Goal: Task Accomplishment & Management: Use online tool/utility

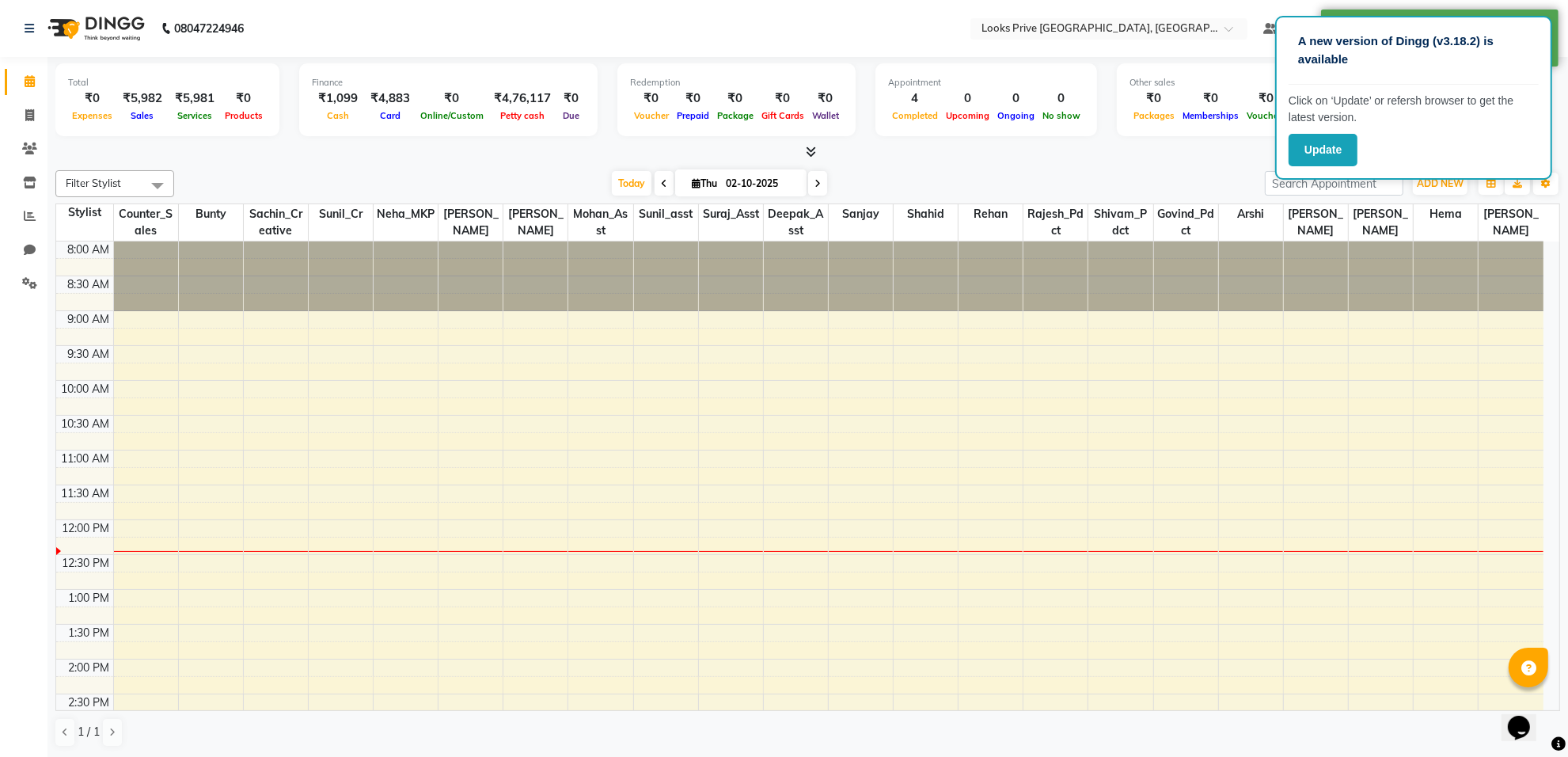
scroll to position [283, 0]
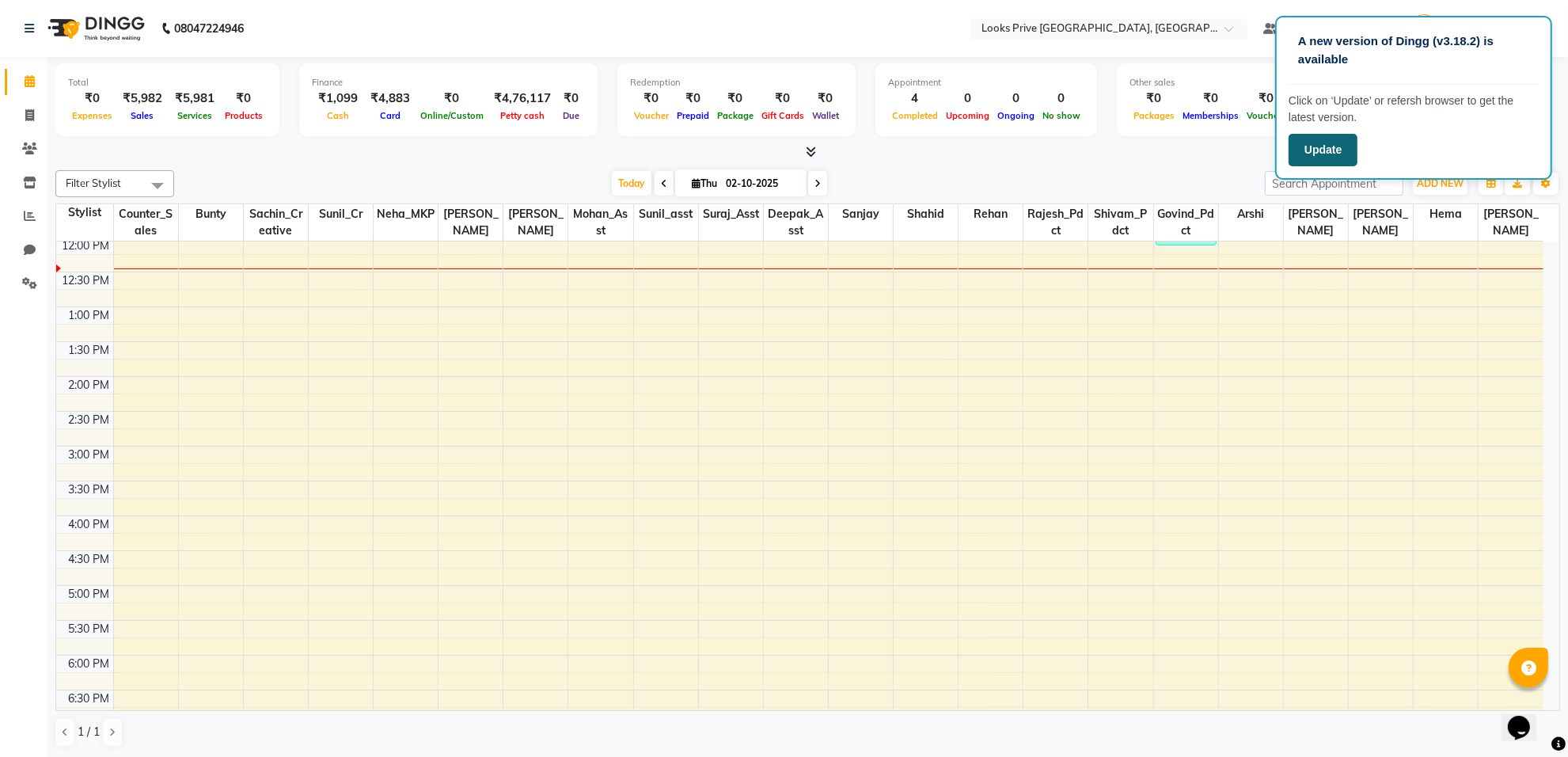
click at [1322, 148] on button "Update" at bounding box center [1323, 150] width 69 height 33
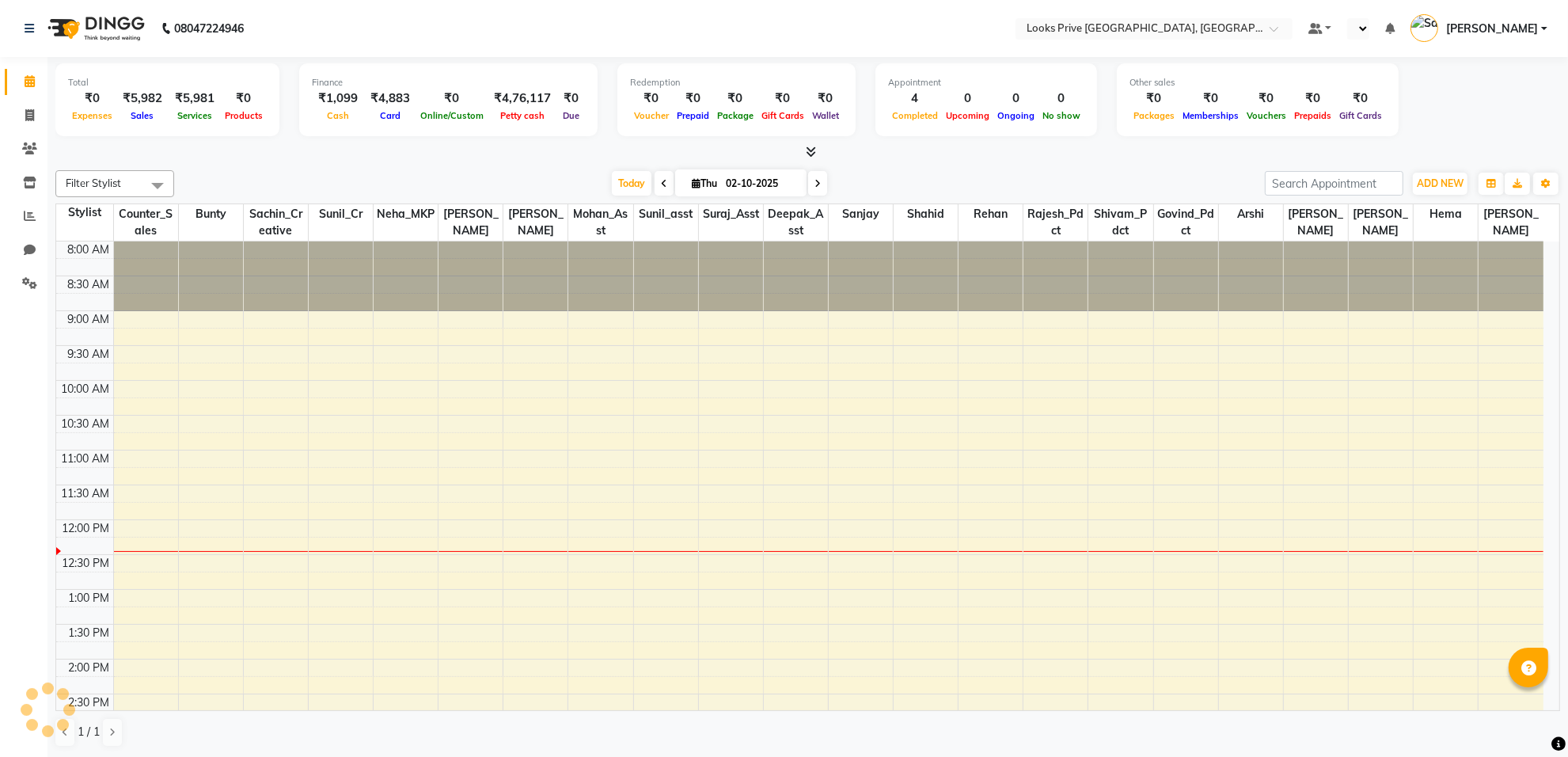
select select "en"
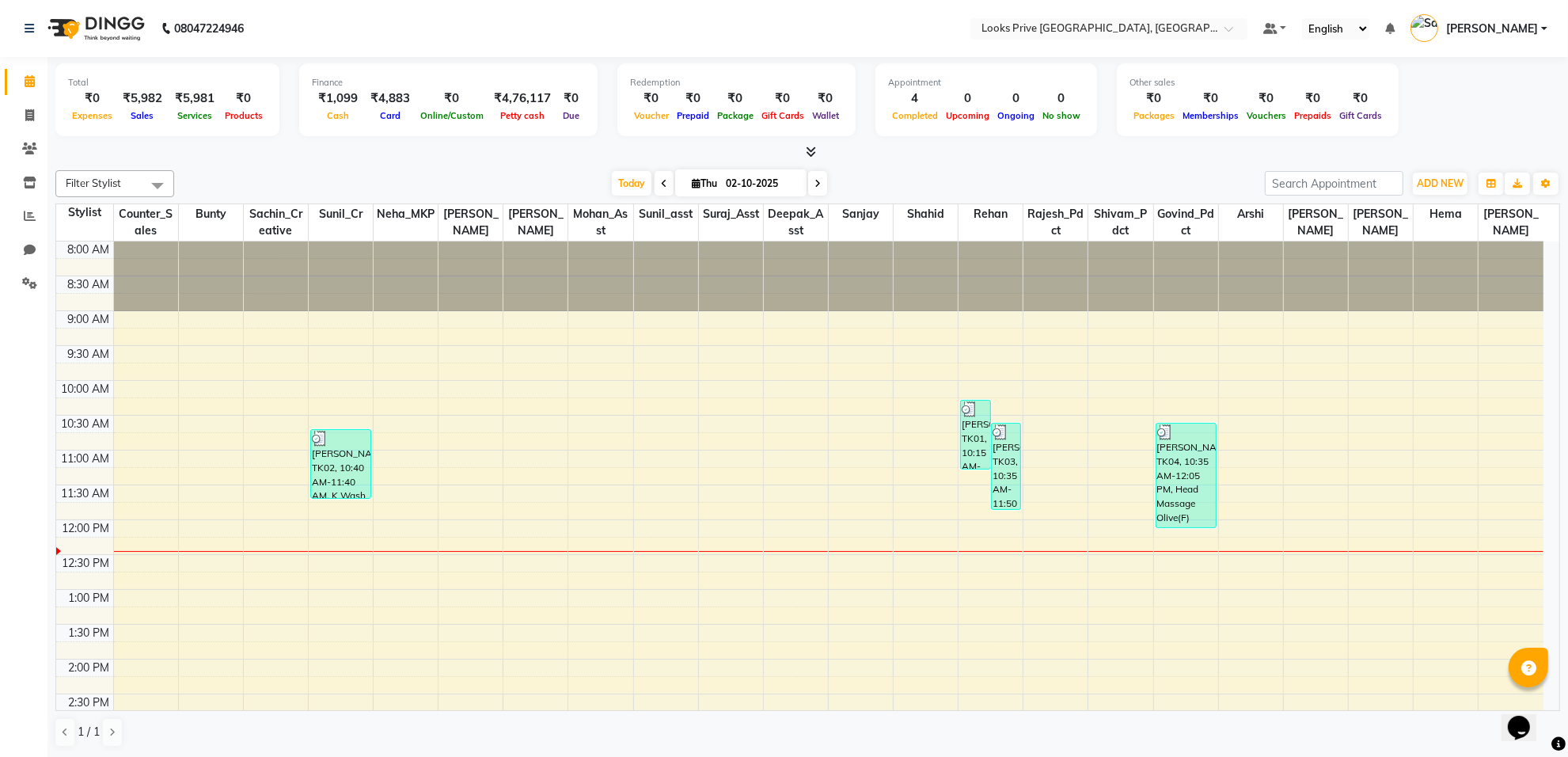
click at [812, 156] on icon at bounding box center [811, 151] width 10 height 12
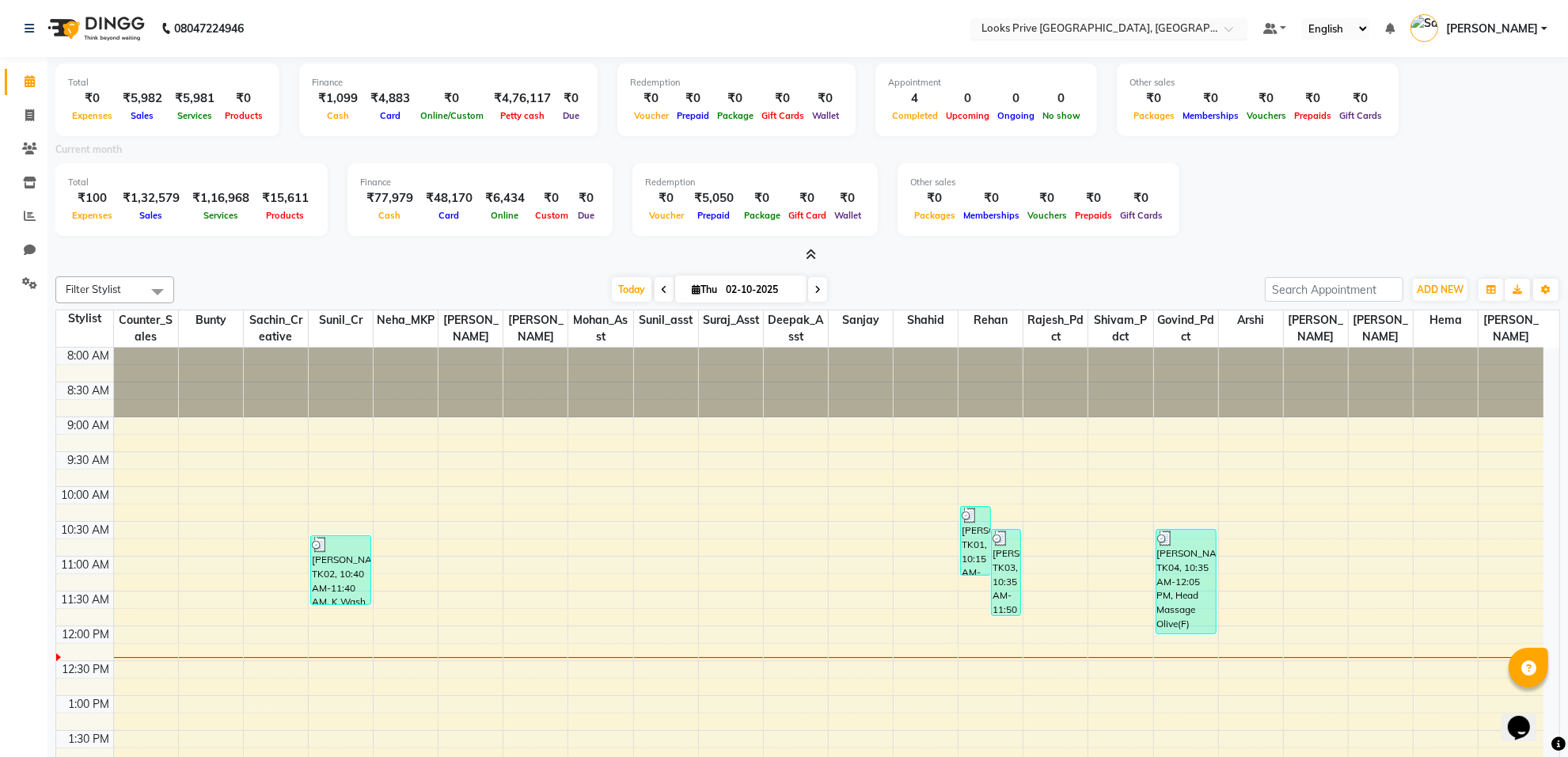
click at [1241, 30] on span at bounding box center [1235, 33] width 20 height 16
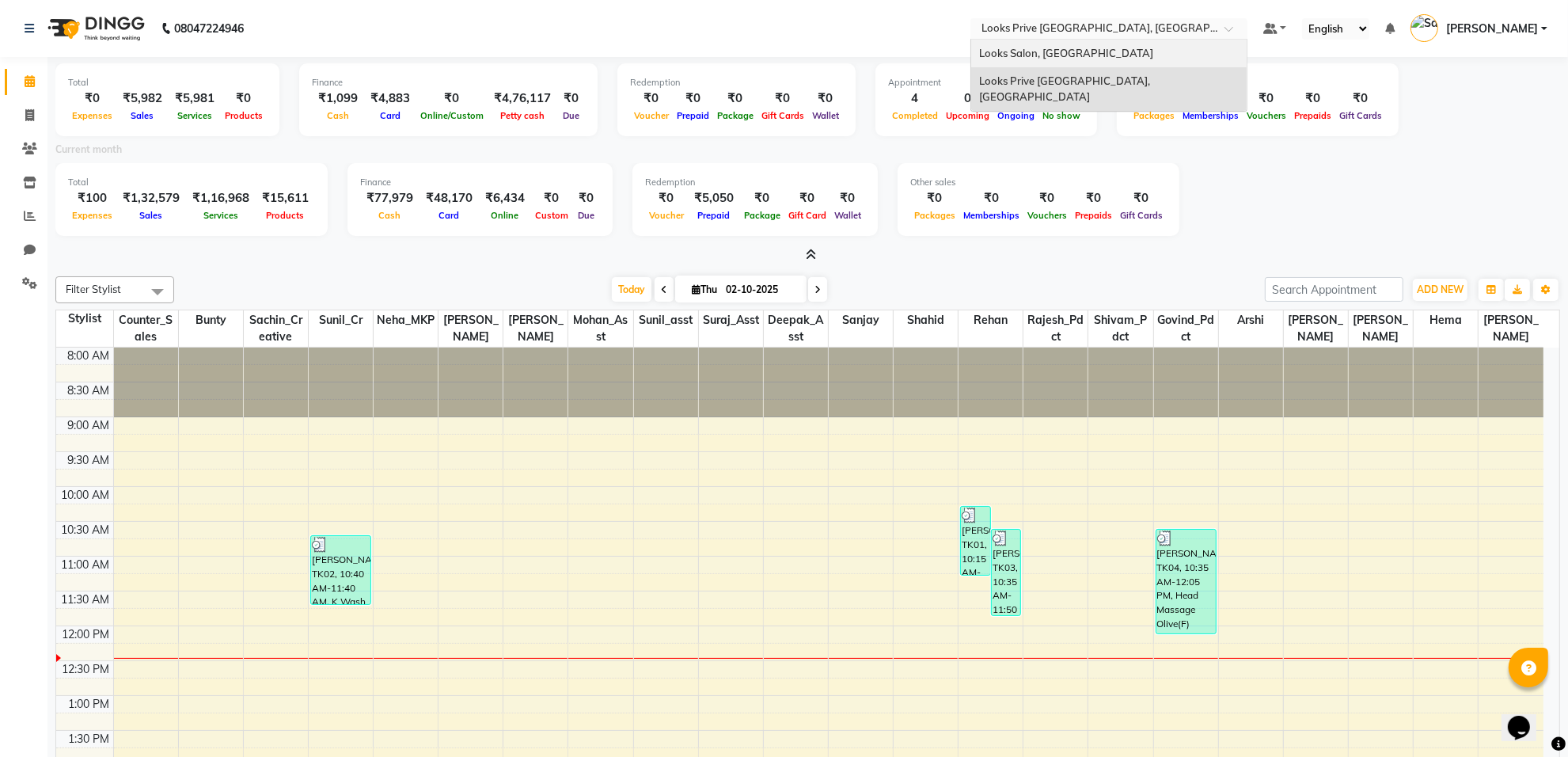
click at [1154, 52] on div "Looks Salon, Nsp Pacific Mall" at bounding box center [1110, 54] width 276 height 29
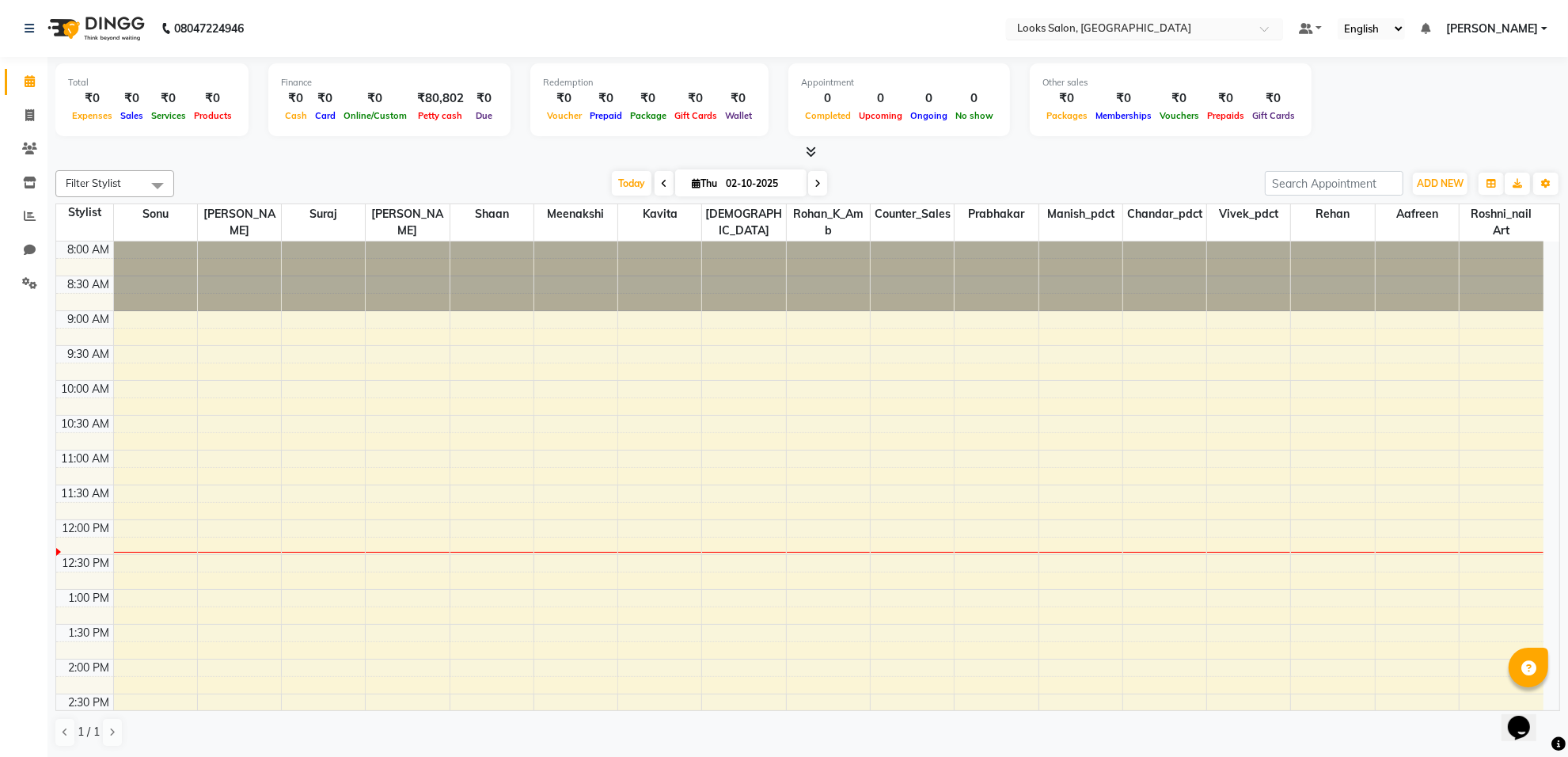
click at [1279, 30] on span at bounding box center [1270, 33] width 20 height 16
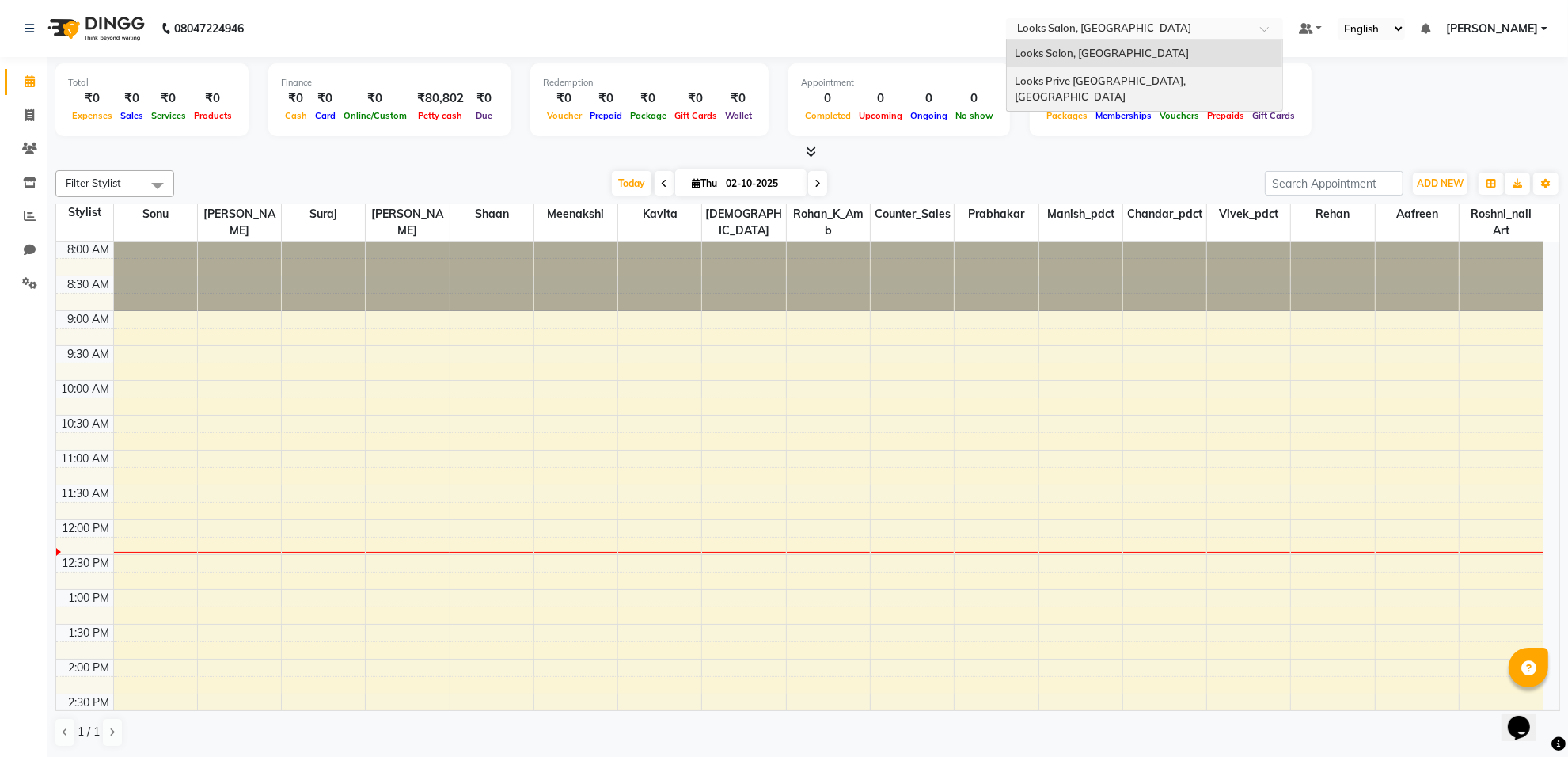
click at [1154, 84] on span "Looks Prive [GEOGRAPHIC_DATA], [GEOGRAPHIC_DATA]" at bounding box center [1102, 88] width 173 height 29
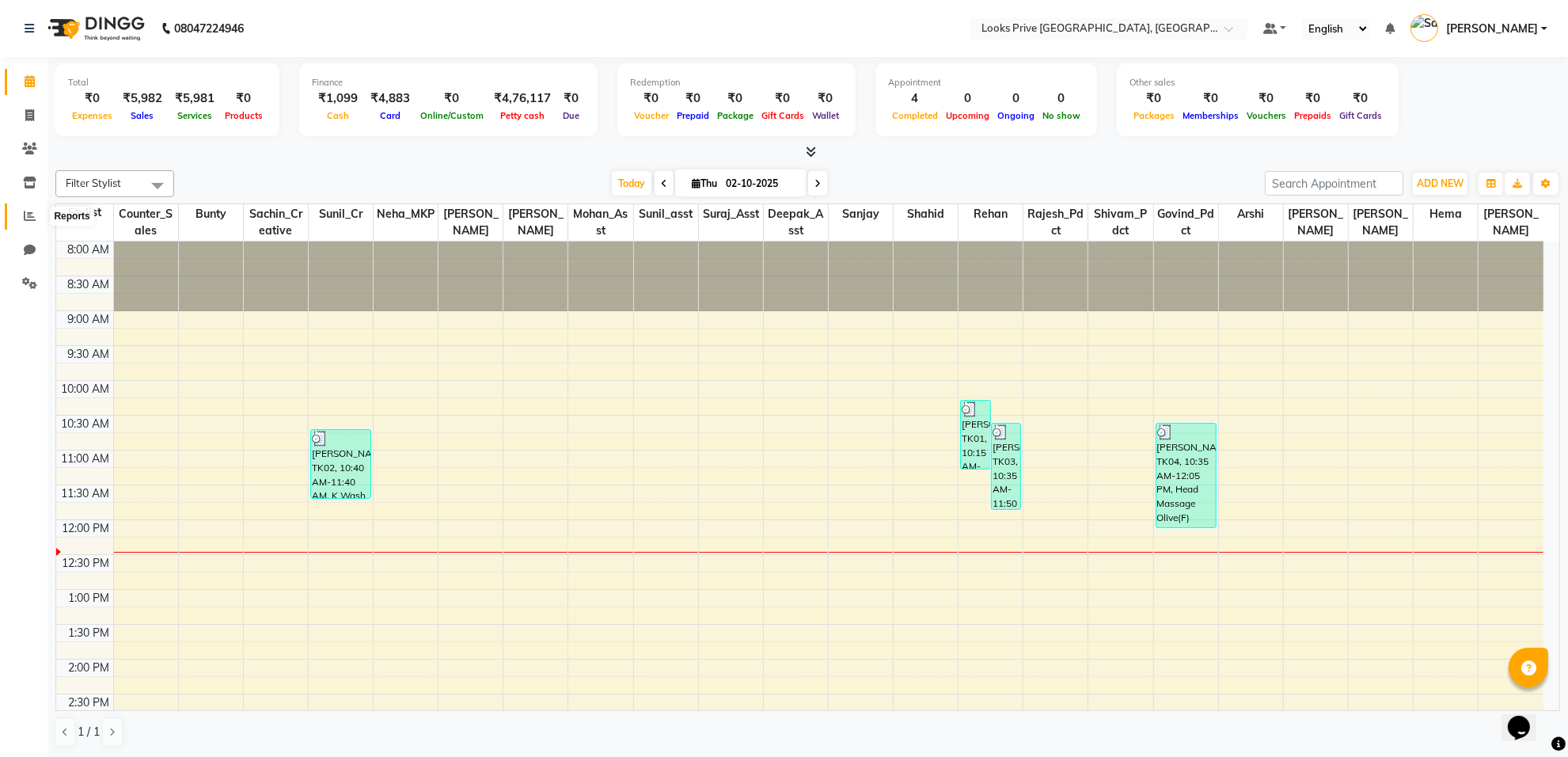
click at [26, 218] on icon at bounding box center [29, 215] width 12 height 12
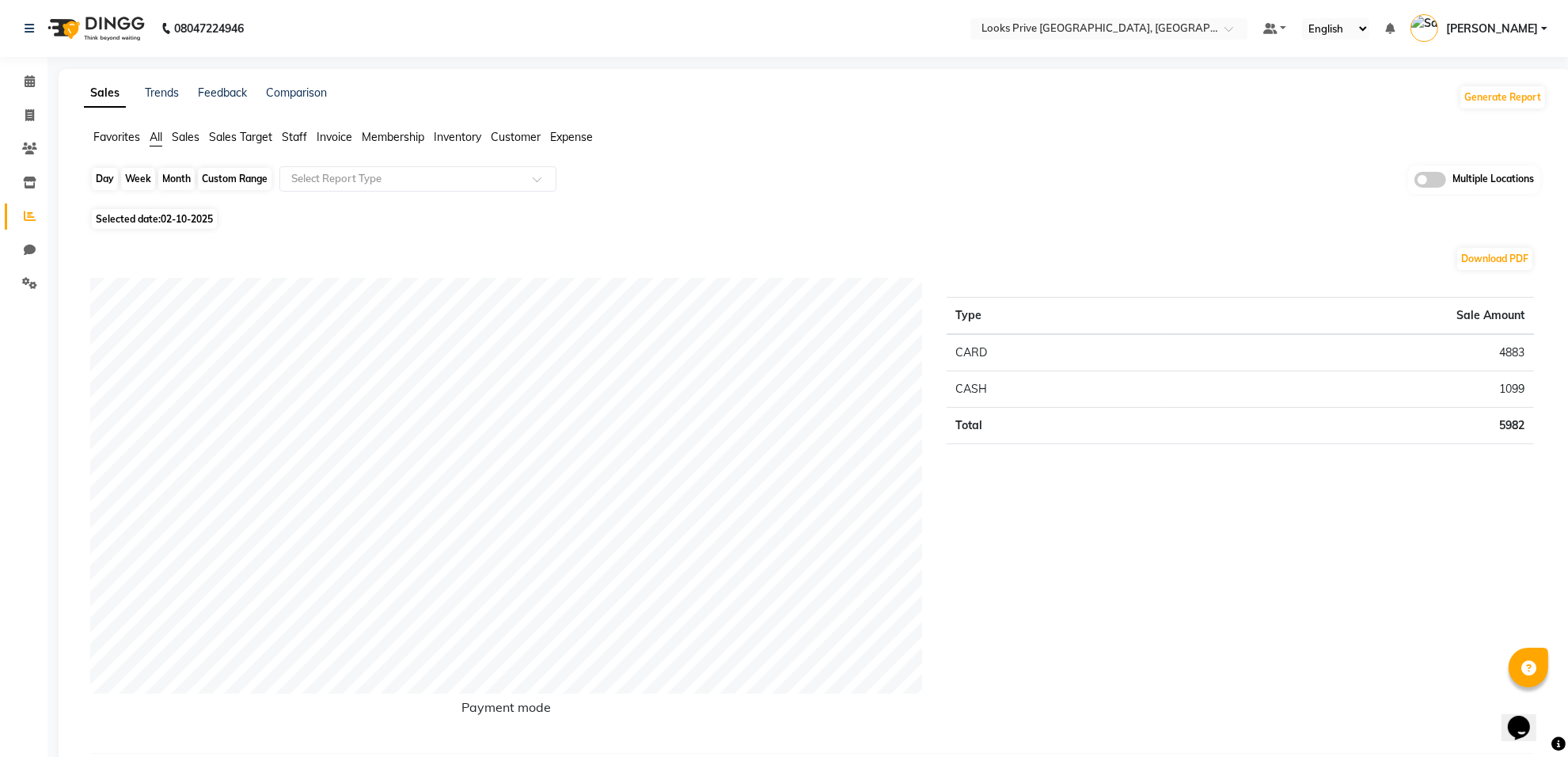
click at [103, 180] on div "Day" at bounding box center [104, 179] width 26 height 22
select select "10"
select select "2025"
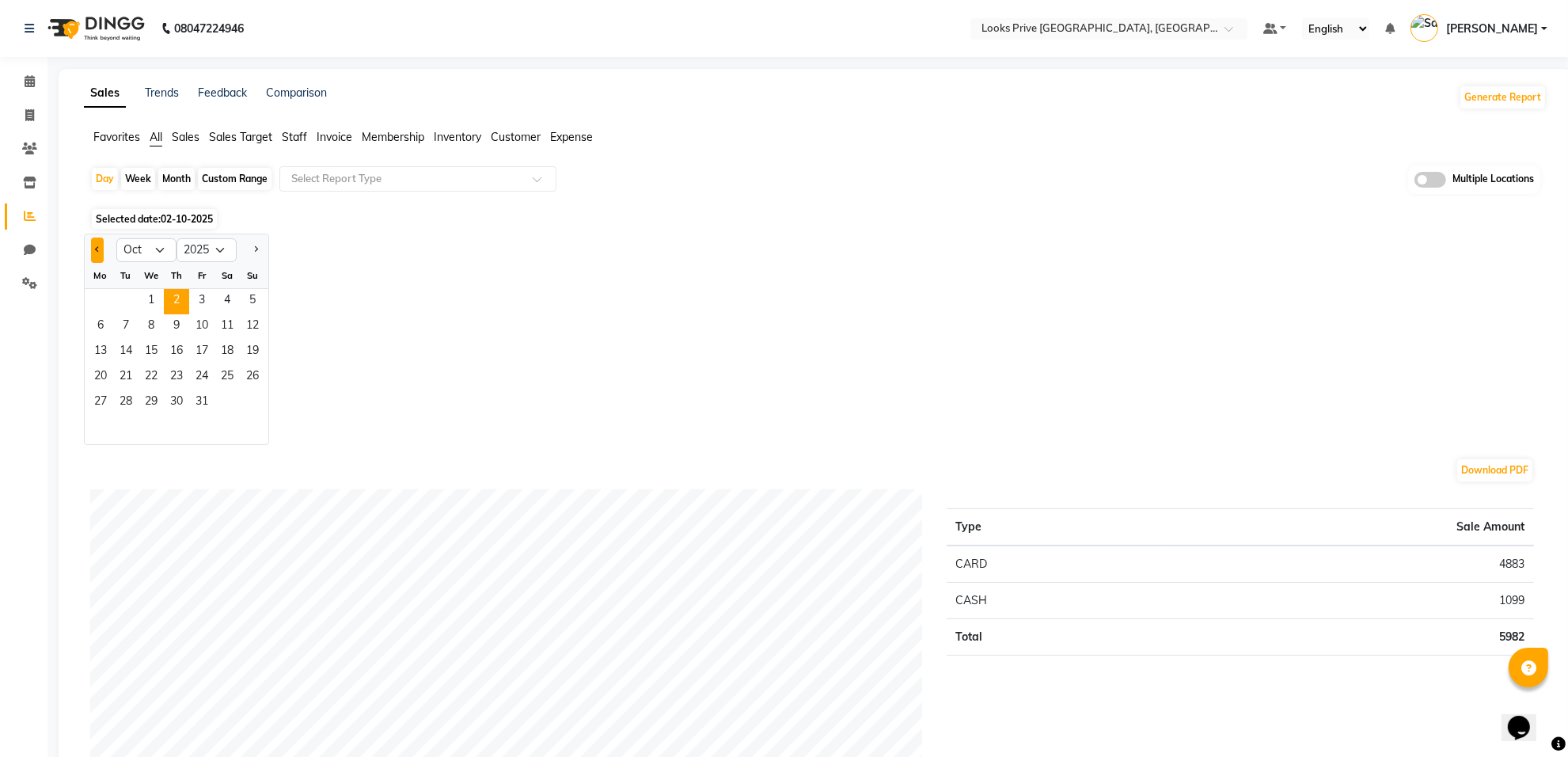
click at [97, 249] on span "Previous month" at bounding box center [98, 249] width 6 height 6
select select "9"
click at [99, 305] on span "1" at bounding box center [100, 302] width 25 height 25
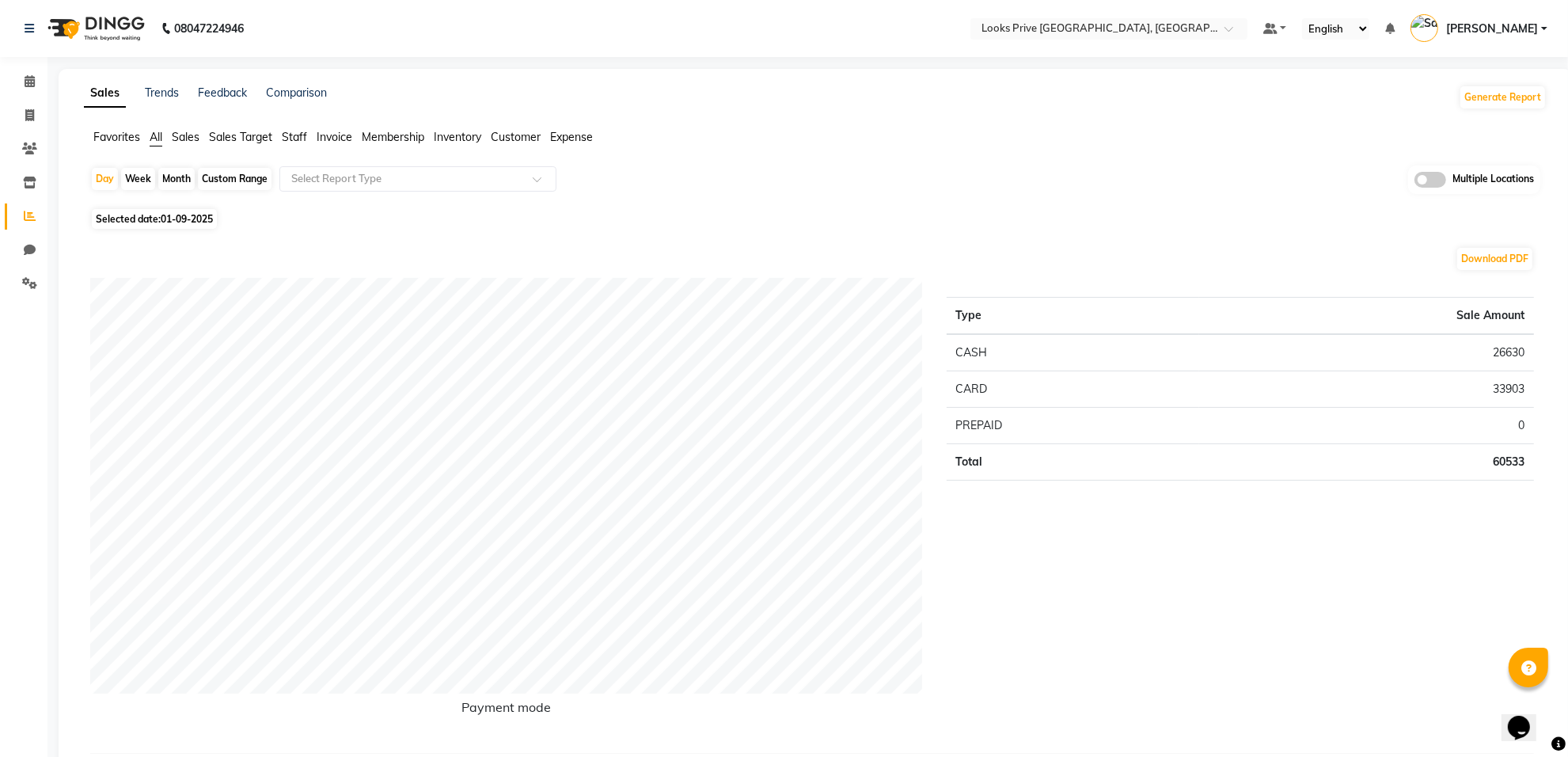
drag, startPoint x: 278, startPoint y: 140, endPoint x: 310, endPoint y: 142, distance: 32.1
click at [286, 141] on ul "Favorites All Sales Sales Target Staff Invoice Membership Inventory Customer Ex…" at bounding box center [815, 137] width 1463 height 18
click at [299, 139] on span "Staff" at bounding box center [294, 136] width 25 height 14
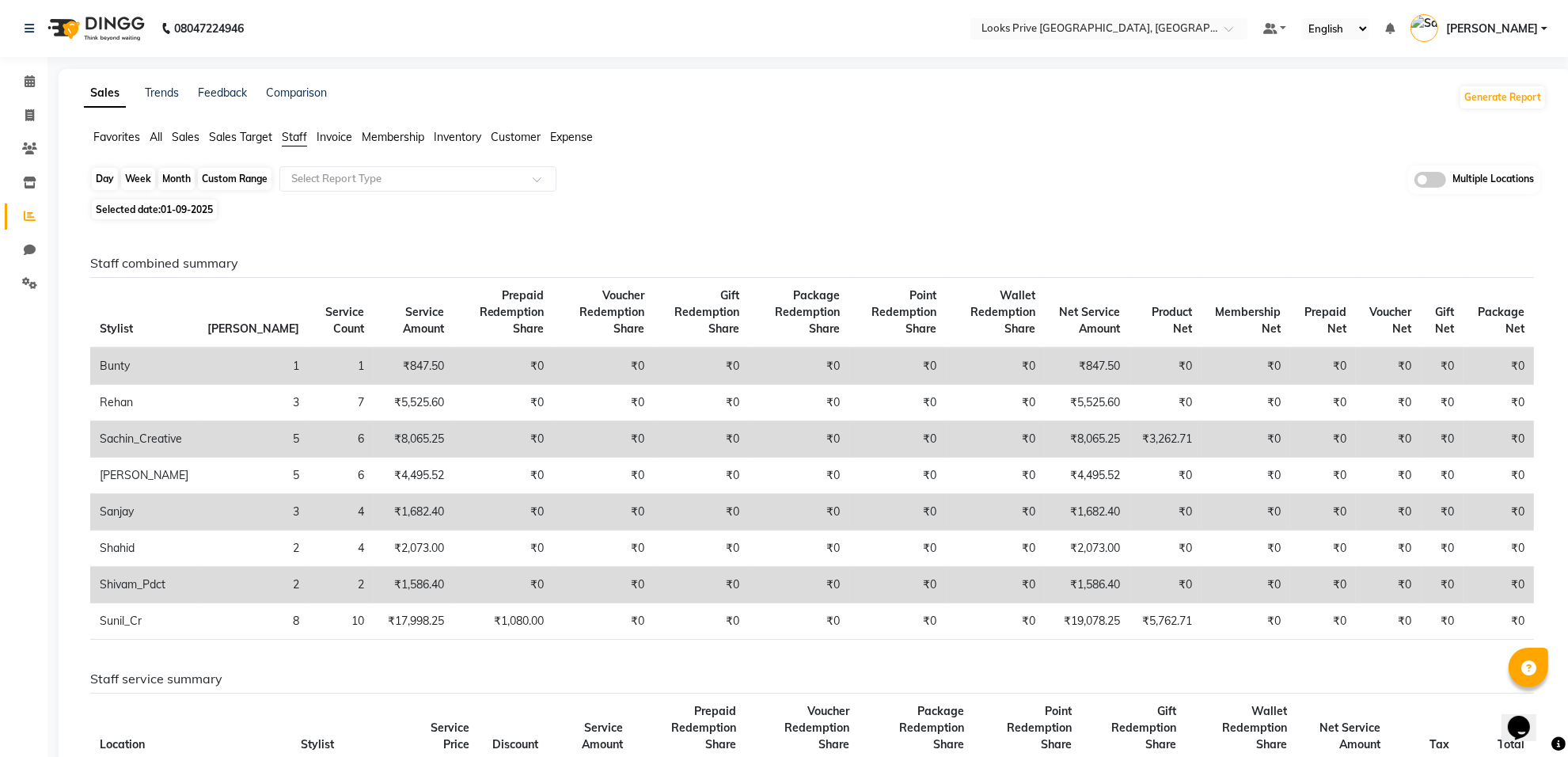
click at [101, 182] on div "Day" at bounding box center [104, 179] width 26 height 22
select select "9"
select select "2025"
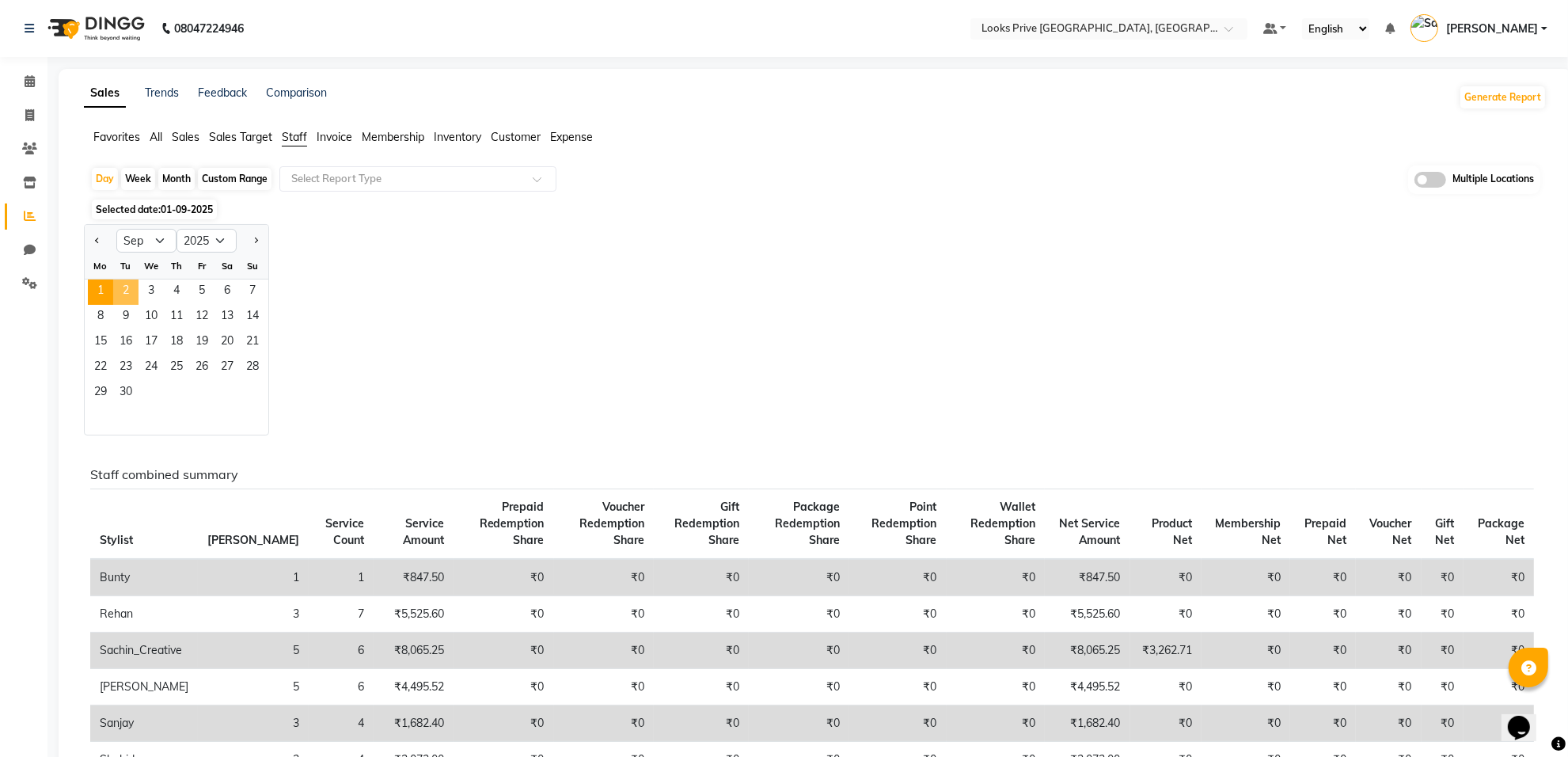
click at [130, 294] on span "2" at bounding box center [126, 292] width 25 height 25
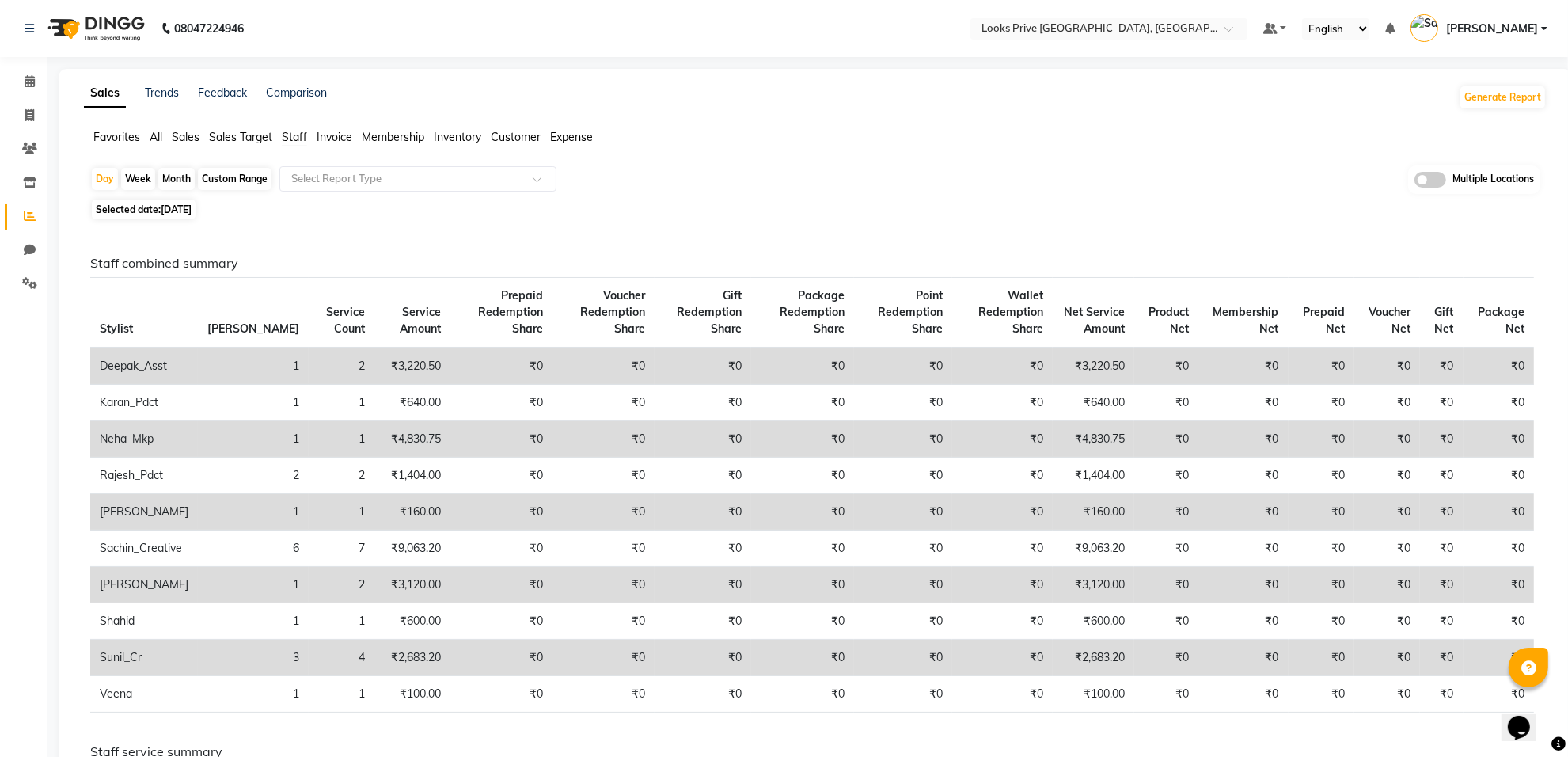
click at [164, 209] on span "02-09-2025" at bounding box center [176, 209] width 31 height 12
select select "9"
select select "2025"
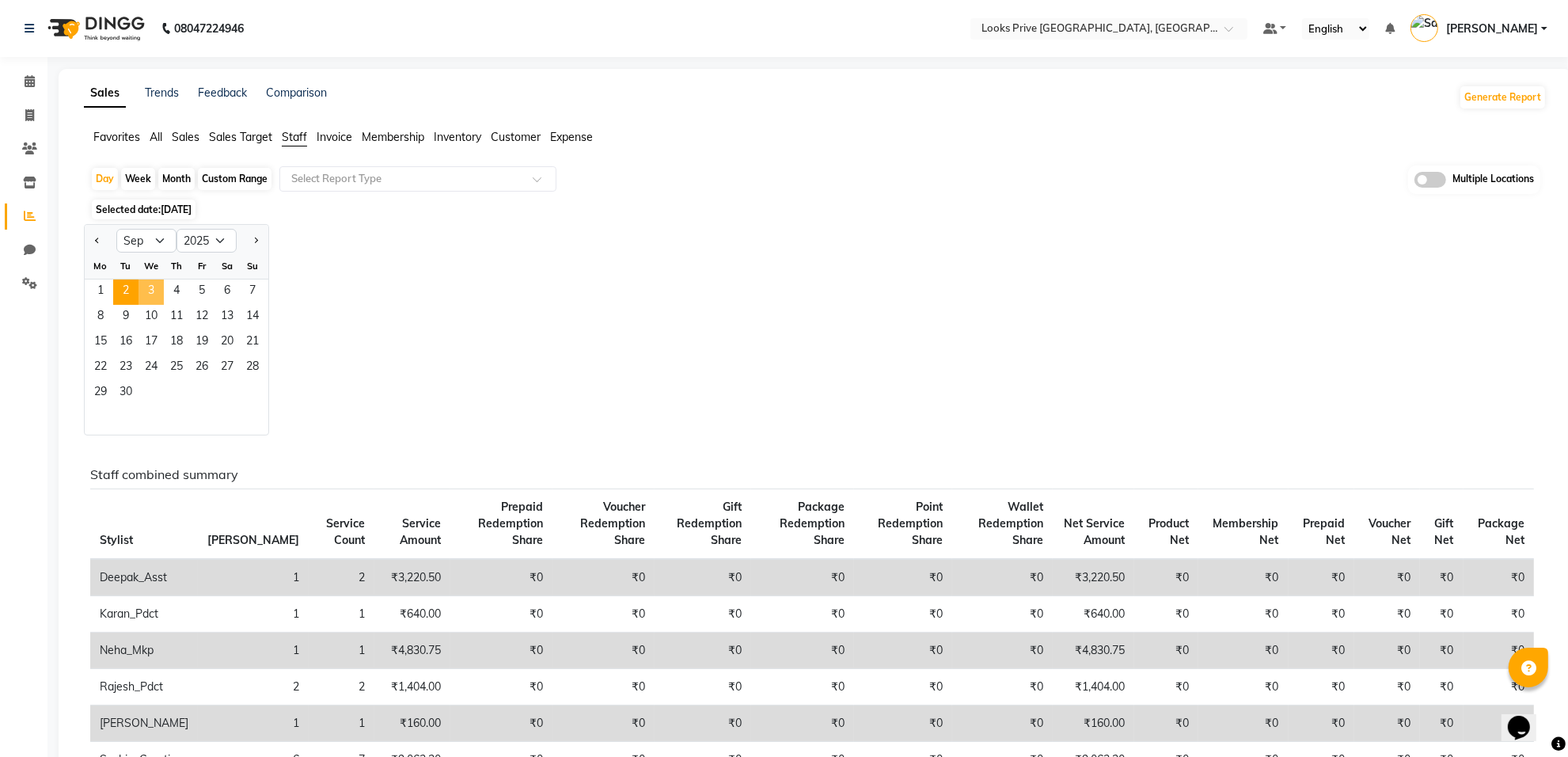
click at [152, 294] on span "3" at bounding box center [151, 292] width 25 height 25
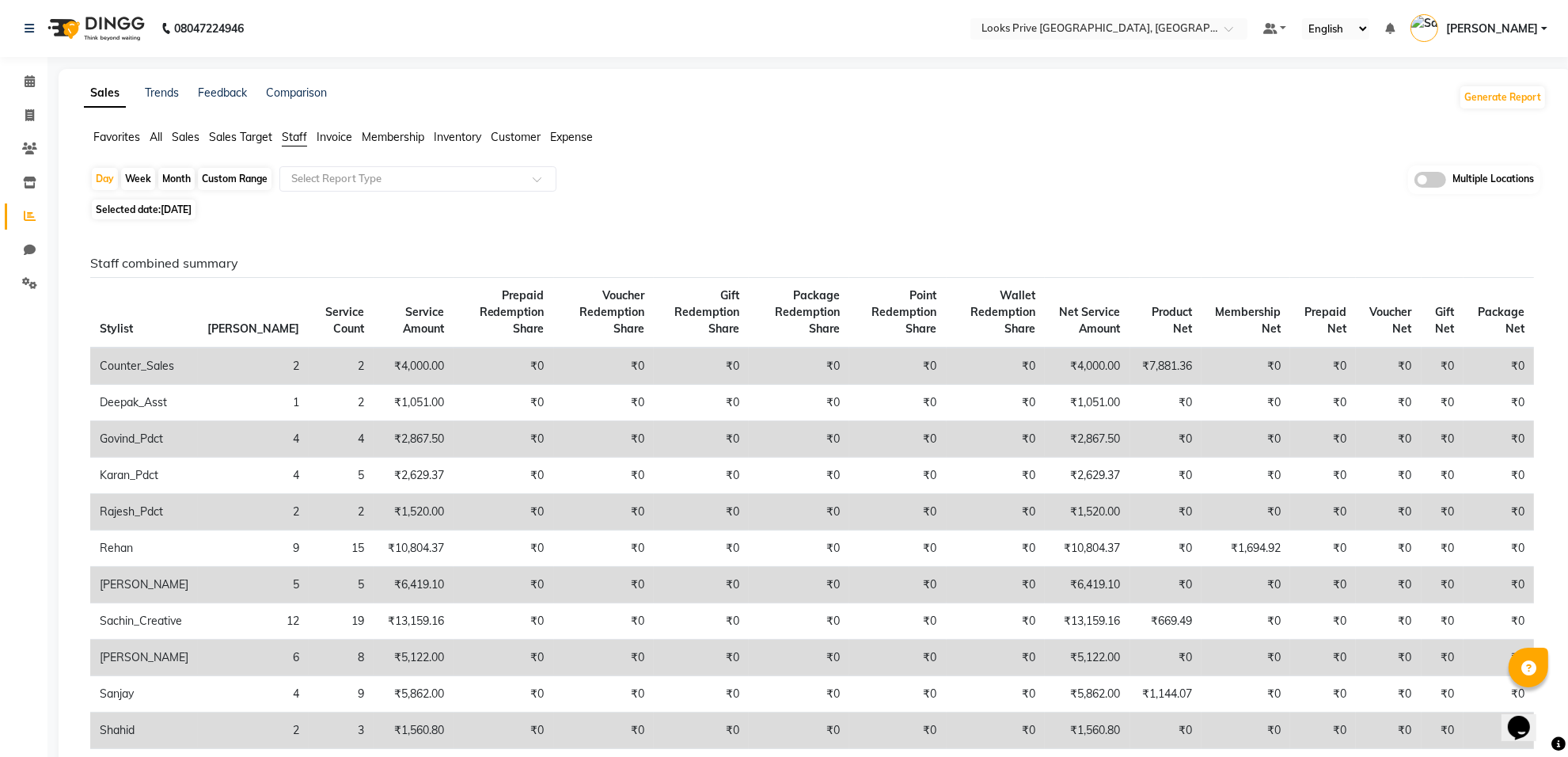
click at [183, 210] on span "03-09-2025" at bounding box center [176, 209] width 31 height 12
select select "9"
select select "2025"
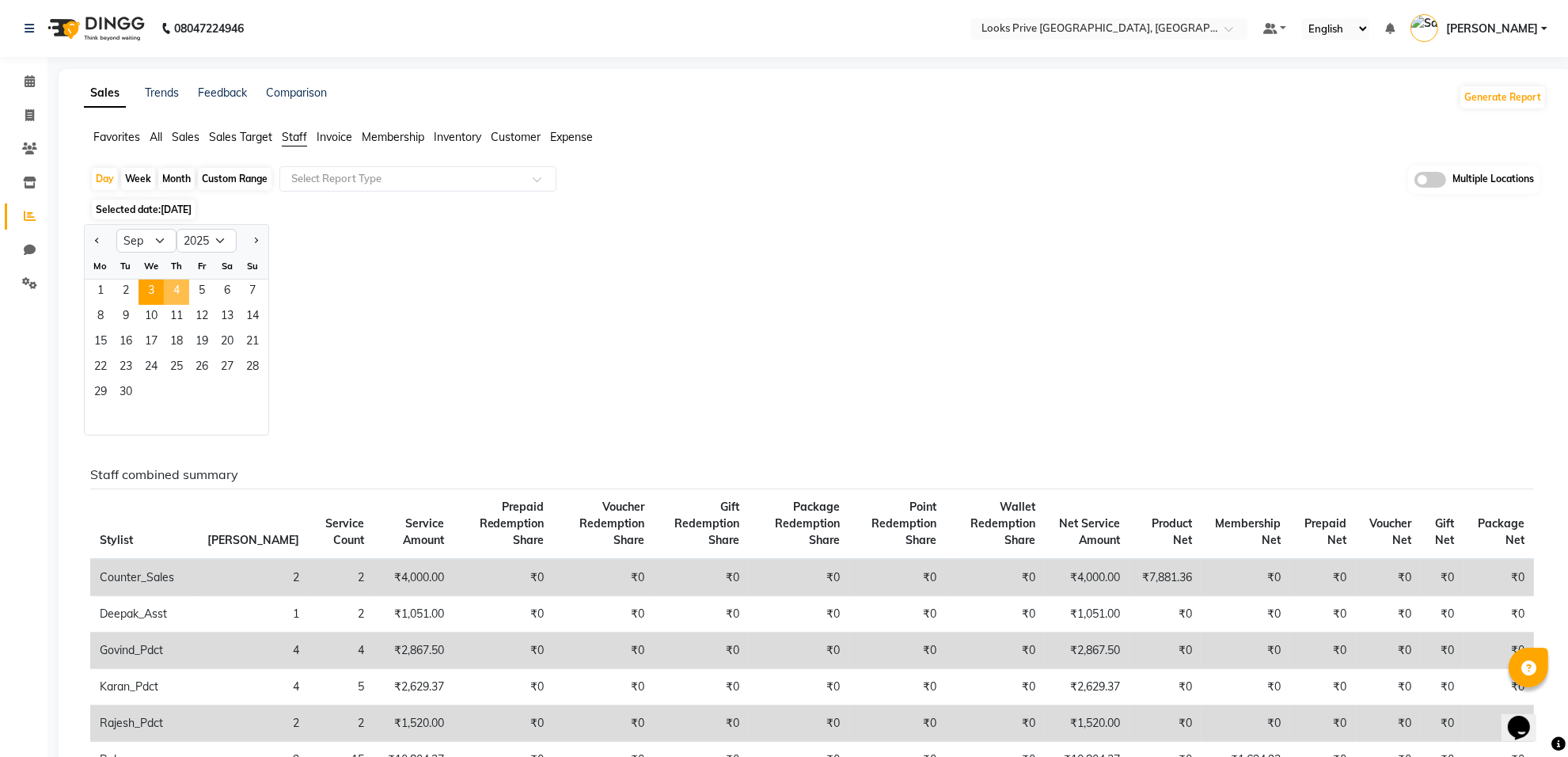
click at [175, 289] on span "4" at bounding box center [177, 292] width 25 height 25
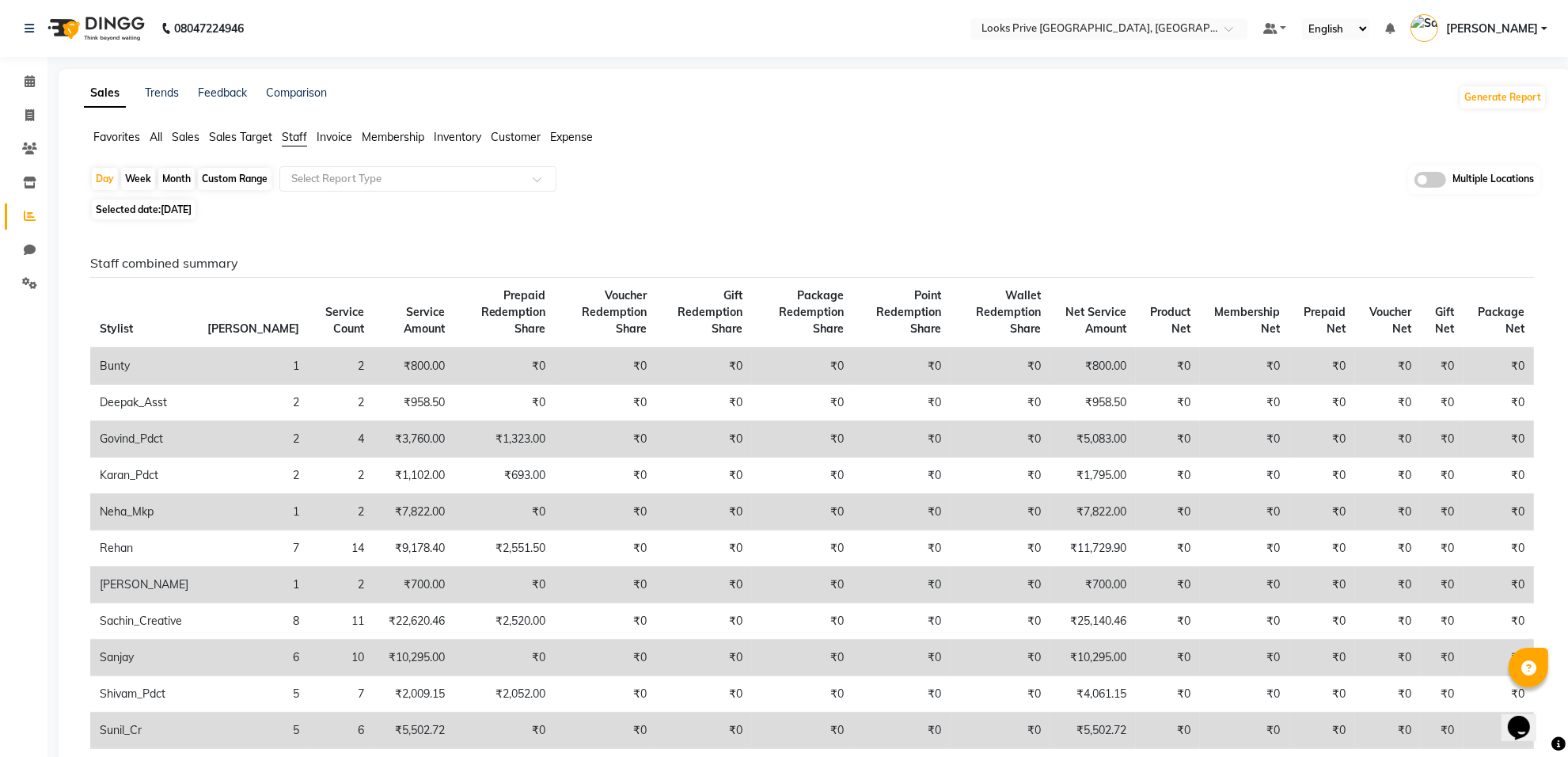
click at [163, 212] on span "04-09-2025" at bounding box center [176, 209] width 31 height 12
select select "9"
select select "2025"
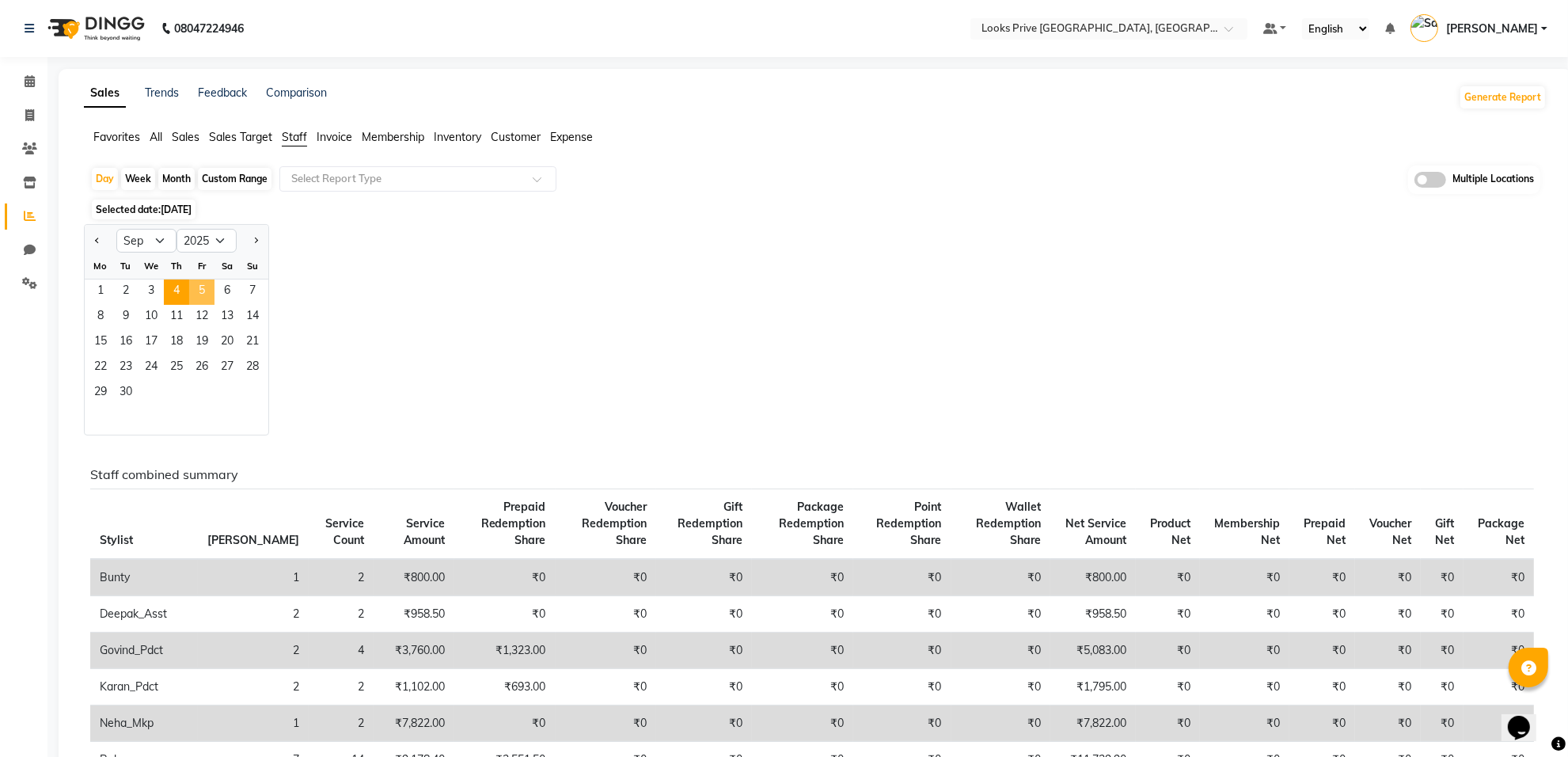
click at [204, 289] on span "5" at bounding box center [202, 292] width 25 height 25
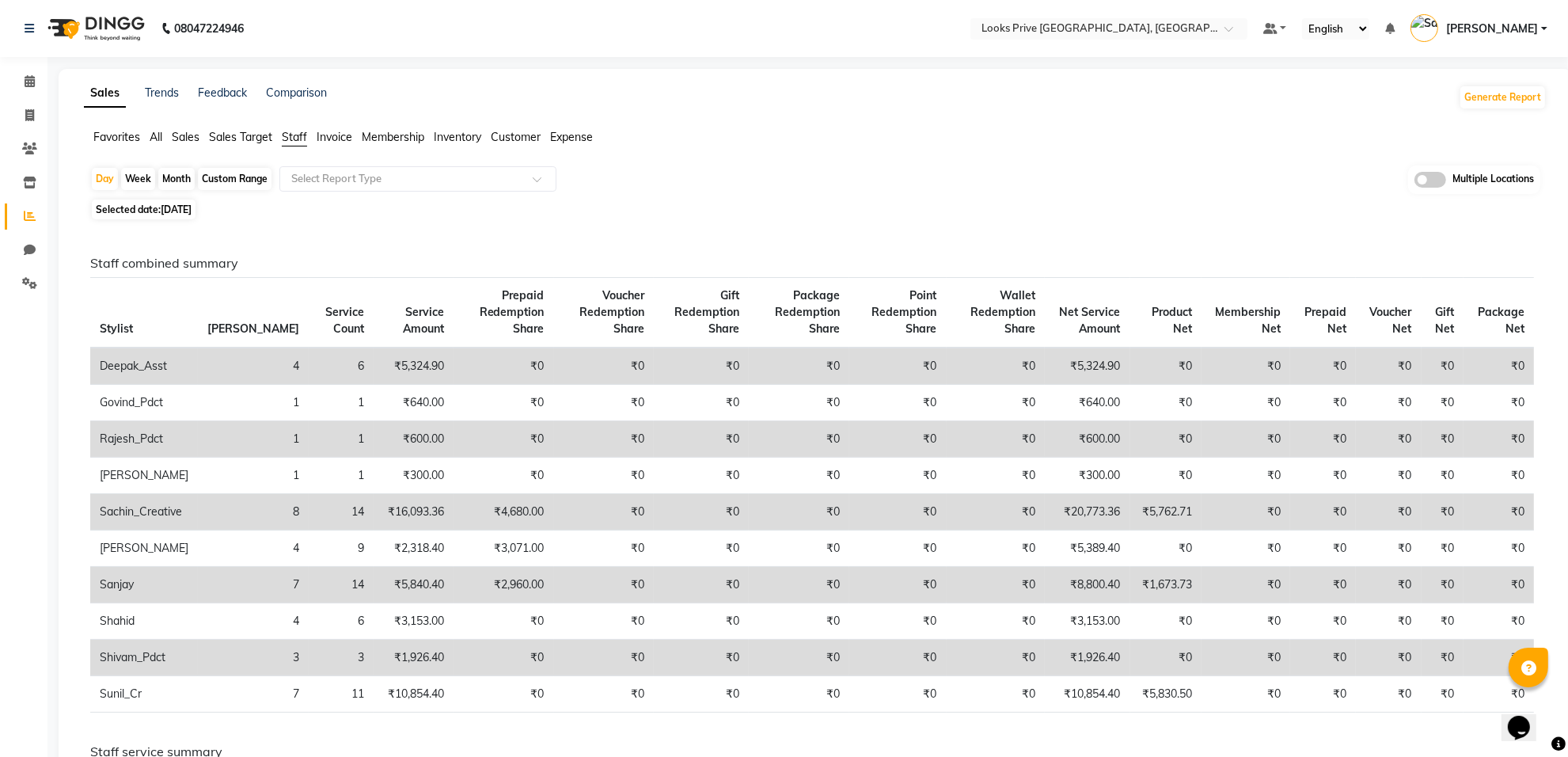
click at [188, 203] on span "Selected date: 05-09-2025" at bounding box center [143, 209] width 103 height 20
select select "9"
select select "2025"
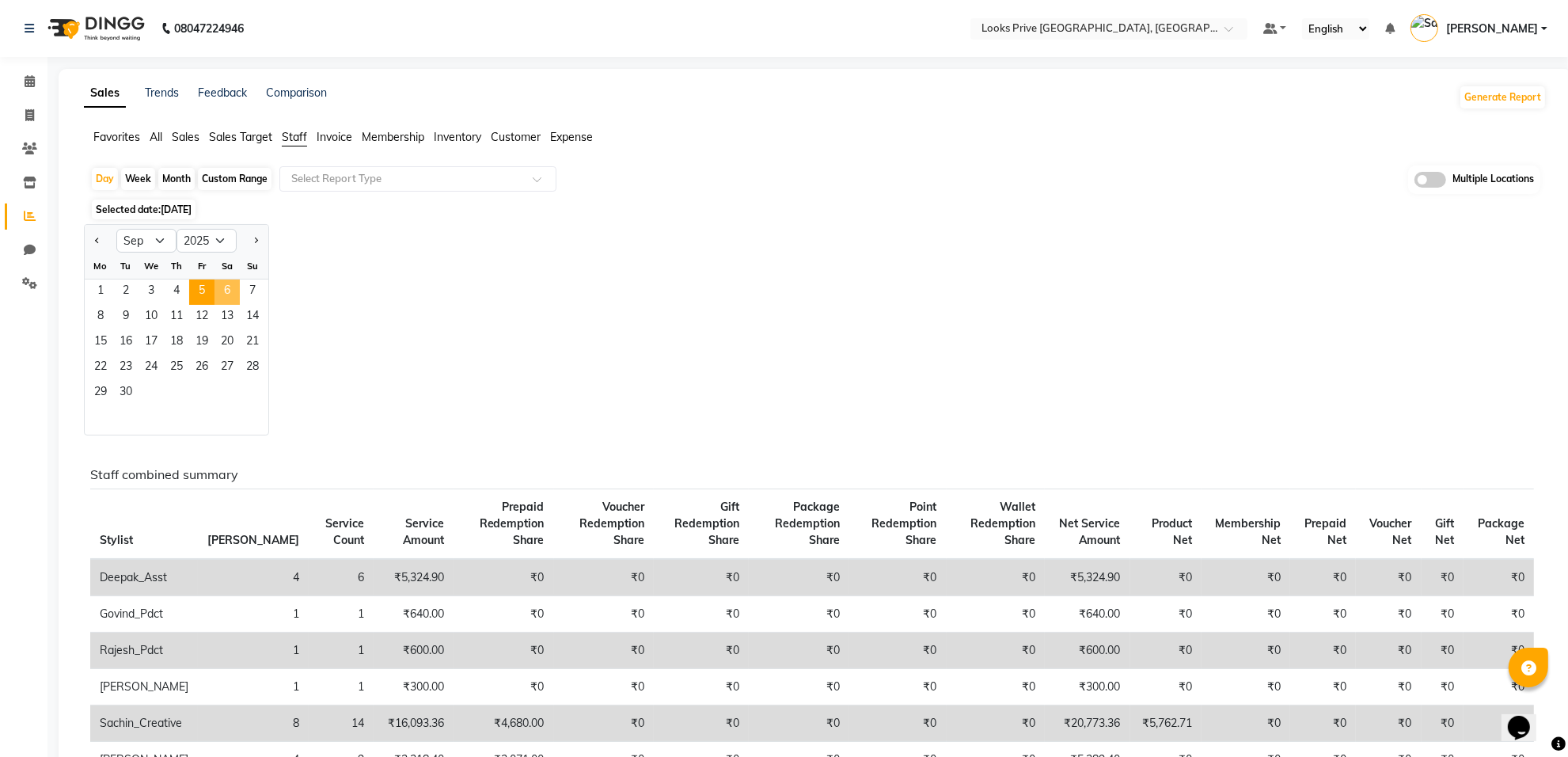
click at [222, 286] on span "6" at bounding box center [227, 292] width 25 height 25
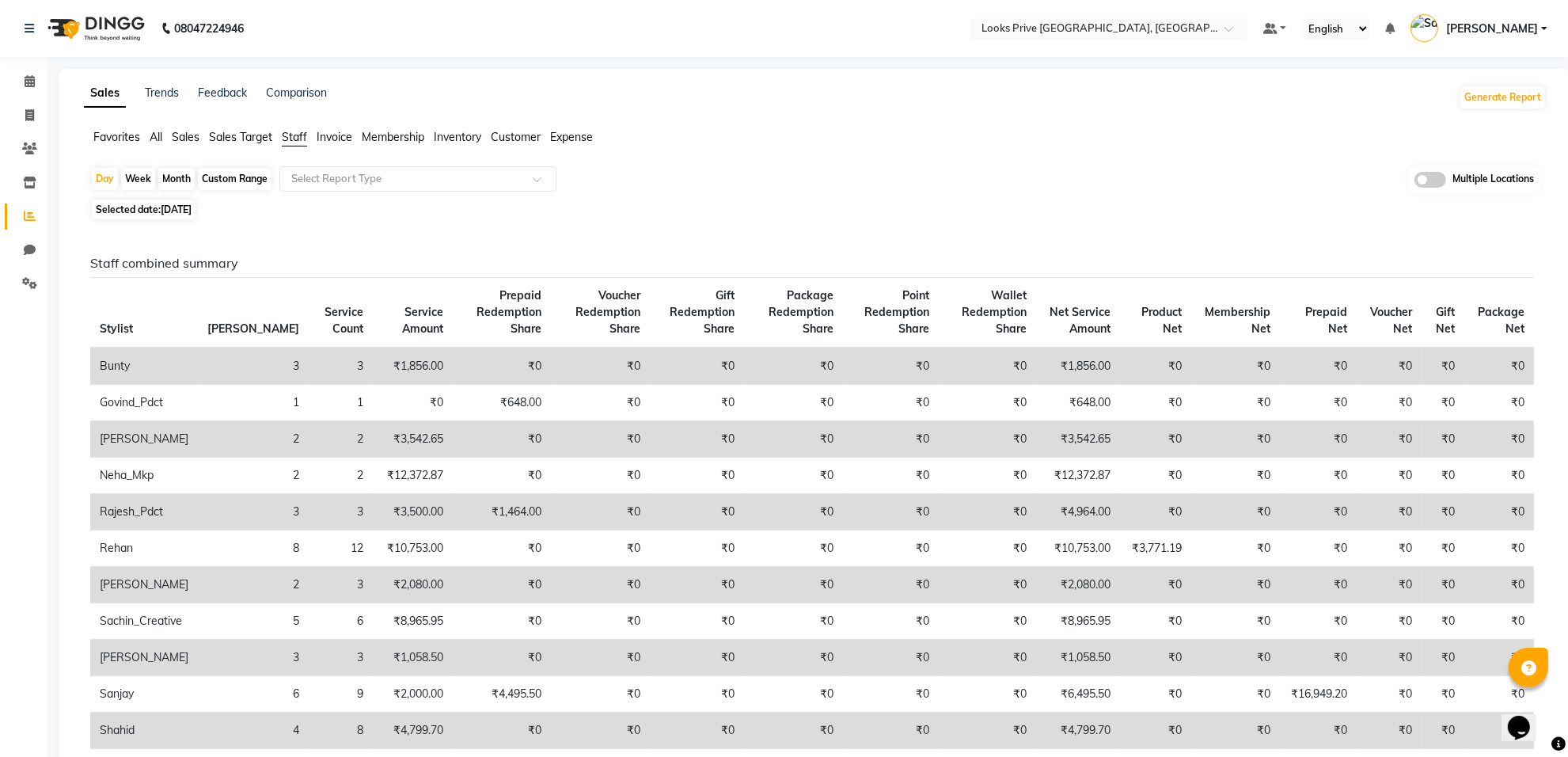
click at [183, 203] on span "Selected date: 06-09-2025" at bounding box center [143, 209] width 103 height 20
select select "9"
select select "2025"
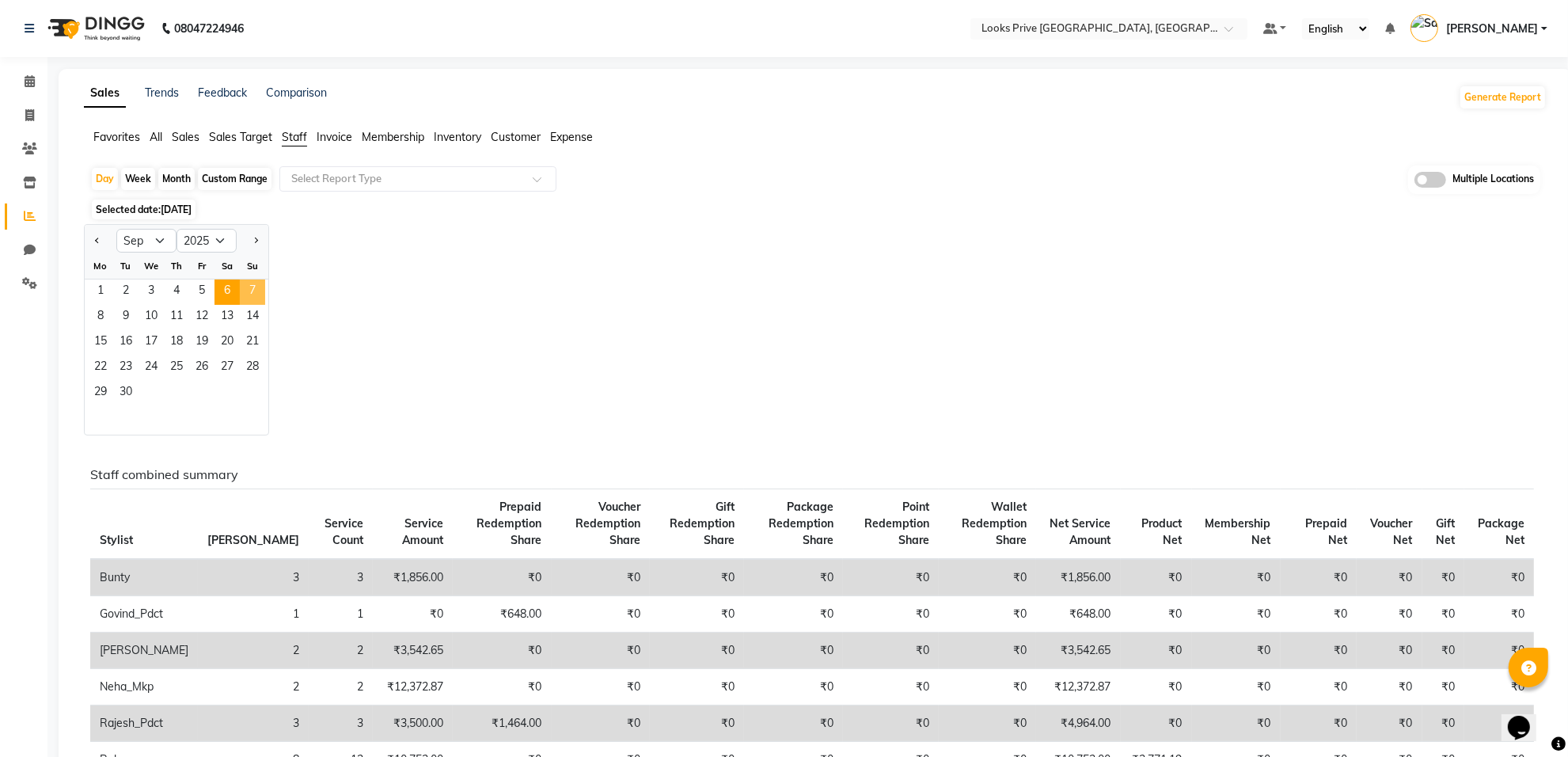
click at [252, 289] on span "7" at bounding box center [252, 292] width 25 height 25
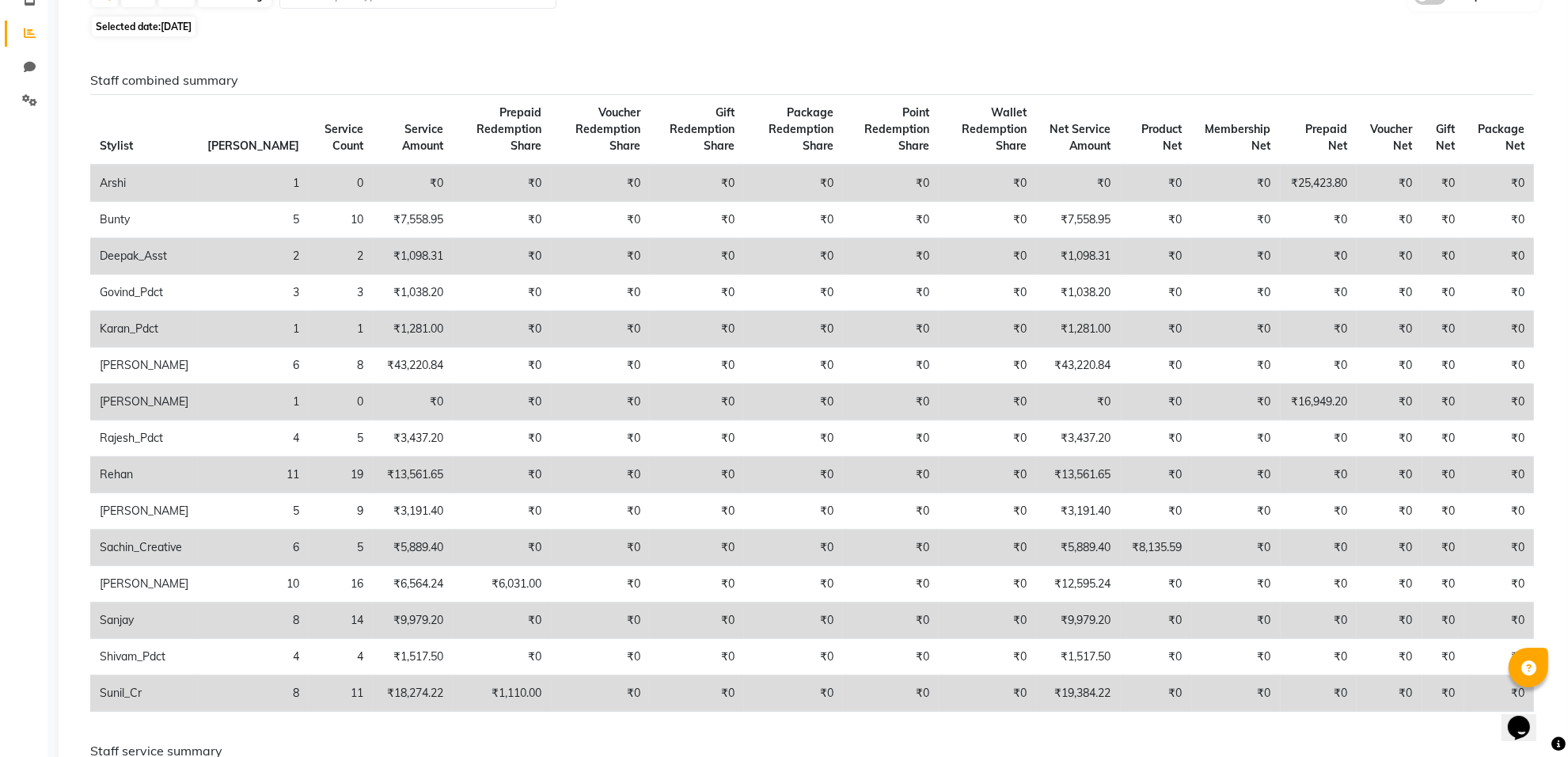
scroll to position [99, 0]
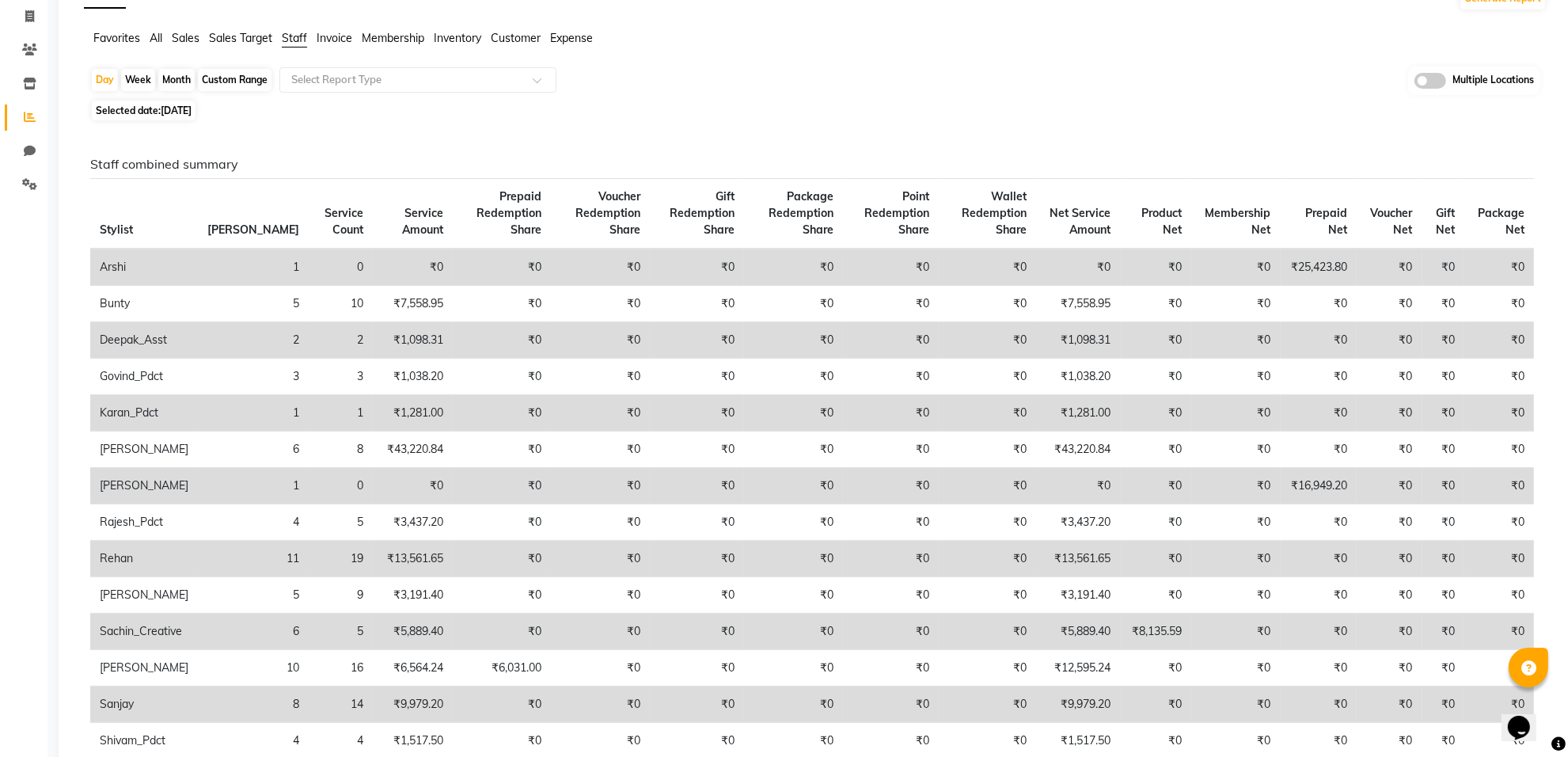
click at [190, 116] on span "Selected date: 07-09-2025" at bounding box center [143, 111] width 103 height 20
select select "9"
select select "2025"
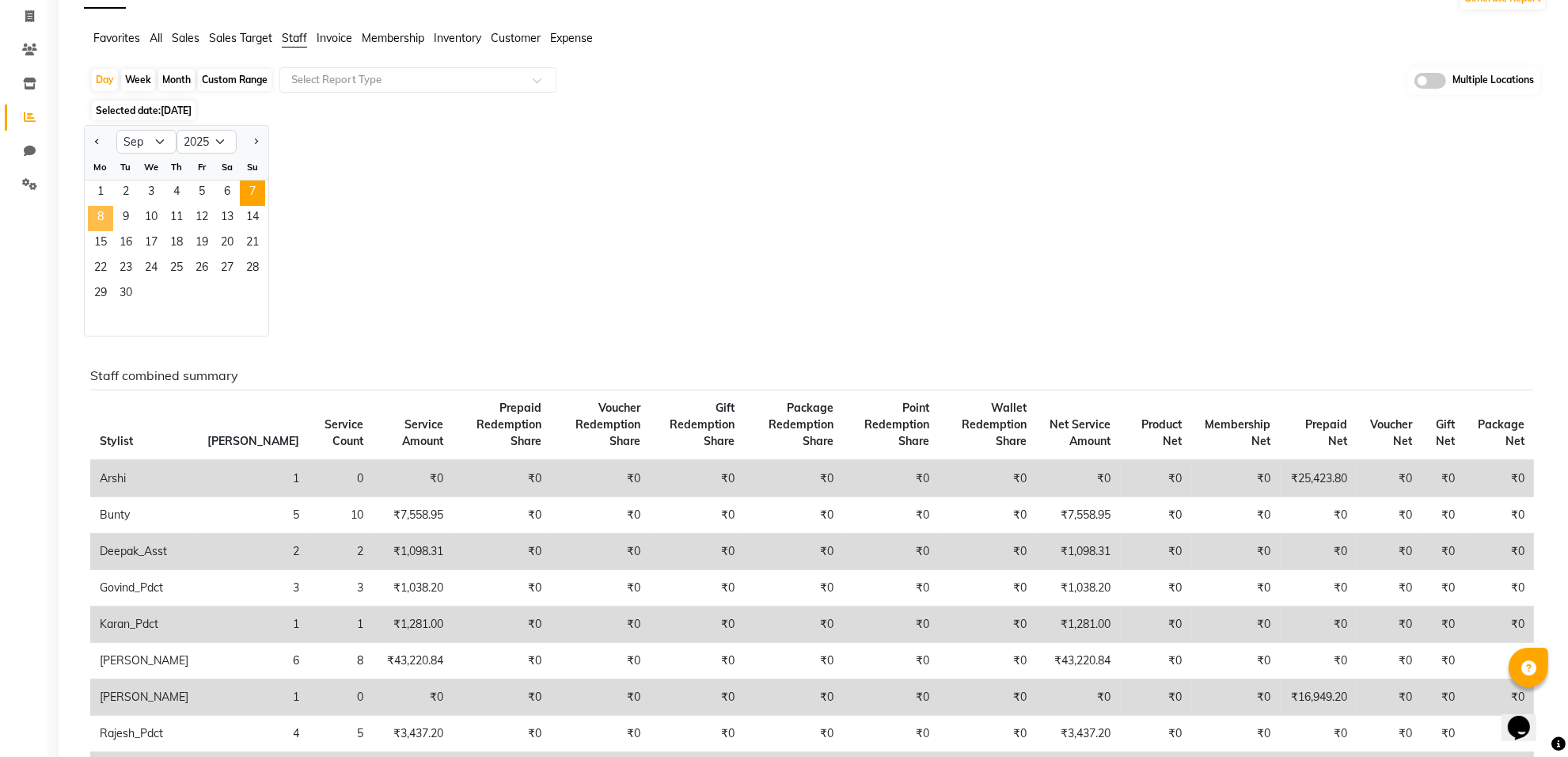
click at [99, 224] on span "8" at bounding box center [100, 219] width 25 height 25
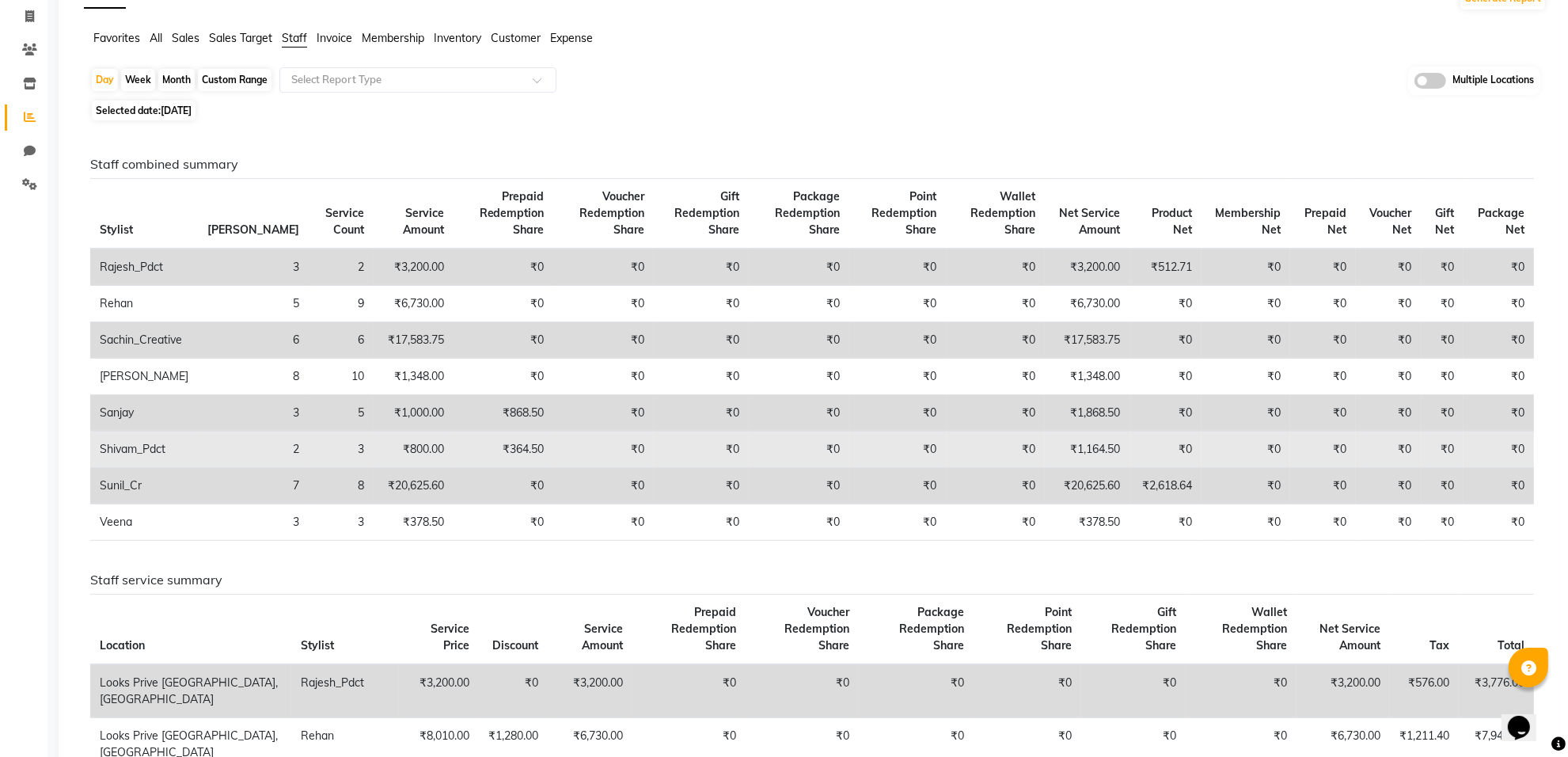
scroll to position [0, 0]
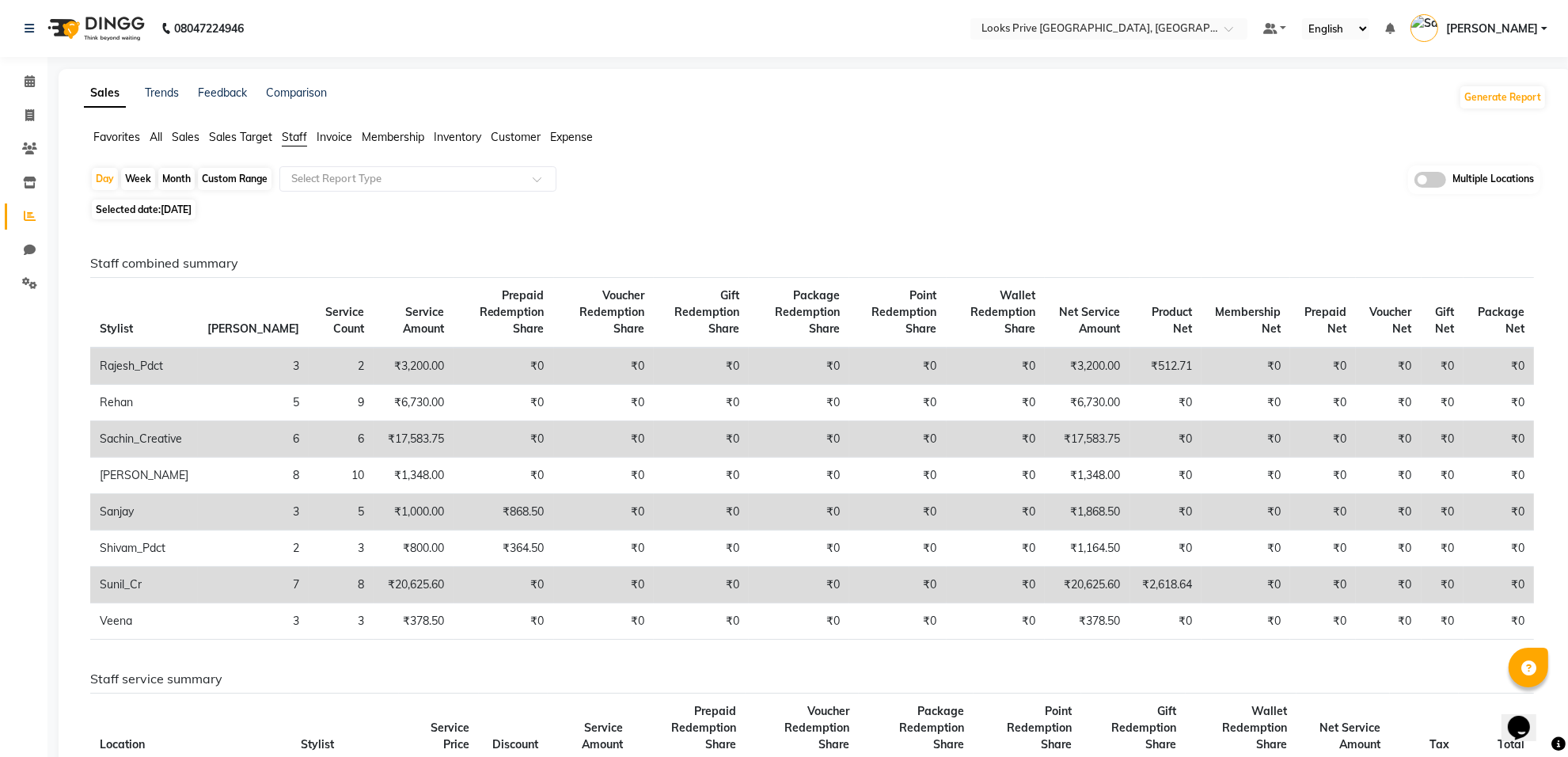
click at [177, 212] on span "08-09-2025" at bounding box center [176, 209] width 31 height 12
select select "9"
select select "2025"
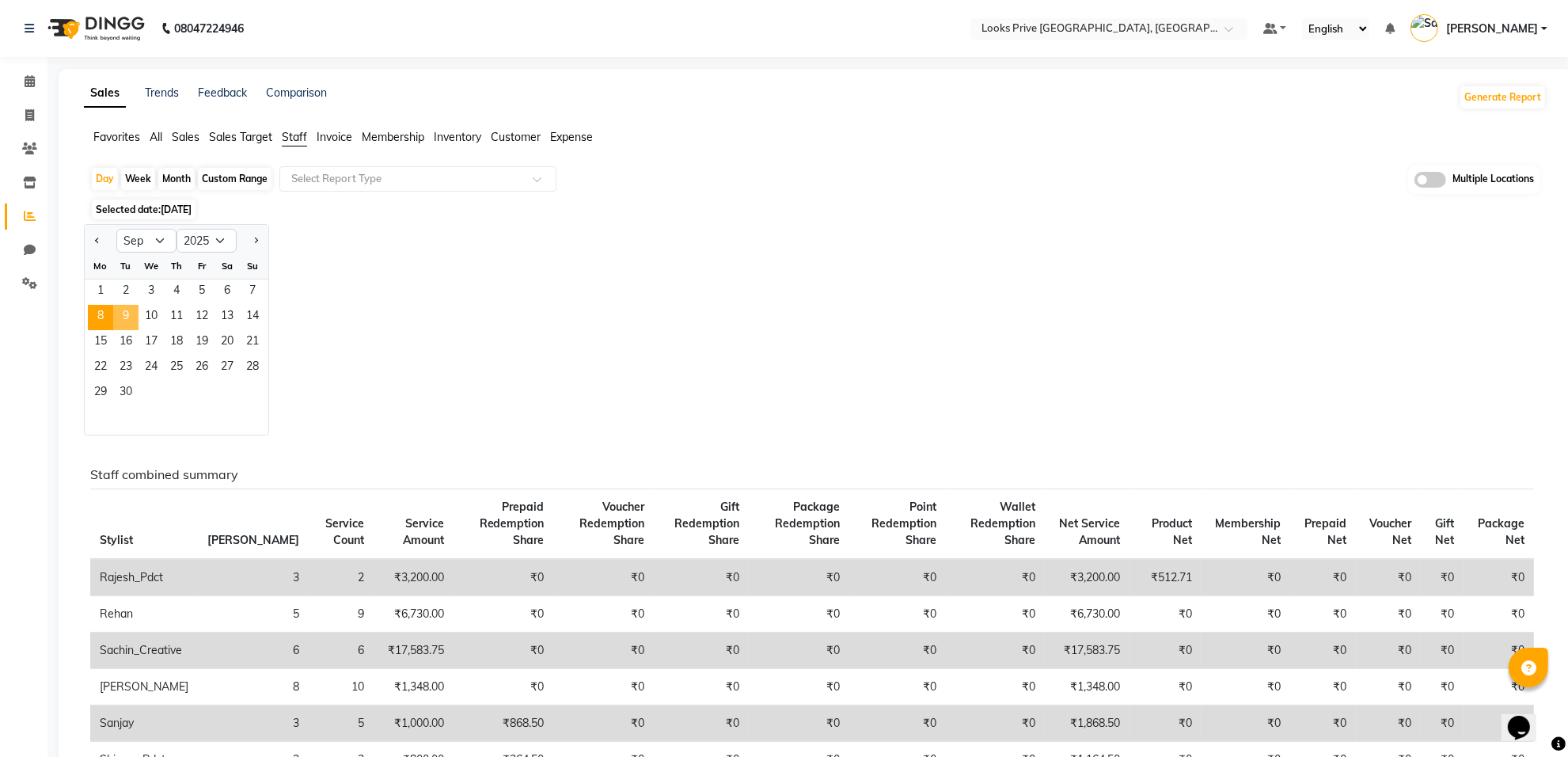
click at [124, 326] on span "9" at bounding box center [126, 317] width 25 height 25
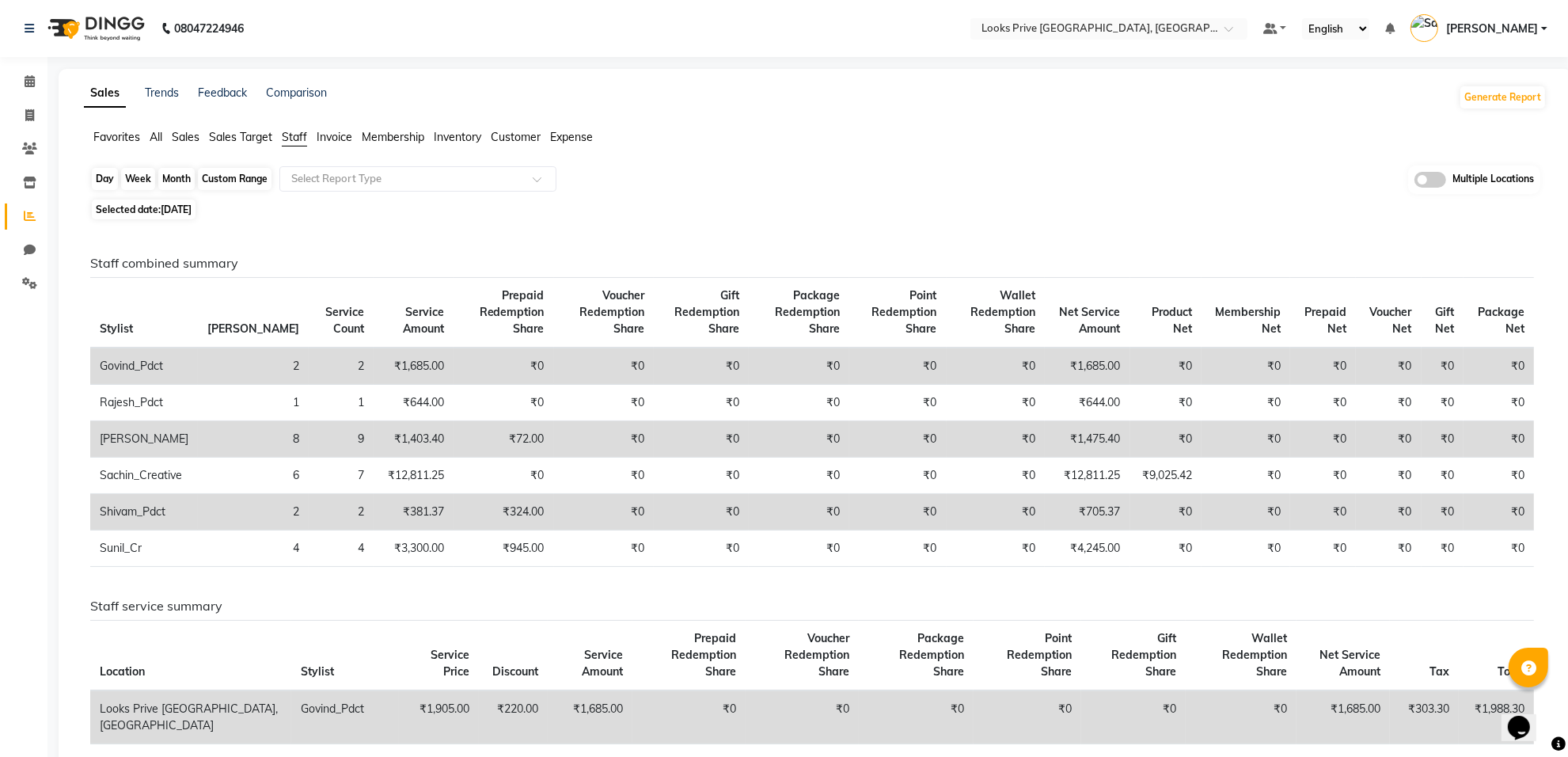
click at [101, 178] on div "Day" at bounding box center [104, 179] width 26 height 22
select select "9"
select select "2025"
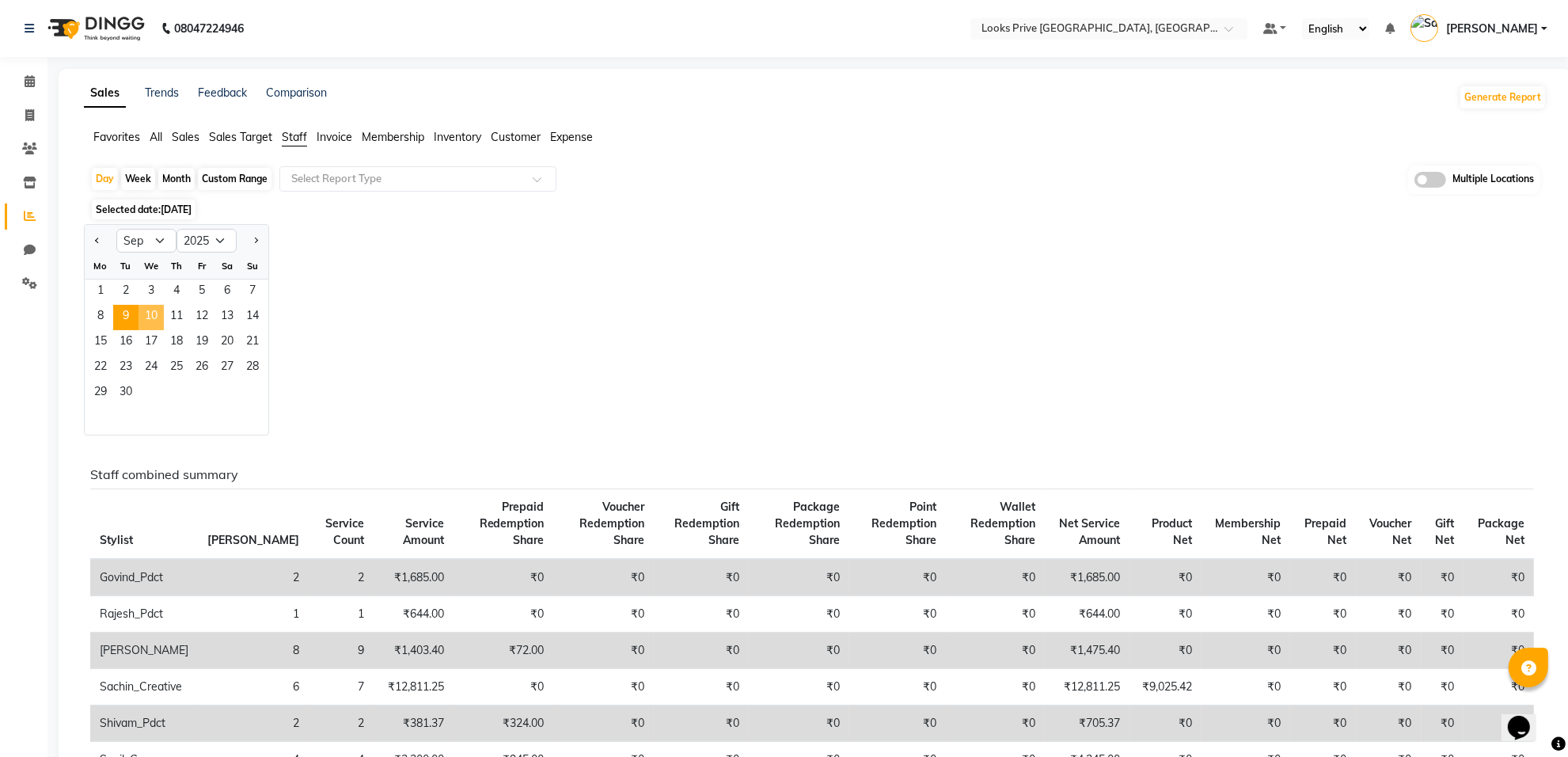
click at [152, 316] on span "10" at bounding box center [151, 317] width 25 height 25
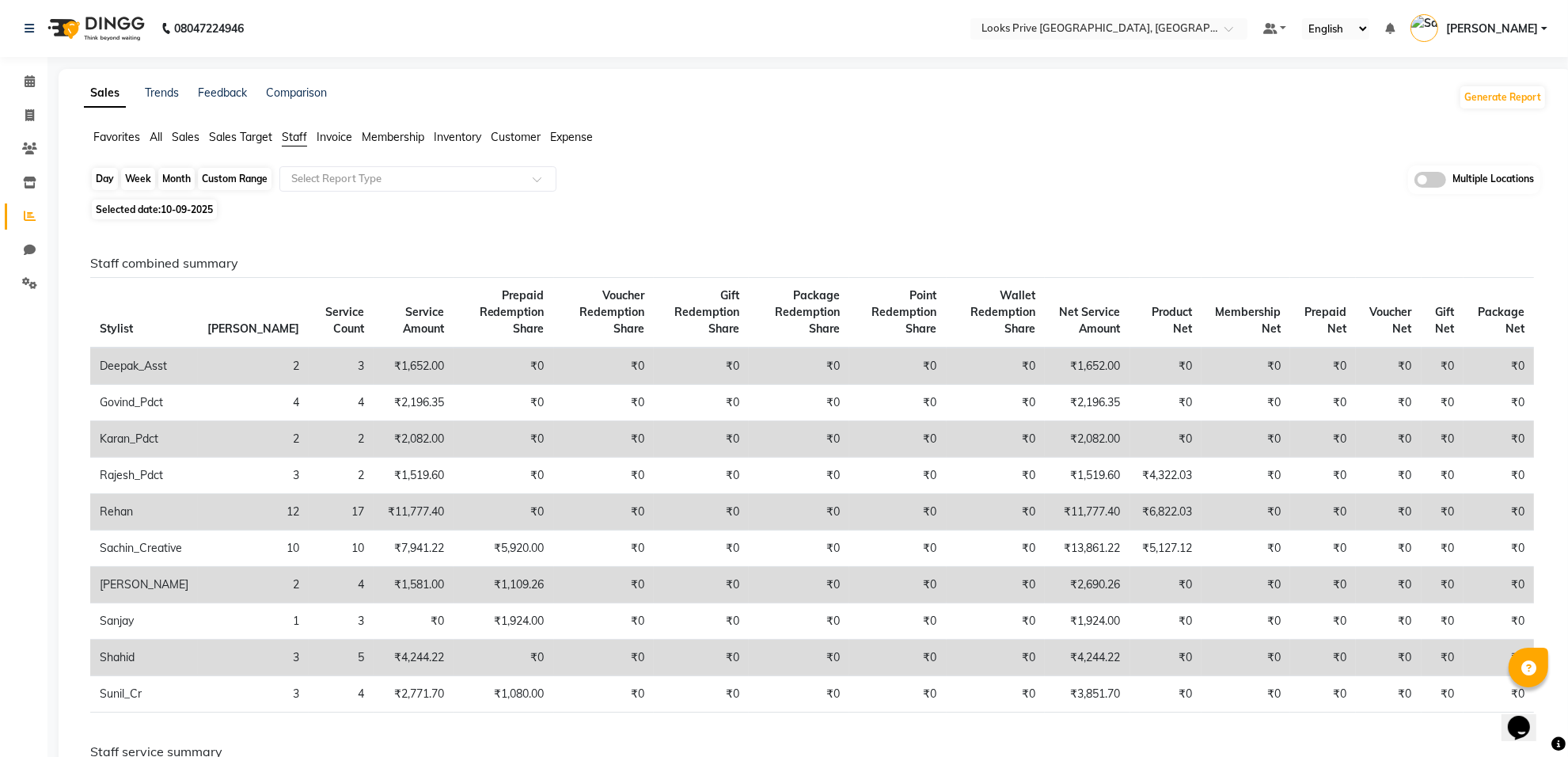
click at [107, 180] on div "Day" at bounding box center [104, 179] width 26 height 22
select select "9"
select select "2025"
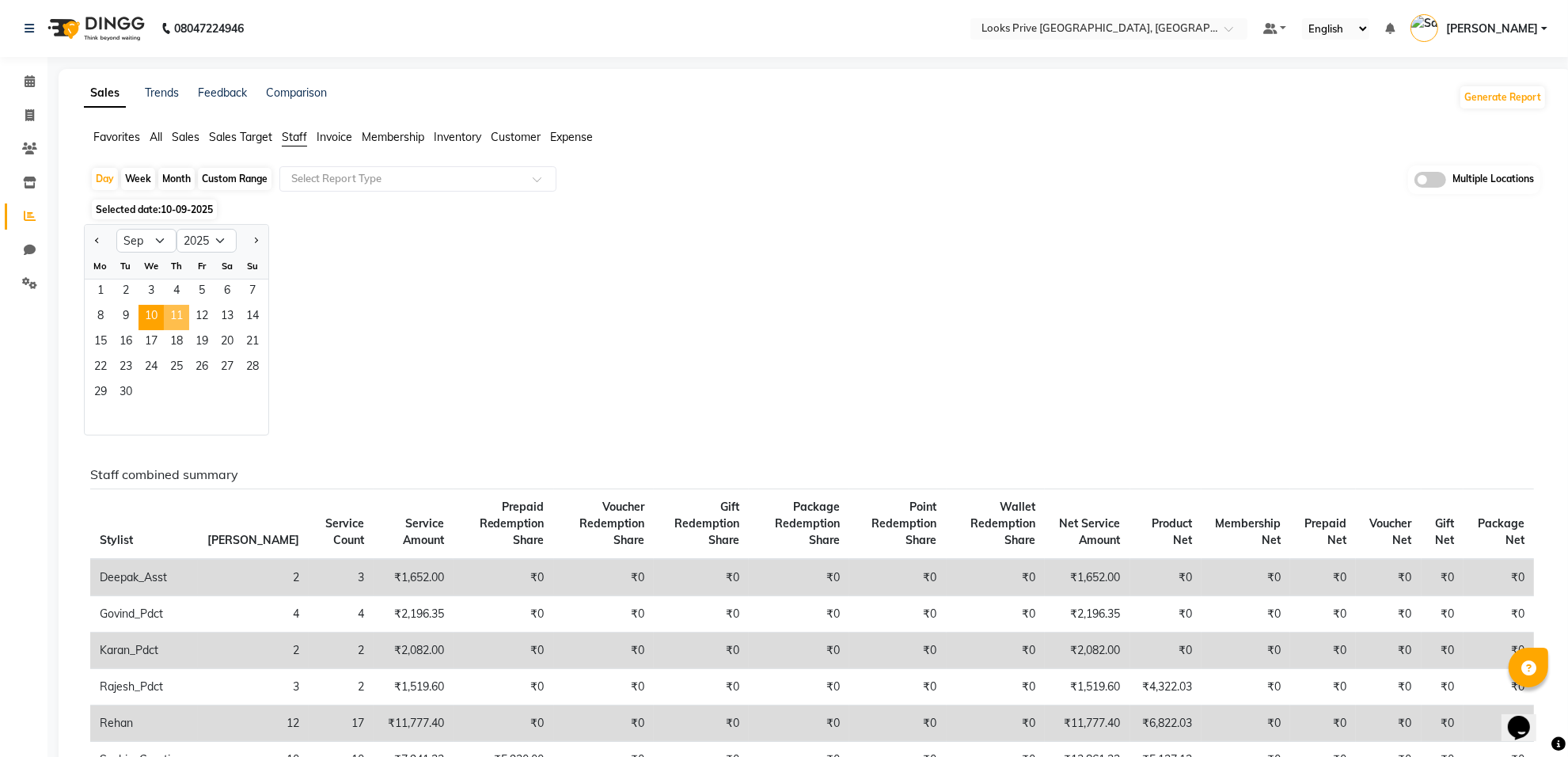
click at [186, 314] on span "11" at bounding box center [177, 317] width 25 height 25
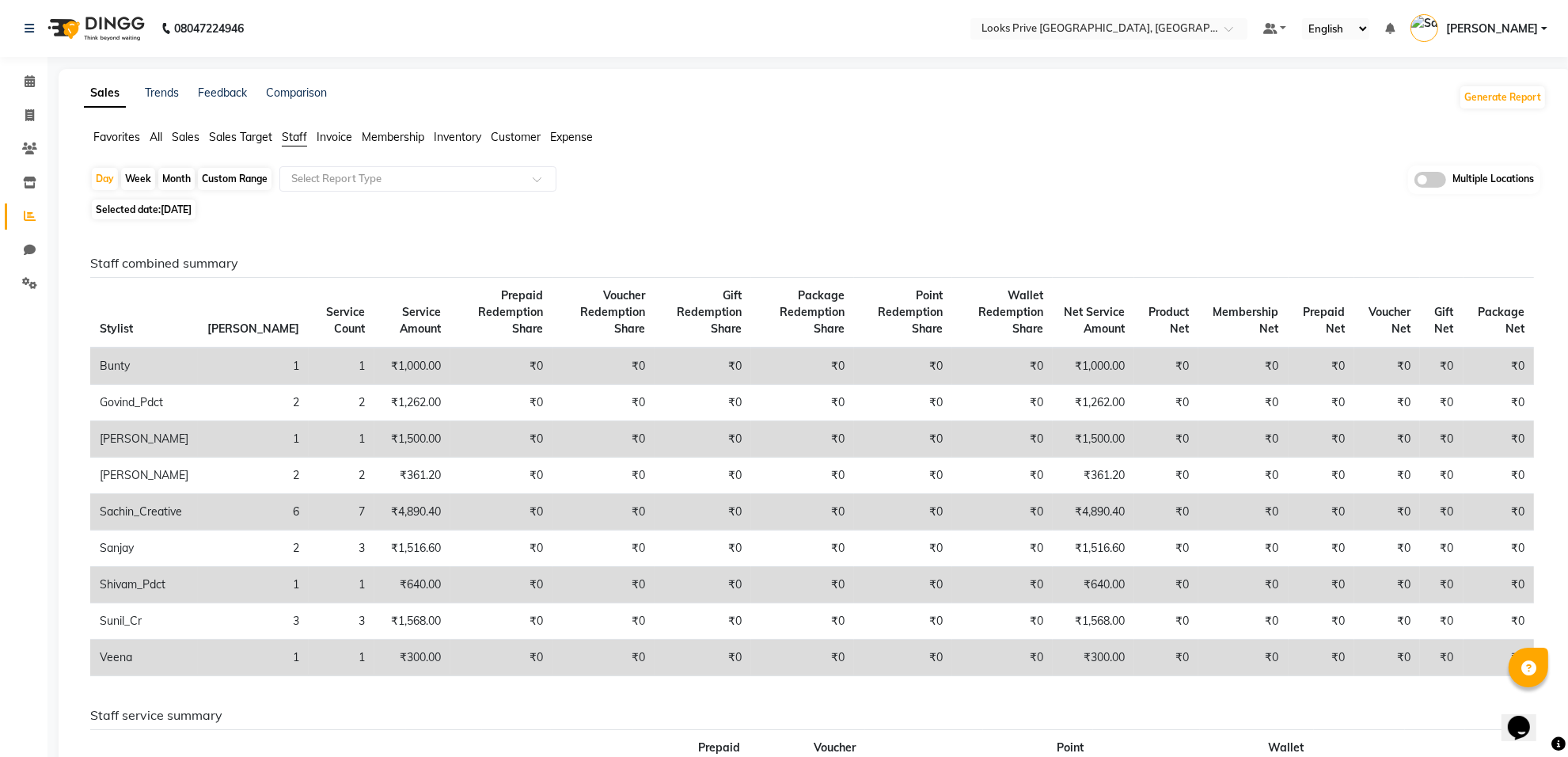
click at [190, 207] on span "11-09-2025" at bounding box center [176, 209] width 31 height 12
select select "9"
select select "2025"
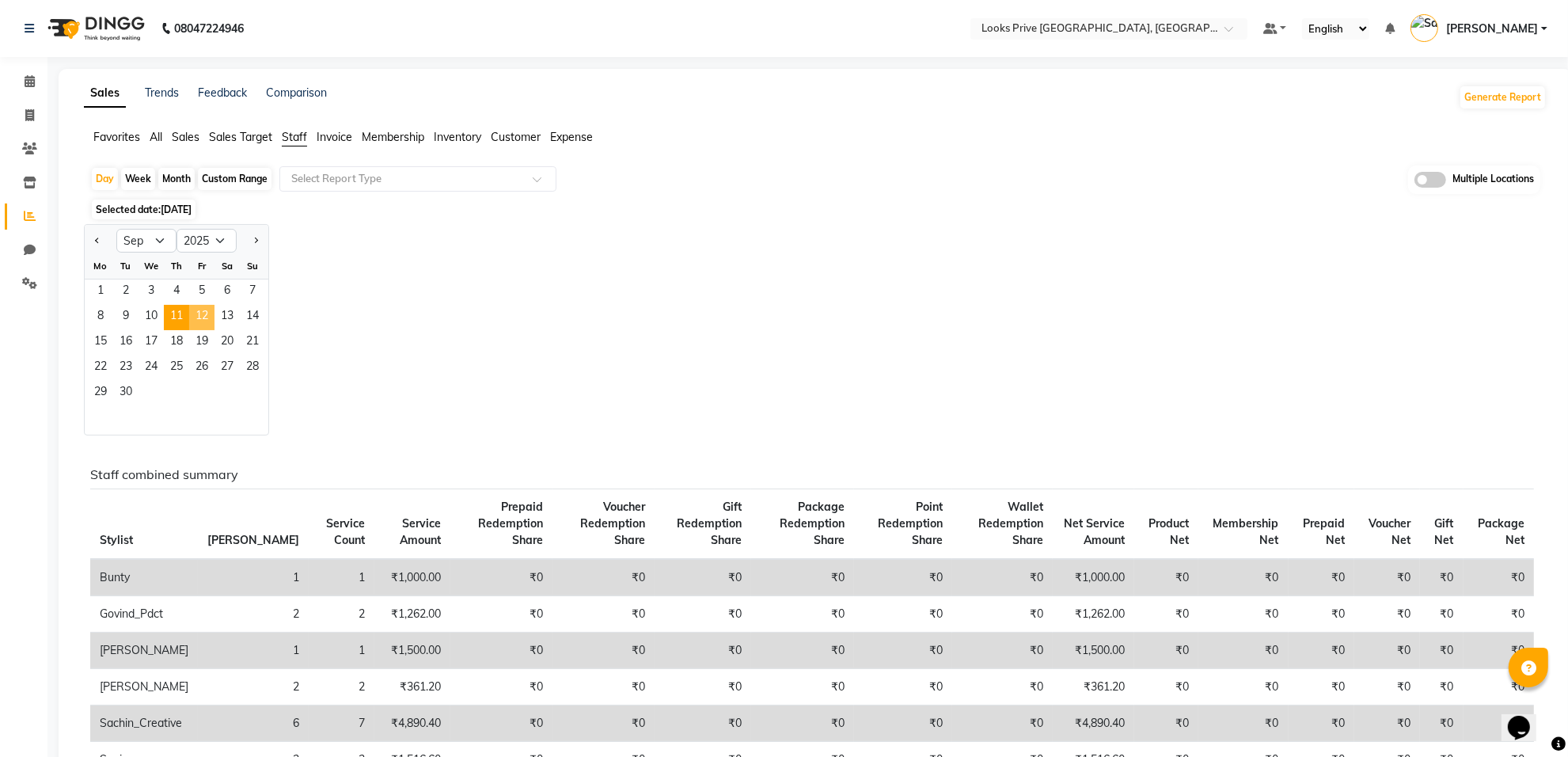
click at [209, 319] on span "12" at bounding box center [202, 317] width 25 height 25
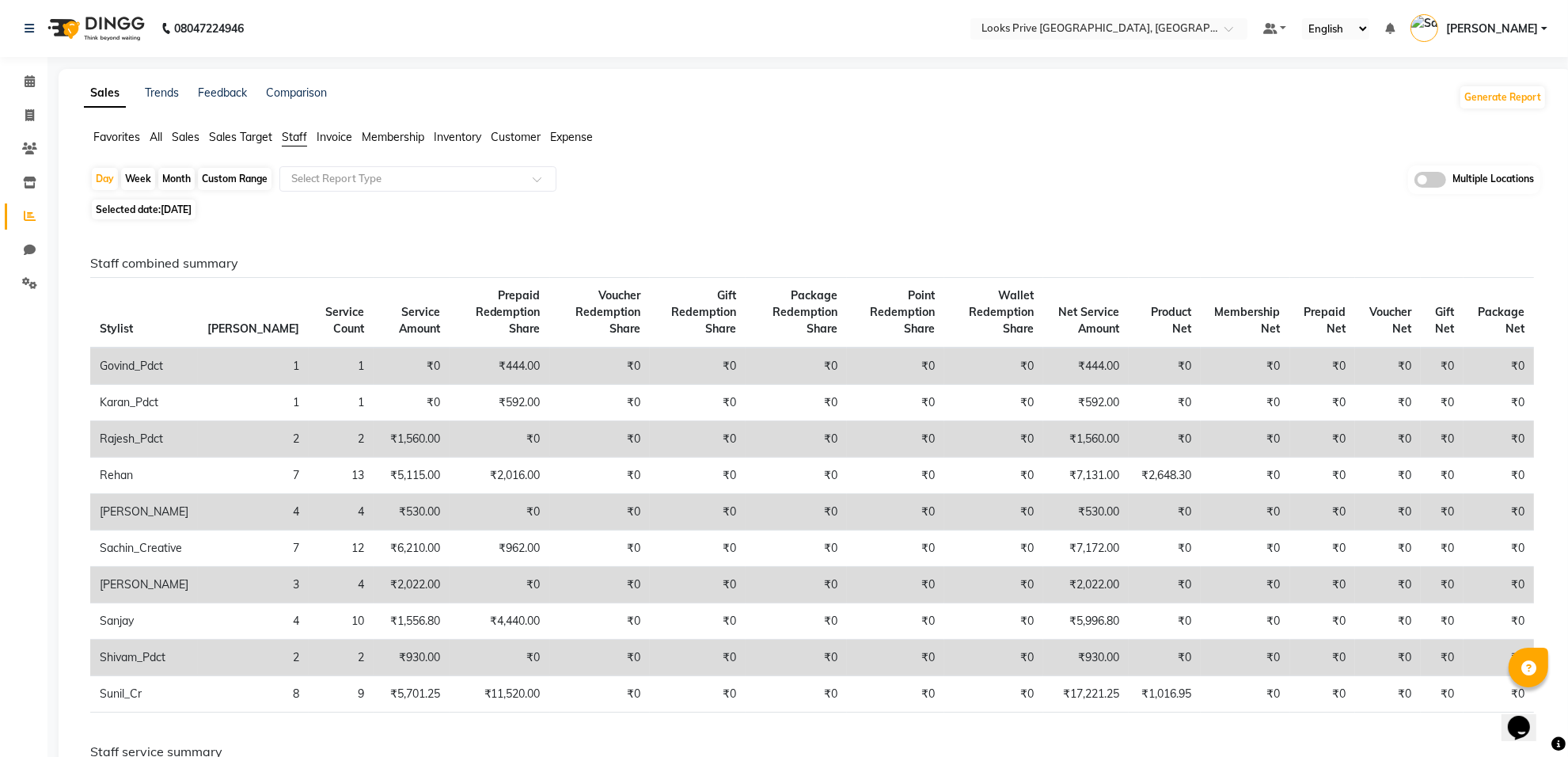
click at [192, 209] on span "12-09-2025" at bounding box center [176, 209] width 31 height 12
select select "9"
select select "2025"
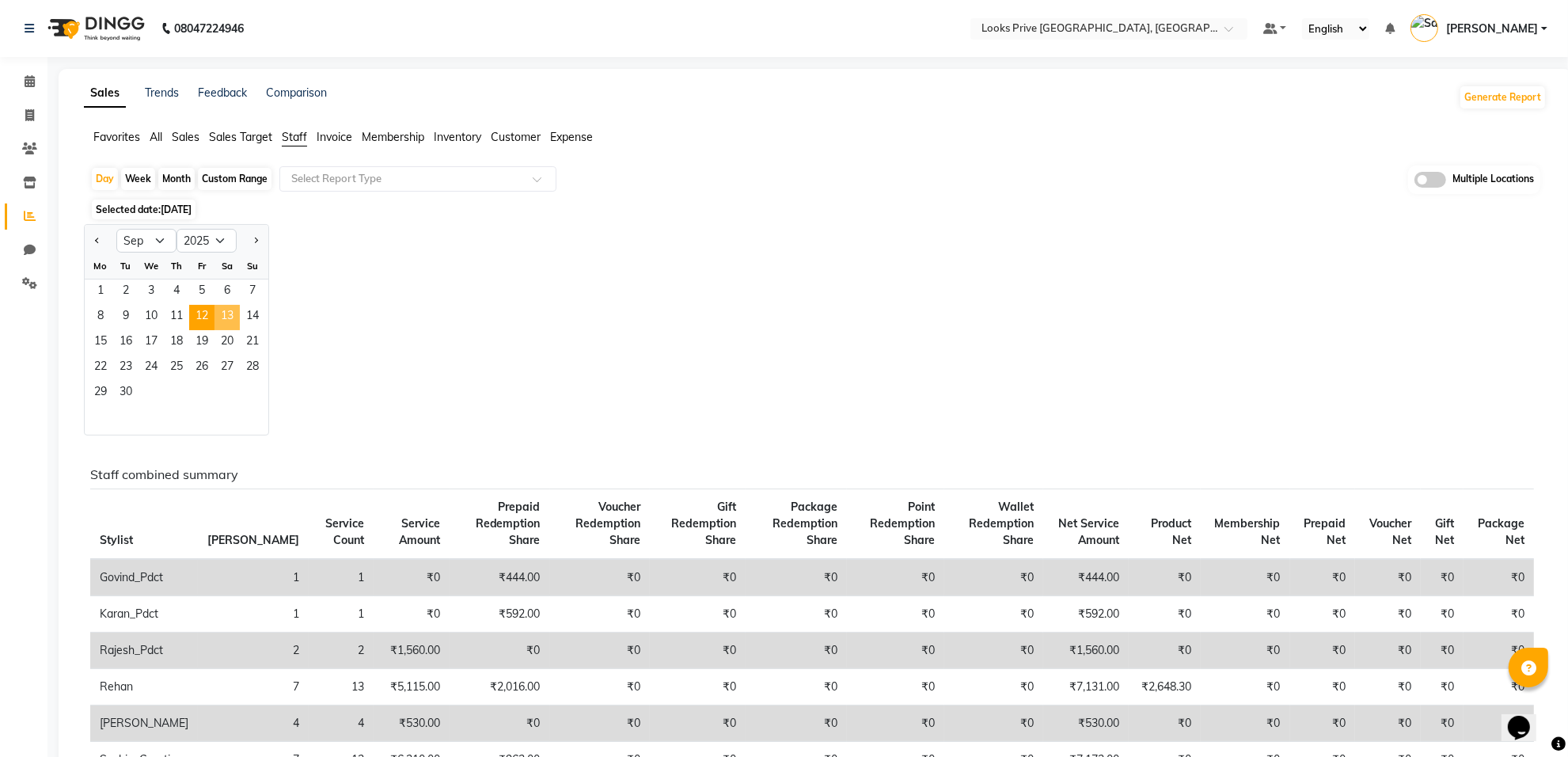
click at [236, 316] on span "13" at bounding box center [227, 317] width 25 height 25
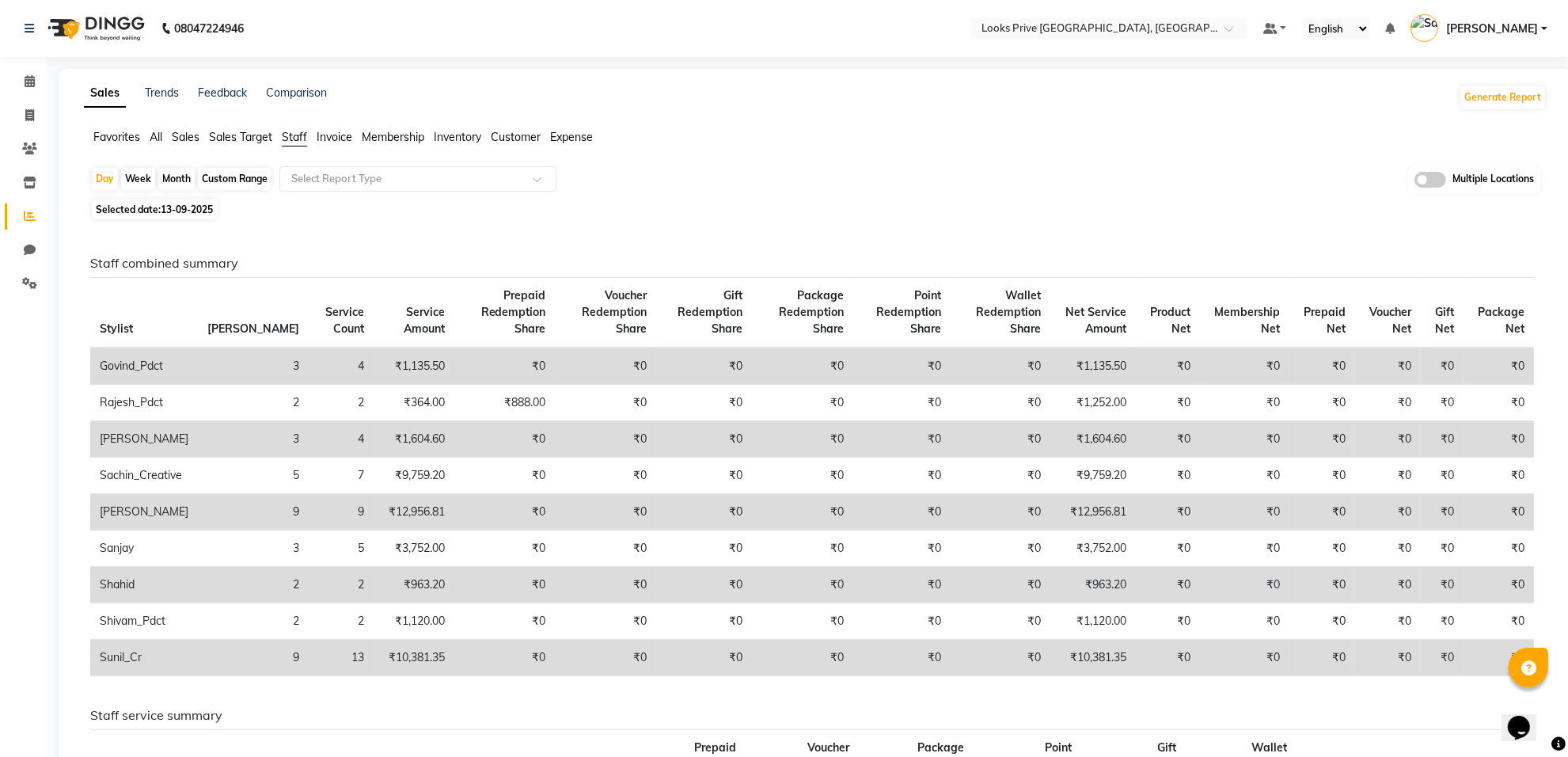
drag, startPoint x: 187, startPoint y: 203, endPoint x: 194, endPoint y: 220, distance: 18.4
click at [188, 203] on span "Selected date: 13-09-2025" at bounding box center [154, 209] width 125 height 20
select select "9"
select select "2025"
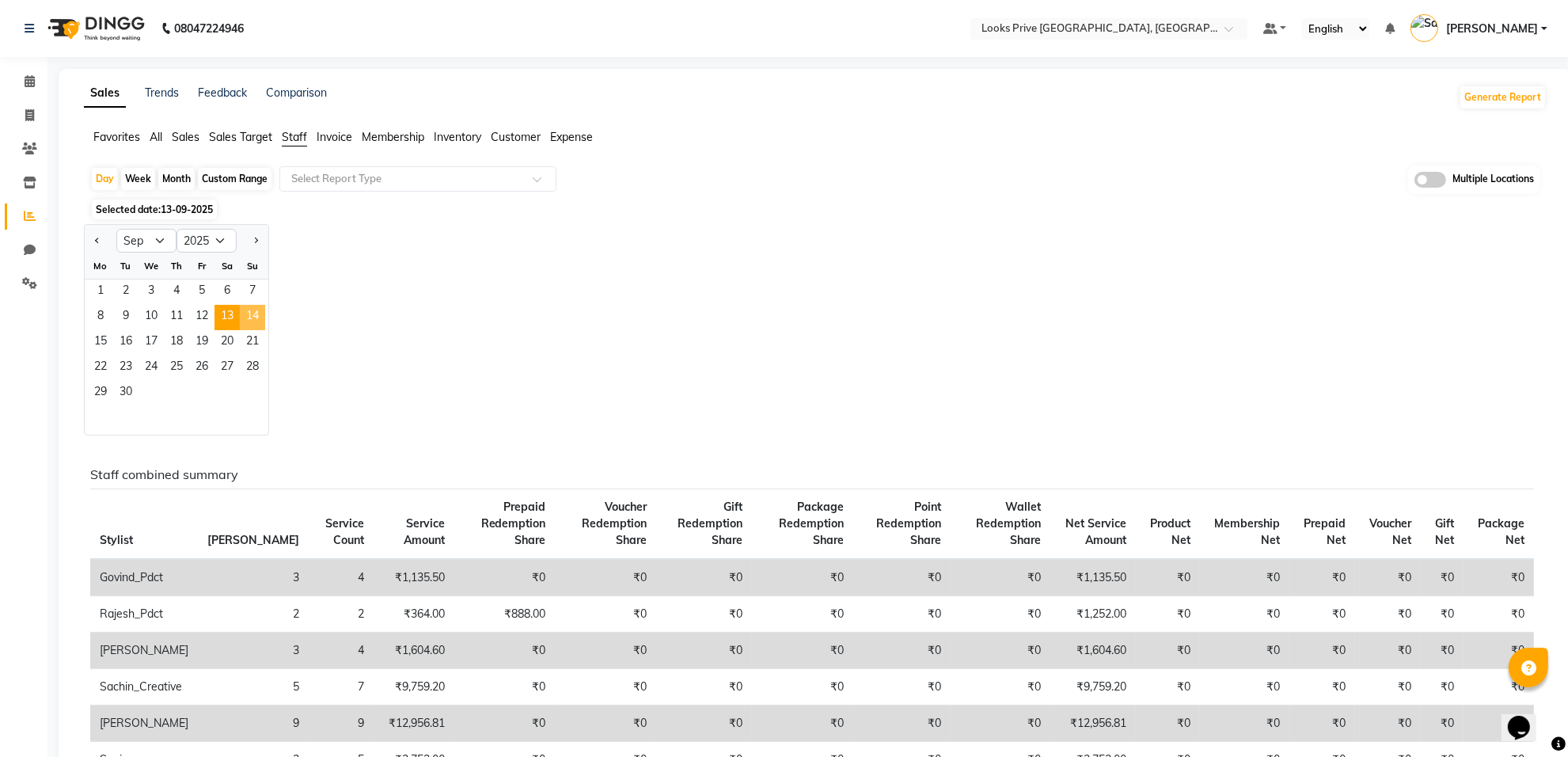
click at [255, 311] on span "14" at bounding box center [252, 317] width 25 height 25
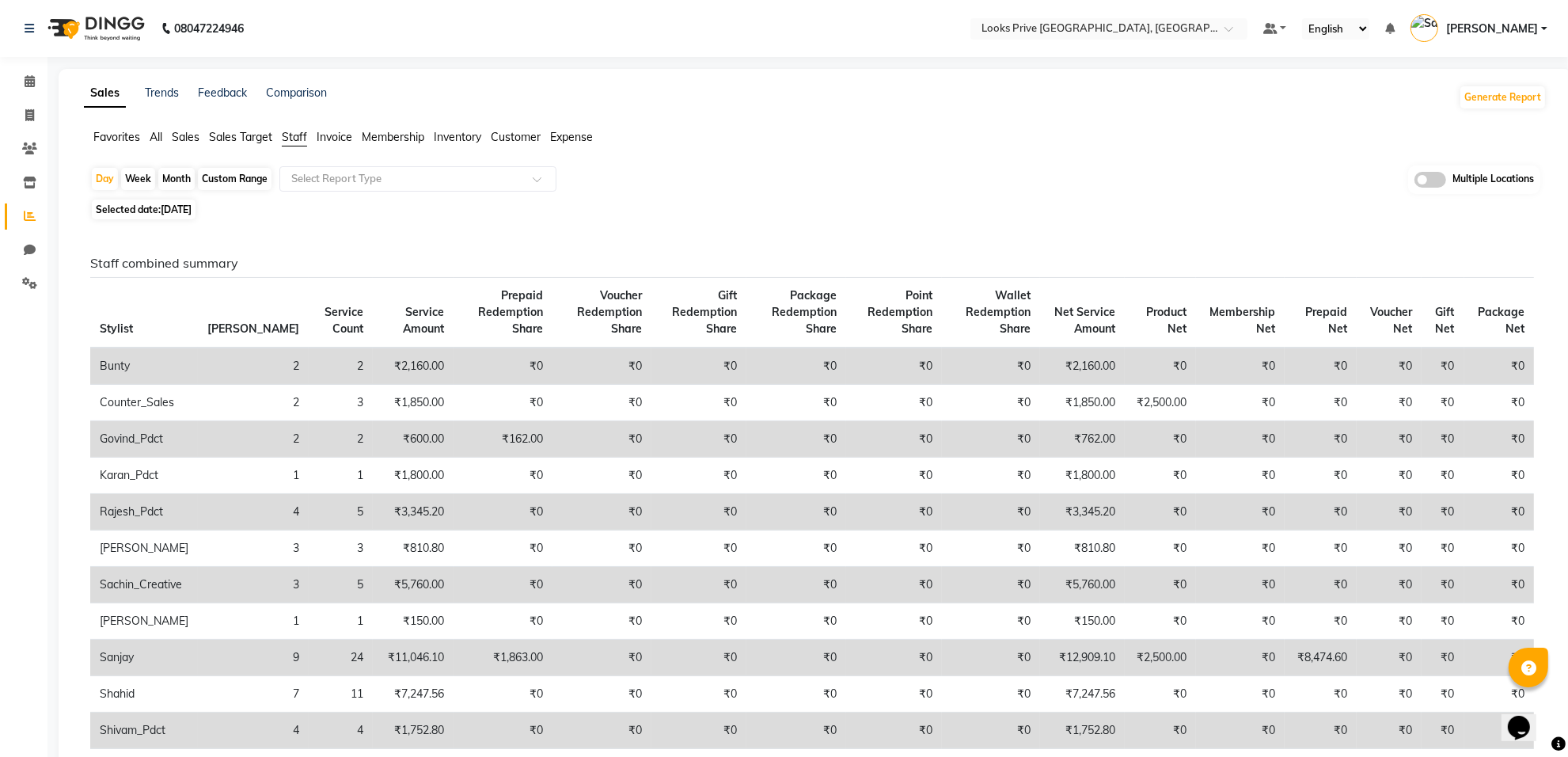
click at [192, 209] on span "14-09-2025" at bounding box center [176, 209] width 31 height 12
select select "9"
select select "2025"
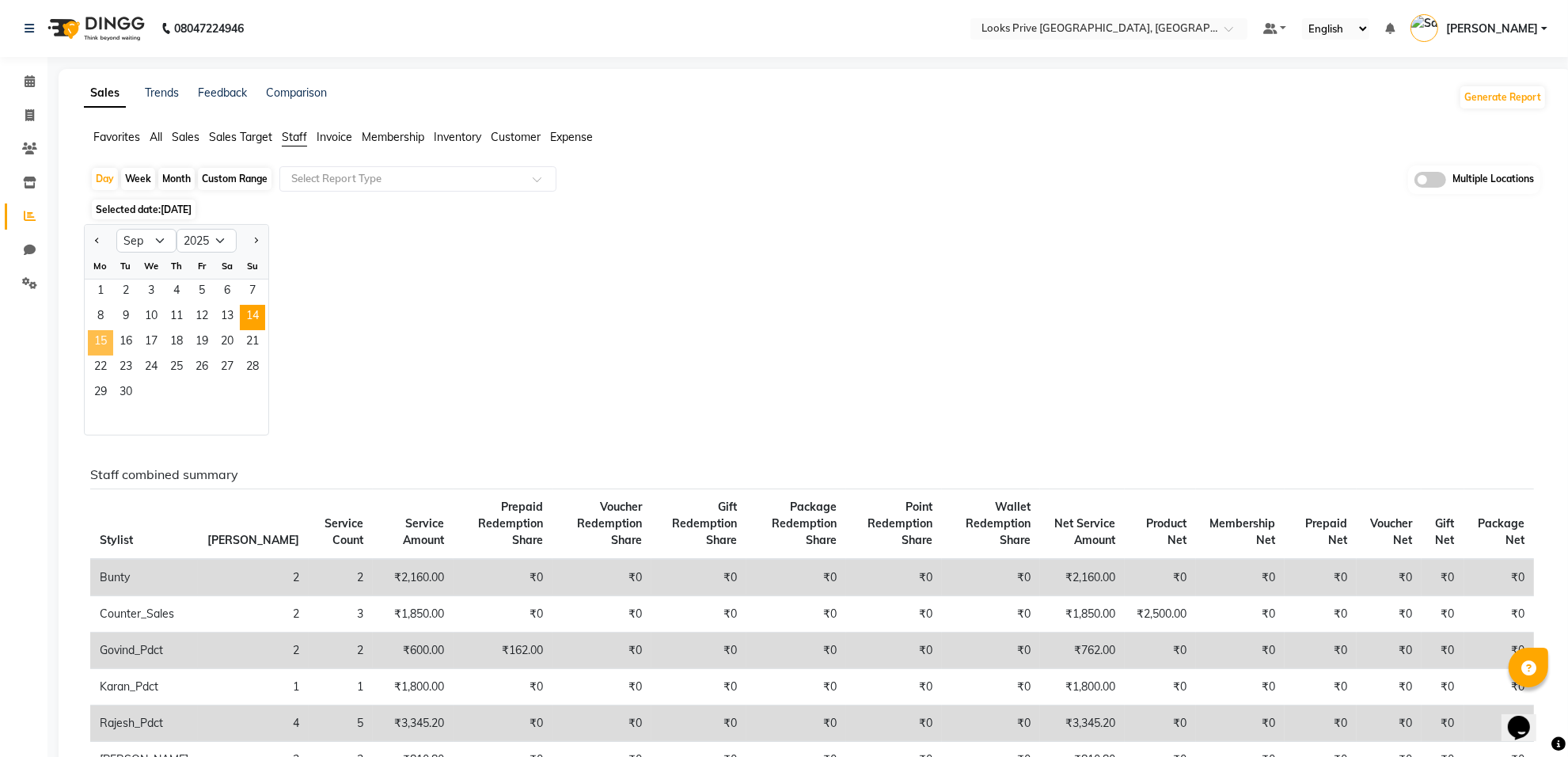
click at [100, 341] on span "15" at bounding box center [100, 342] width 25 height 25
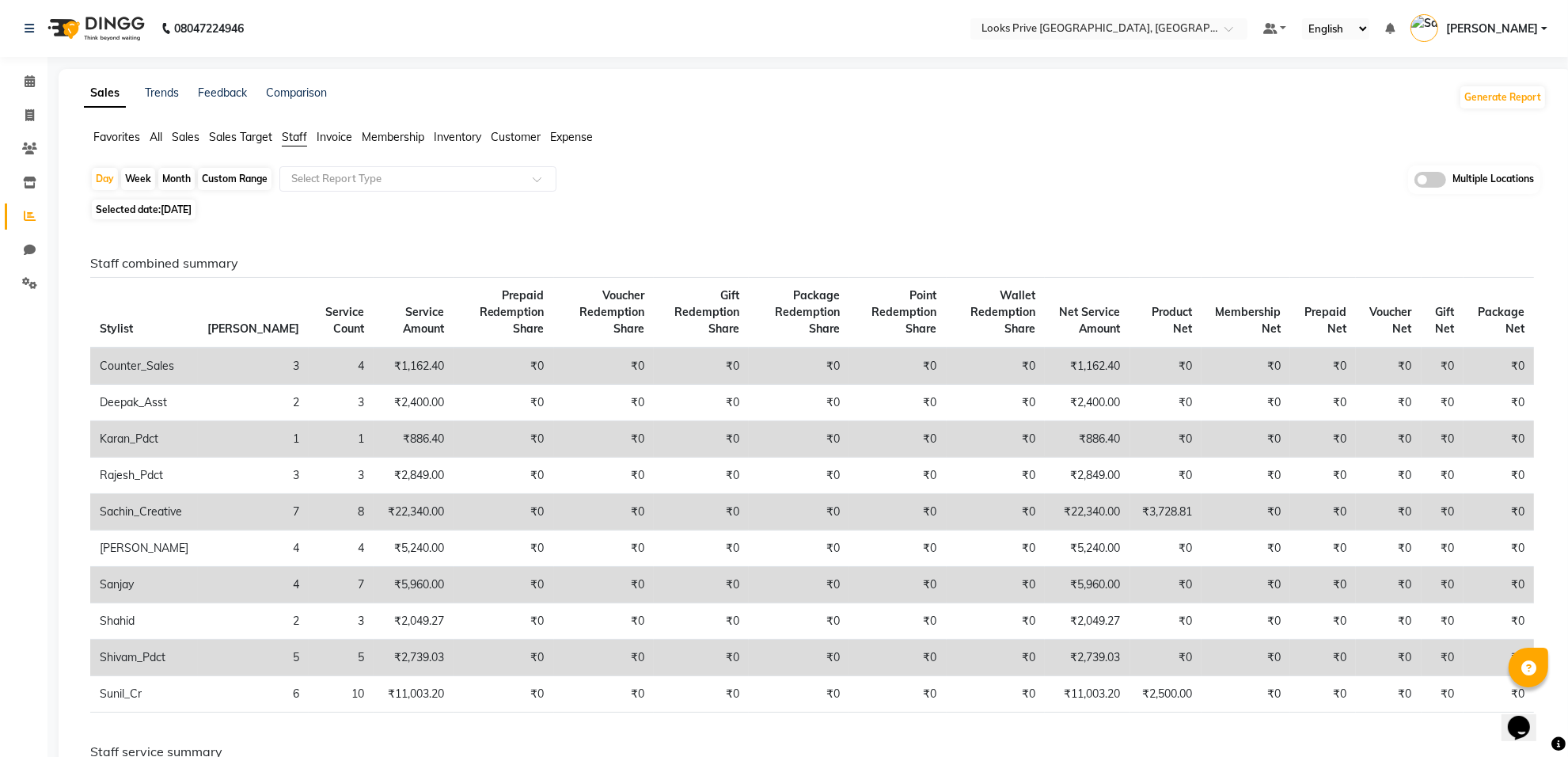
scroll to position [99, 0]
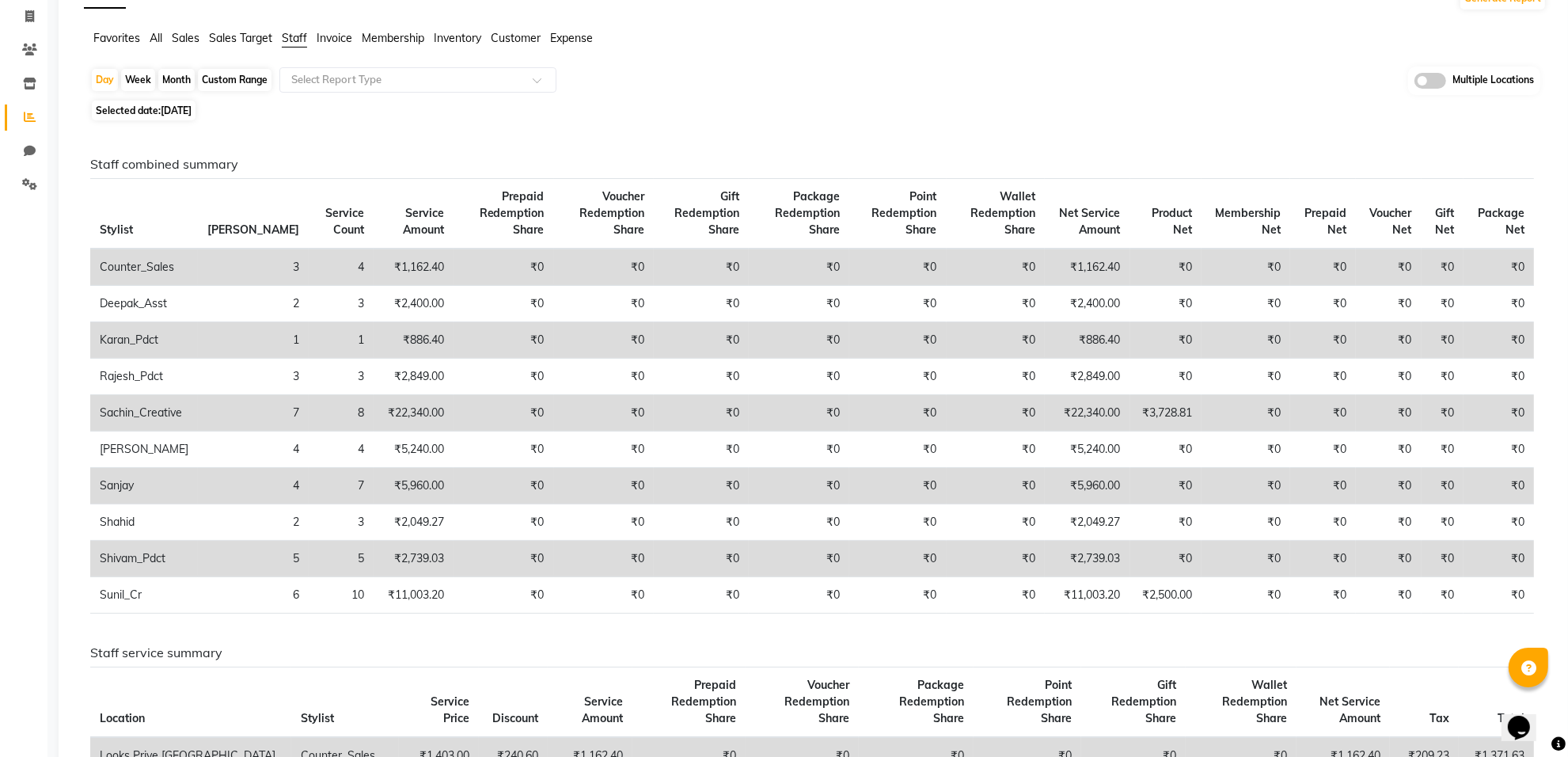
click at [172, 108] on span "15-09-2025" at bounding box center [176, 110] width 31 height 12
select select "9"
select select "2025"
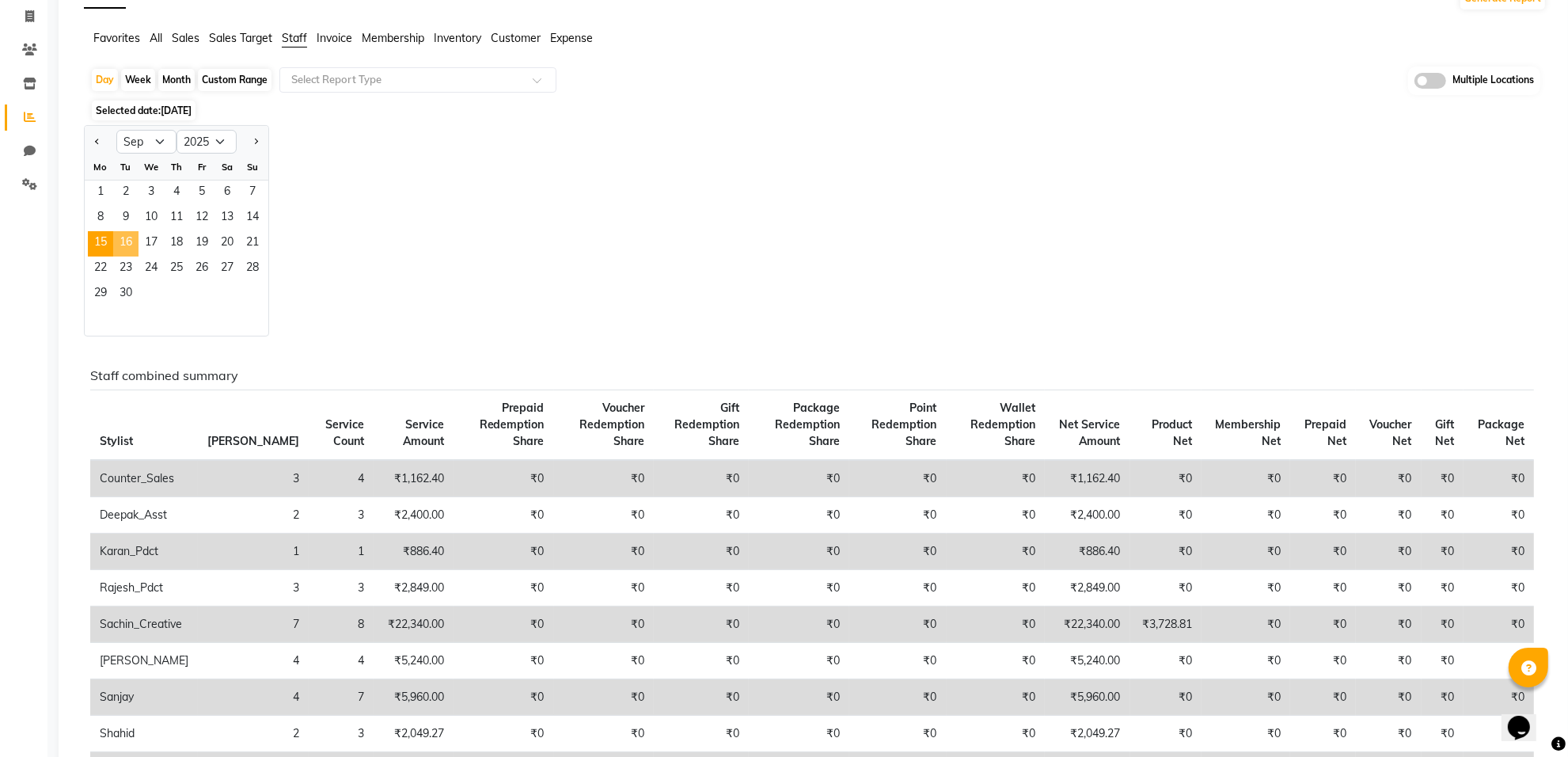
click at [133, 243] on span "16" at bounding box center [126, 244] width 25 height 25
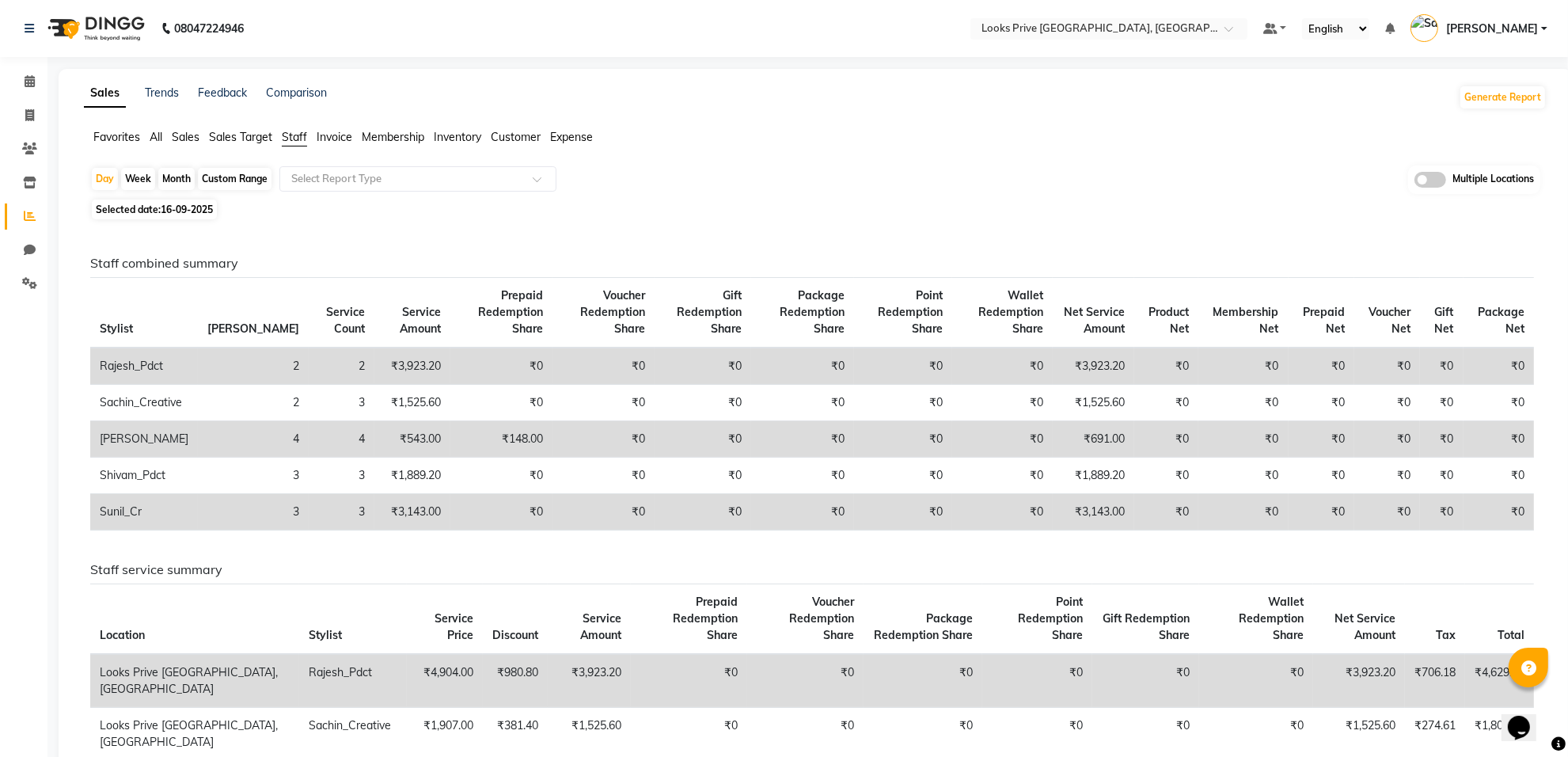
click at [178, 207] on span "16-09-2025" at bounding box center [187, 209] width 52 height 12
select select "9"
select select "2025"
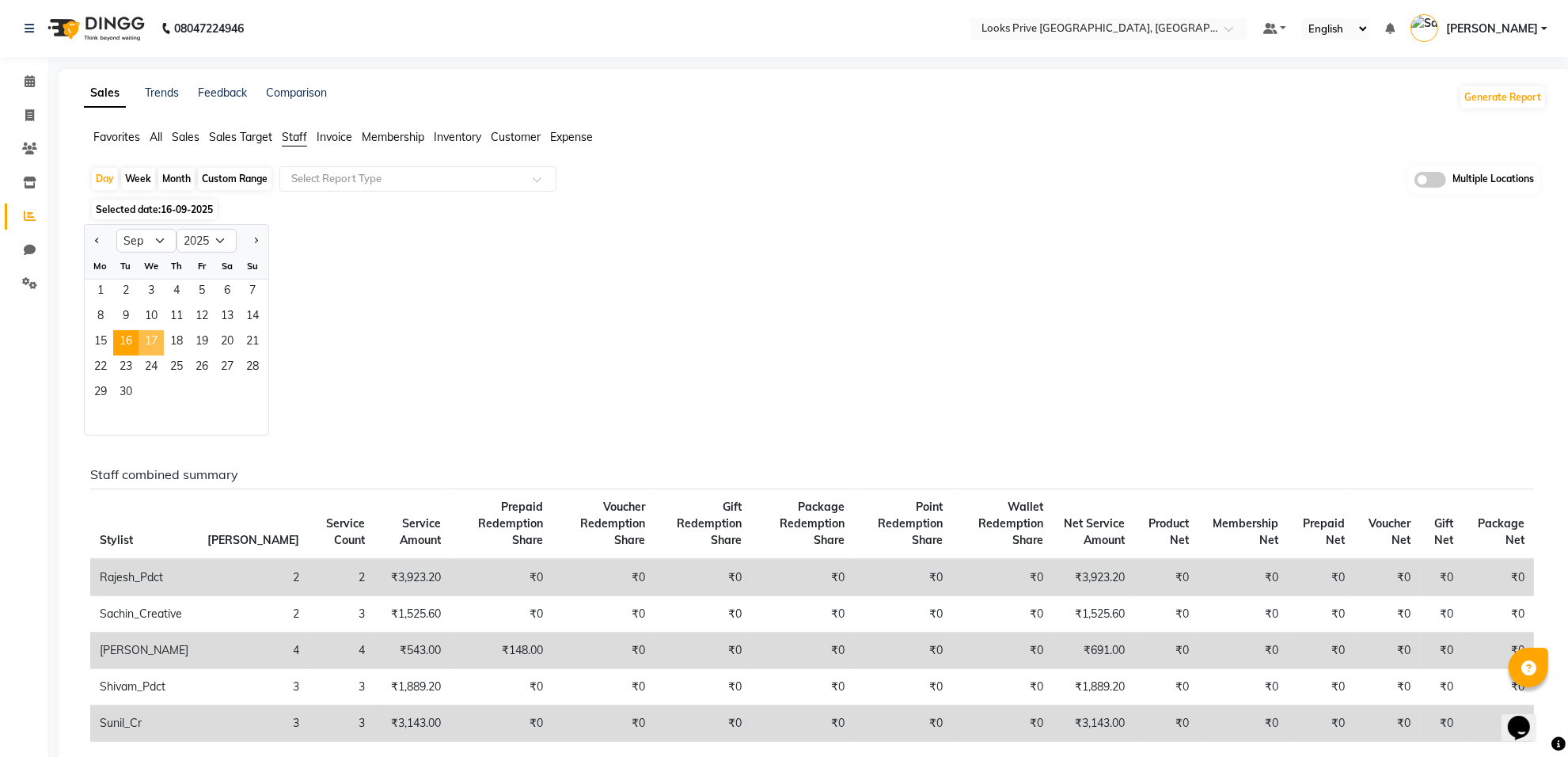
click at [152, 339] on span "17" at bounding box center [151, 342] width 25 height 25
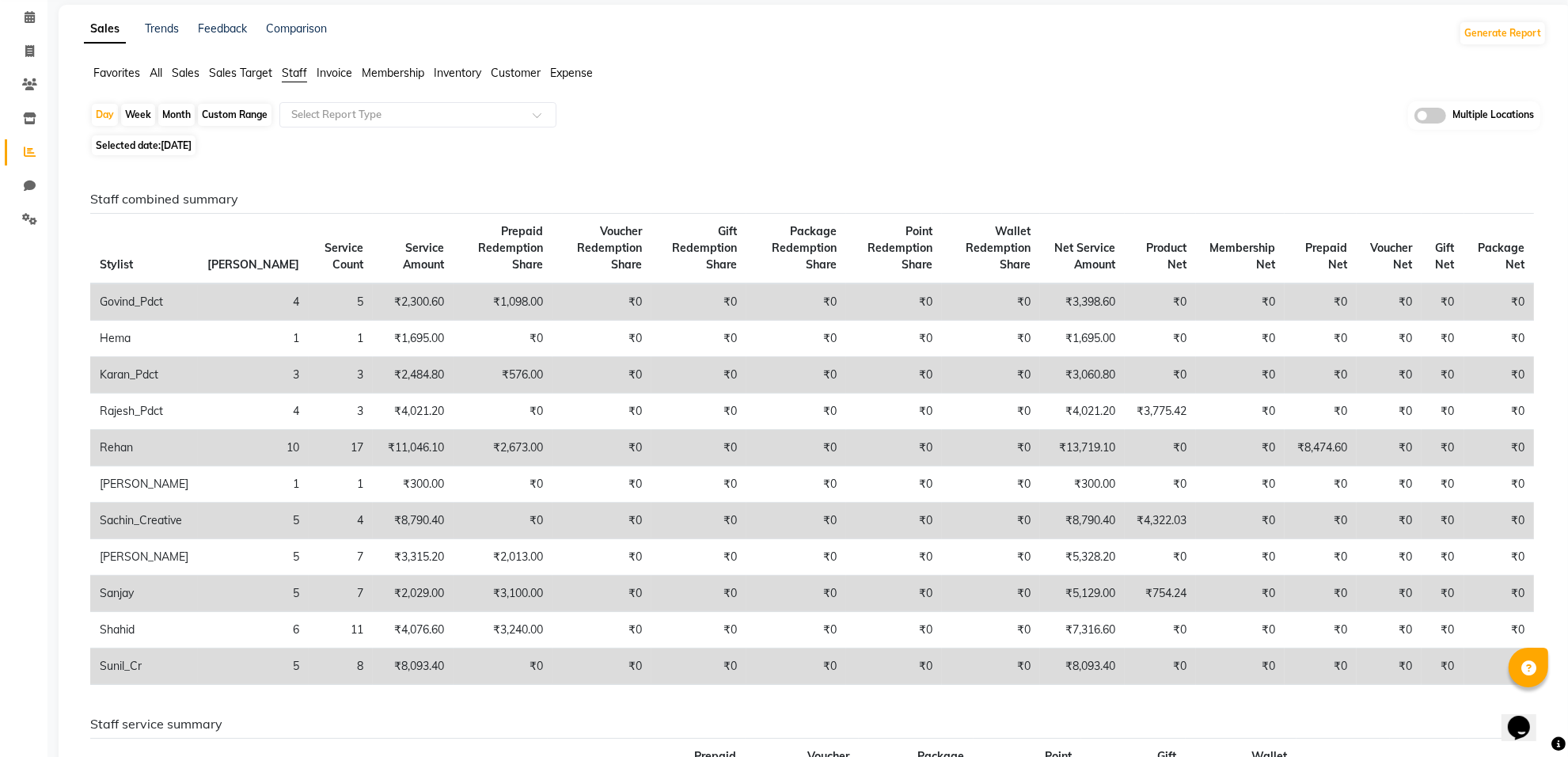
scroll to position [99, 0]
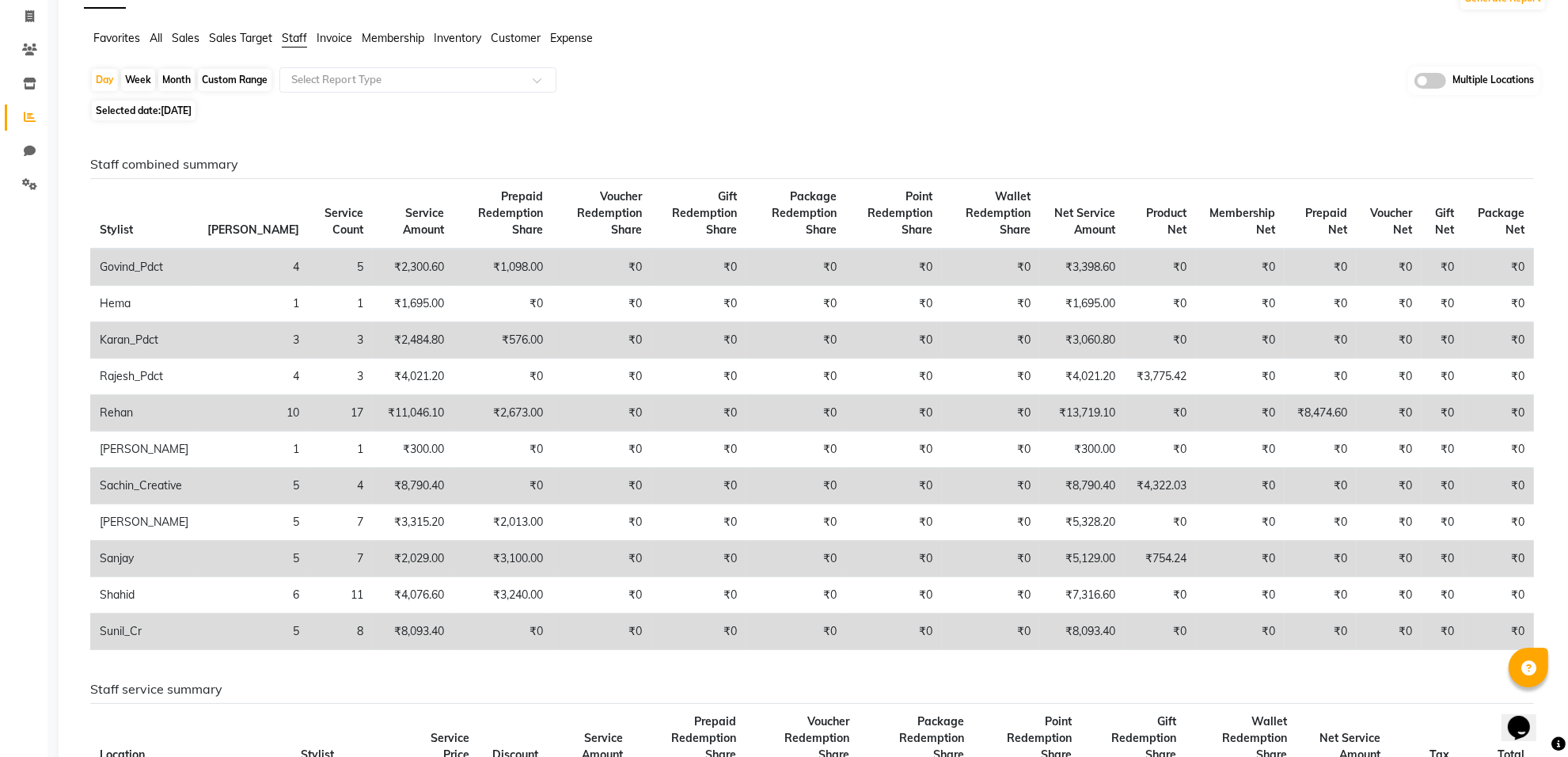
click at [159, 115] on span "Selected date: 17-09-2025" at bounding box center [143, 111] width 103 height 20
select select "9"
select select "2025"
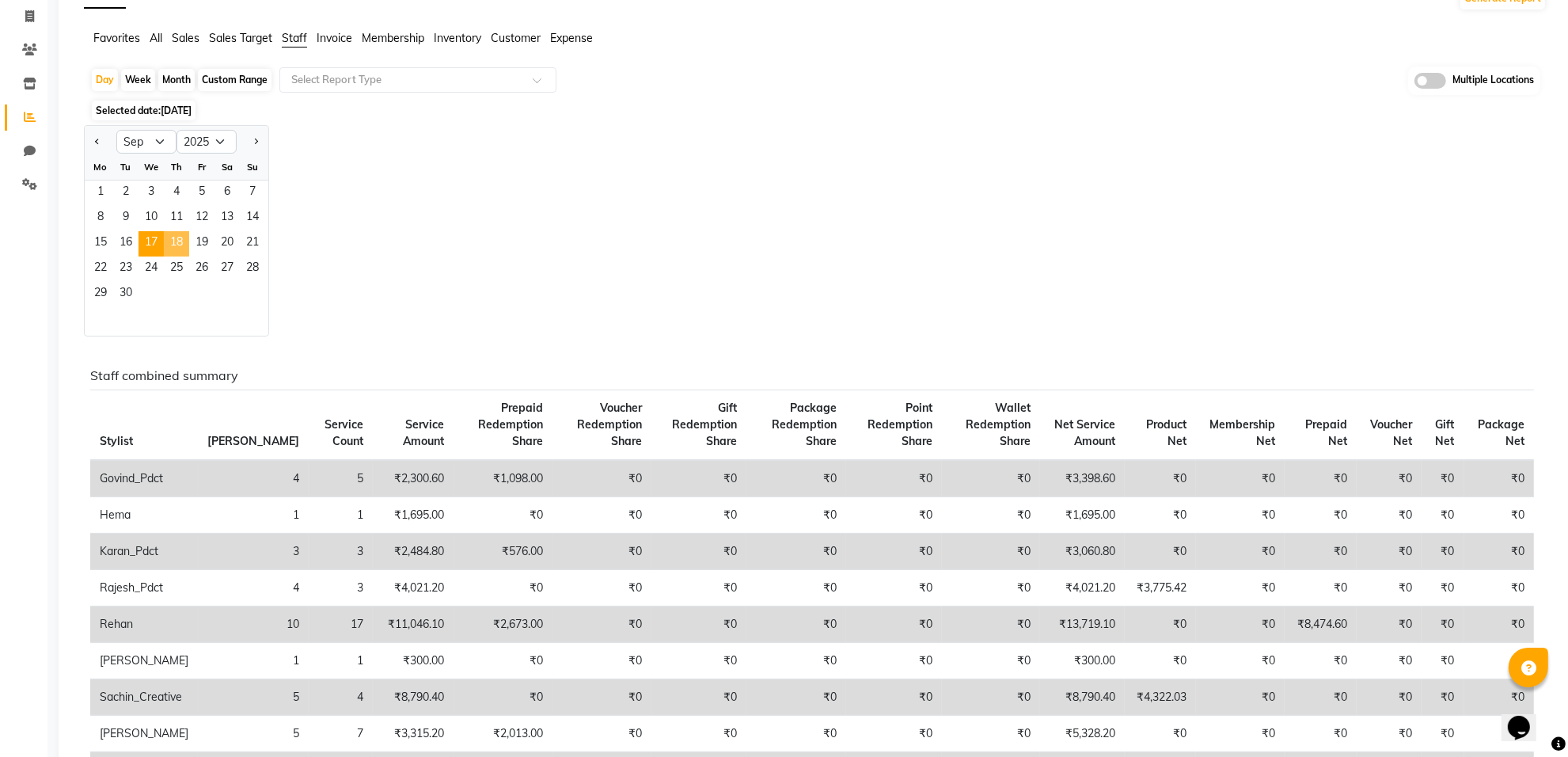
click at [177, 248] on span "18" at bounding box center [177, 244] width 25 height 25
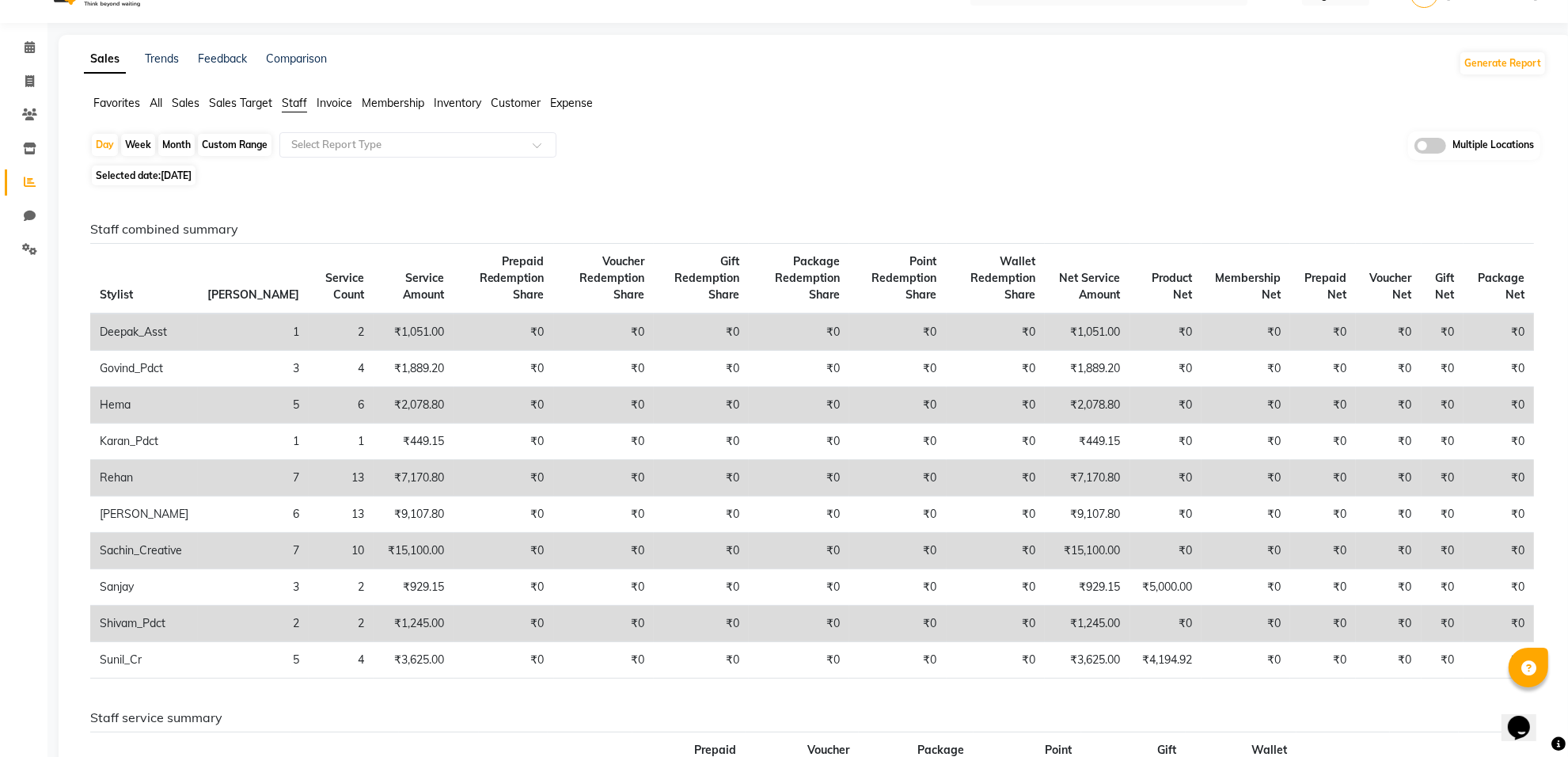
scroll to position [0, 0]
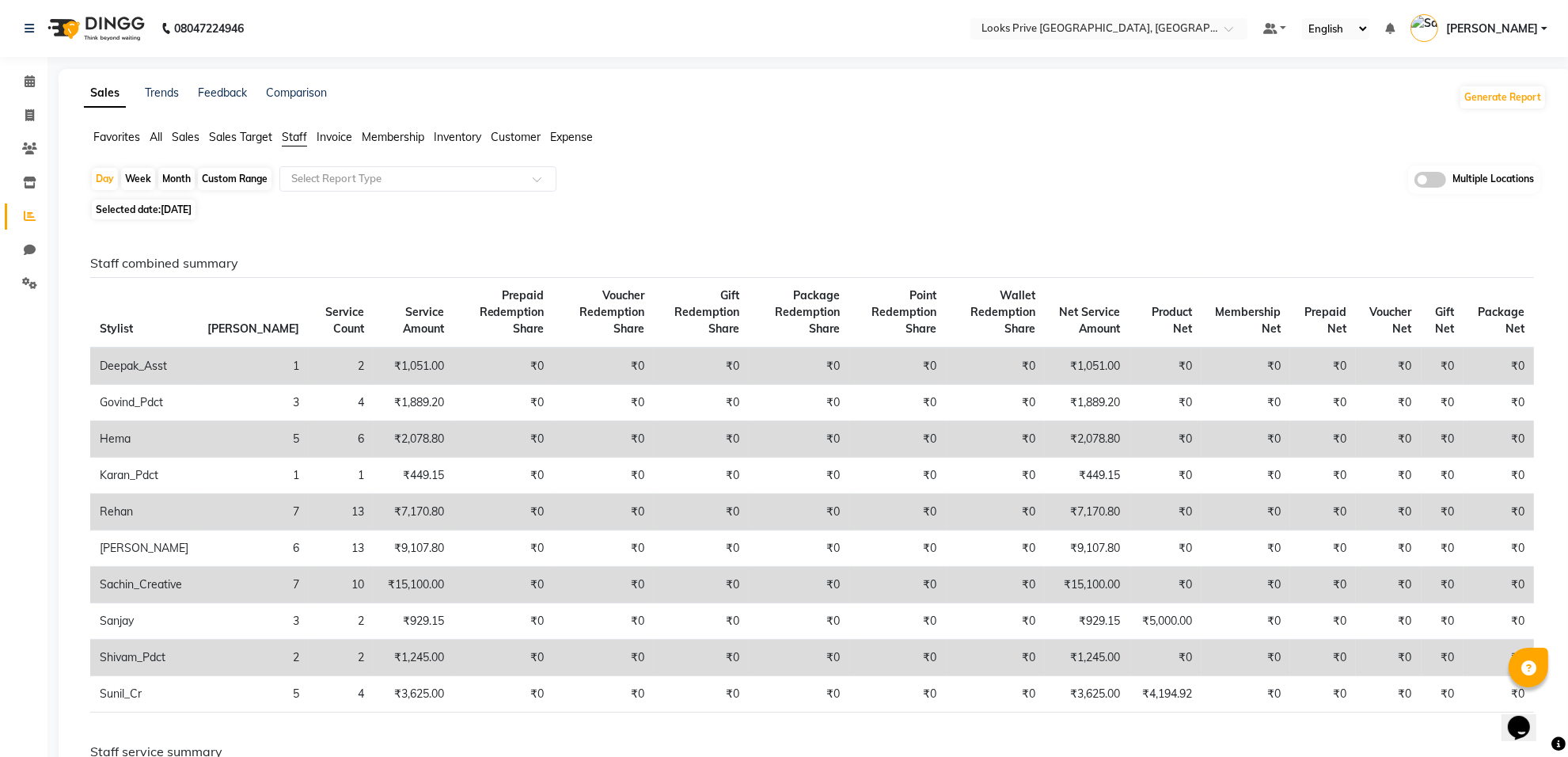
click at [176, 210] on span "18-09-2025" at bounding box center [176, 209] width 31 height 12
select select "9"
select select "2025"
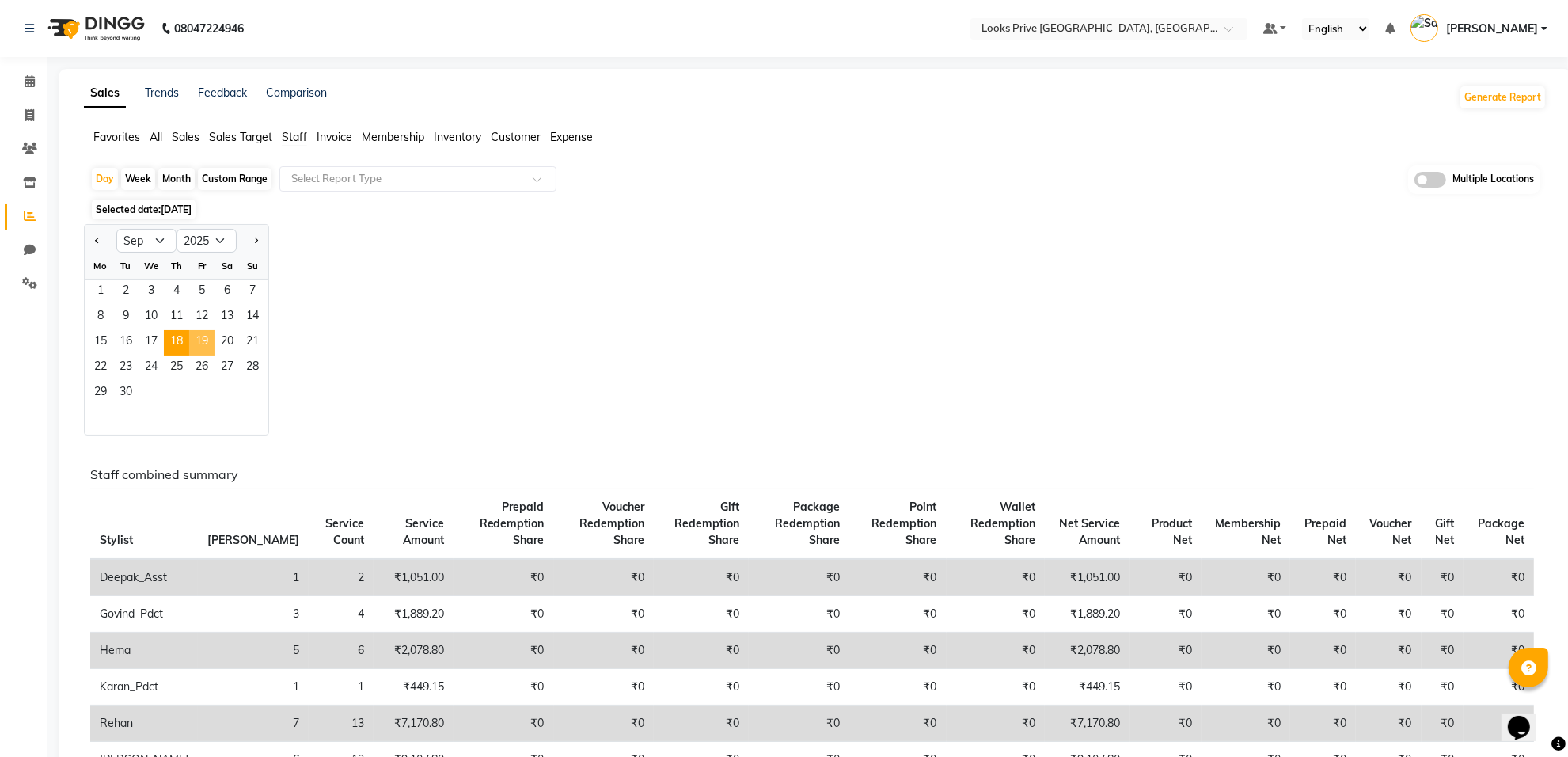
click at [207, 341] on span "19" at bounding box center [202, 342] width 25 height 25
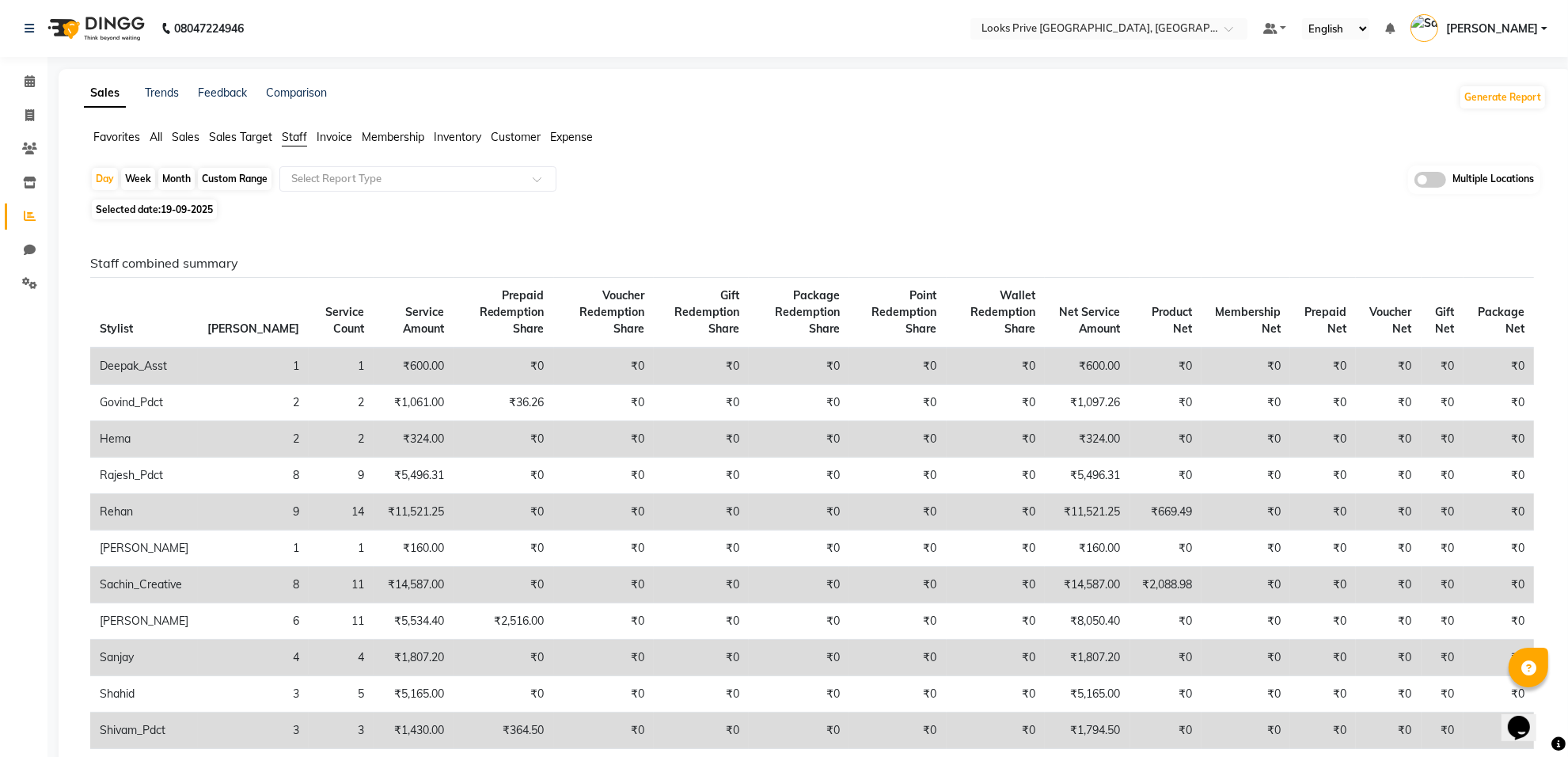
click at [183, 210] on span "19-09-2025" at bounding box center [187, 209] width 52 height 12
select select "9"
select select "2025"
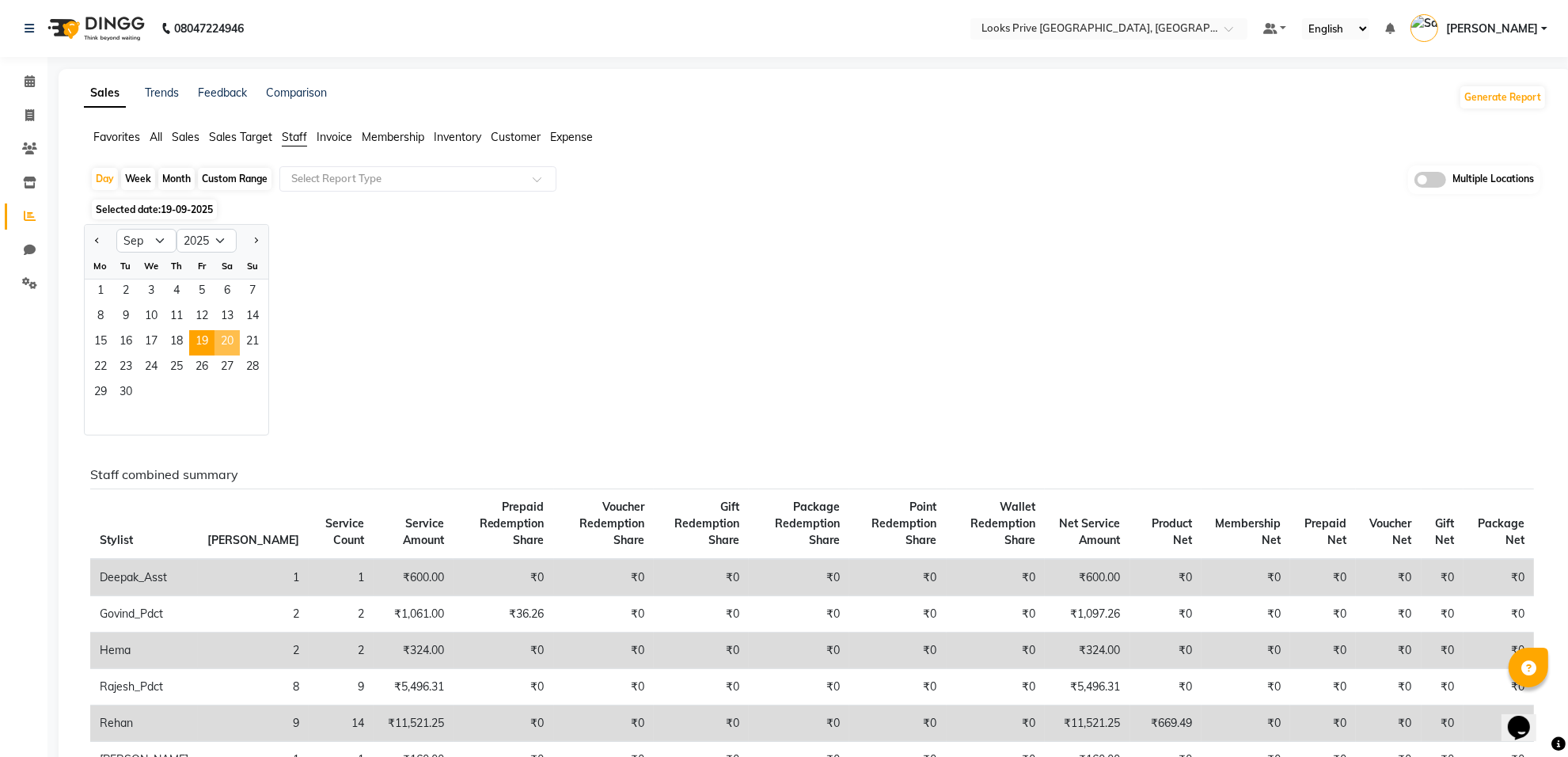
click at [226, 341] on span "20" at bounding box center [227, 342] width 25 height 25
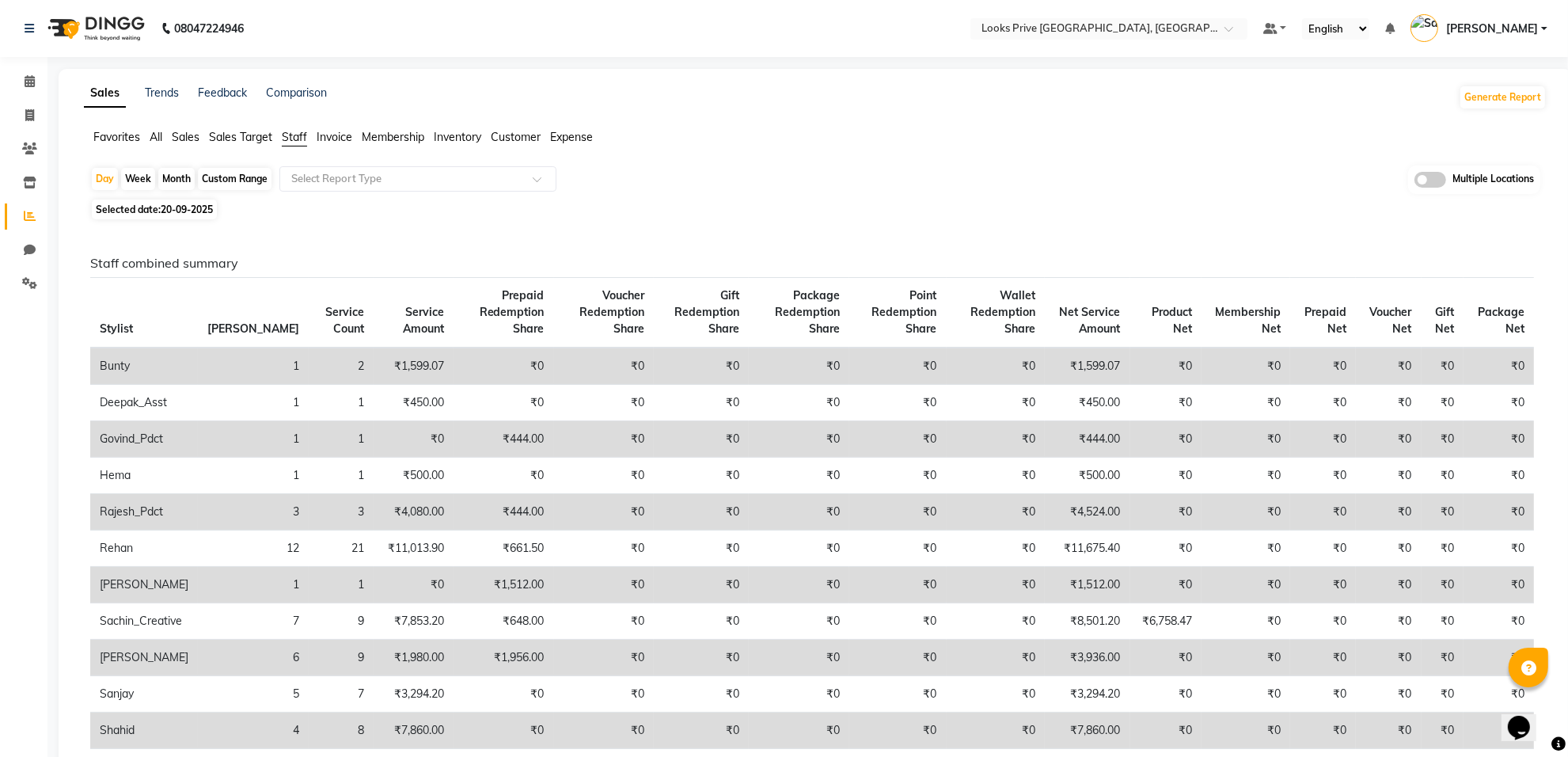
click at [175, 212] on span "20-09-2025" at bounding box center [187, 209] width 52 height 12
select select "9"
select select "2025"
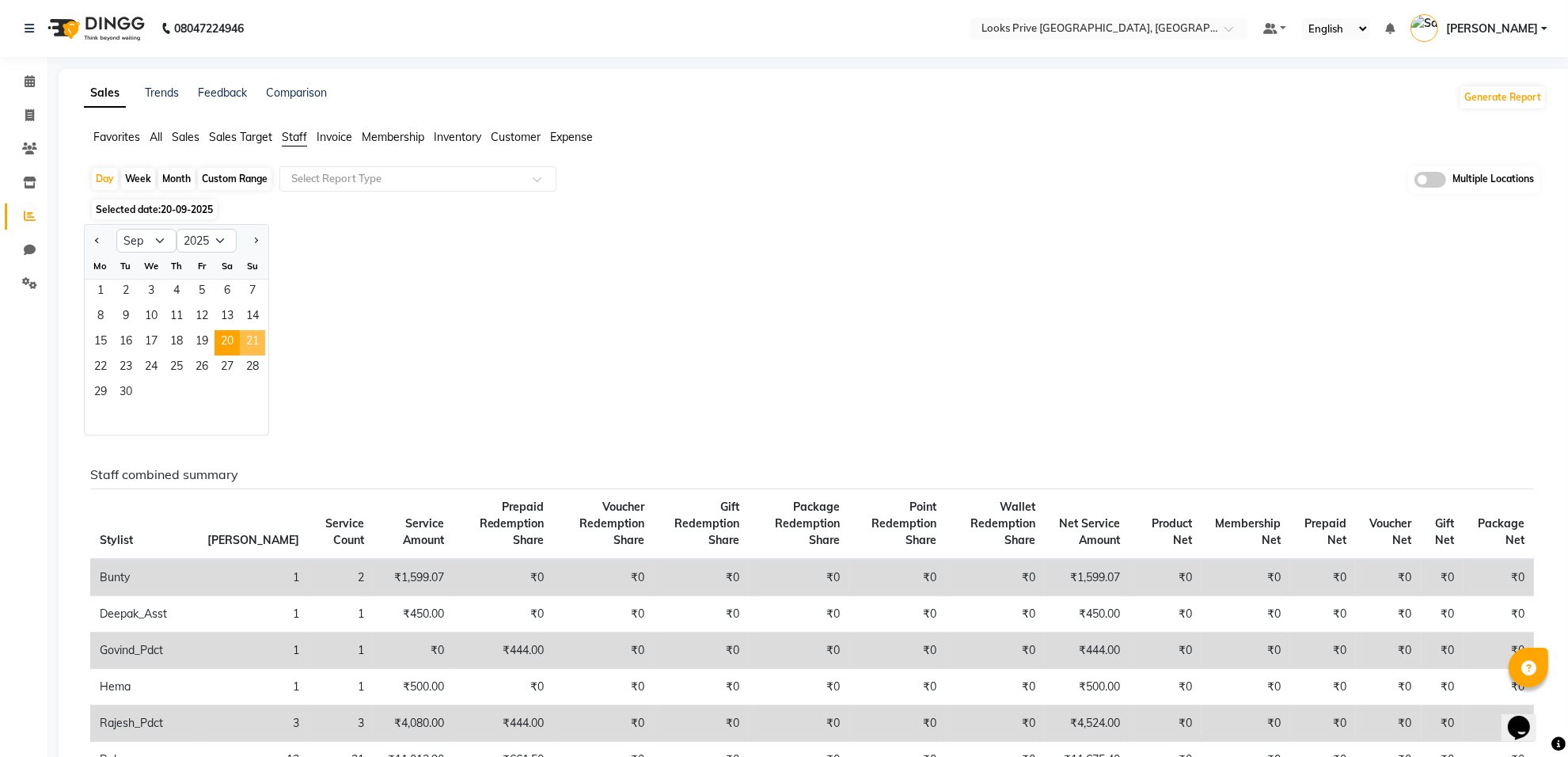
click at [254, 338] on span "21" at bounding box center [252, 342] width 25 height 25
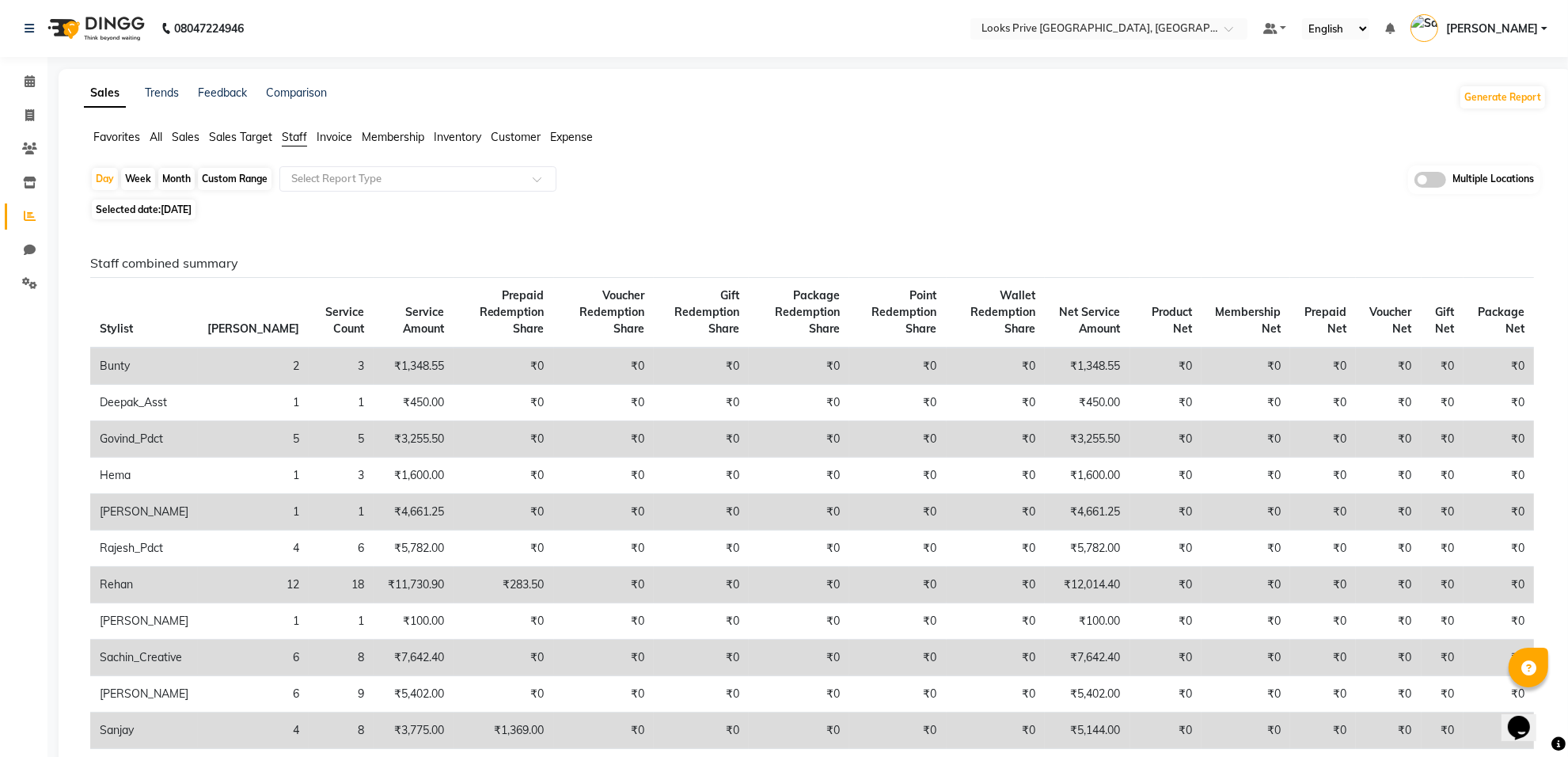
click at [167, 214] on span "21-09-2025" at bounding box center [176, 209] width 31 height 12
select select "9"
select select "2025"
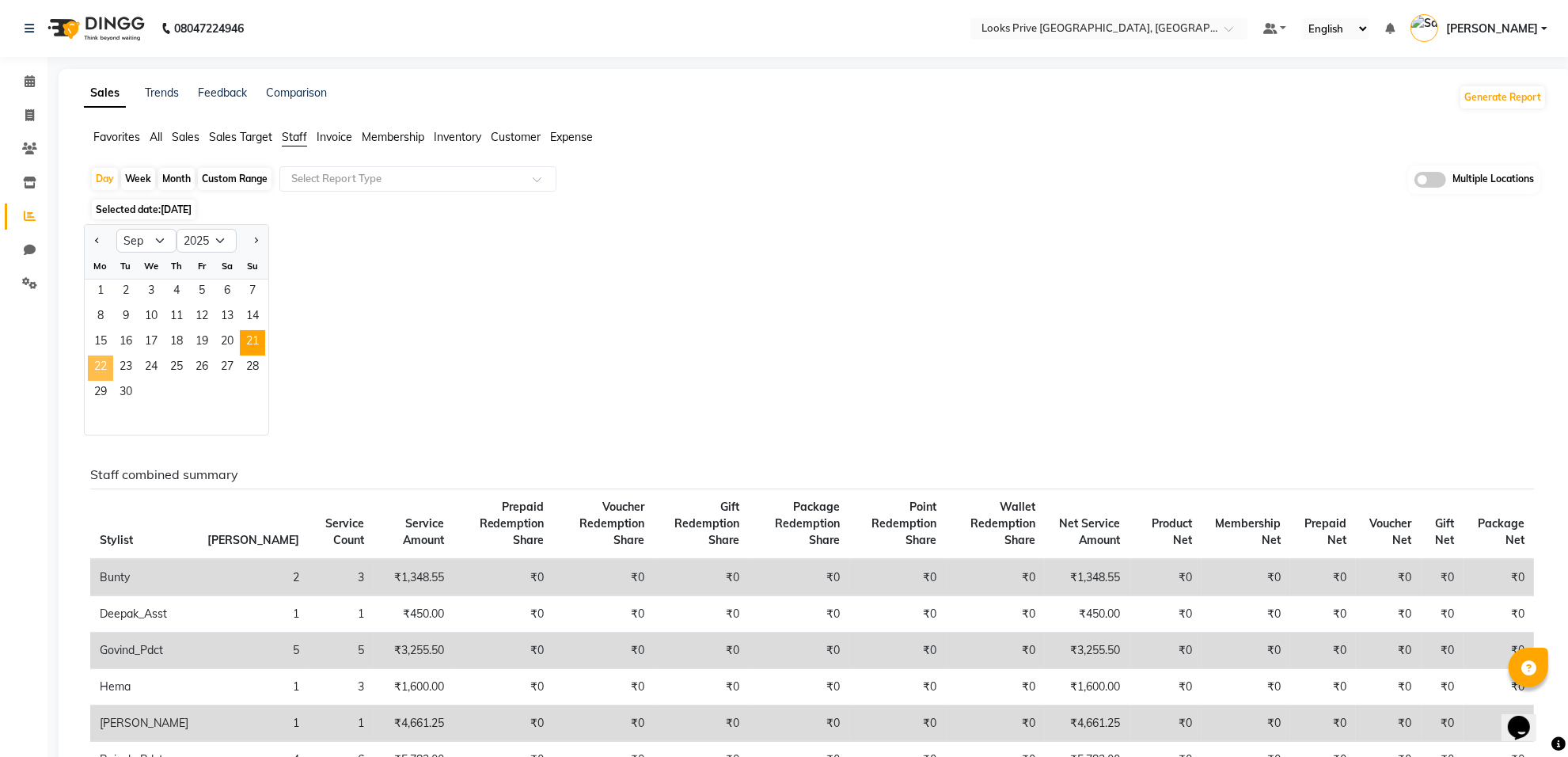
click at [103, 369] on span "22" at bounding box center [100, 368] width 25 height 25
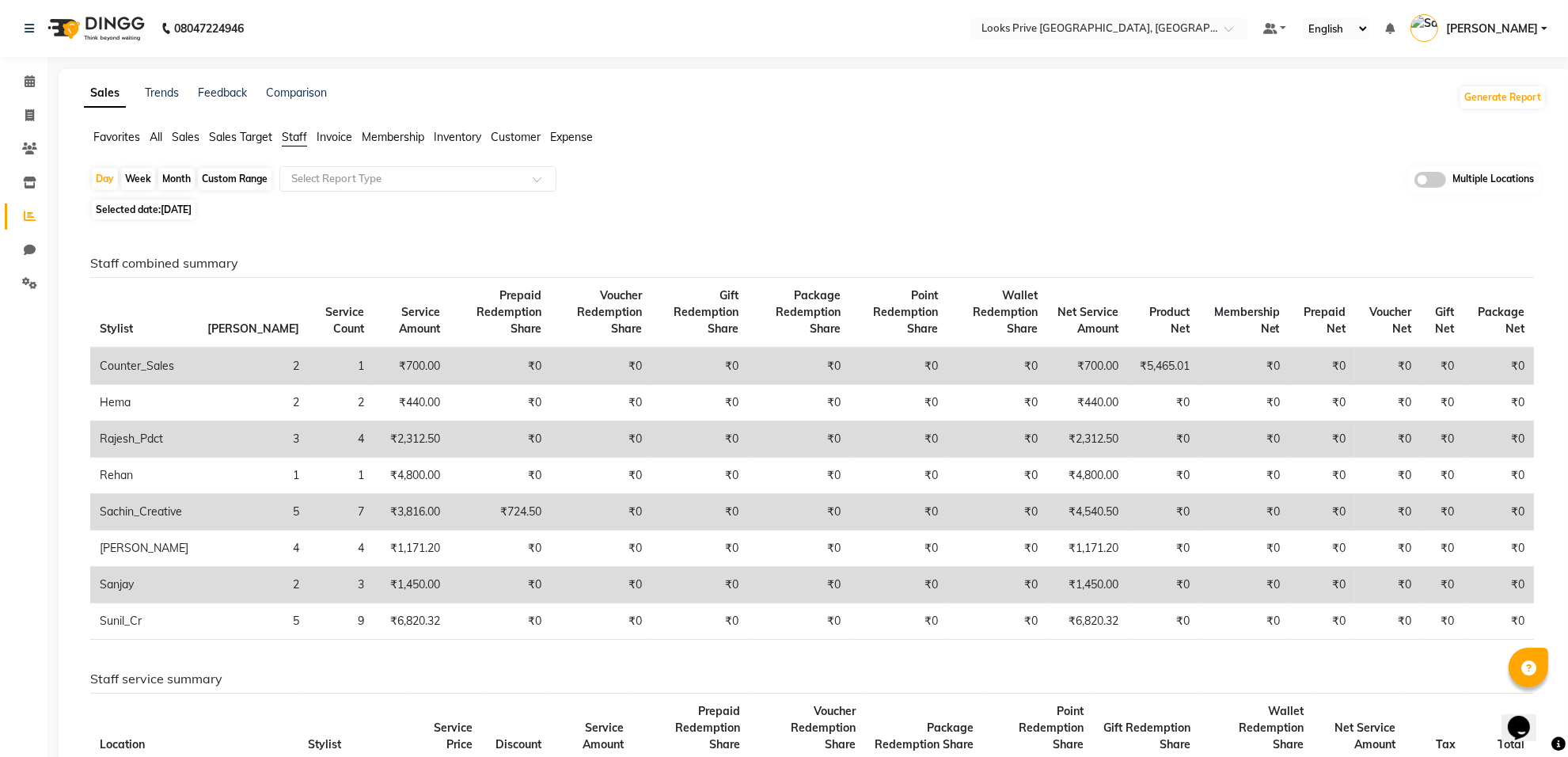
click at [177, 211] on span "22-09-2025" at bounding box center [176, 209] width 31 height 12
select select "9"
select select "2025"
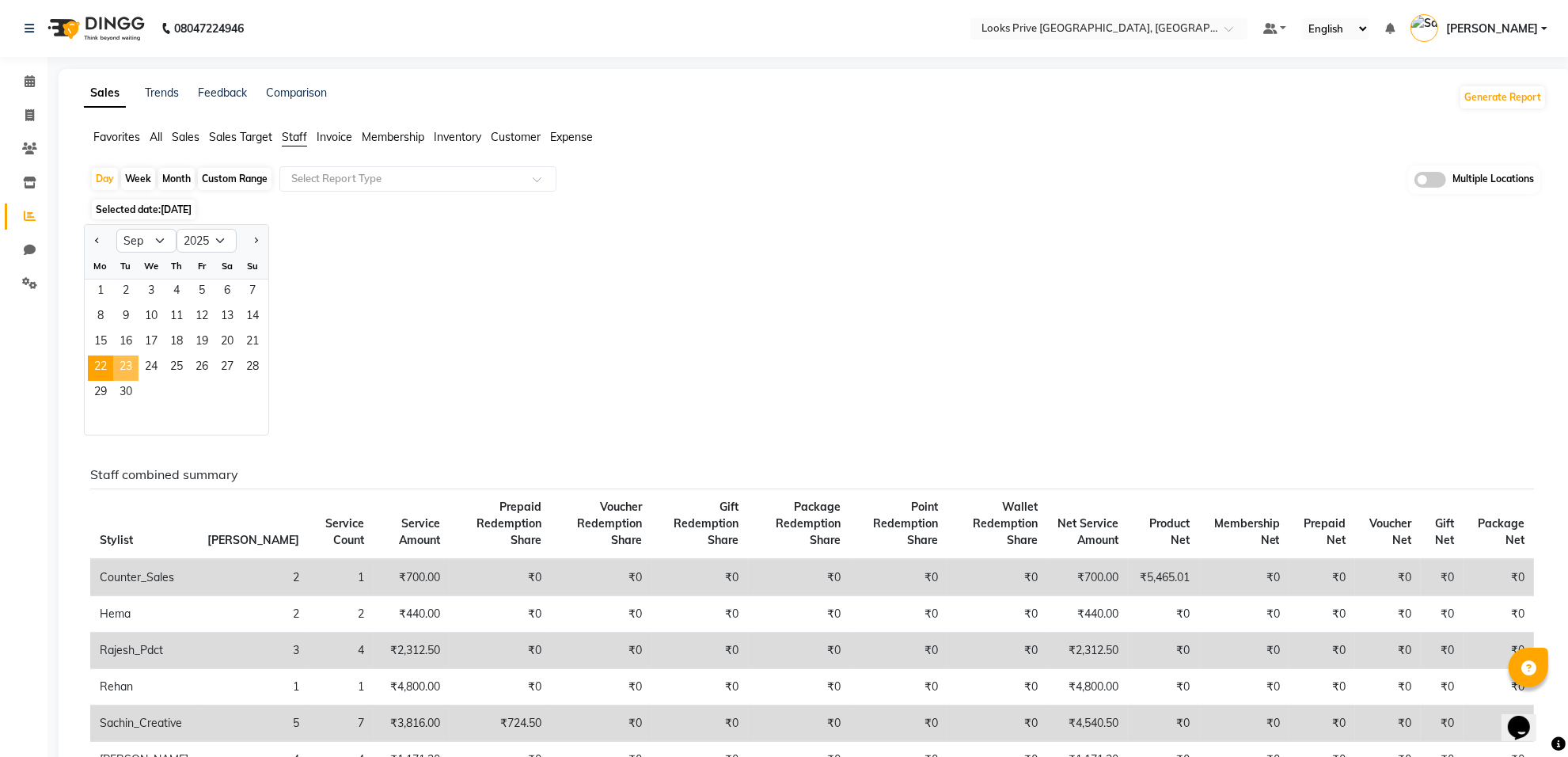
drag, startPoint x: 121, startPoint y: 366, endPoint x: 131, endPoint y: 370, distance: 10.8
click at [124, 365] on span "23" at bounding box center [126, 368] width 25 height 25
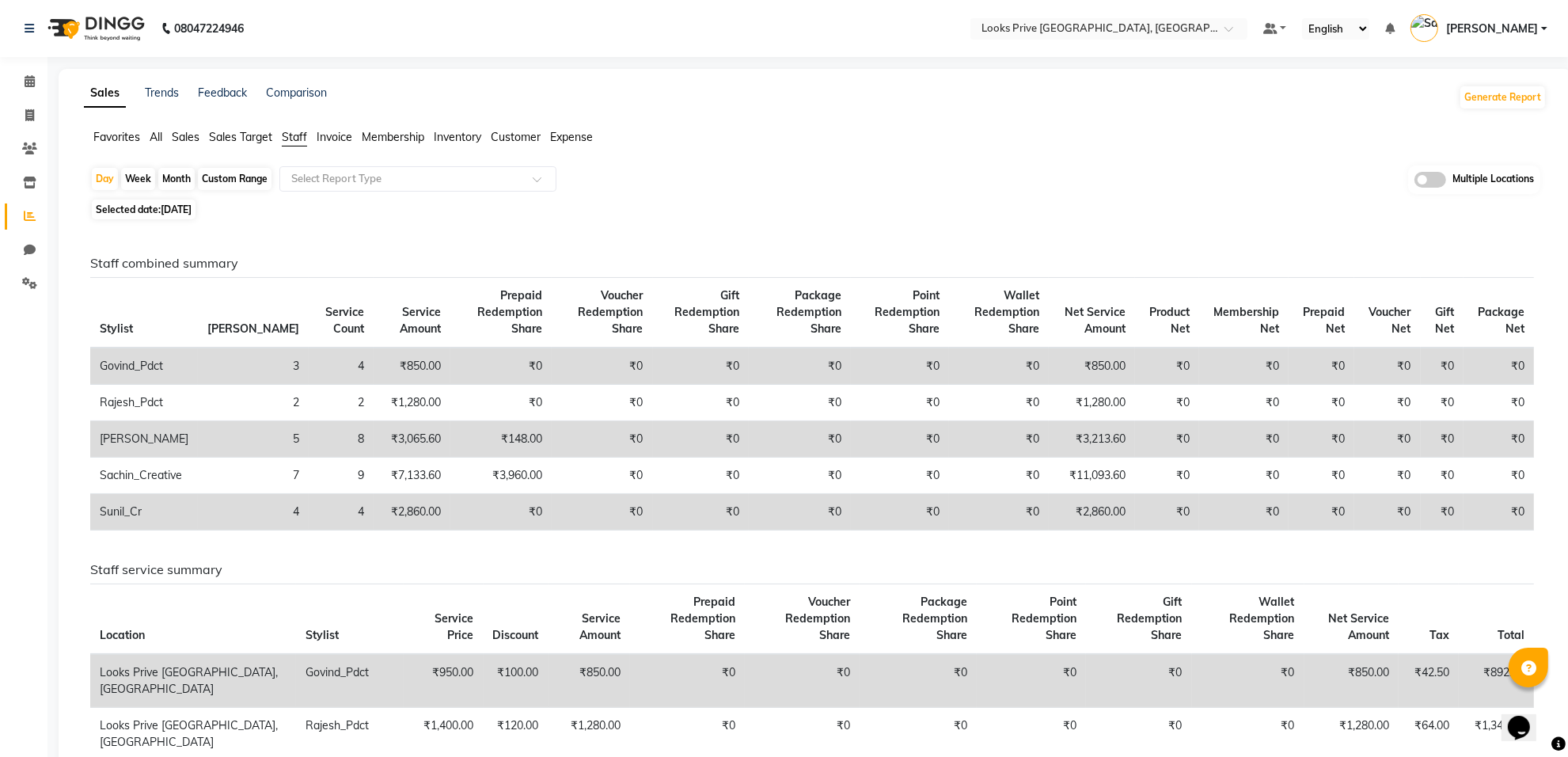
drag, startPoint x: 172, startPoint y: 208, endPoint x: 190, endPoint y: 216, distance: 19.7
click at [178, 207] on span "23-09-2025" at bounding box center [176, 209] width 31 height 12
select select "9"
select select "2025"
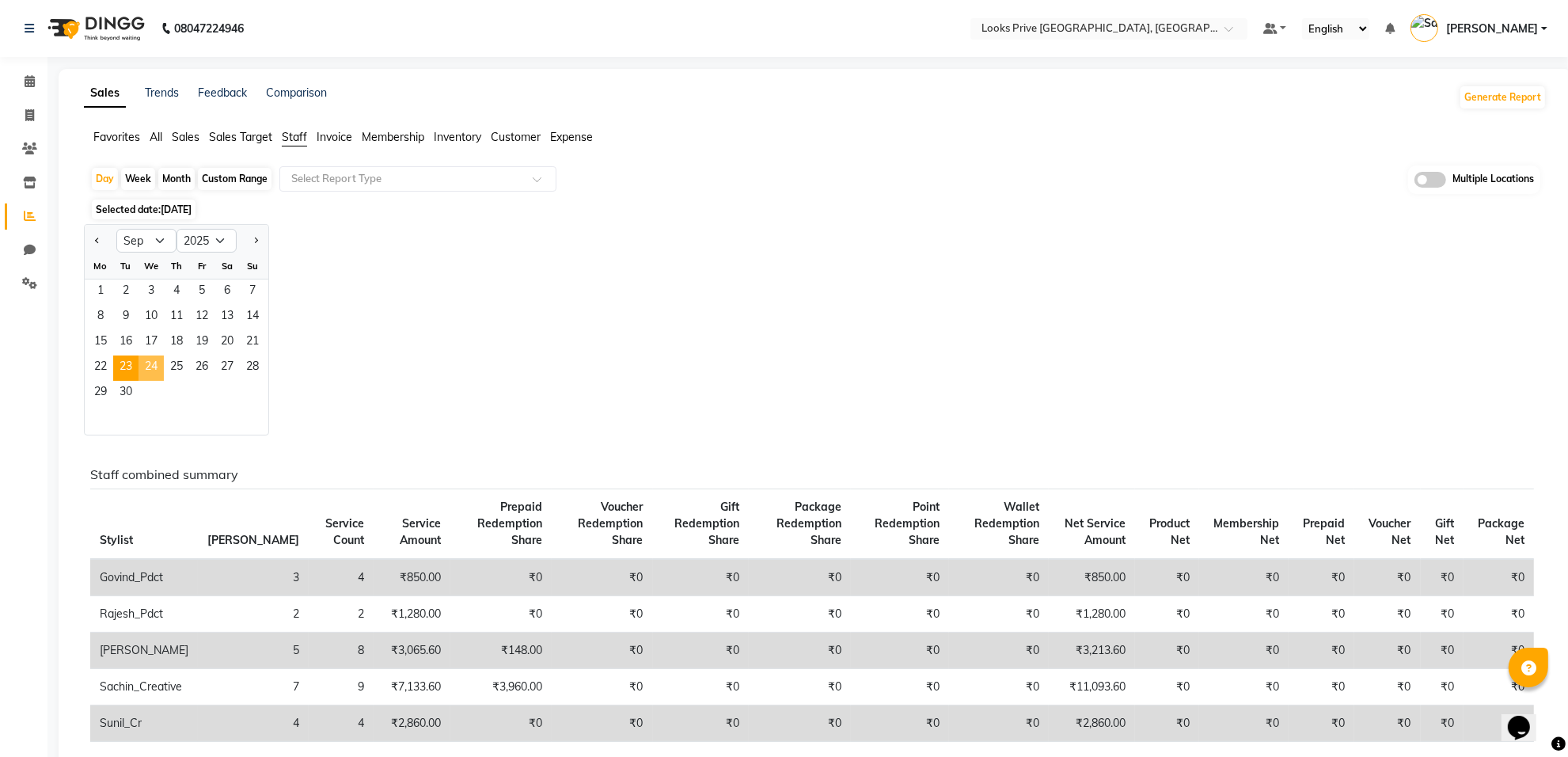
click at [153, 370] on span "24" at bounding box center [151, 368] width 25 height 25
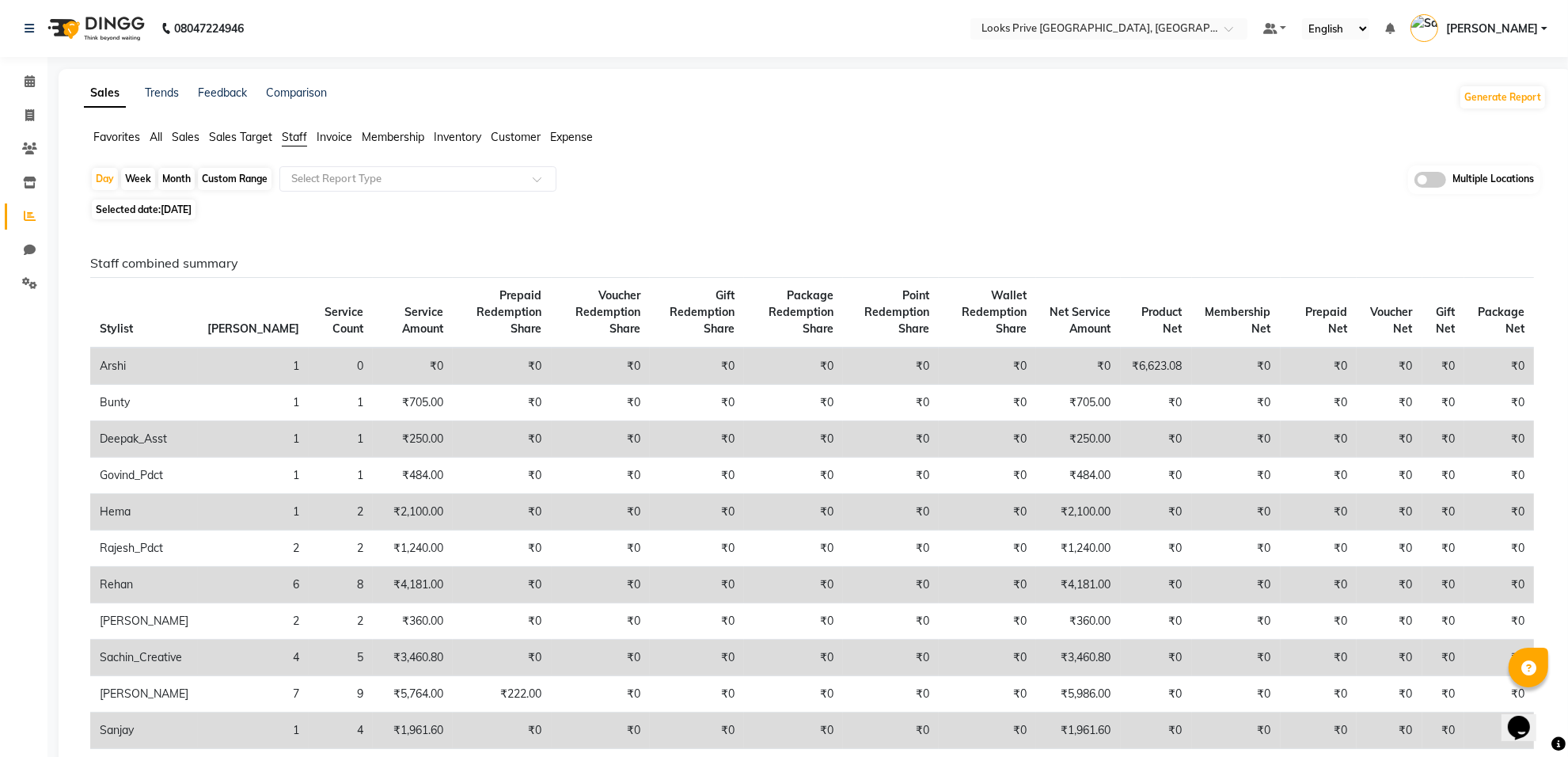
click at [192, 214] on span "24-09-2025" at bounding box center [176, 209] width 31 height 12
select select "9"
select select "2025"
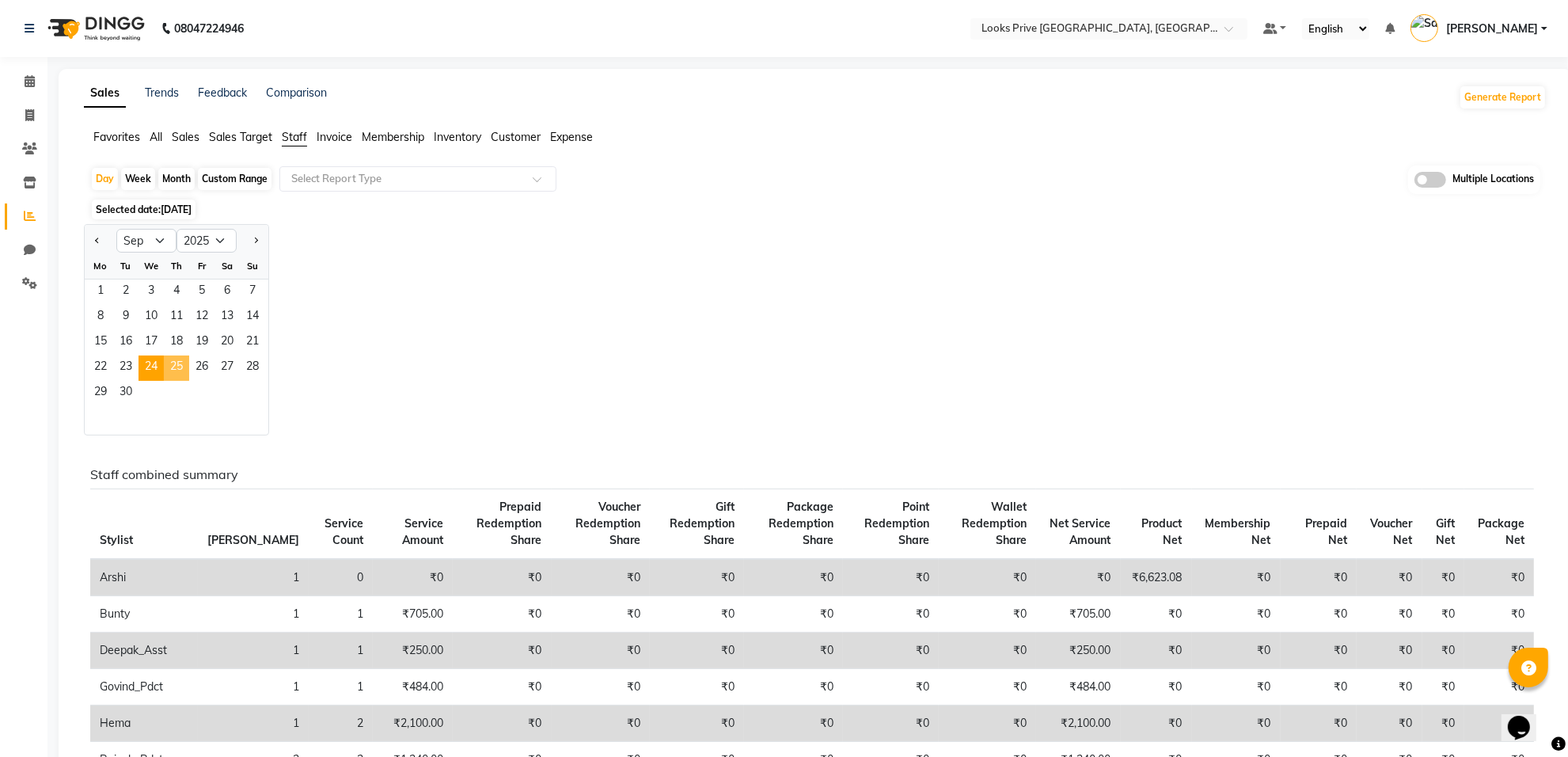
click at [177, 367] on span "25" at bounding box center [177, 368] width 25 height 25
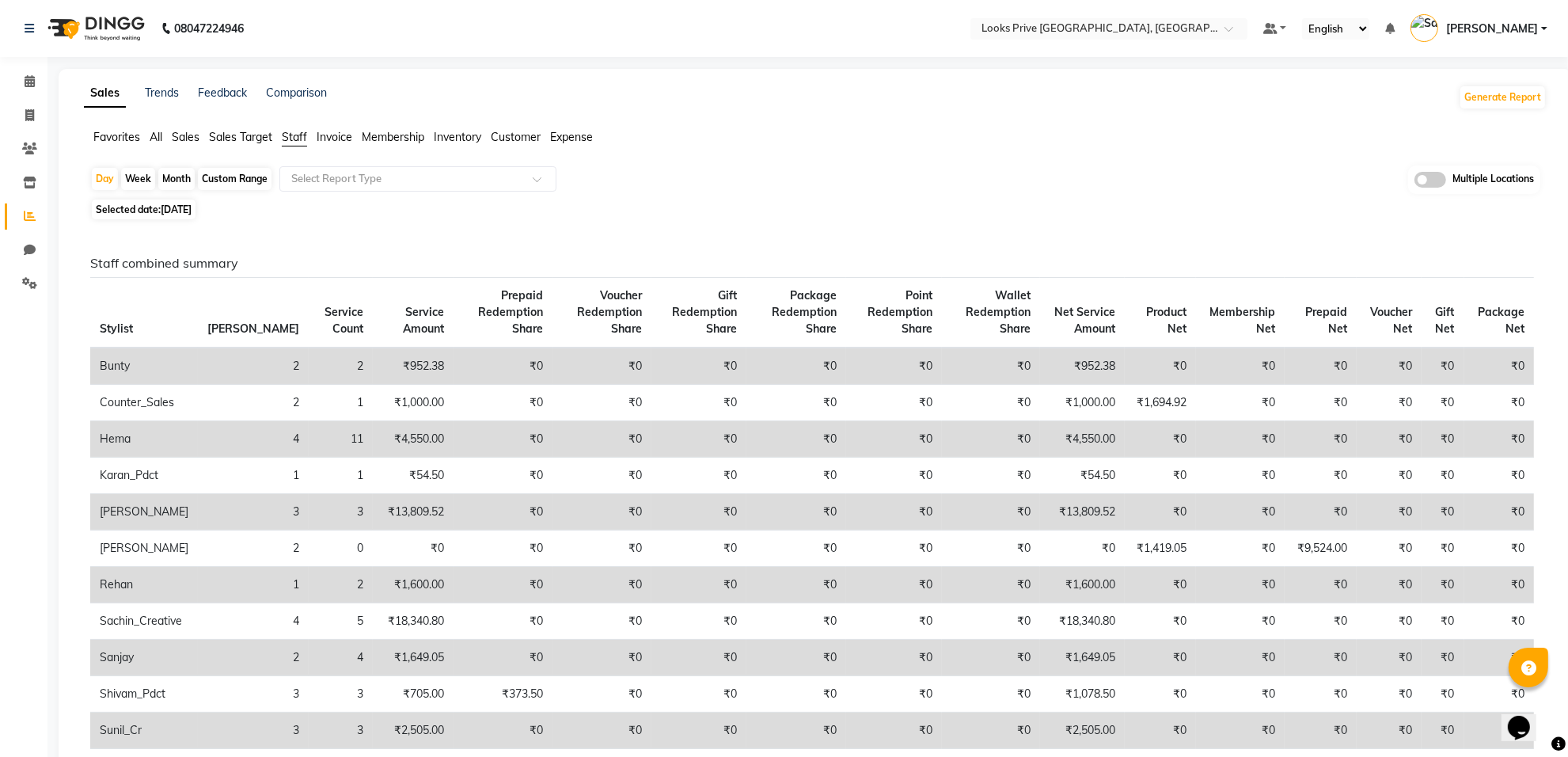
click at [192, 209] on span "25-09-2025" at bounding box center [176, 209] width 31 height 12
select select "9"
select select "2025"
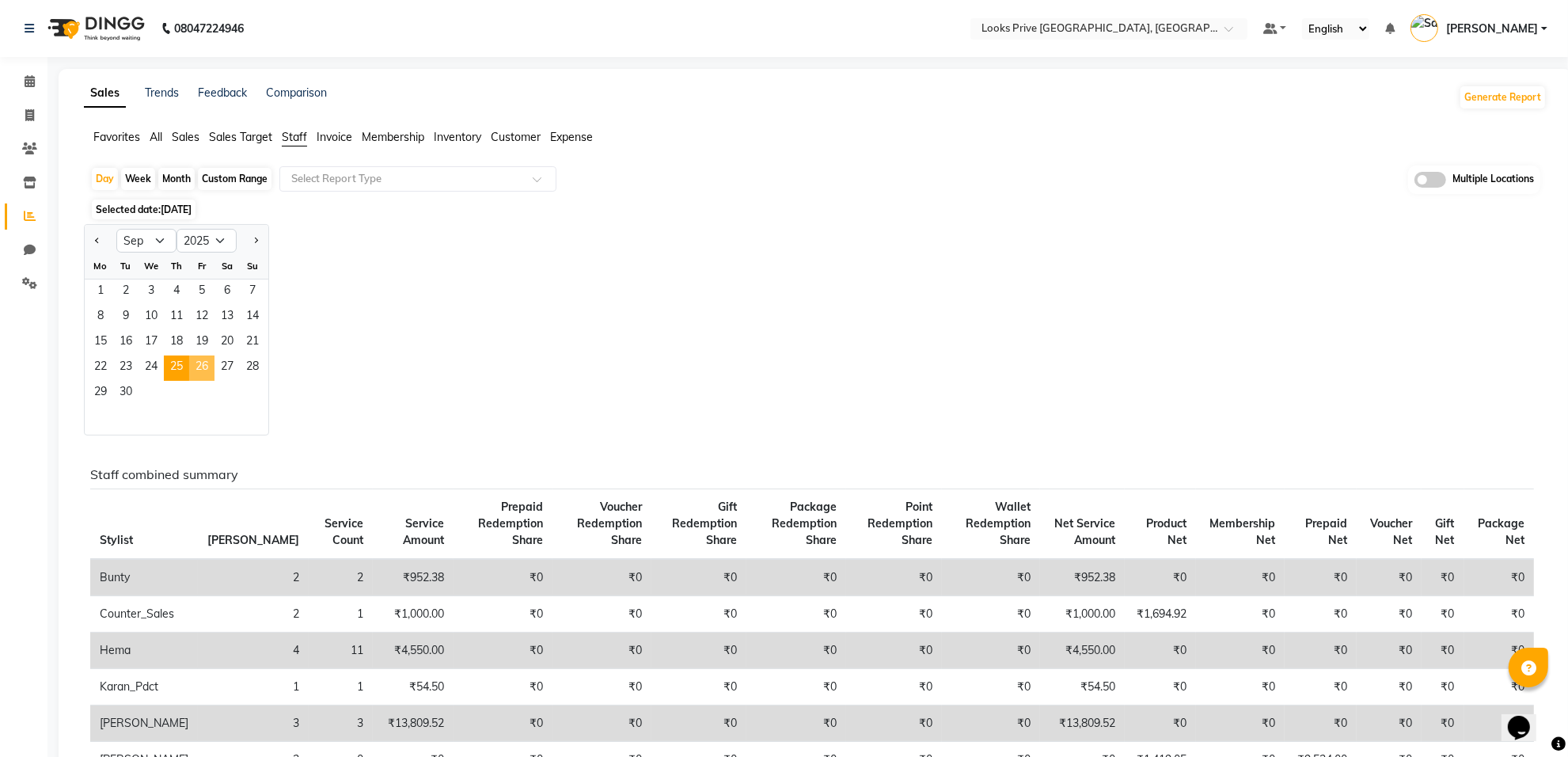
click at [202, 363] on span "26" at bounding box center [202, 368] width 25 height 25
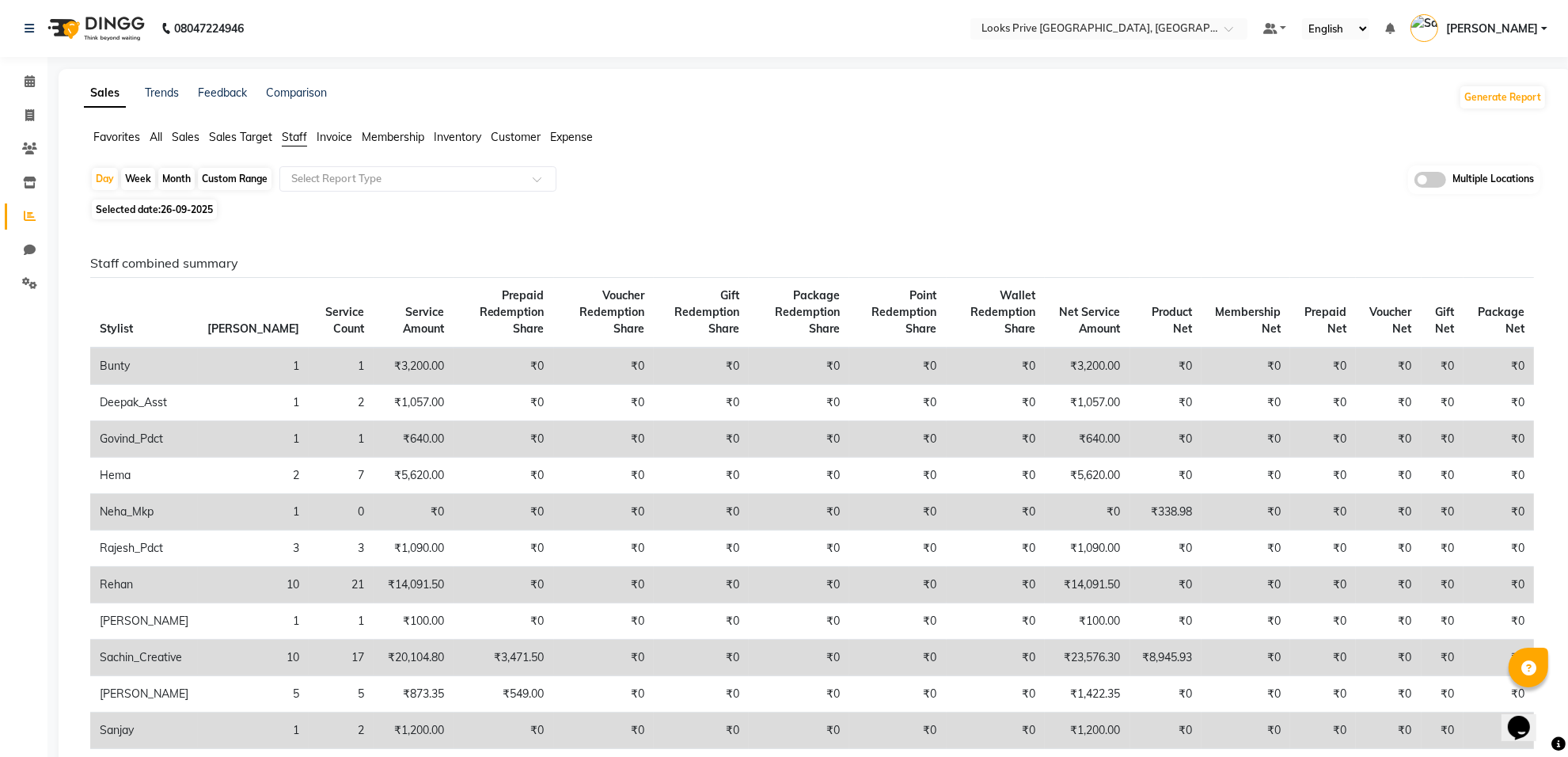
click at [175, 207] on span "26-09-2025" at bounding box center [187, 209] width 52 height 12
select select "9"
select select "2025"
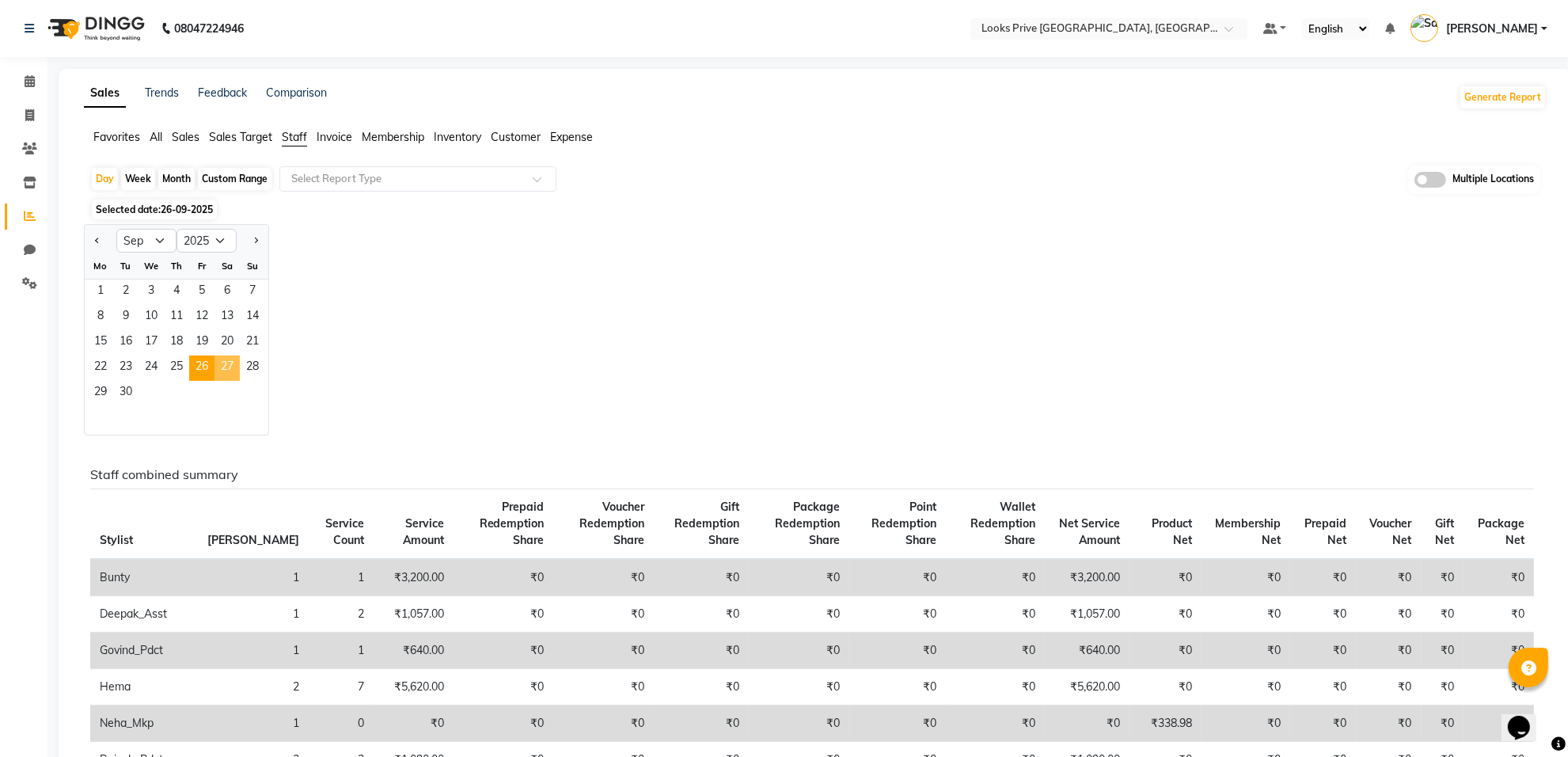
click at [226, 368] on span "27" at bounding box center [227, 368] width 25 height 25
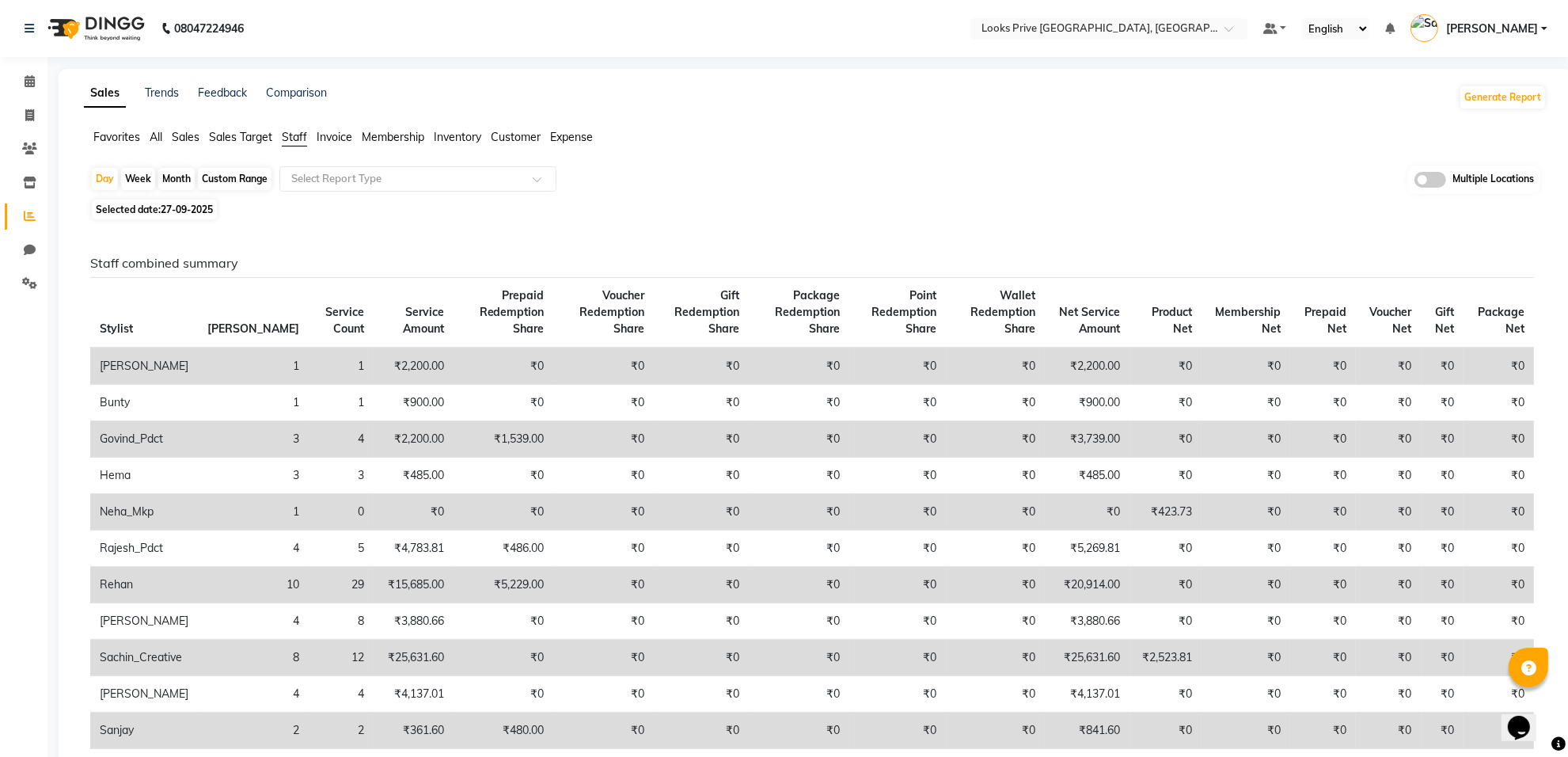
click at [172, 209] on span "27-09-2025" at bounding box center [187, 209] width 52 height 12
select select "9"
select select "2025"
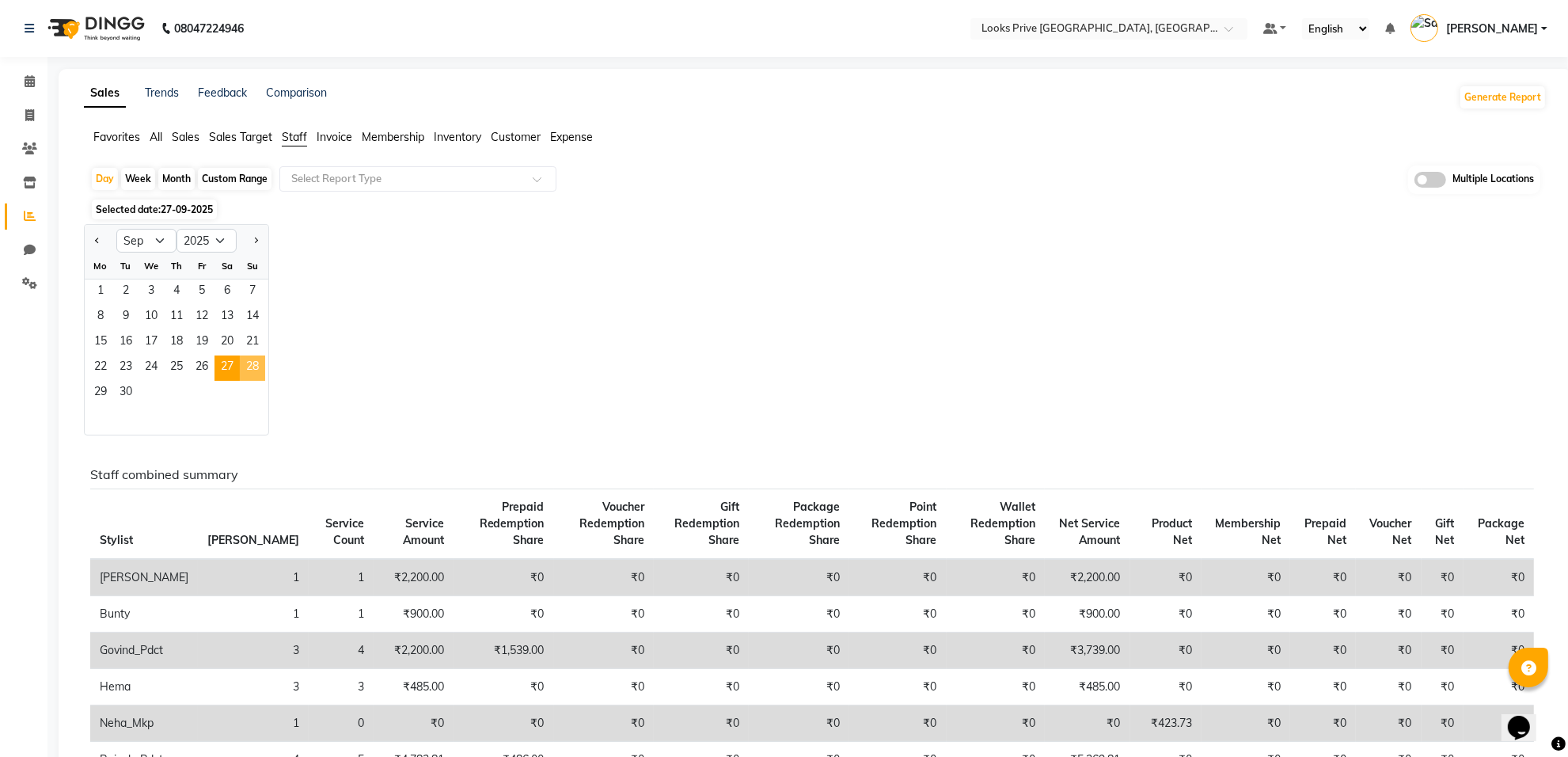
click at [253, 370] on span "28" at bounding box center [252, 368] width 25 height 25
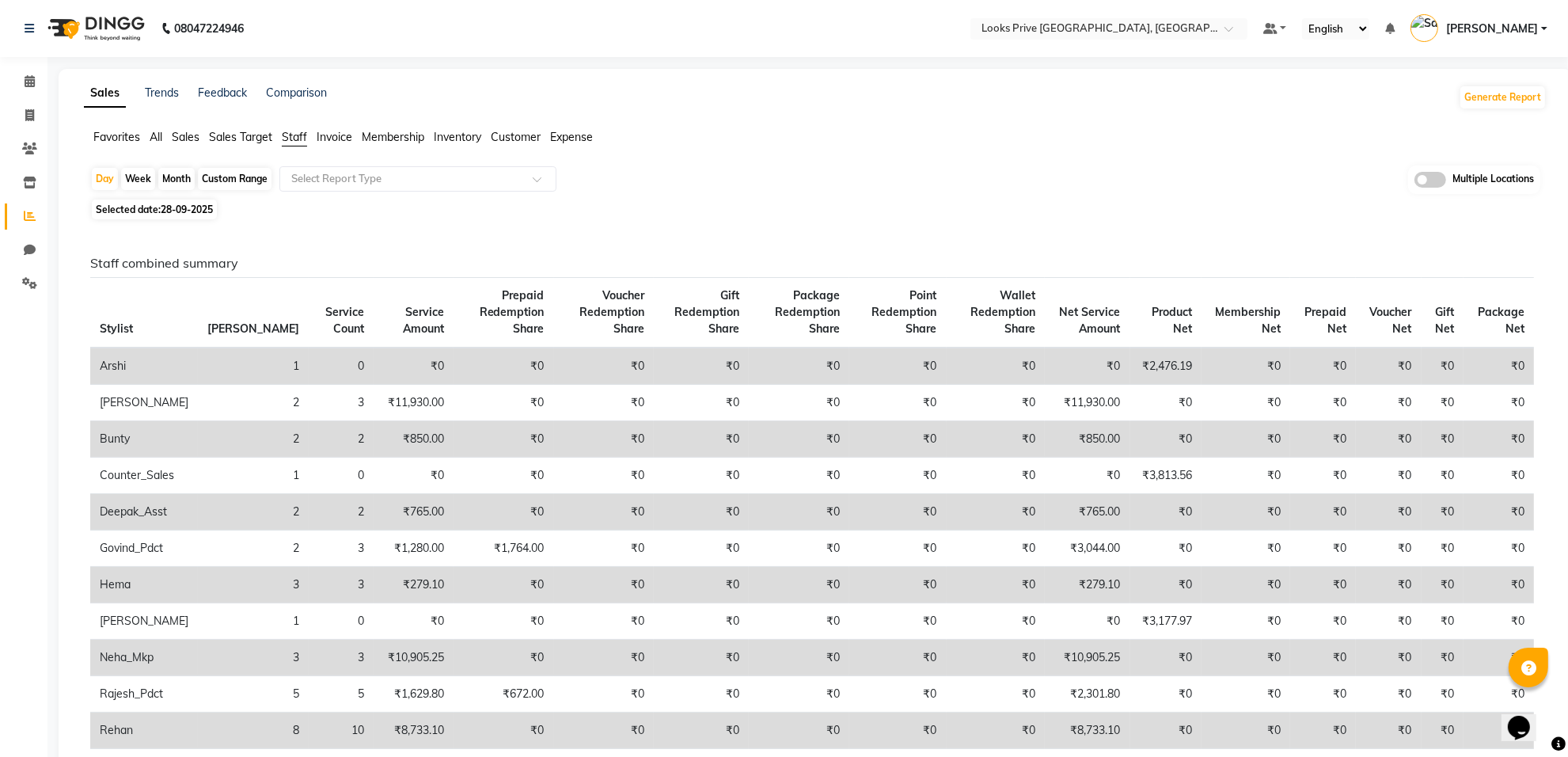
drag, startPoint x: 183, startPoint y: 208, endPoint x: 198, endPoint y: 214, distance: 16.2
click at [183, 207] on span "28-09-2025" at bounding box center [187, 209] width 52 height 12
select select "9"
select select "2025"
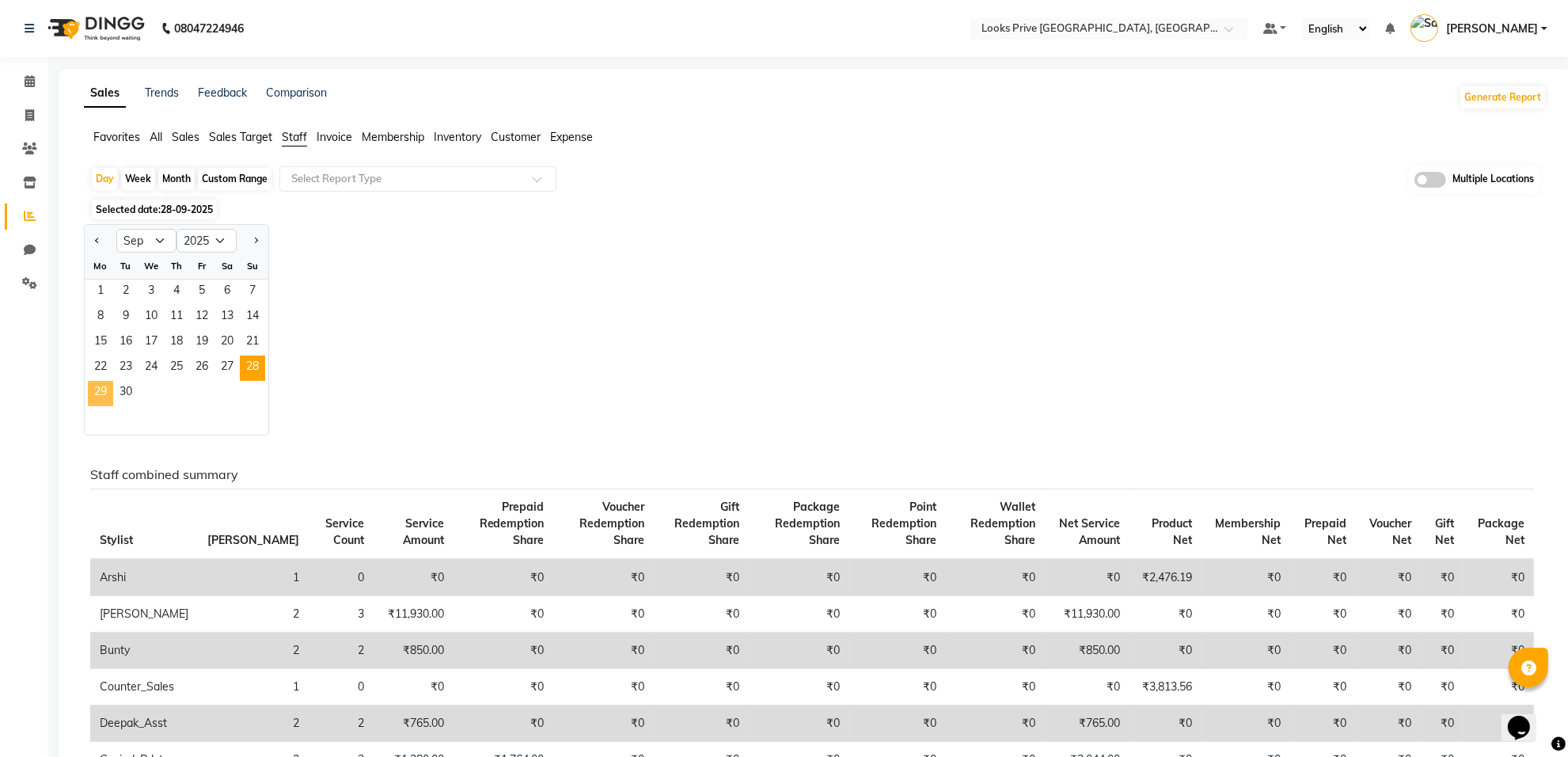
click at [97, 396] on span "29" at bounding box center [100, 394] width 25 height 25
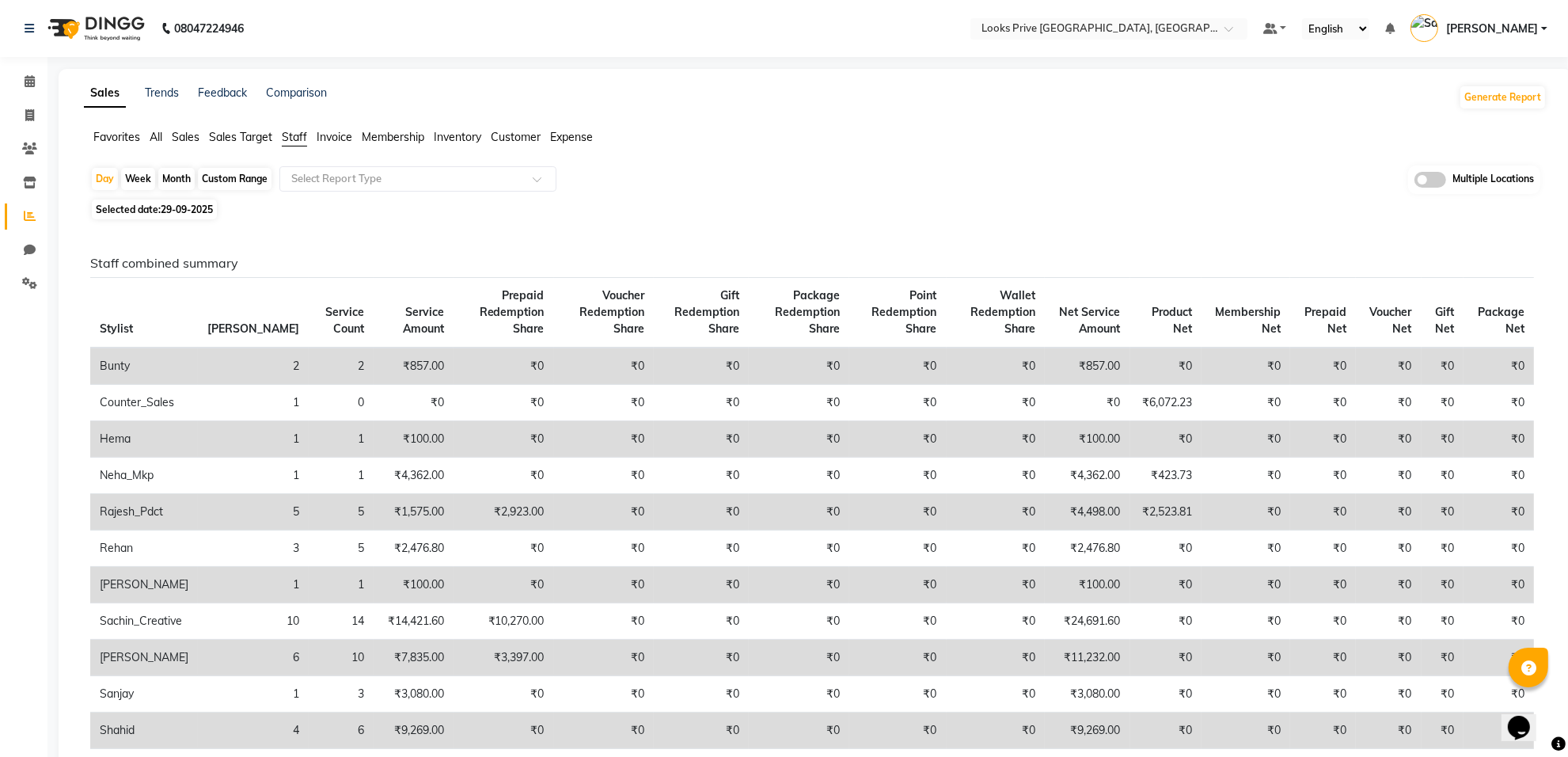
click at [183, 207] on span "29-09-2025" at bounding box center [187, 209] width 52 height 12
select select "9"
select select "2025"
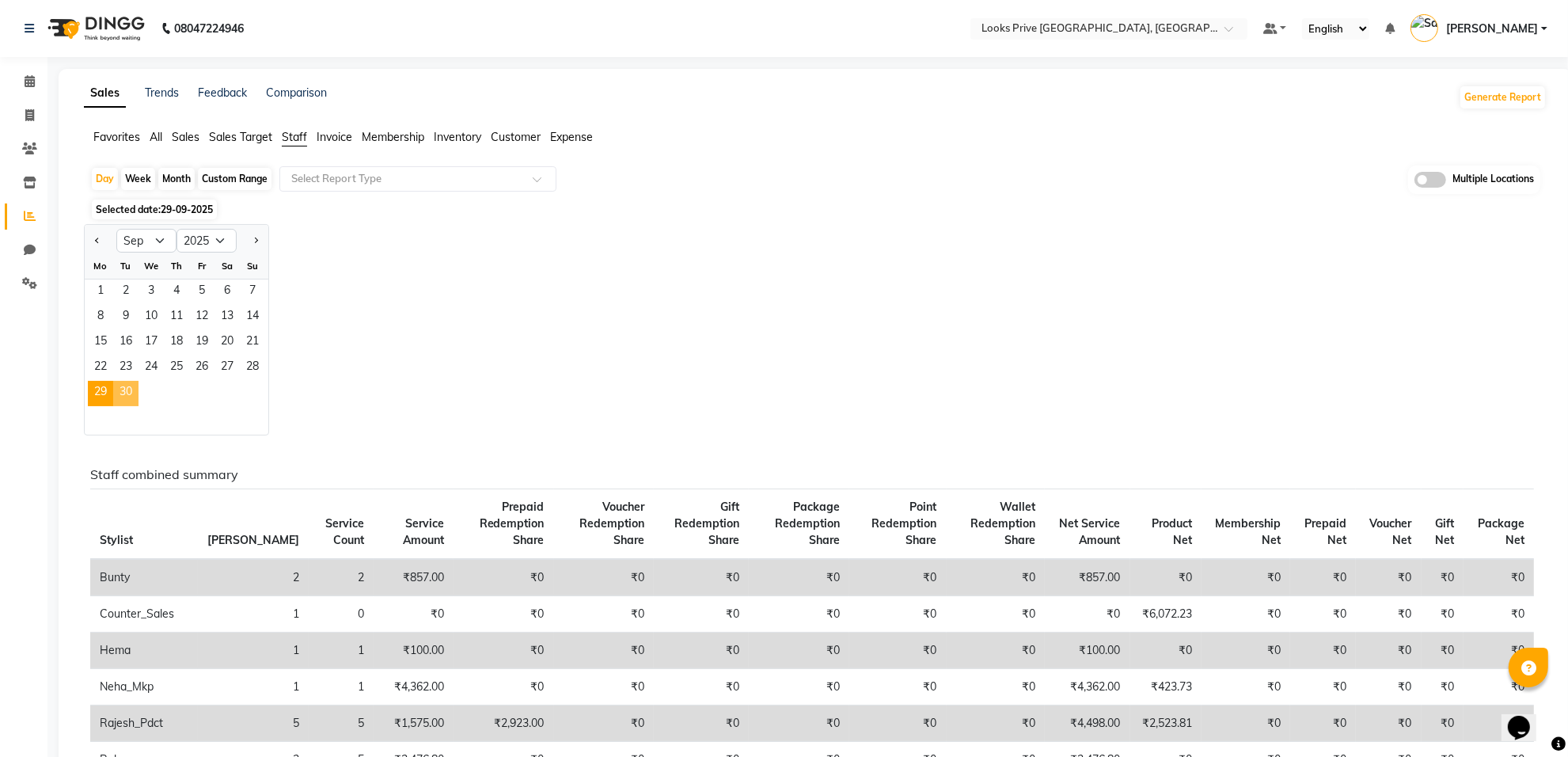
drag, startPoint x: 130, startPoint y: 392, endPoint x: 141, endPoint y: 396, distance: 11.7
click at [133, 392] on span "30" at bounding box center [126, 394] width 25 height 25
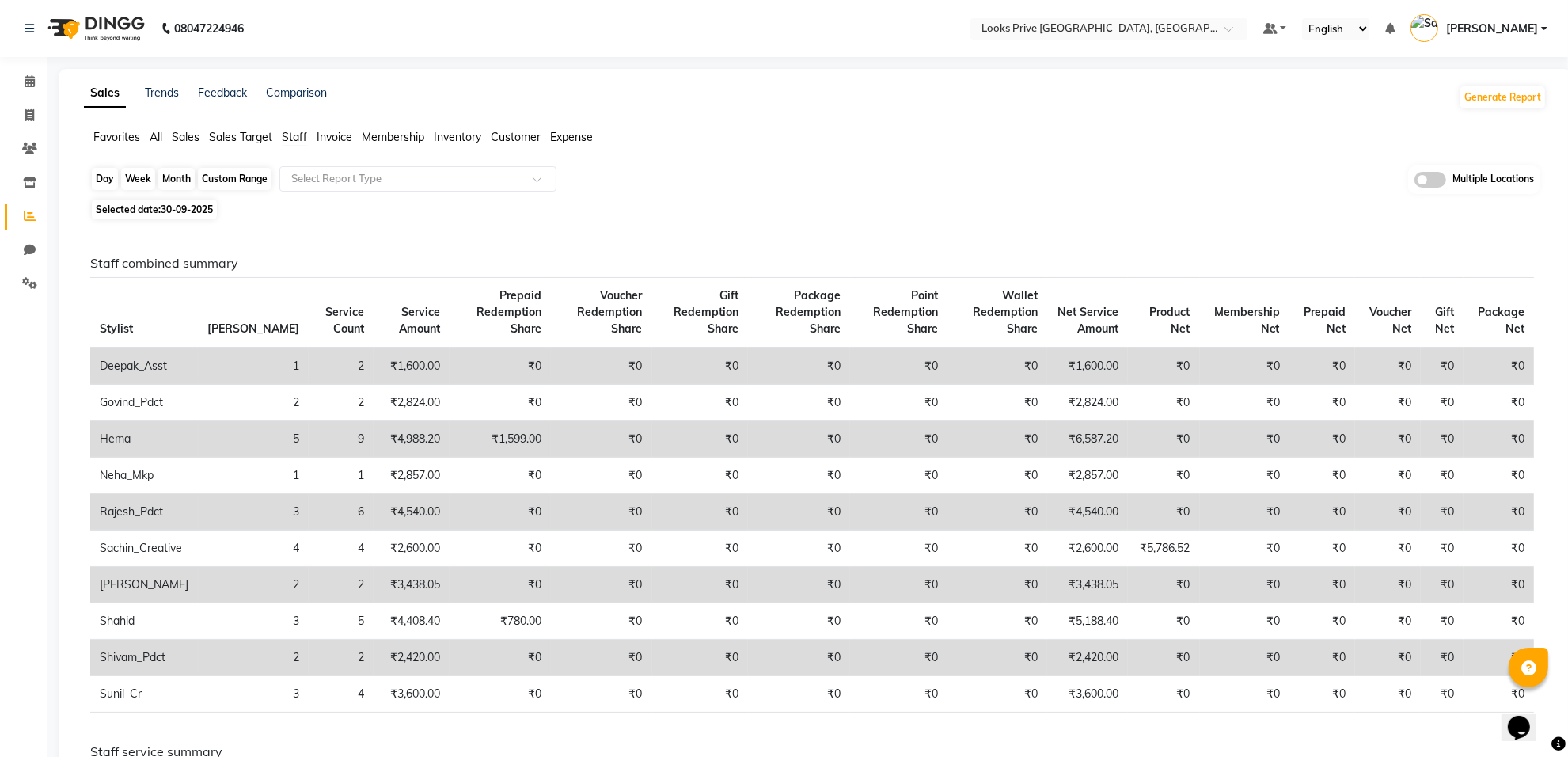
click at [103, 179] on div "Day" at bounding box center [104, 179] width 26 height 22
select select "9"
select select "2025"
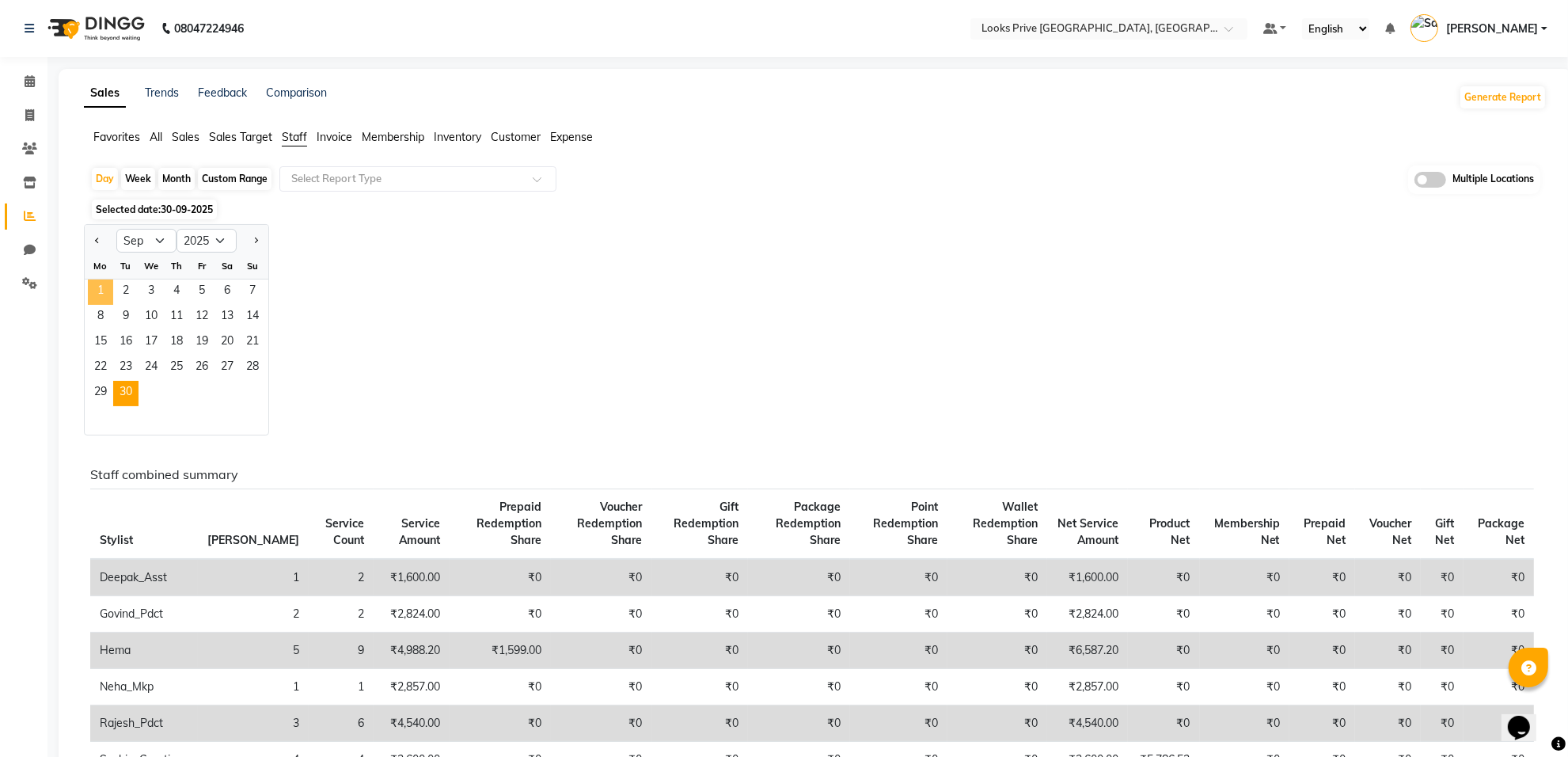
click at [95, 289] on span "1" at bounding box center [100, 292] width 25 height 25
click at [227, 181] on div "Custom Range" at bounding box center [235, 179] width 74 height 22
select select "9"
select select "2025"
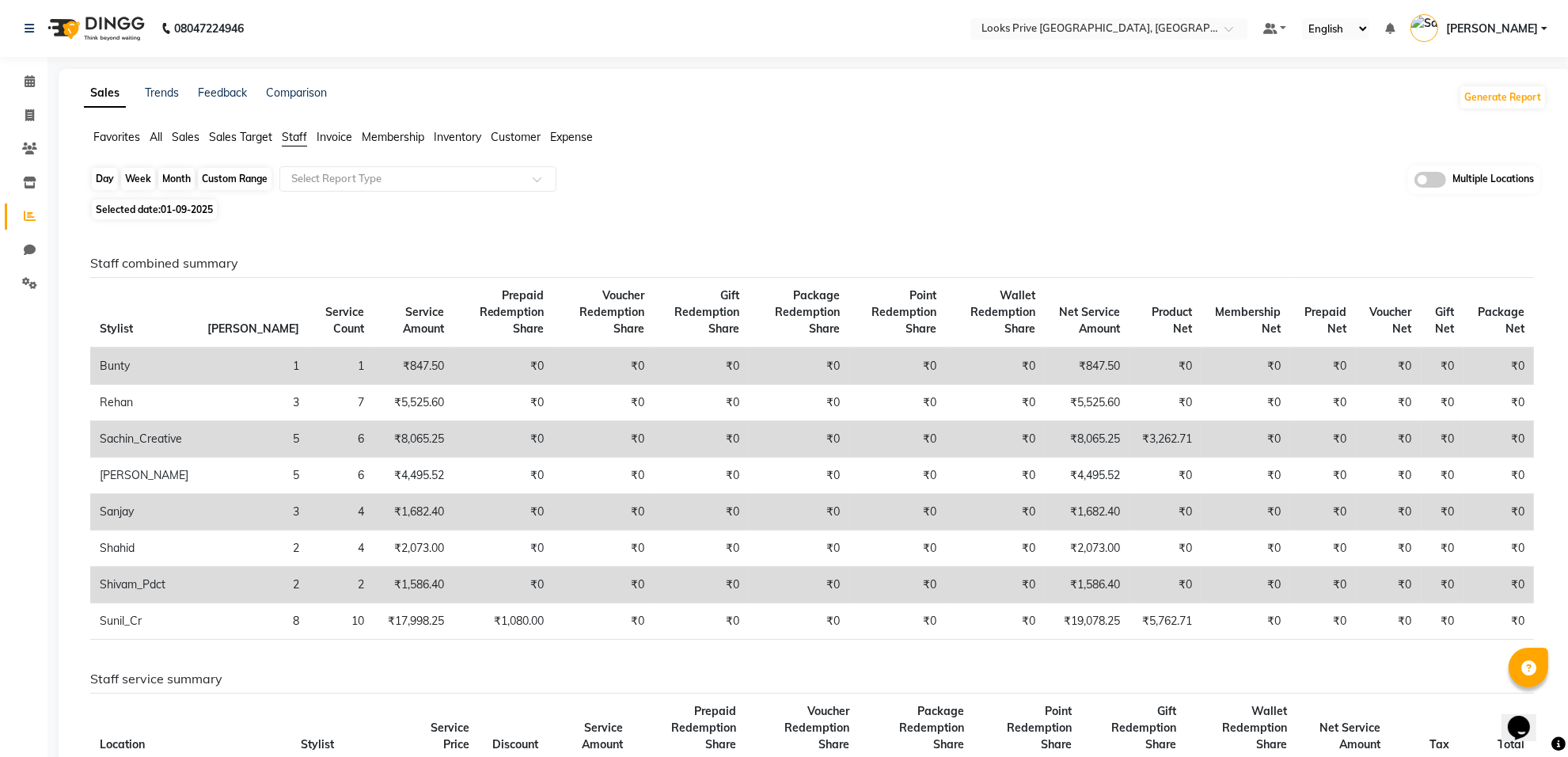
click at [230, 176] on div "Custom Range" at bounding box center [235, 179] width 74 height 22
select select "9"
select select "2025"
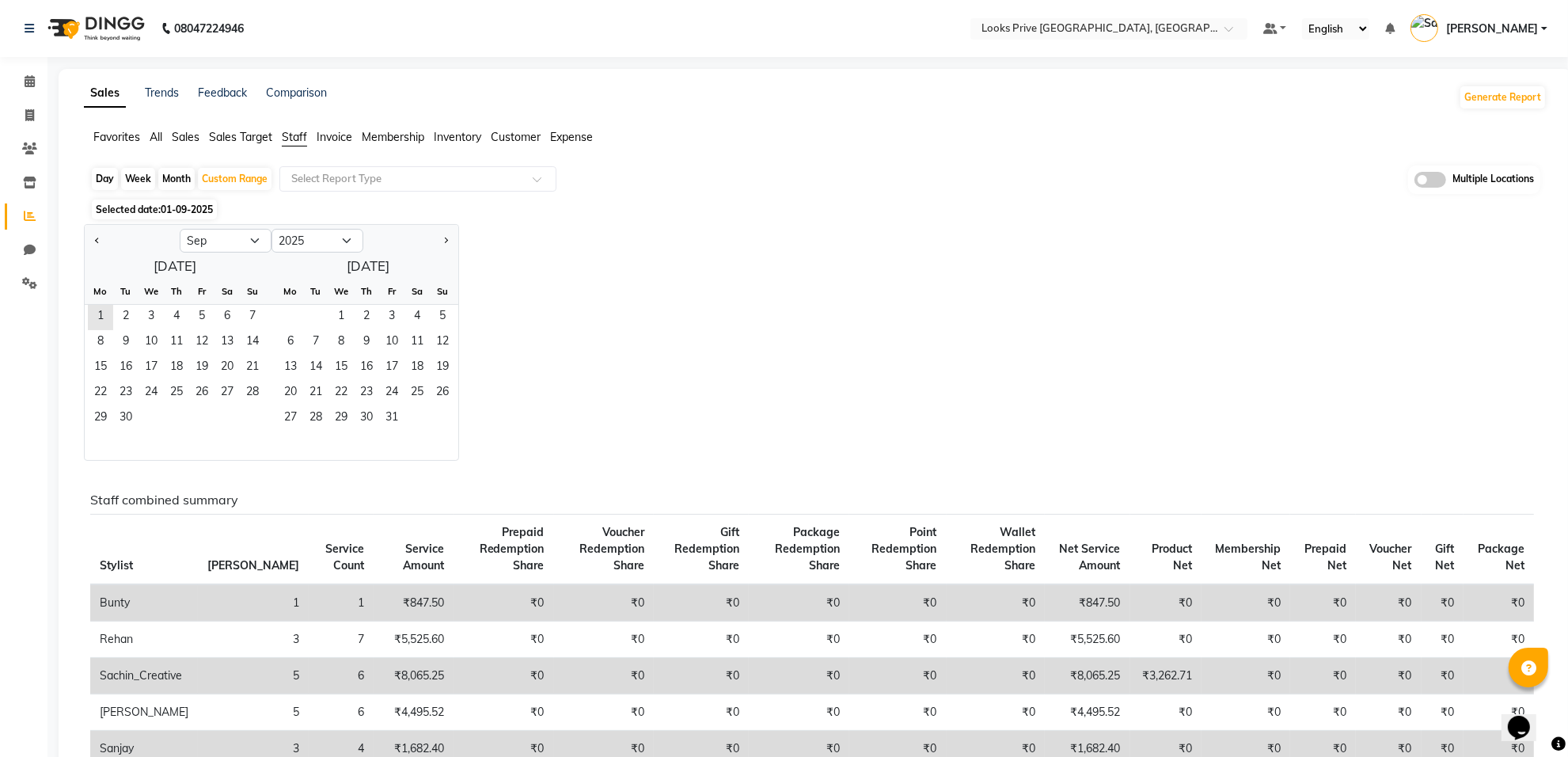
click at [89, 242] on div at bounding box center [132, 241] width 95 height 25
click at [107, 325] on span "1" at bounding box center [100, 317] width 25 height 25
drag, startPoint x: 124, startPoint y: 439, endPoint x: 119, endPoint y: 450, distance: 12.1
click at [119, 450] on div at bounding box center [175, 446] width 181 height 29
click at [123, 416] on span "30" at bounding box center [126, 419] width 25 height 25
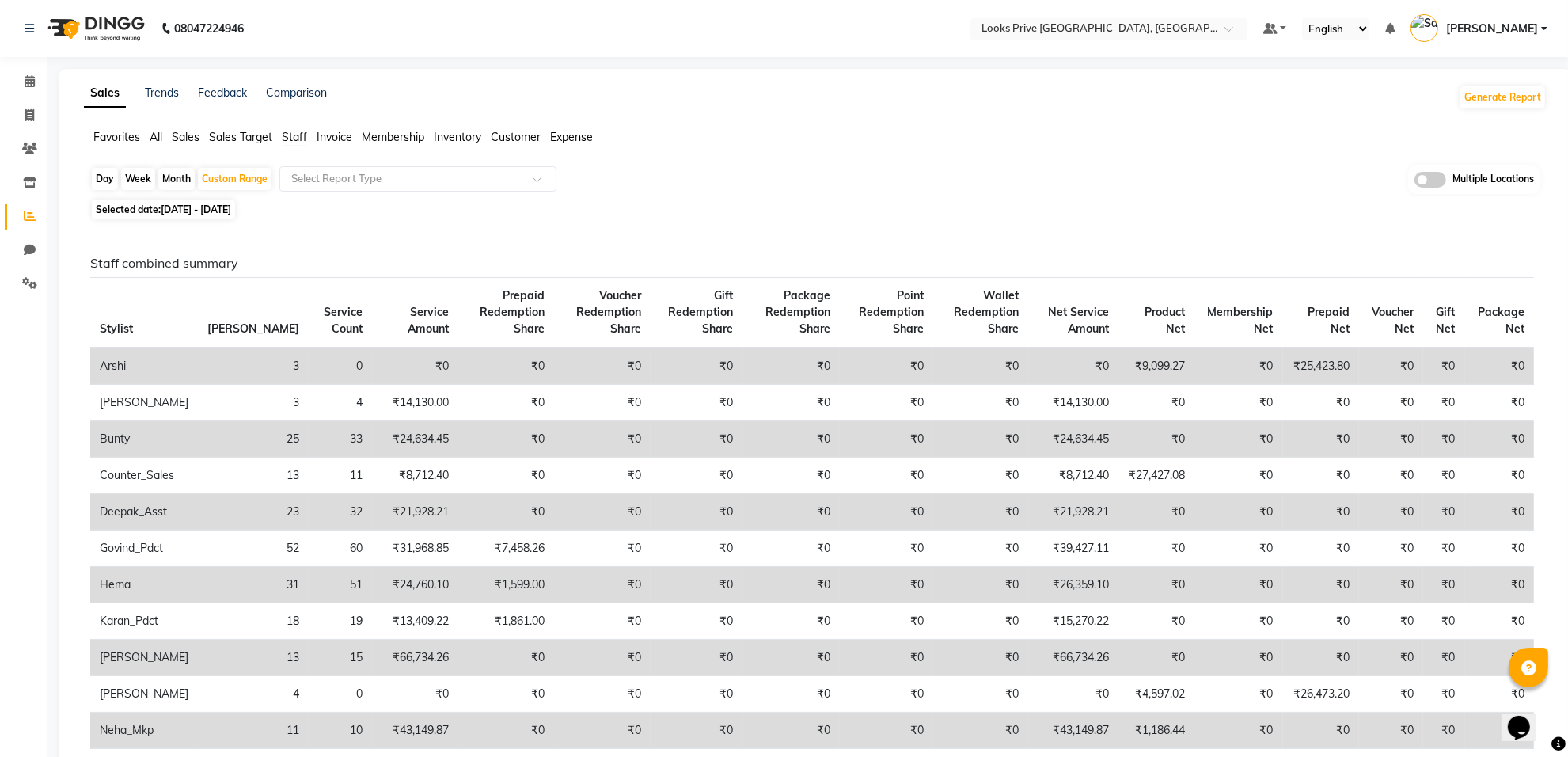
click at [167, 209] on span "01-09-2025 - 30-09-2025" at bounding box center [196, 209] width 71 height 12
select select "9"
select select "2025"
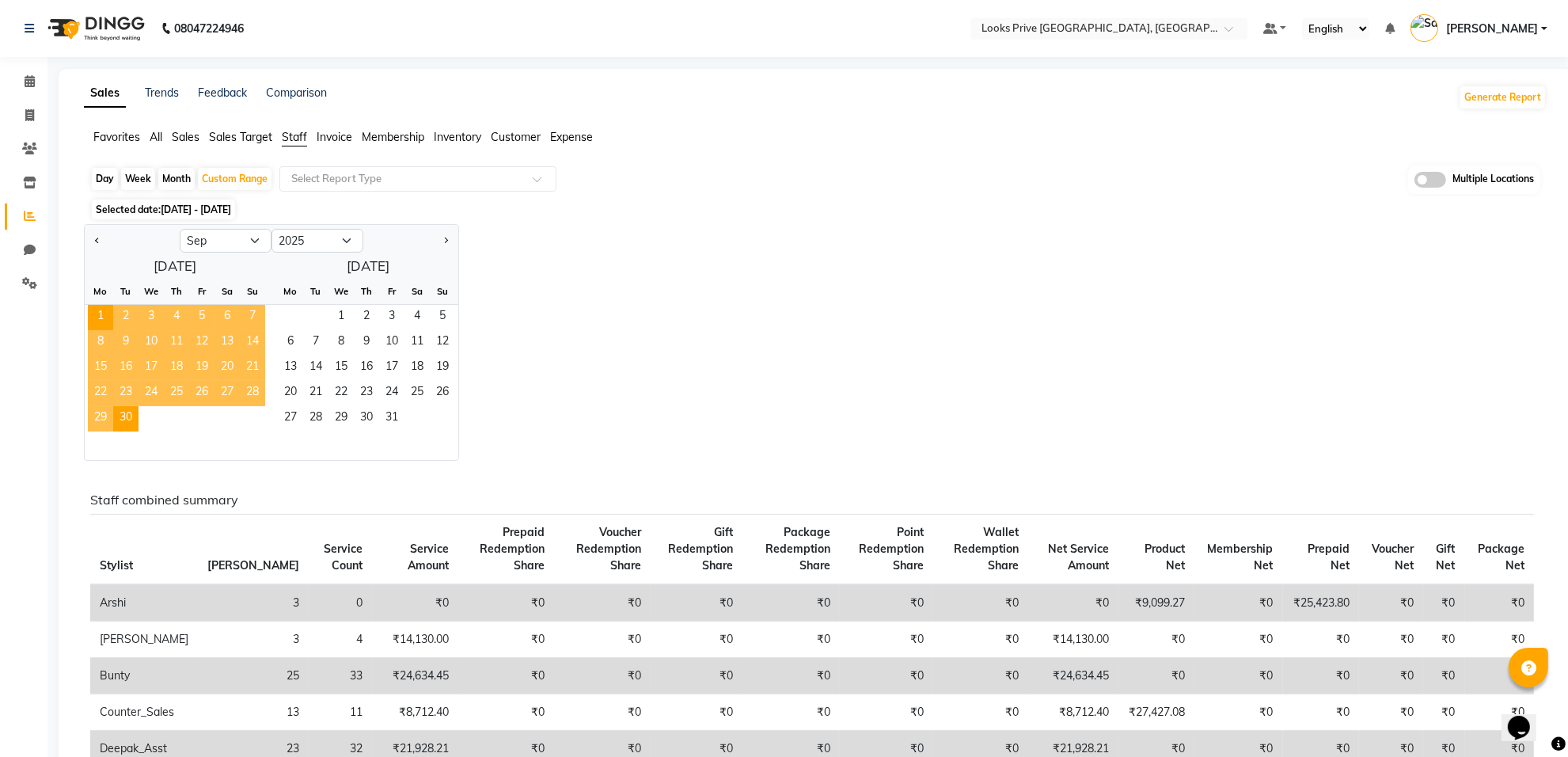
click at [622, 283] on div "Jan Feb Mar Apr May Jun Jul Aug Sep Oct Nov Dec 2015 2016 2017 2018 2019 2020 2…" at bounding box center [815, 341] width 1463 height 236
click at [107, 178] on div "Day" at bounding box center [104, 179] width 26 height 22
select select "9"
select select "2025"
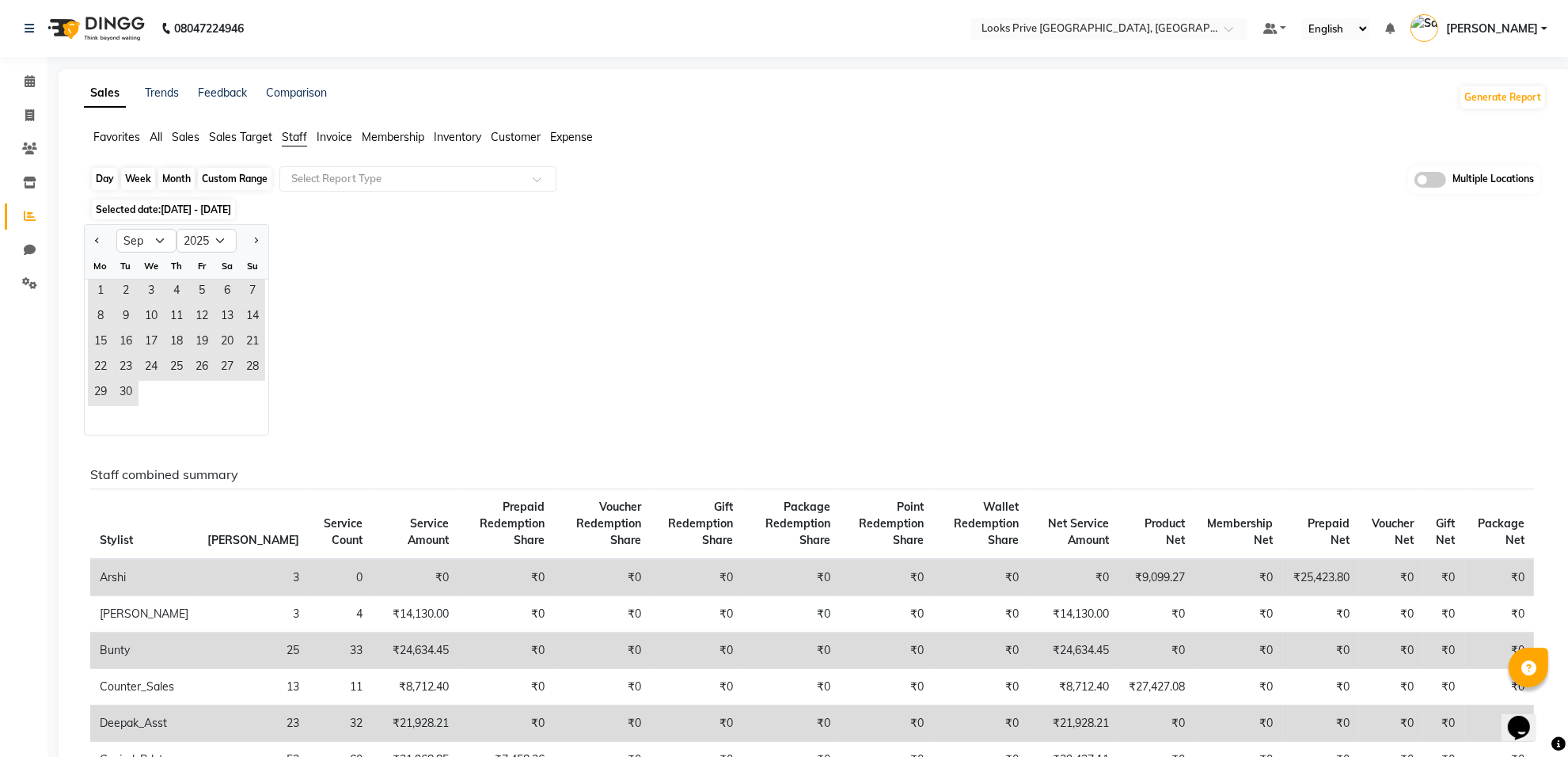
click at [107, 178] on div "Day" at bounding box center [104, 179] width 26 height 22
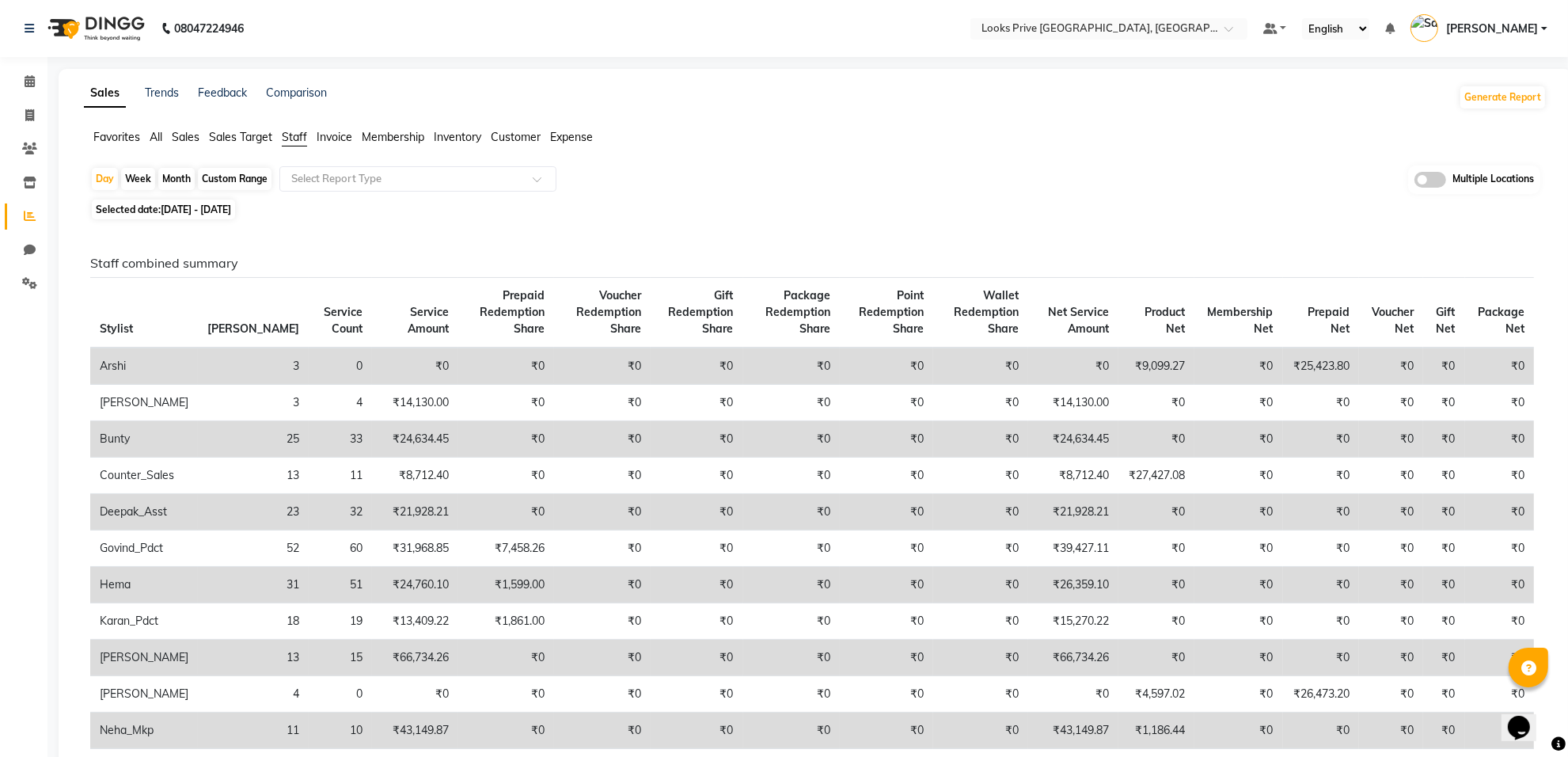
click at [223, 200] on span "Selected date: 01-09-2025 - 30-09-2025" at bounding box center [163, 209] width 143 height 20
select select "9"
select select "2025"
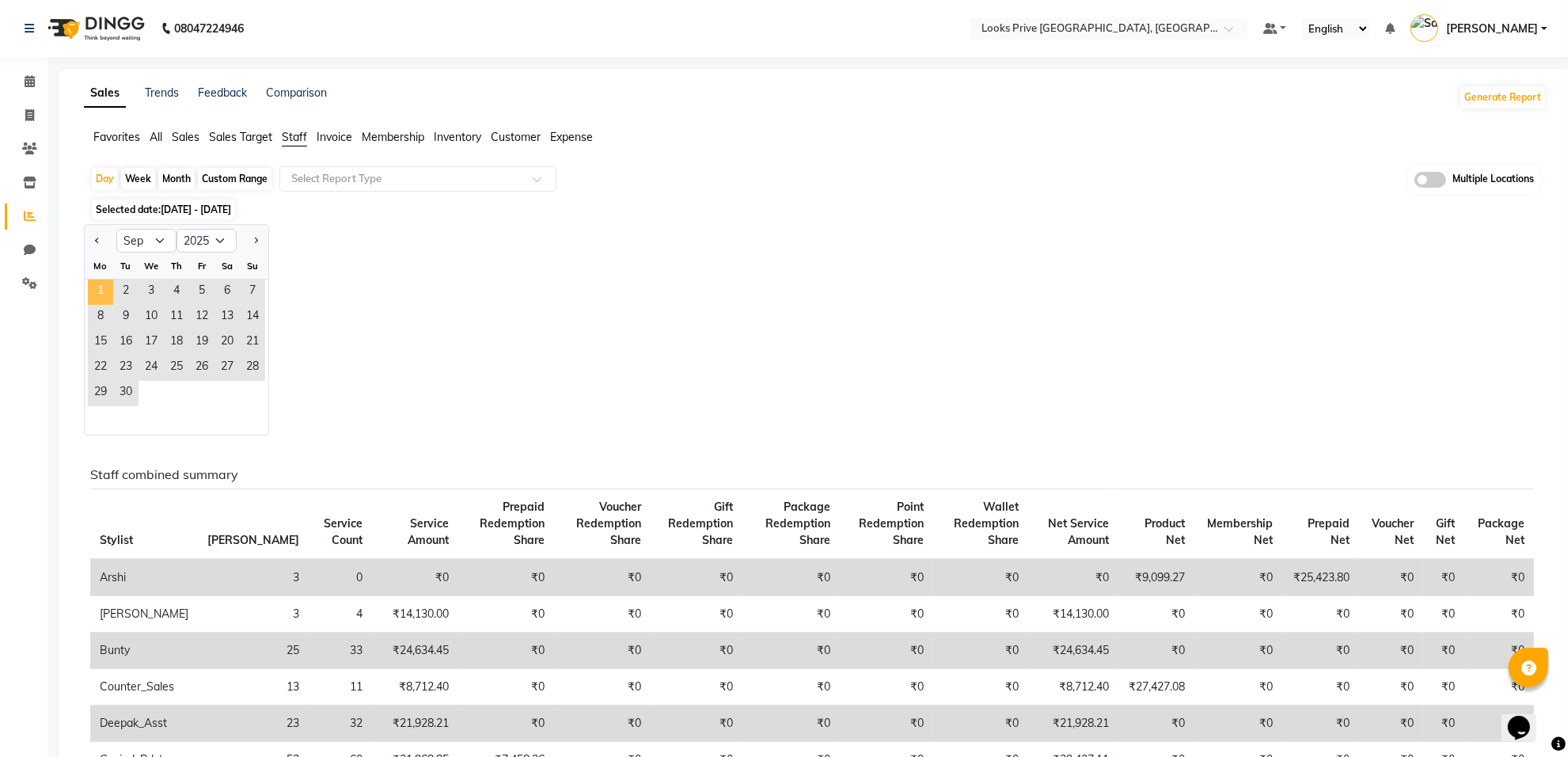
click at [101, 288] on span "1" at bounding box center [100, 292] width 25 height 25
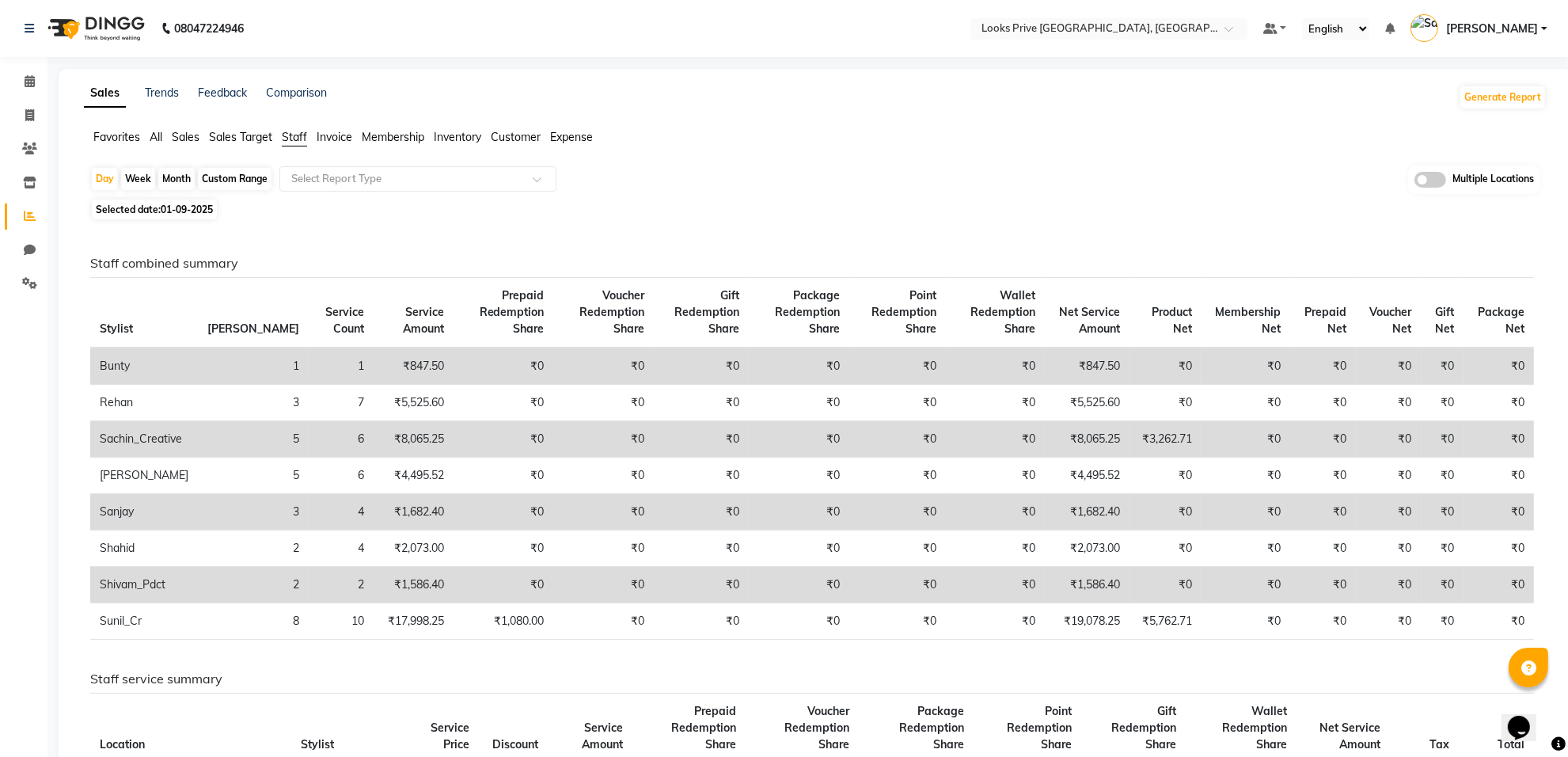
drag, startPoint x: 192, startPoint y: 208, endPoint x: 191, endPoint y: 222, distance: 14.0
click at [192, 209] on span "01-09-2025" at bounding box center [187, 209] width 52 height 12
select select "9"
select select "2025"
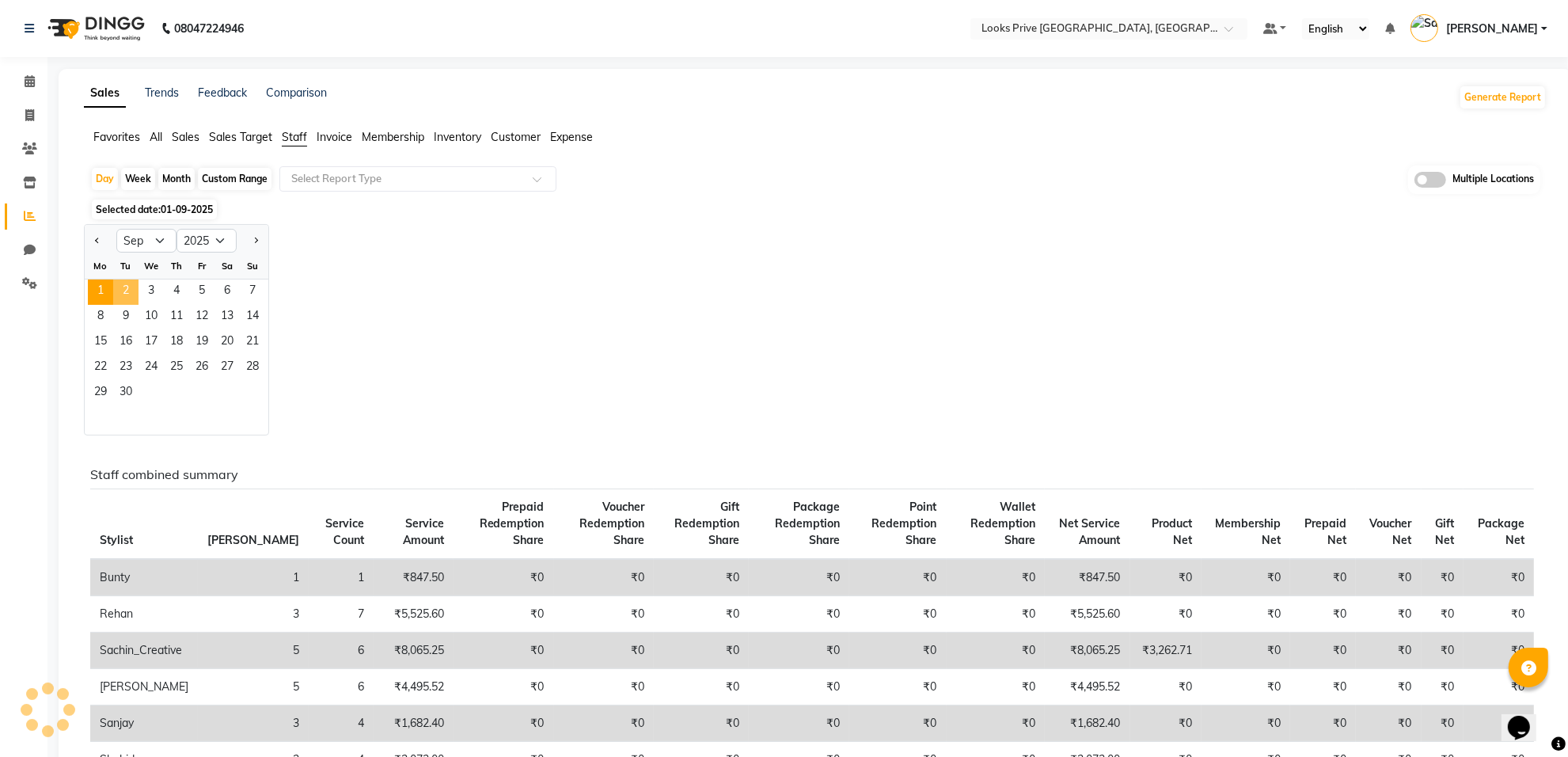
click at [124, 293] on span "2" at bounding box center [126, 292] width 25 height 25
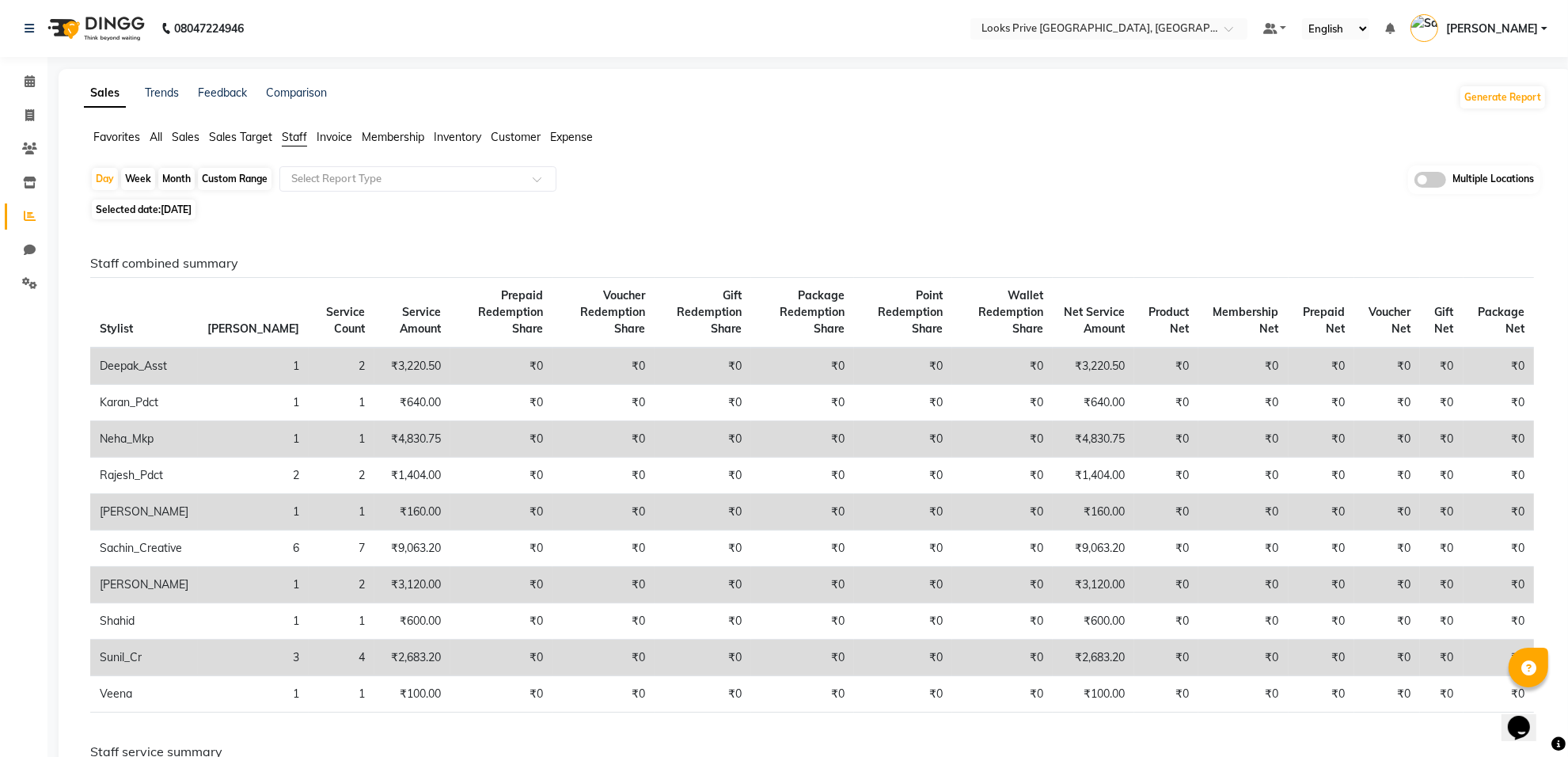
click at [172, 209] on span "02-09-2025" at bounding box center [176, 209] width 31 height 12
select select "9"
select select "2025"
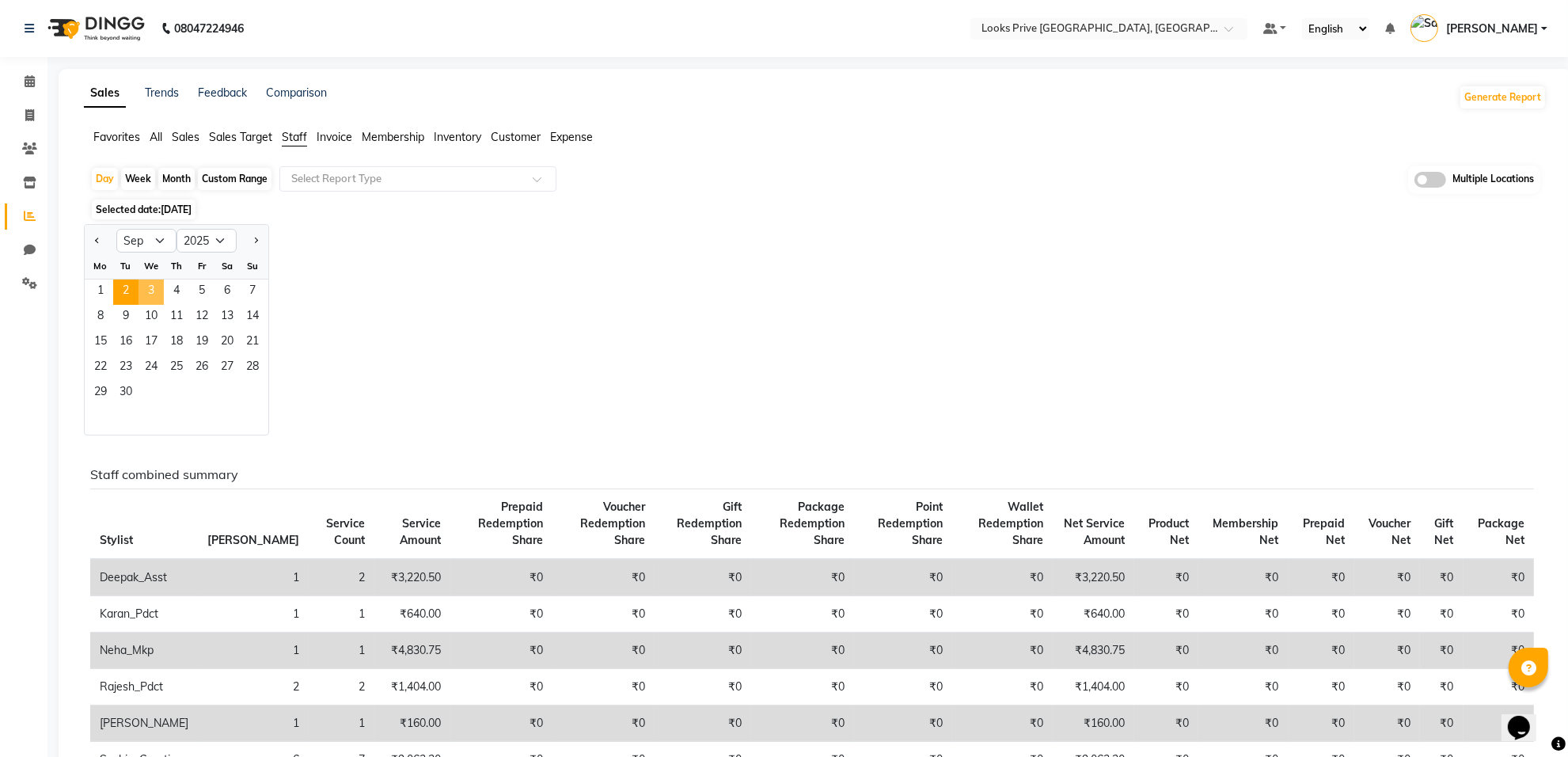
click at [148, 288] on span "3" at bounding box center [151, 292] width 25 height 25
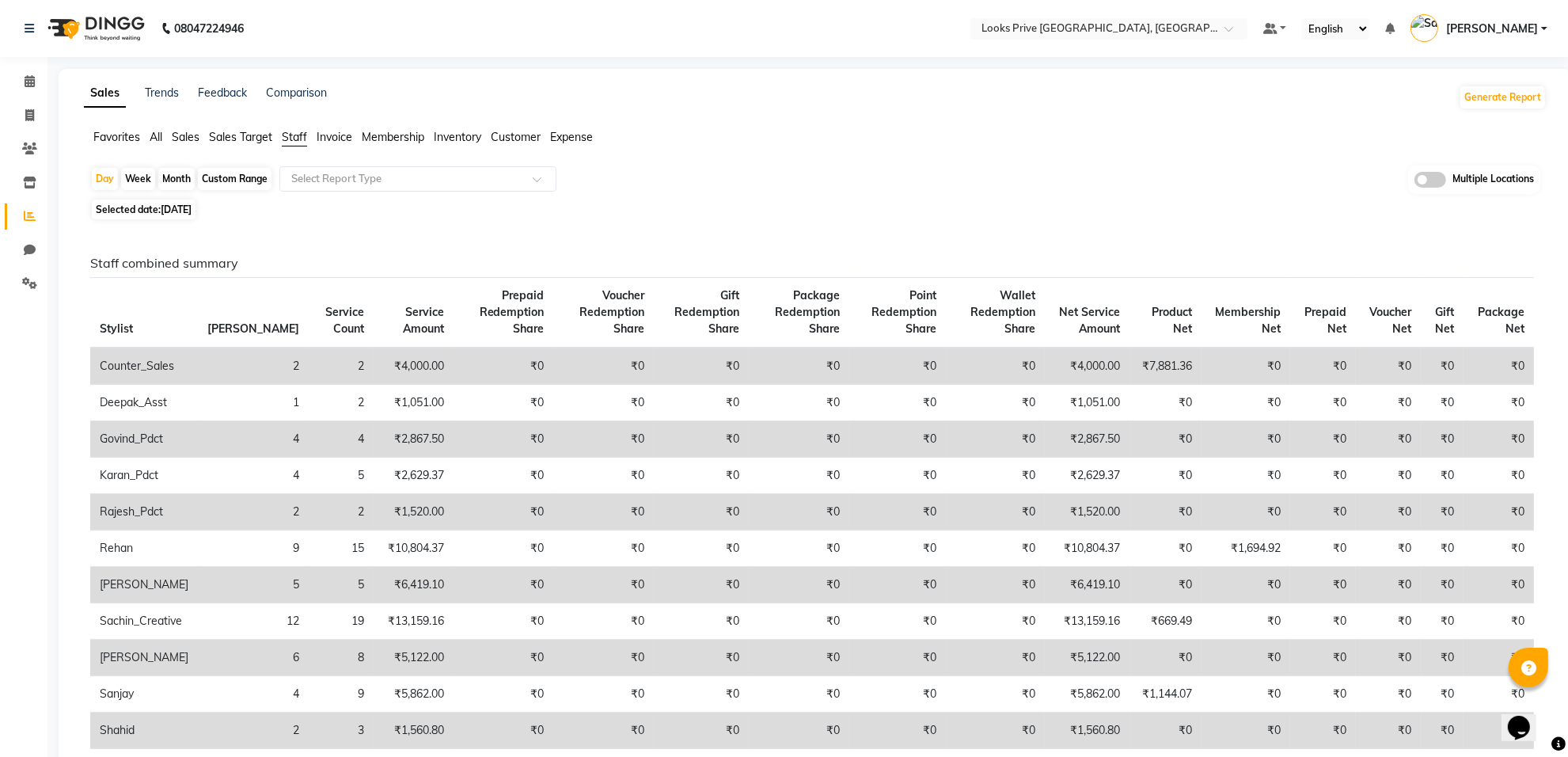
click at [187, 212] on span "03-09-2025" at bounding box center [176, 209] width 31 height 12
select select "9"
select select "2025"
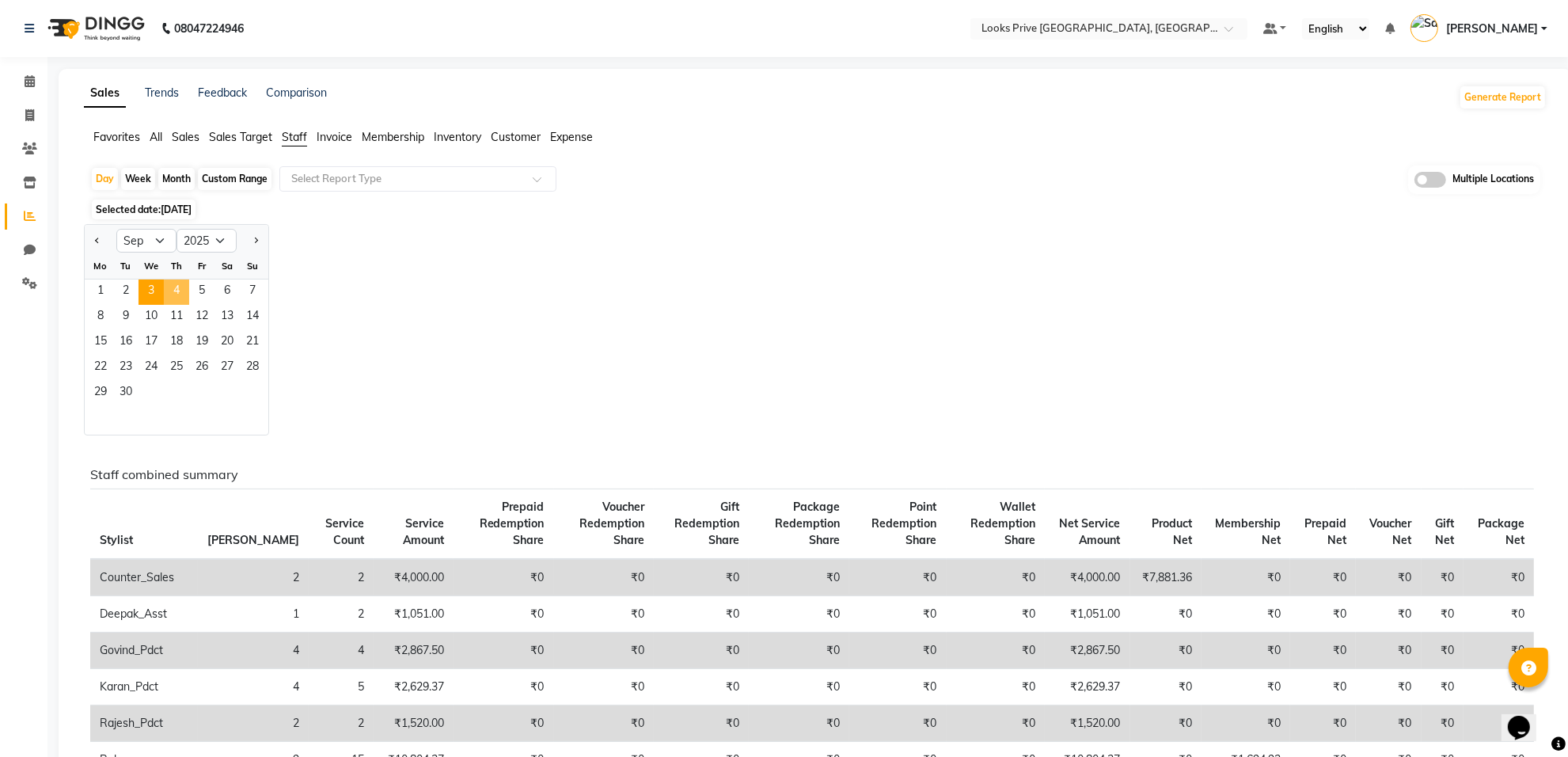
click at [175, 294] on span "4" at bounding box center [177, 292] width 25 height 25
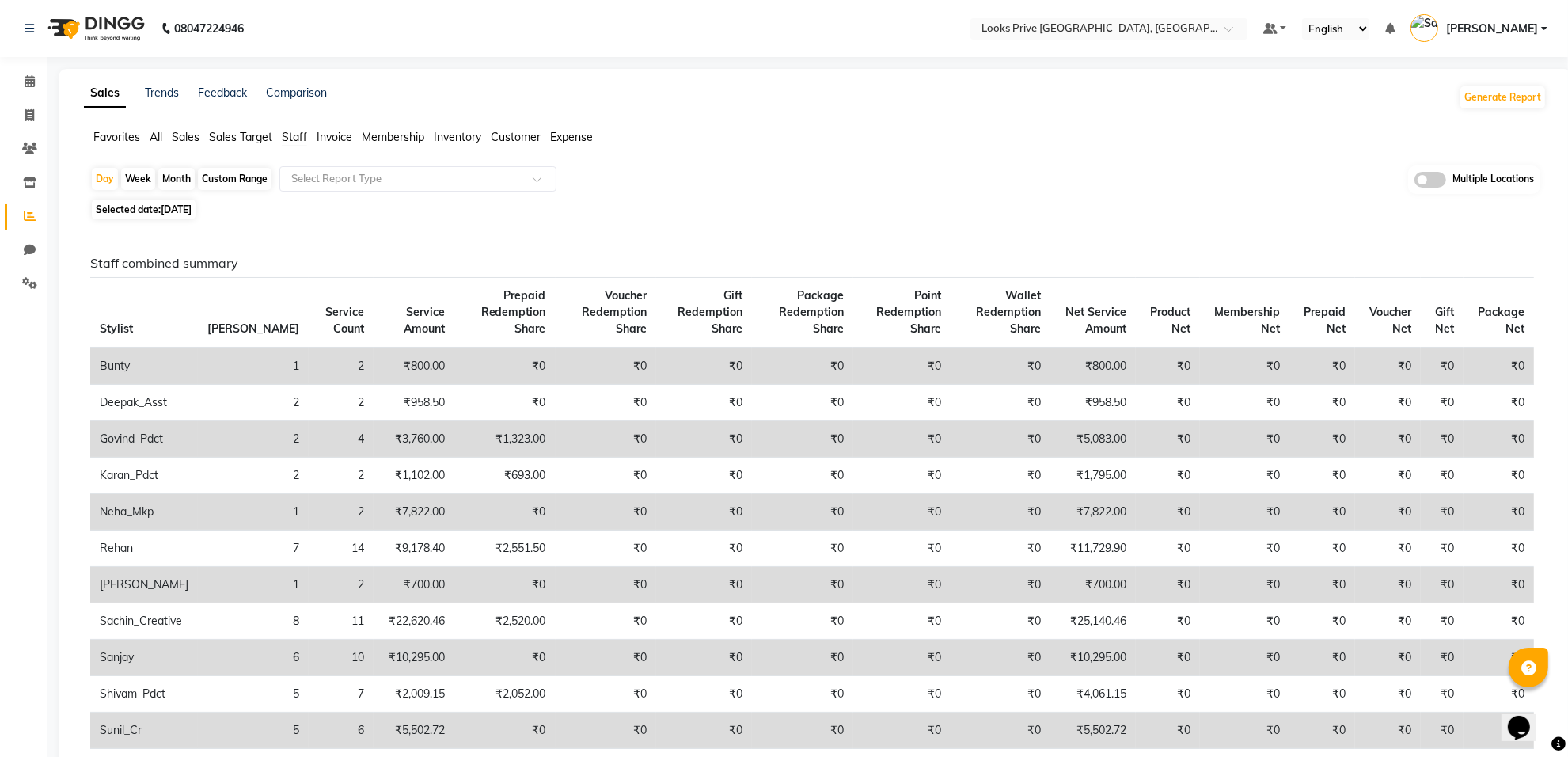
click at [192, 207] on span "04-09-2025" at bounding box center [176, 209] width 31 height 12
select select "9"
select select "2025"
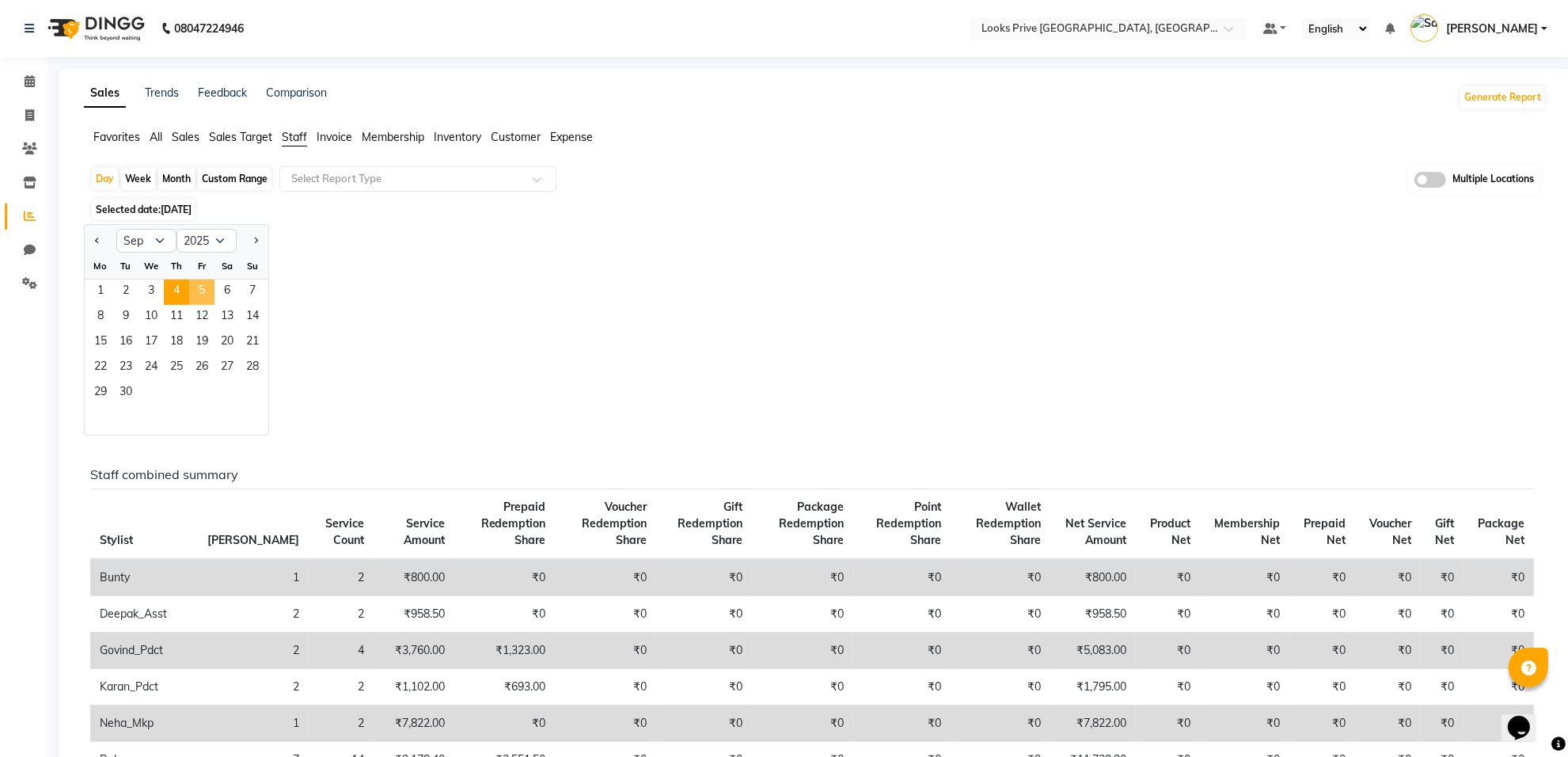
click at [200, 294] on span "5" at bounding box center [202, 292] width 25 height 25
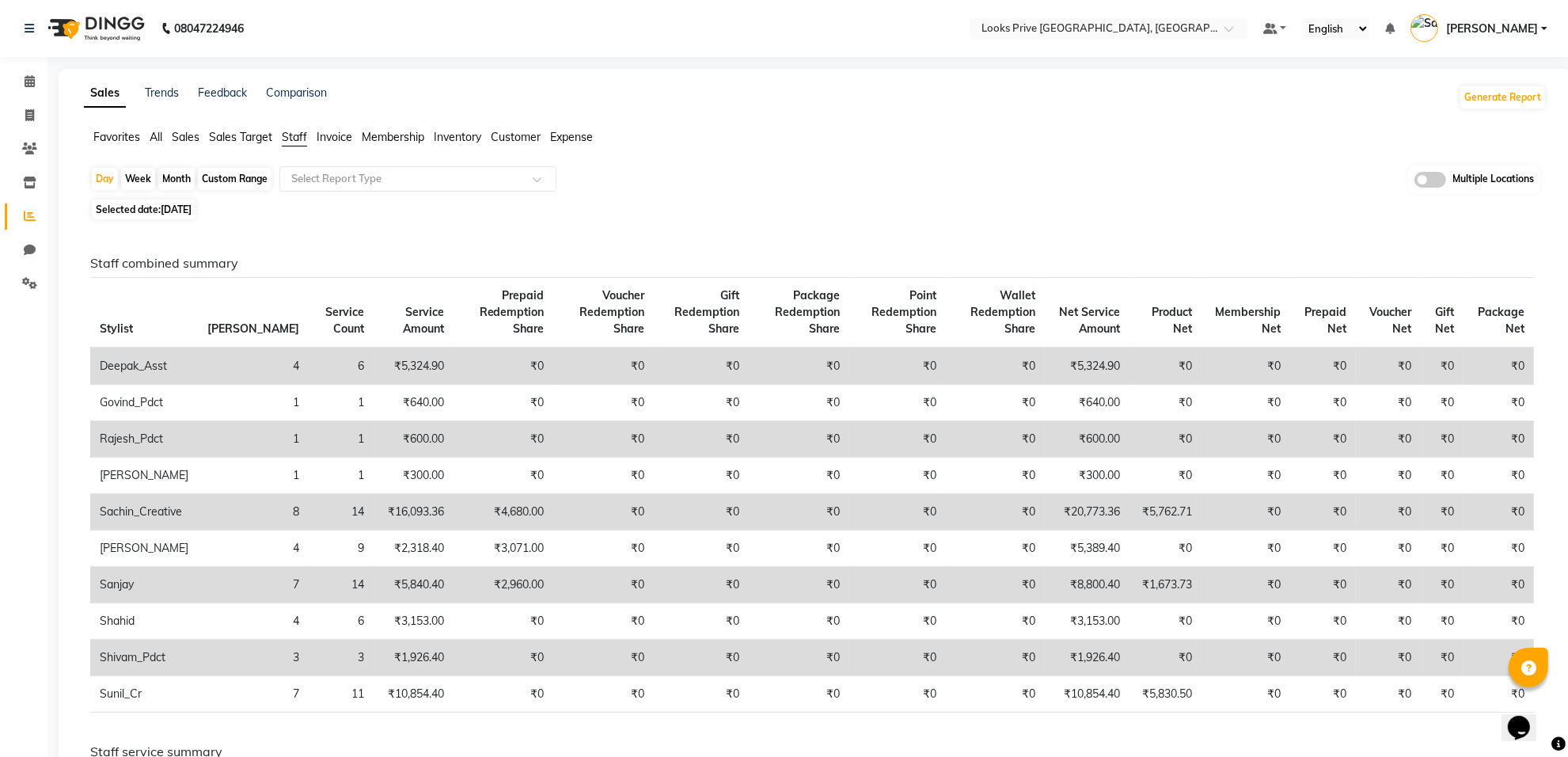
click at [163, 210] on span "05-09-2025" at bounding box center [176, 209] width 31 height 12
select select "9"
select select "2025"
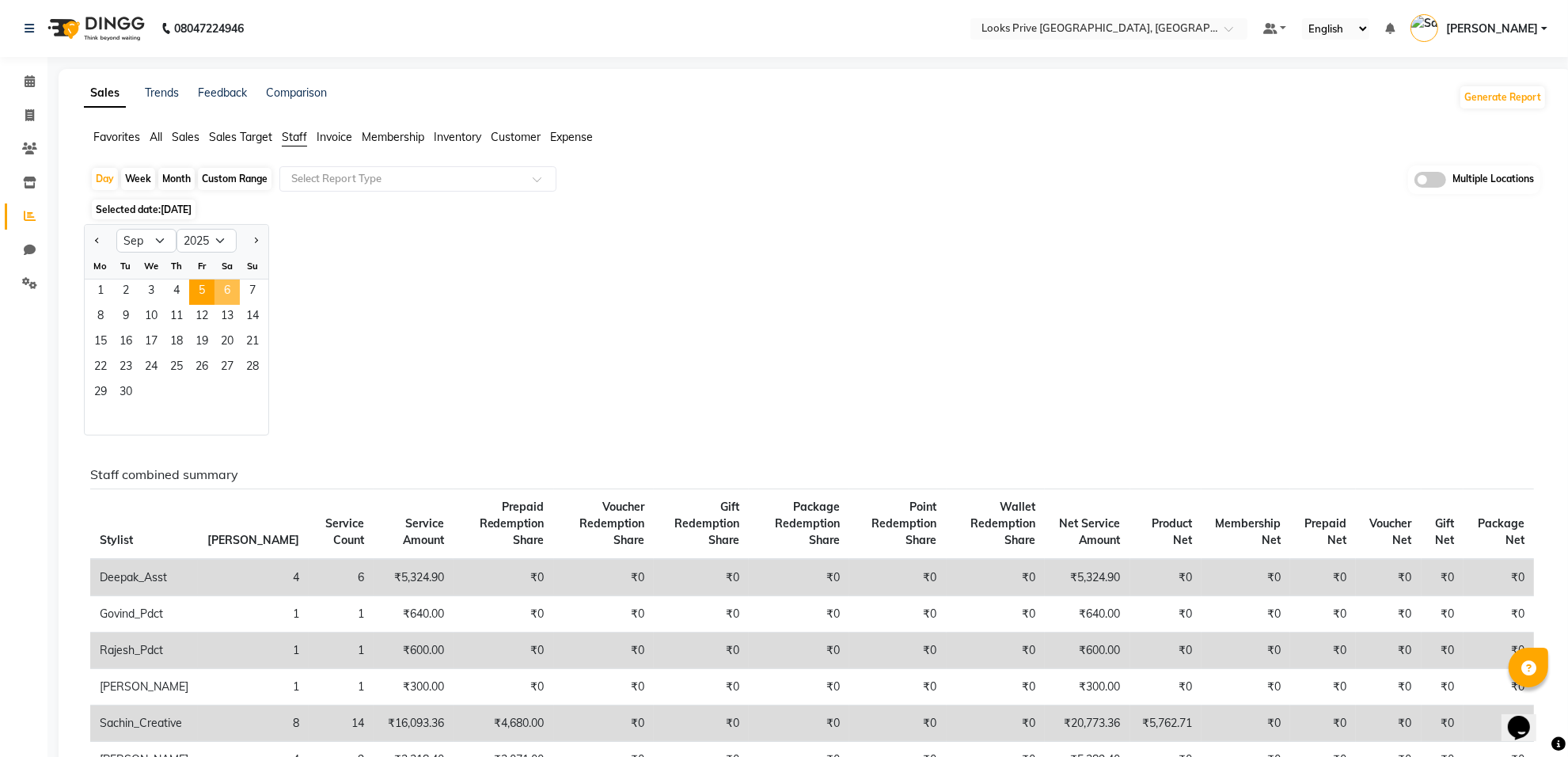
click at [226, 290] on span "6" at bounding box center [227, 292] width 25 height 25
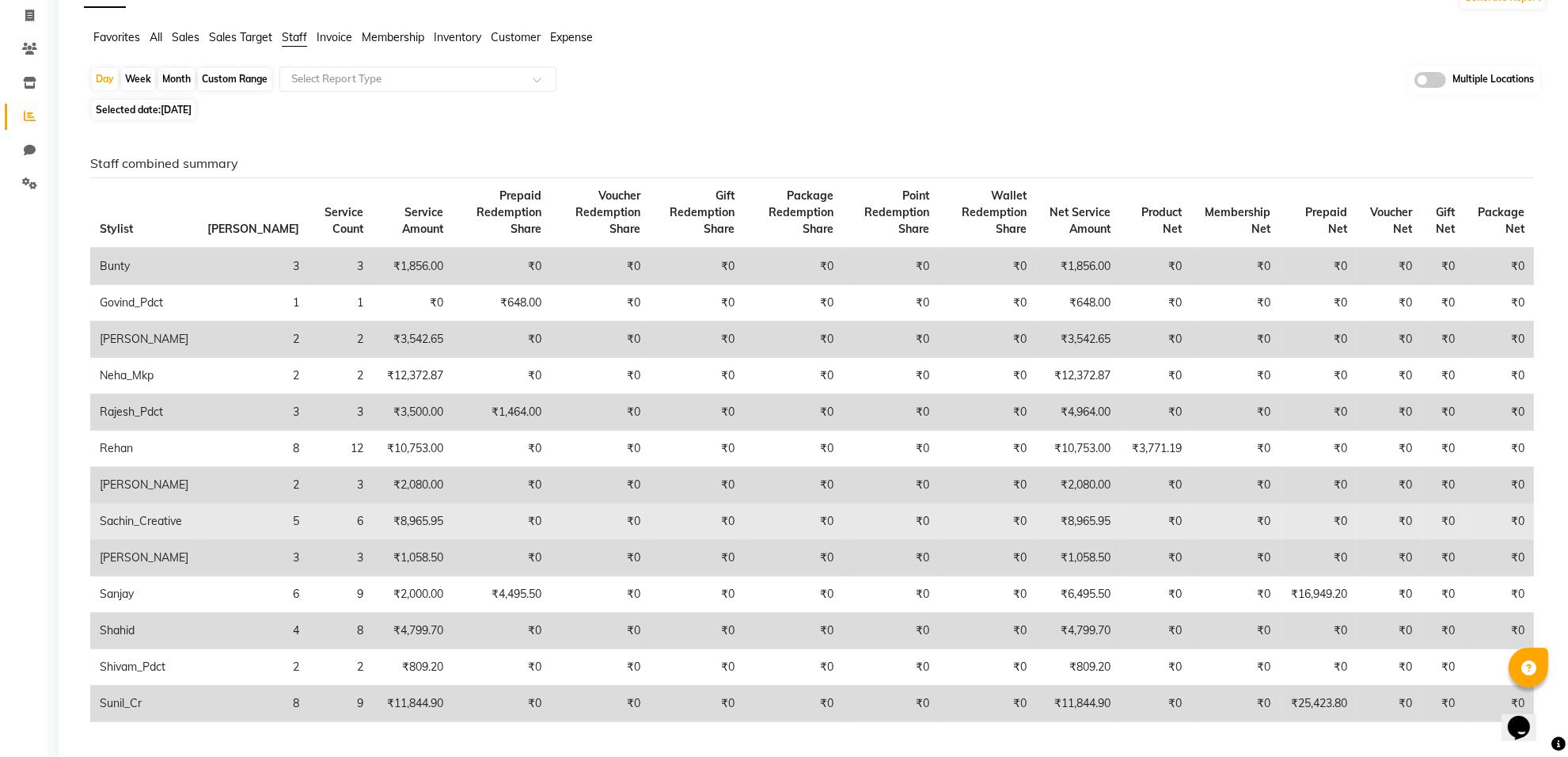
scroll to position [99, 0]
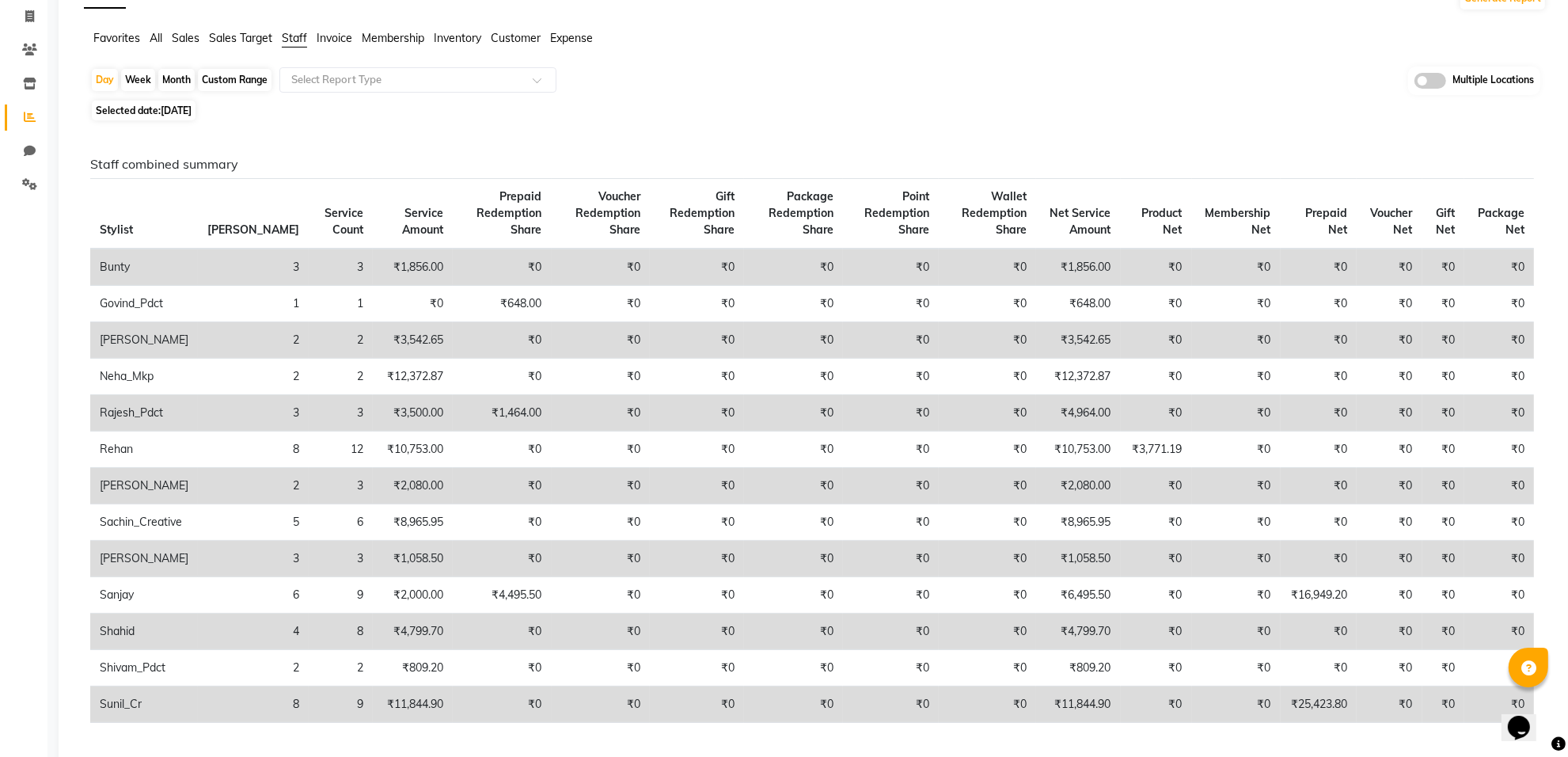
click at [171, 109] on span "06-09-2025" at bounding box center [176, 110] width 31 height 12
select select "9"
select select "2025"
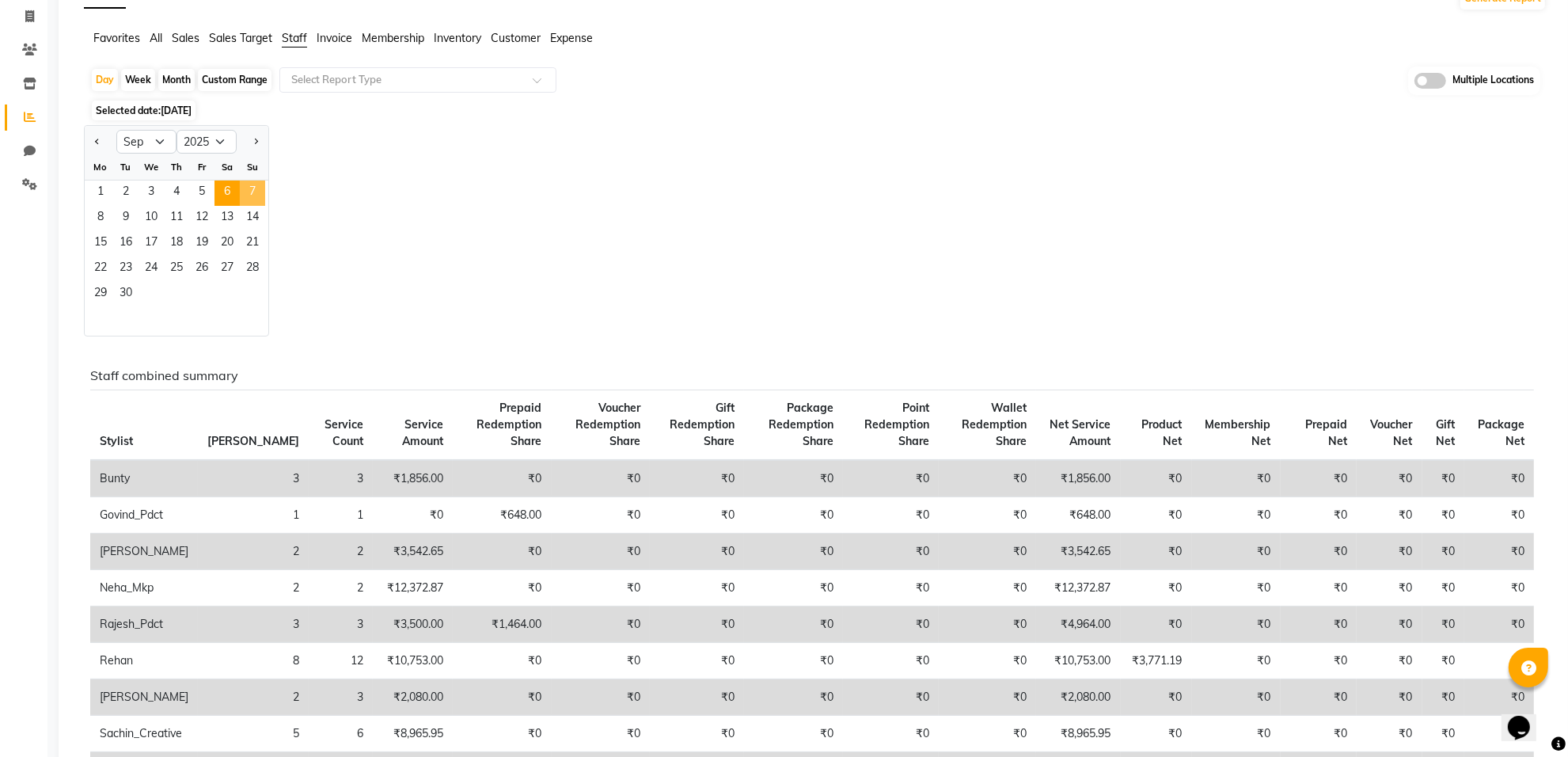
click at [255, 192] on span "7" at bounding box center [252, 193] width 25 height 25
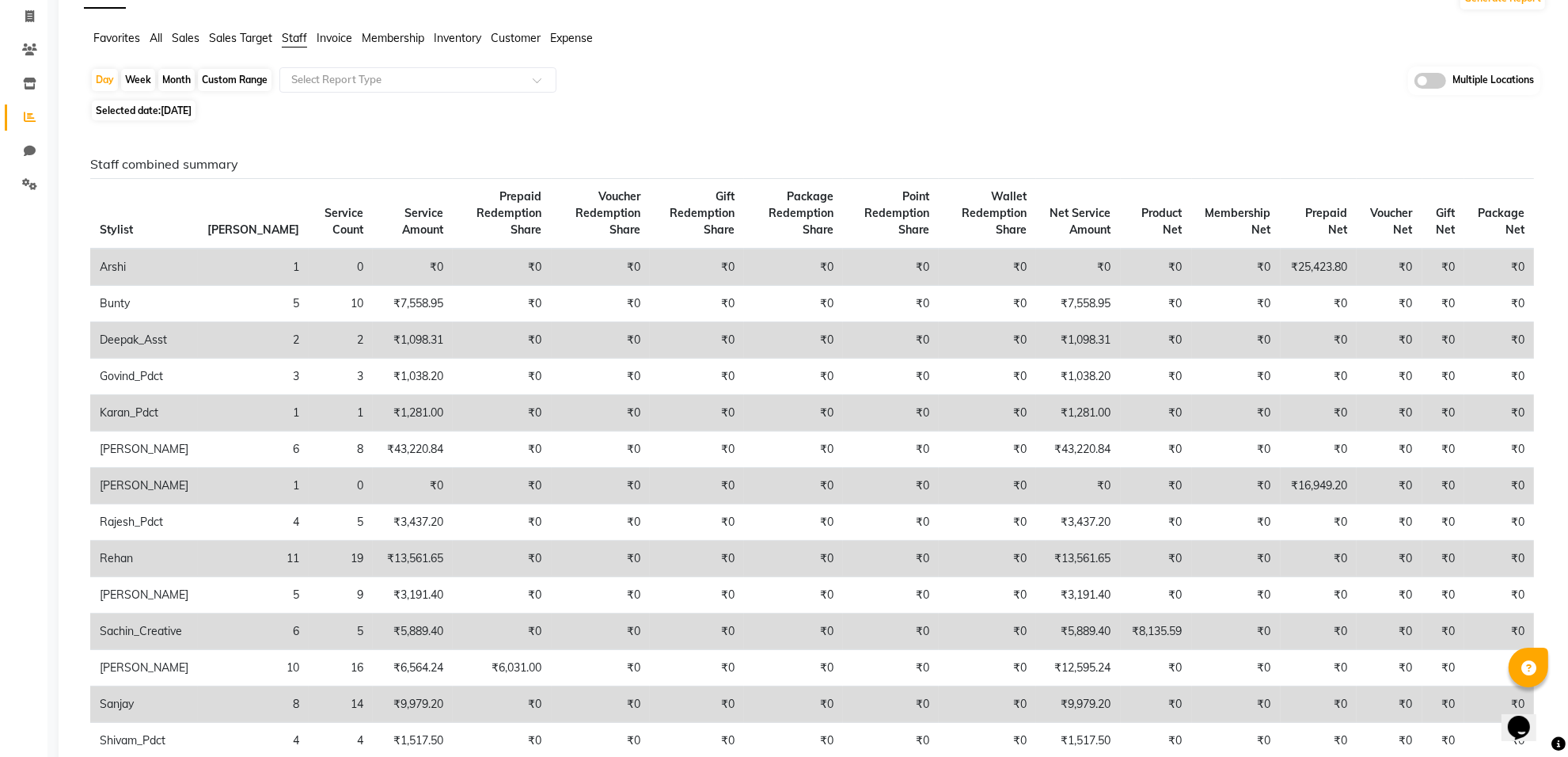
drag, startPoint x: 165, startPoint y: 109, endPoint x: 175, endPoint y: 123, distance: 17.2
click at [167, 113] on span "07-09-2025" at bounding box center [176, 110] width 31 height 12
select select "9"
select select "2025"
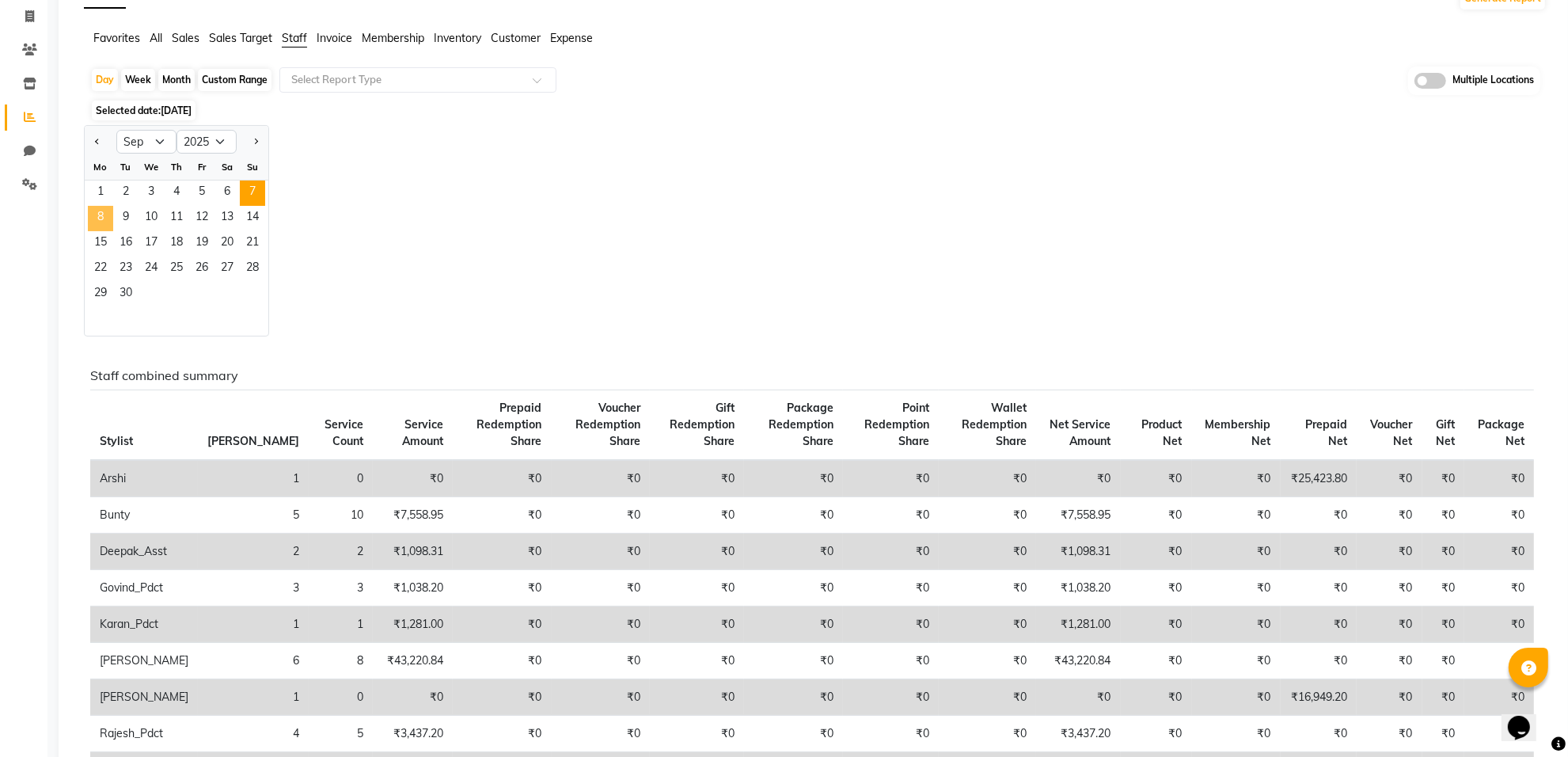
click at [105, 219] on span "8" at bounding box center [100, 219] width 25 height 25
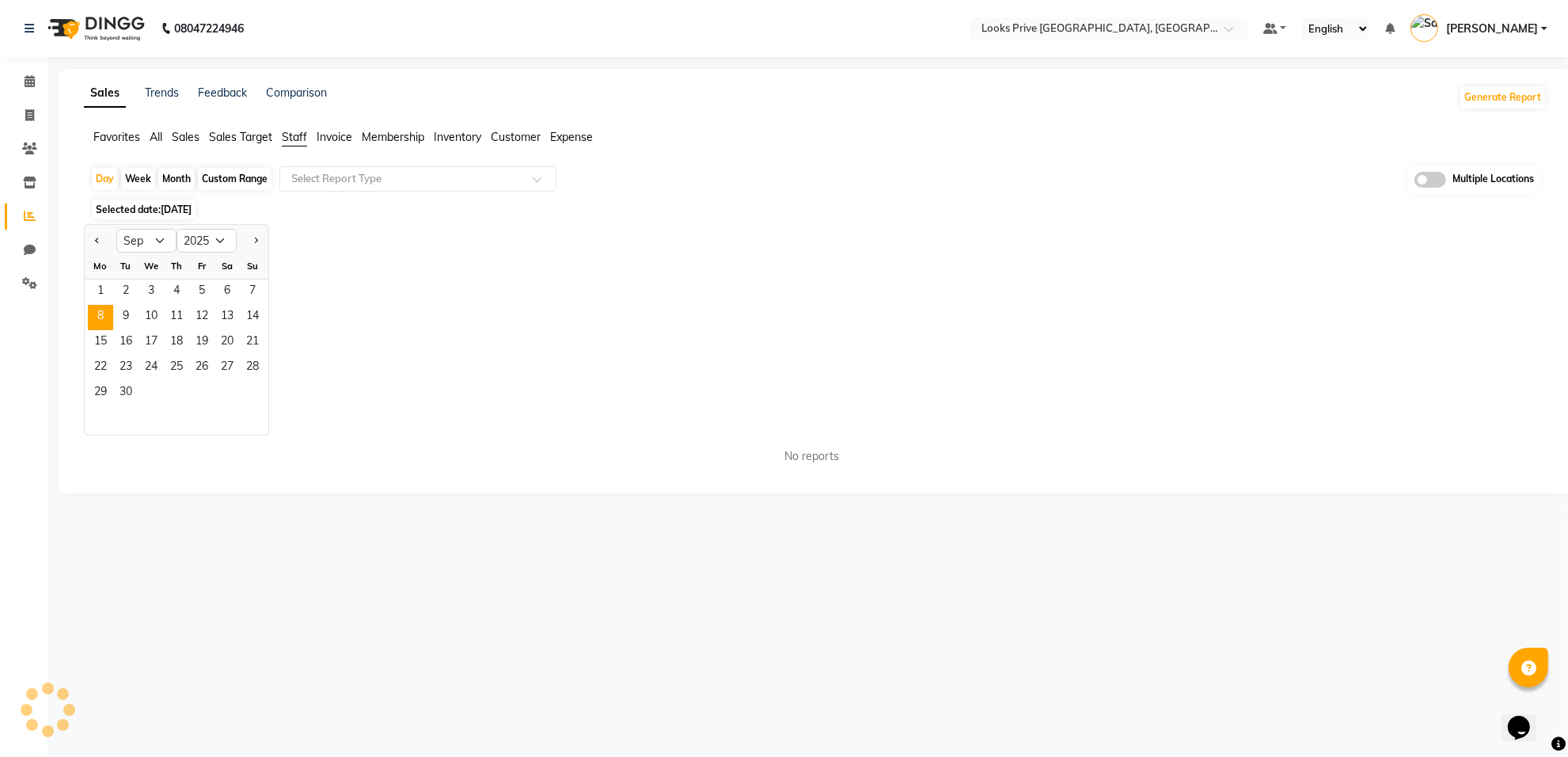
scroll to position [0, 0]
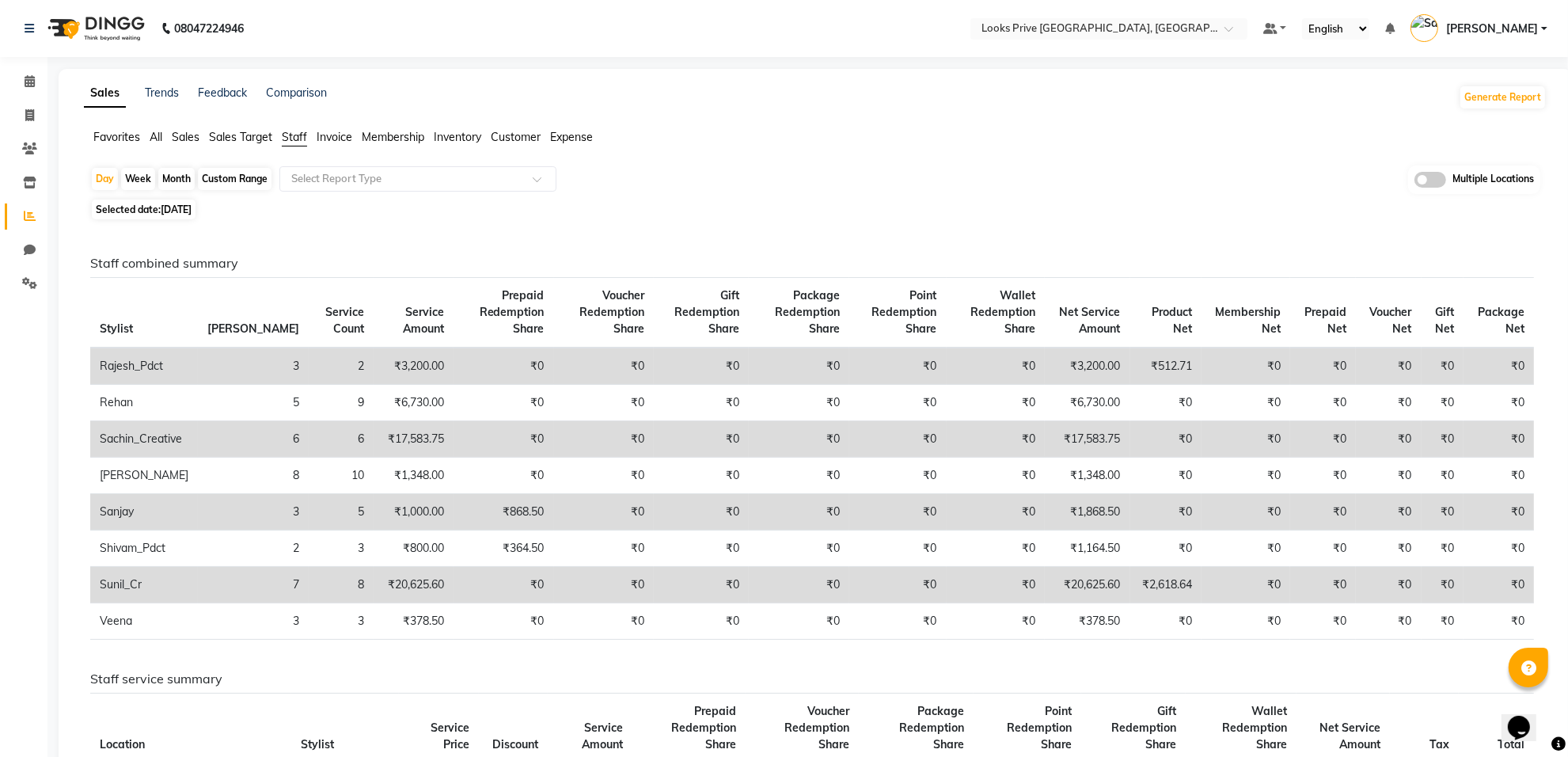
click at [181, 212] on span "08-09-2025" at bounding box center [176, 209] width 31 height 12
select select "9"
select select "2025"
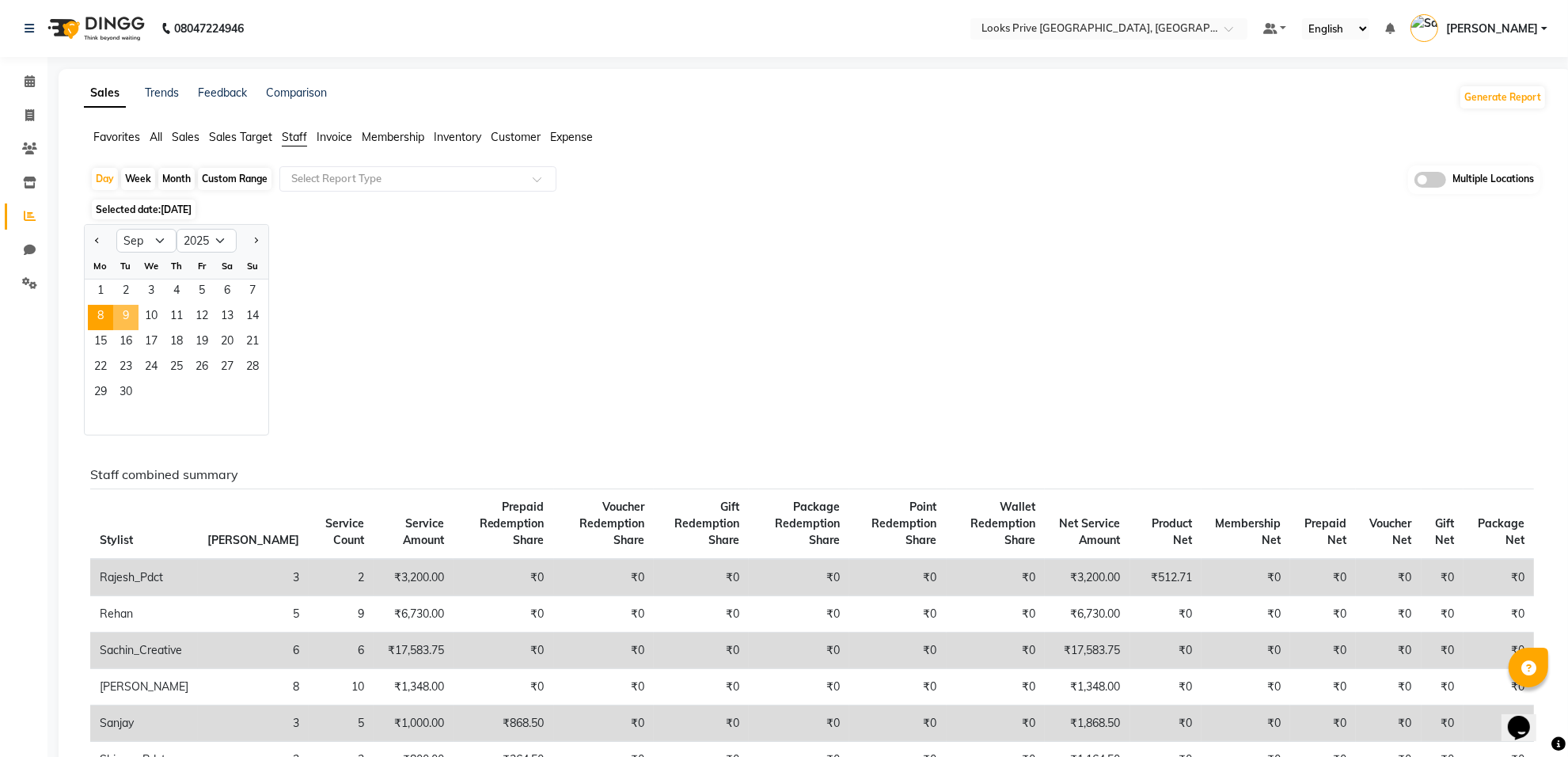
click at [128, 321] on span "9" at bounding box center [126, 317] width 25 height 25
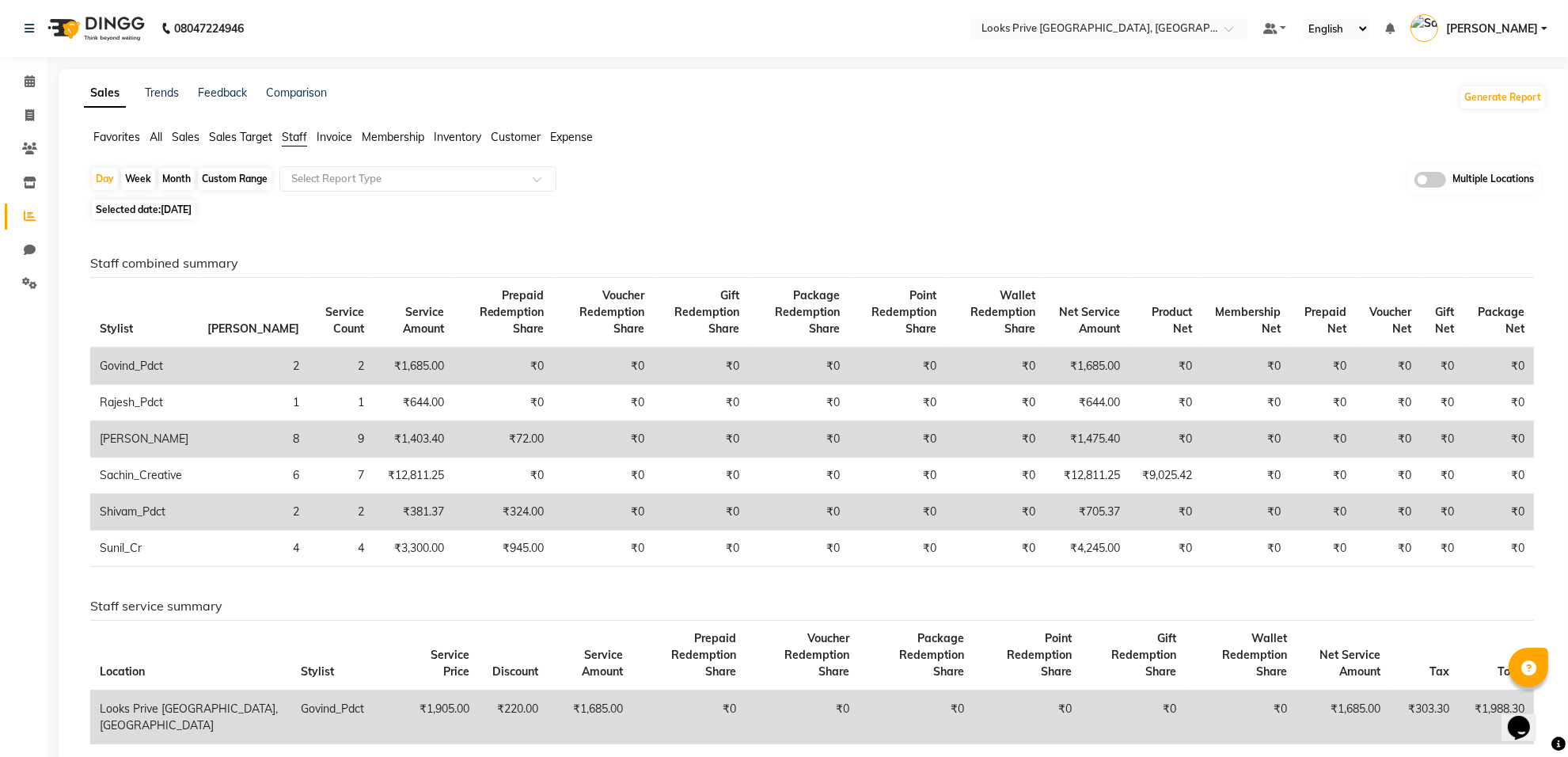
click at [223, 196] on div "Day Week Month Custom Range Select Report Type Multiple Locations Selected date…" at bounding box center [815, 712] width 1463 height 1093
click at [192, 211] on span "09-09-2025" at bounding box center [176, 209] width 31 height 12
select select "9"
select select "2025"
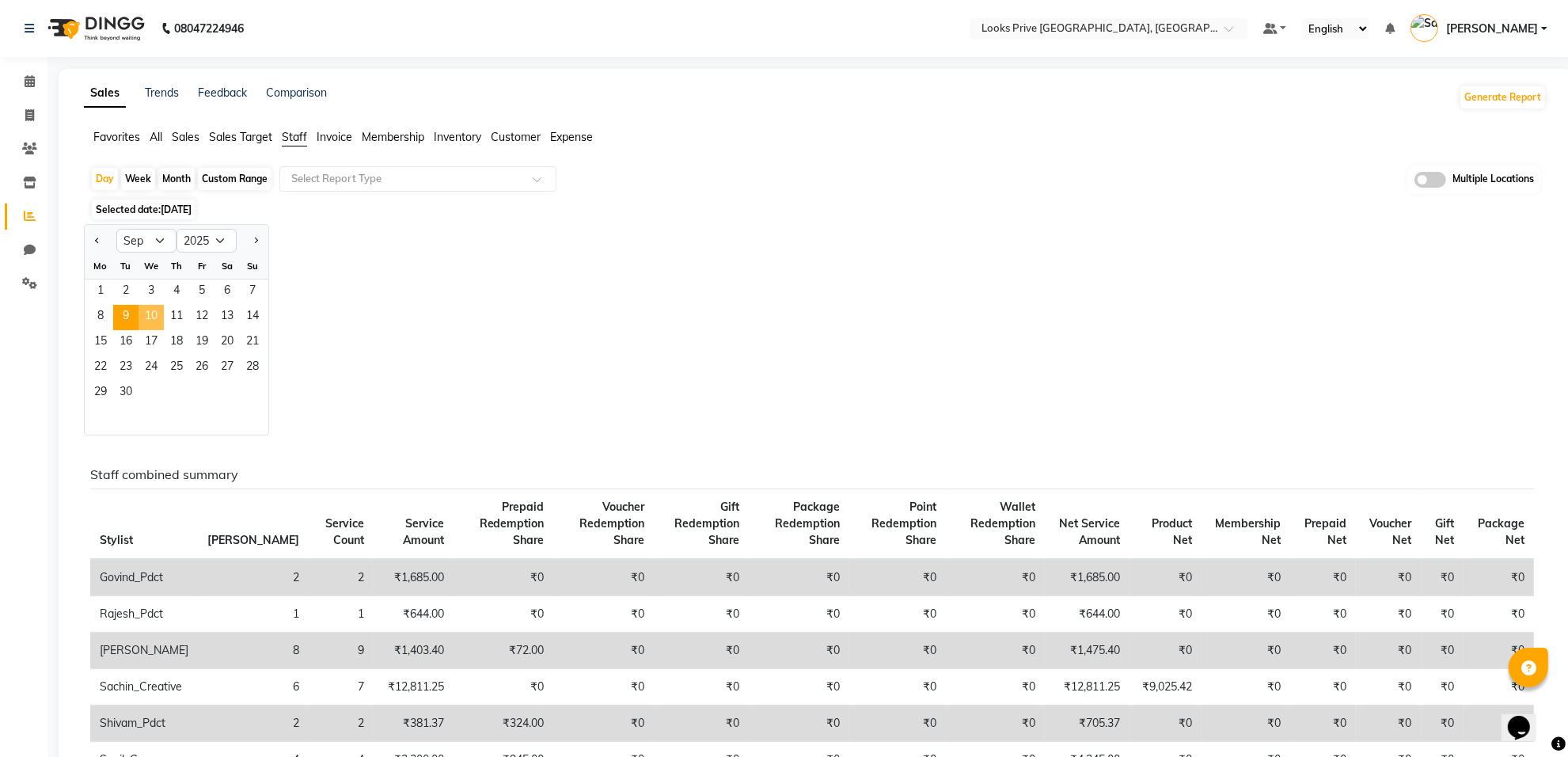
click at [148, 318] on span "10" at bounding box center [151, 317] width 25 height 25
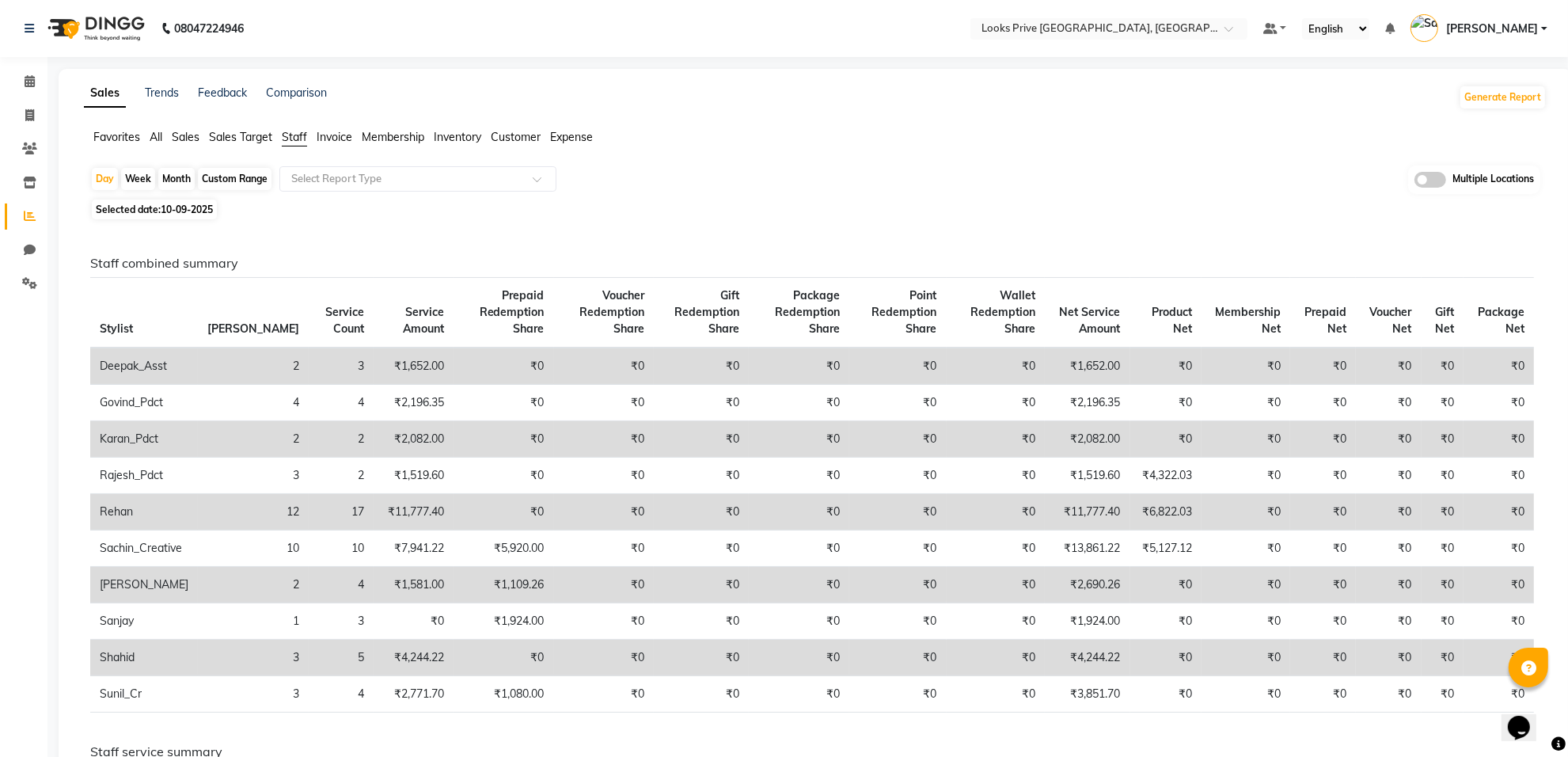
click at [184, 209] on span "10-09-2025" at bounding box center [187, 209] width 52 height 12
select select "9"
select select "2025"
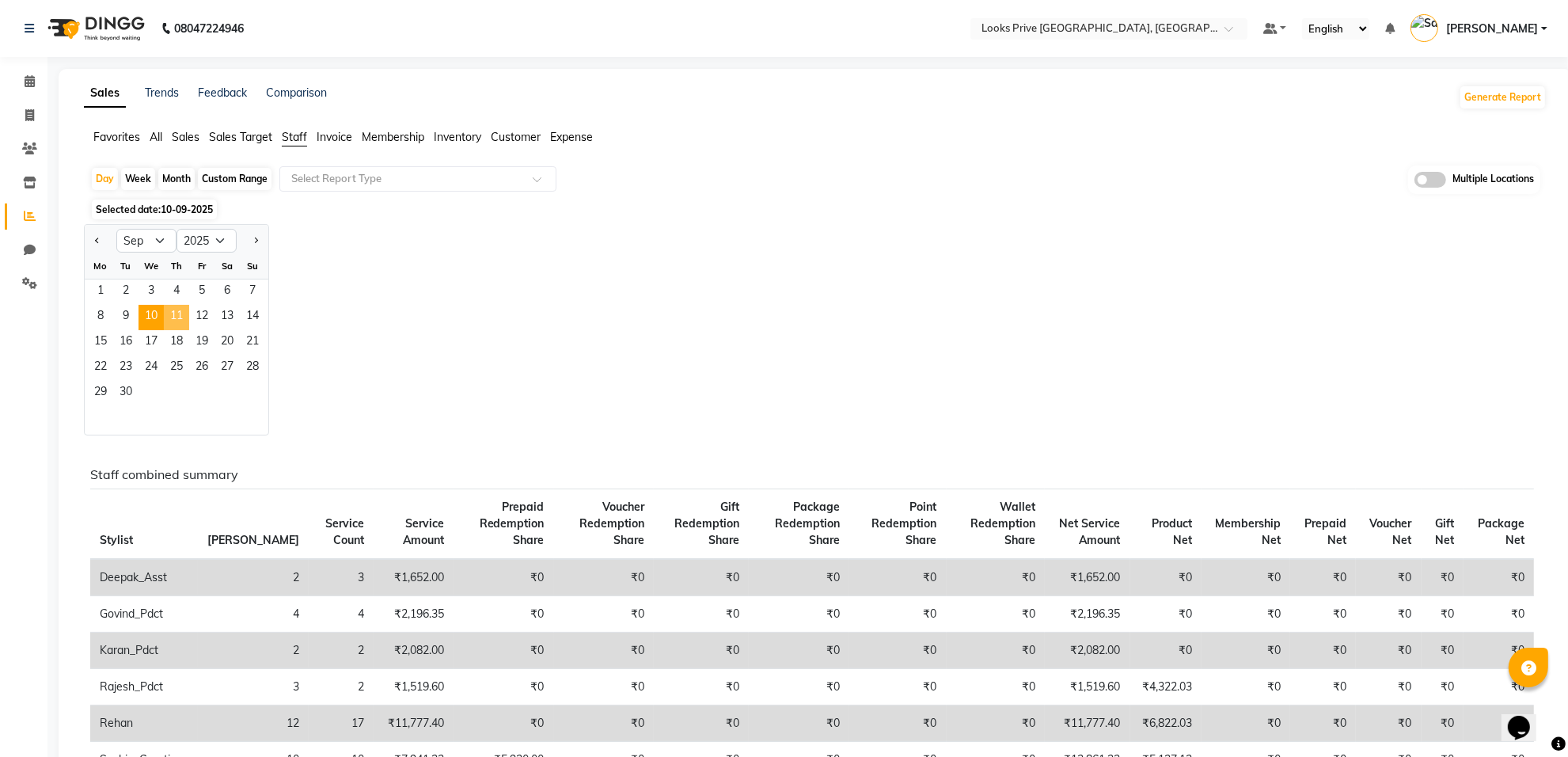
click at [186, 315] on span "11" at bounding box center [177, 317] width 25 height 25
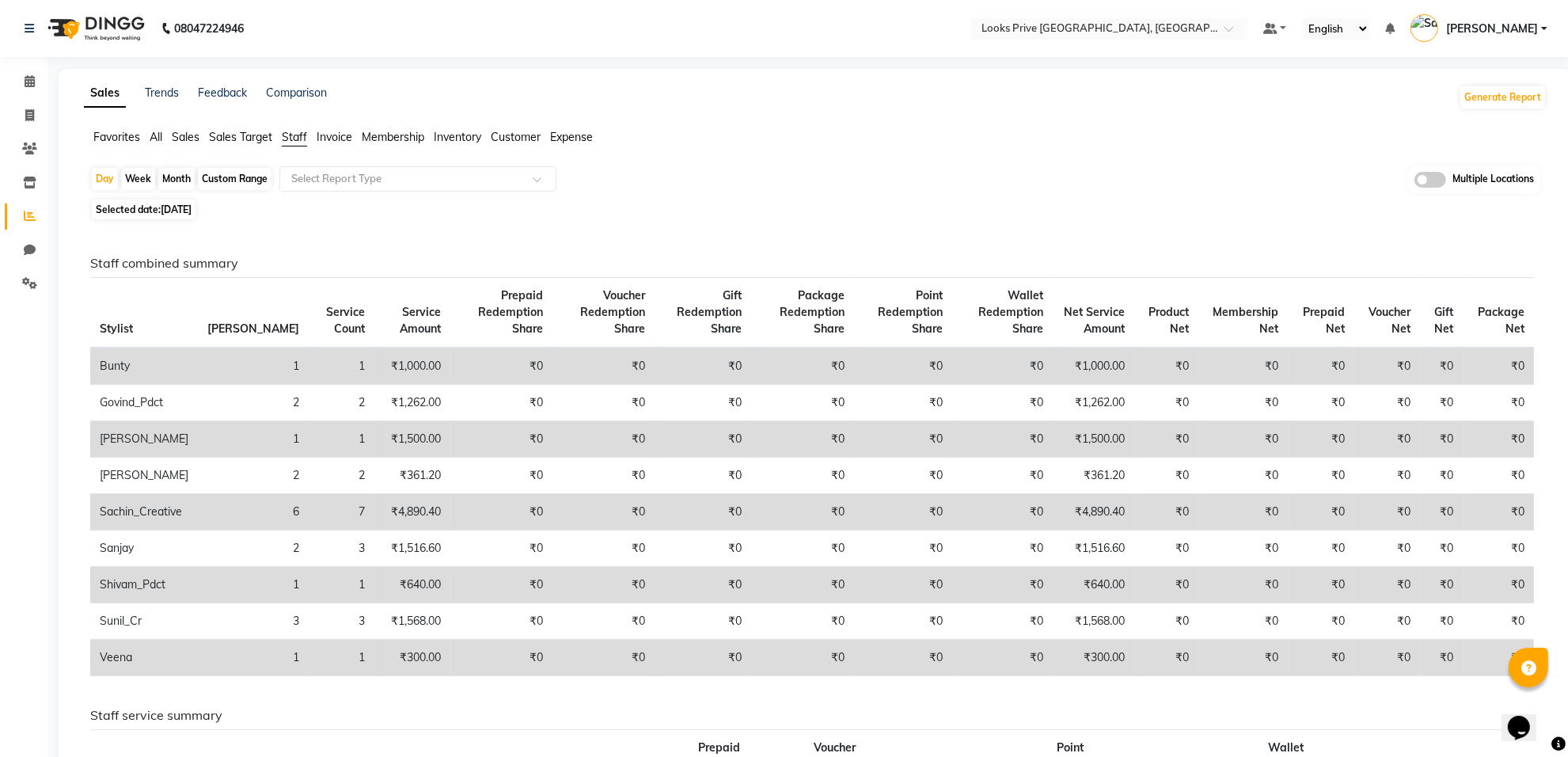
click at [170, 208] on span "11-09-2025" at bounding box center [176, 209] width 31 height 12
select select "9"
select select "2025"
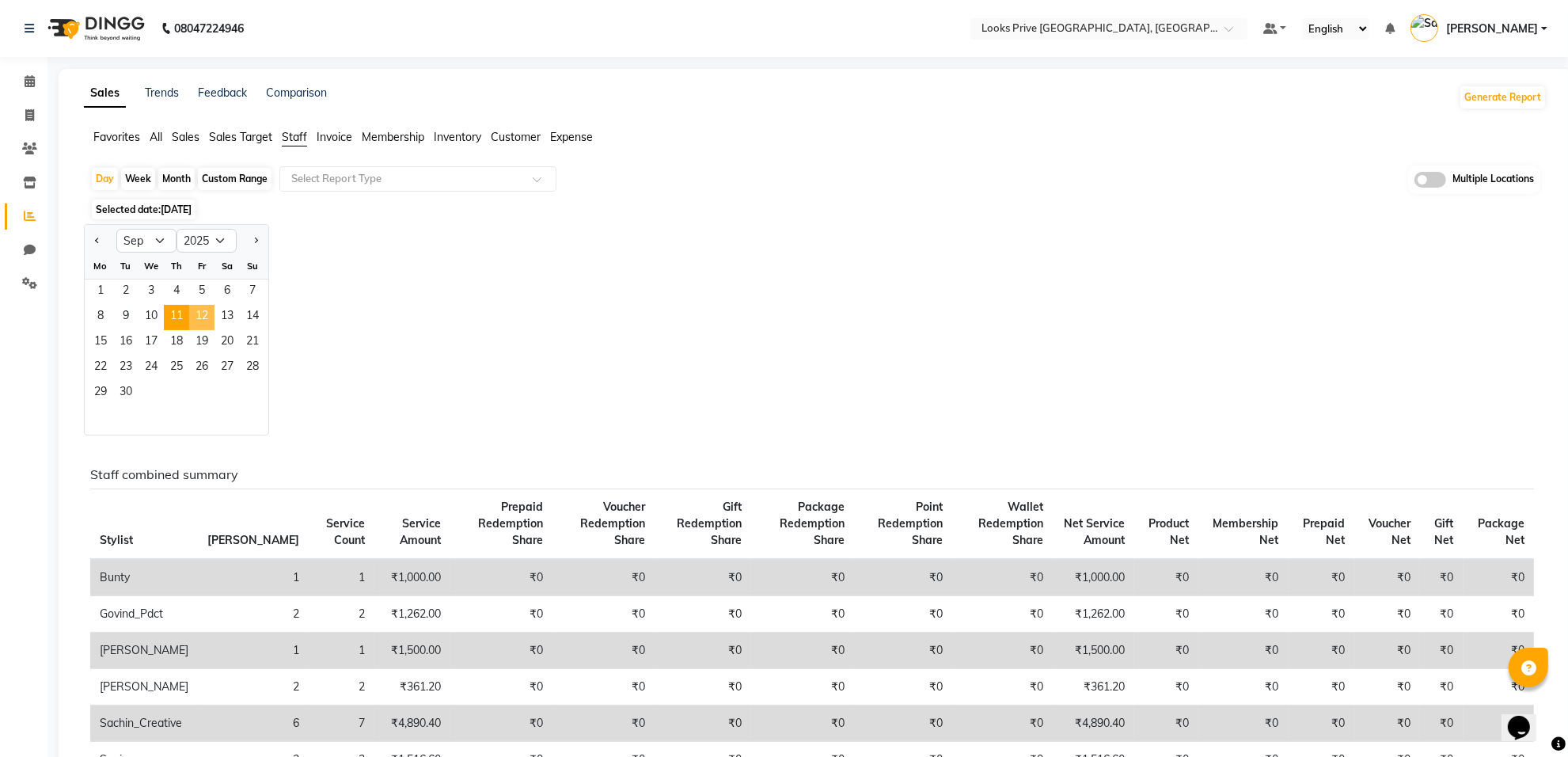
click at [207, 313] on span "12" at bounding box center [202, 317] width 25 height 25
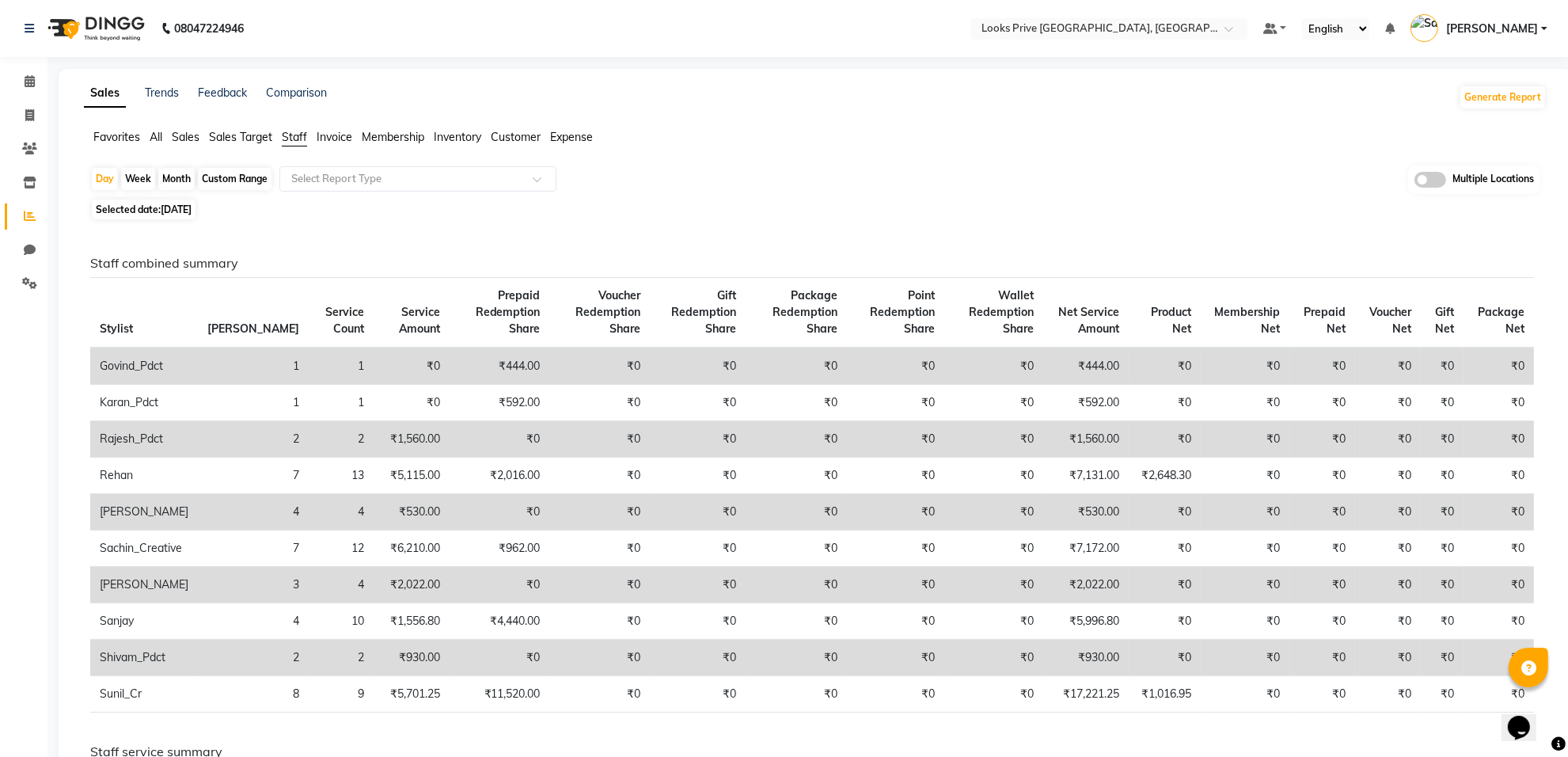
click at [183, 207] on span "12-09-2025" at bounding box center [176, 209] width 31 height 12
select select "9"
select select "2025"
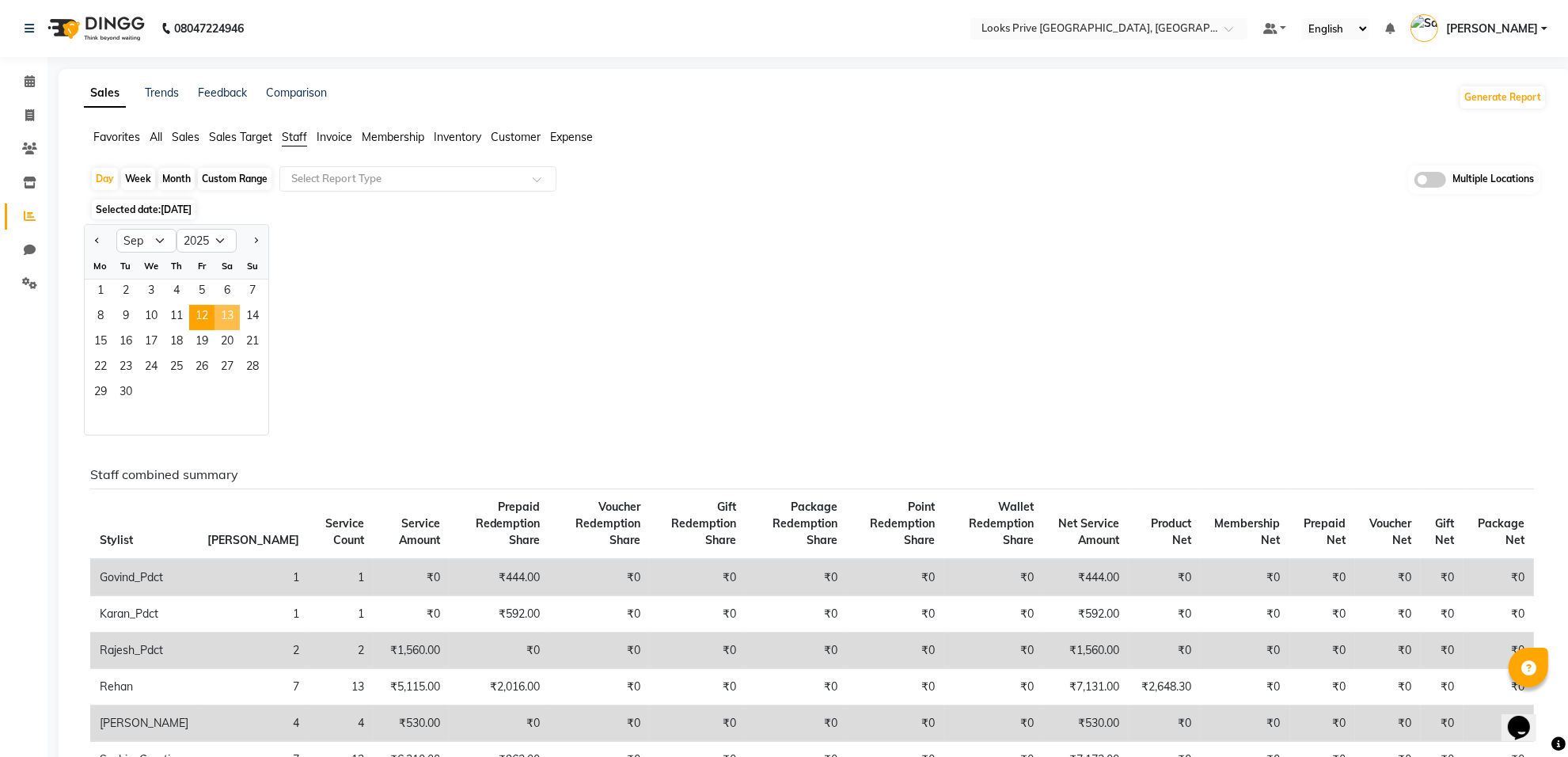
click at [227, 310] on span "13" at bounding box center [227, 317] width 25 height 25
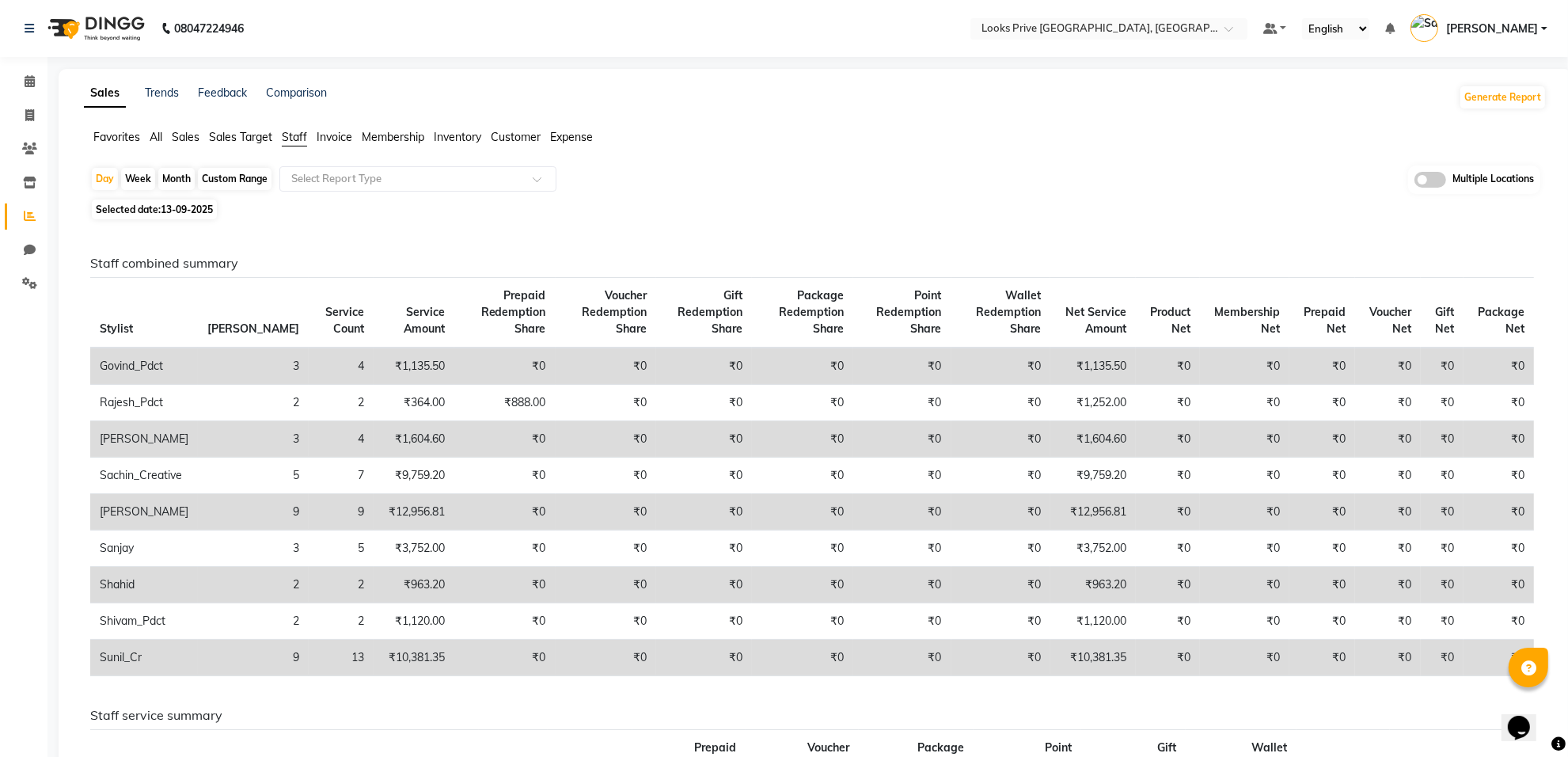
click at [184, 204] on span "13-09-2025" at bounding box center [187, 209] width 52 height 12
select select "9"
select select "2025"
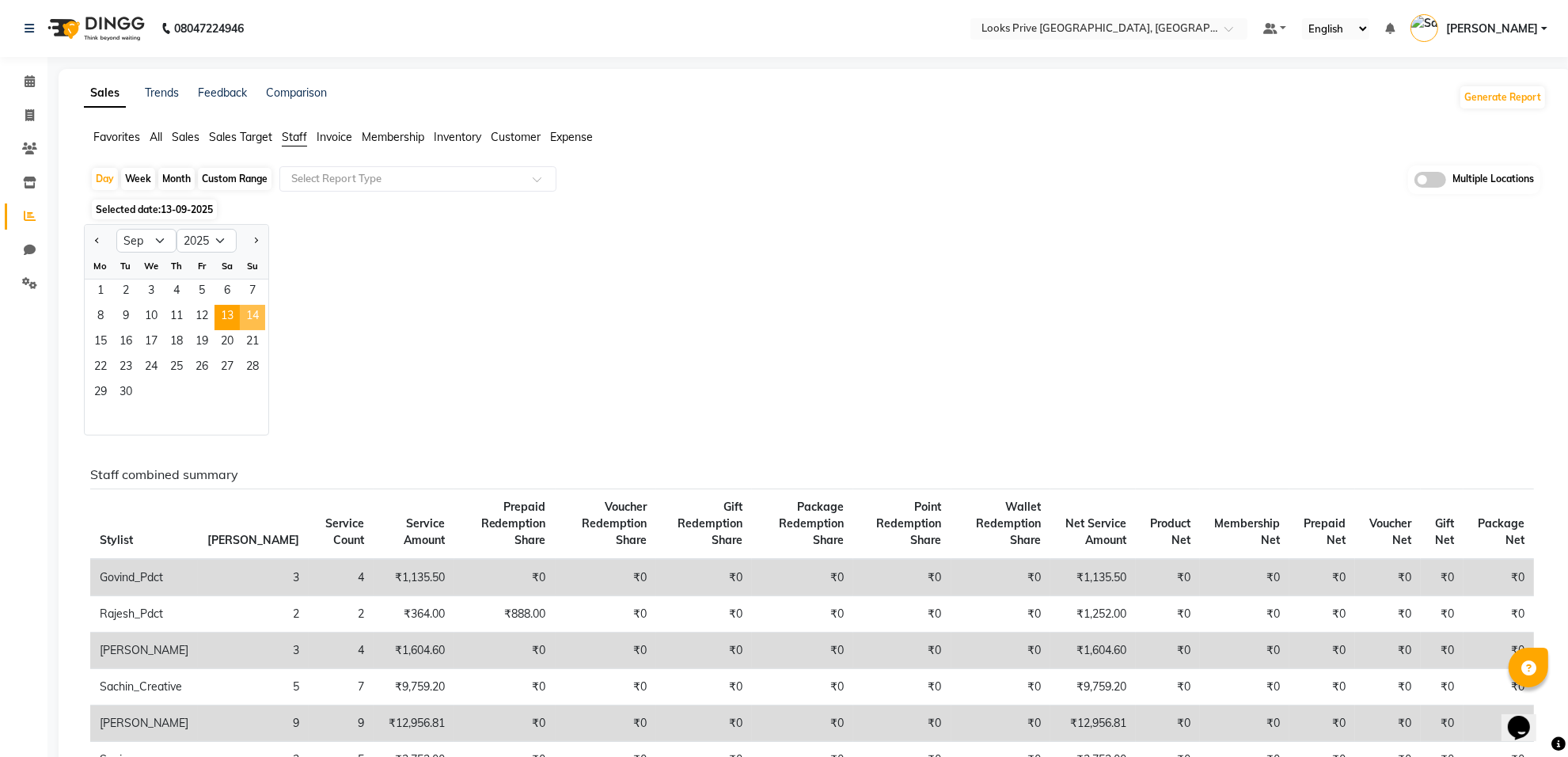
click at [255, 313] on span "14" at bounding box center [252, 317] width 25 height 25
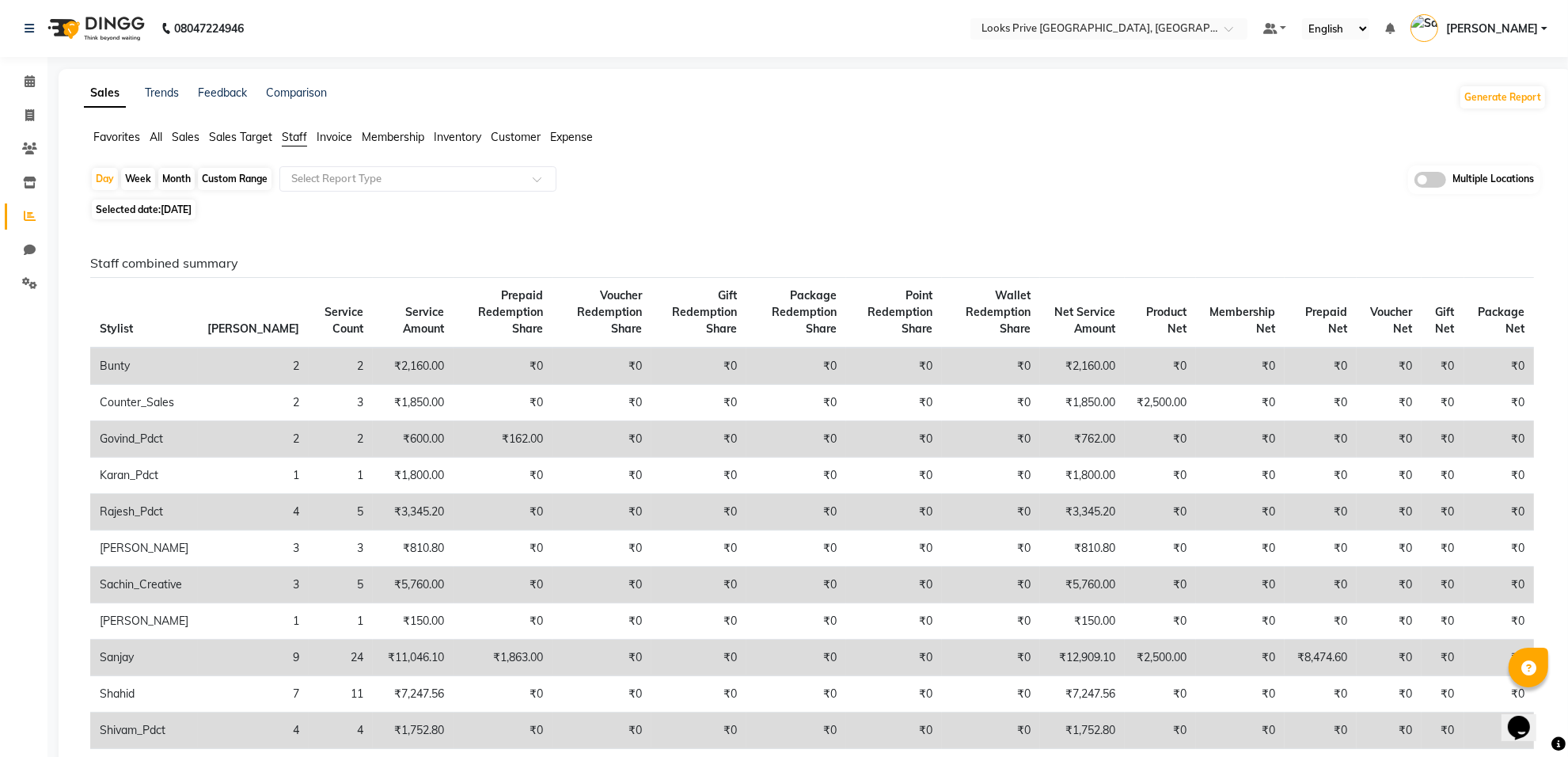
click at [162, 214] on span "14-09-2025" at bounding box center [176, 209] width 31 height 12
select select "9"
select select "2025"
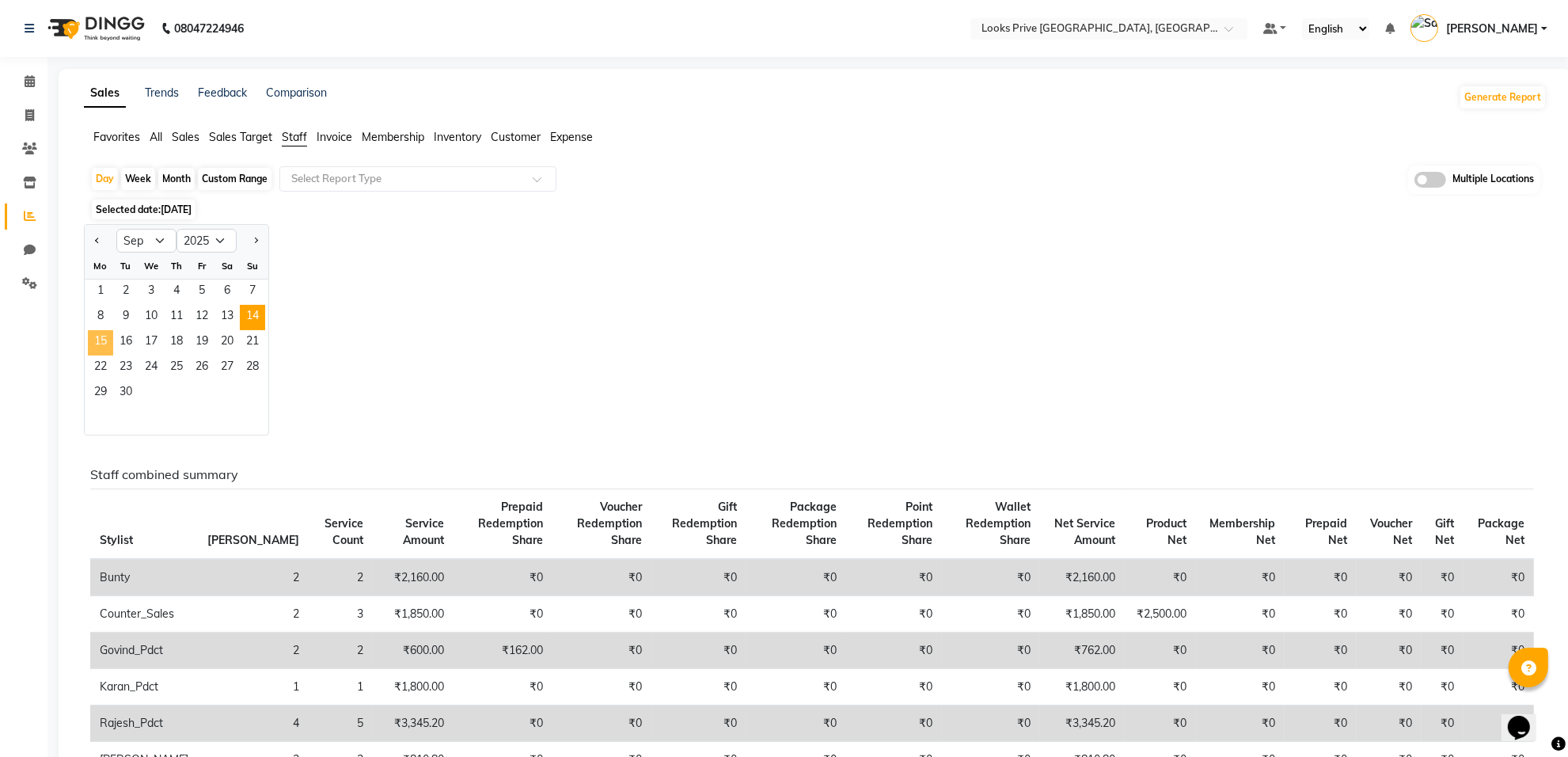
click at [104, 343] on span "15" at bounding box center [100, 342] width 25 height 25
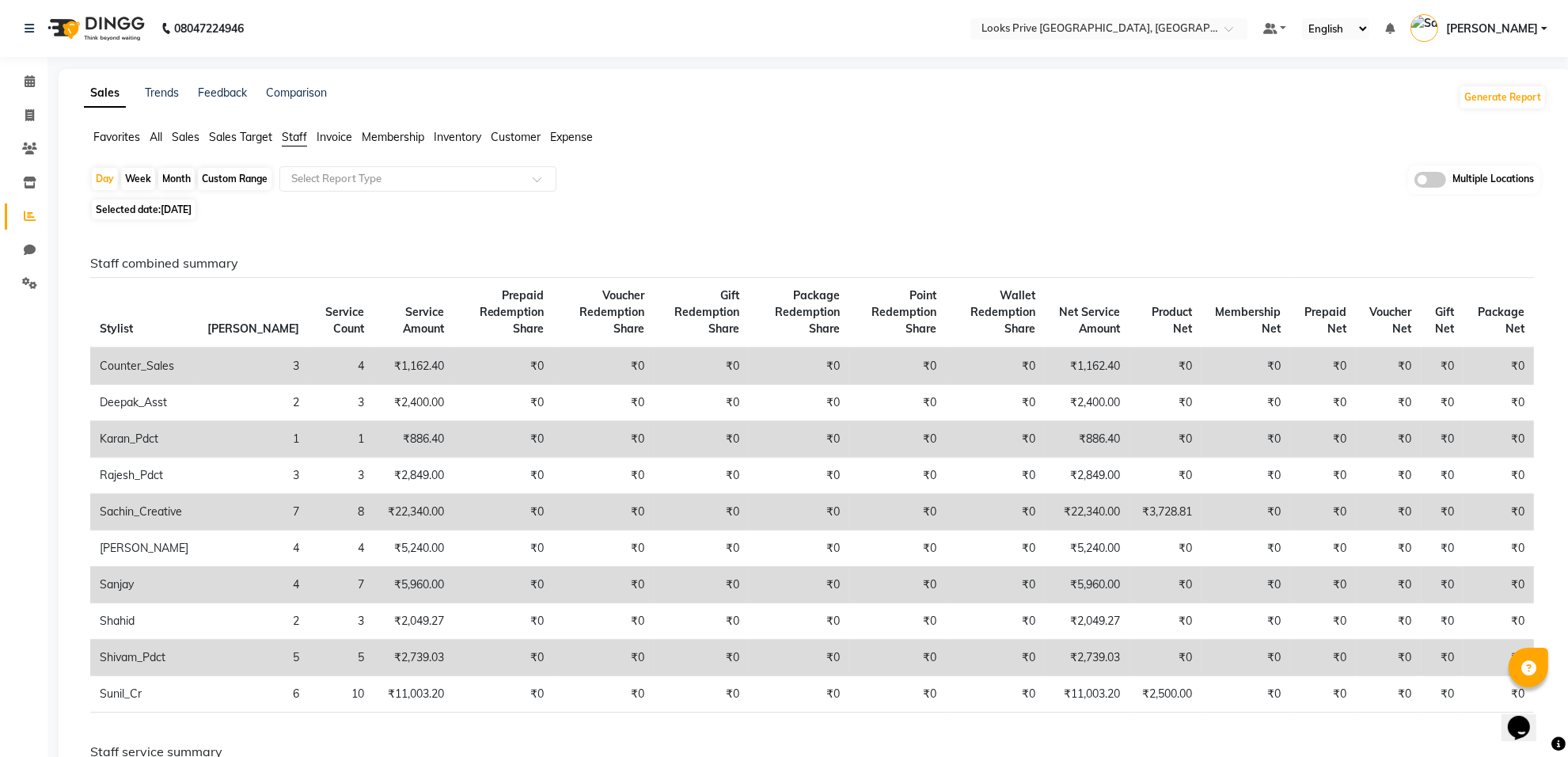
click at [167, 211] on span "15-09-2025" at bounding box center [176, 209] width 31 height 12
select select "9"
select select "2025"
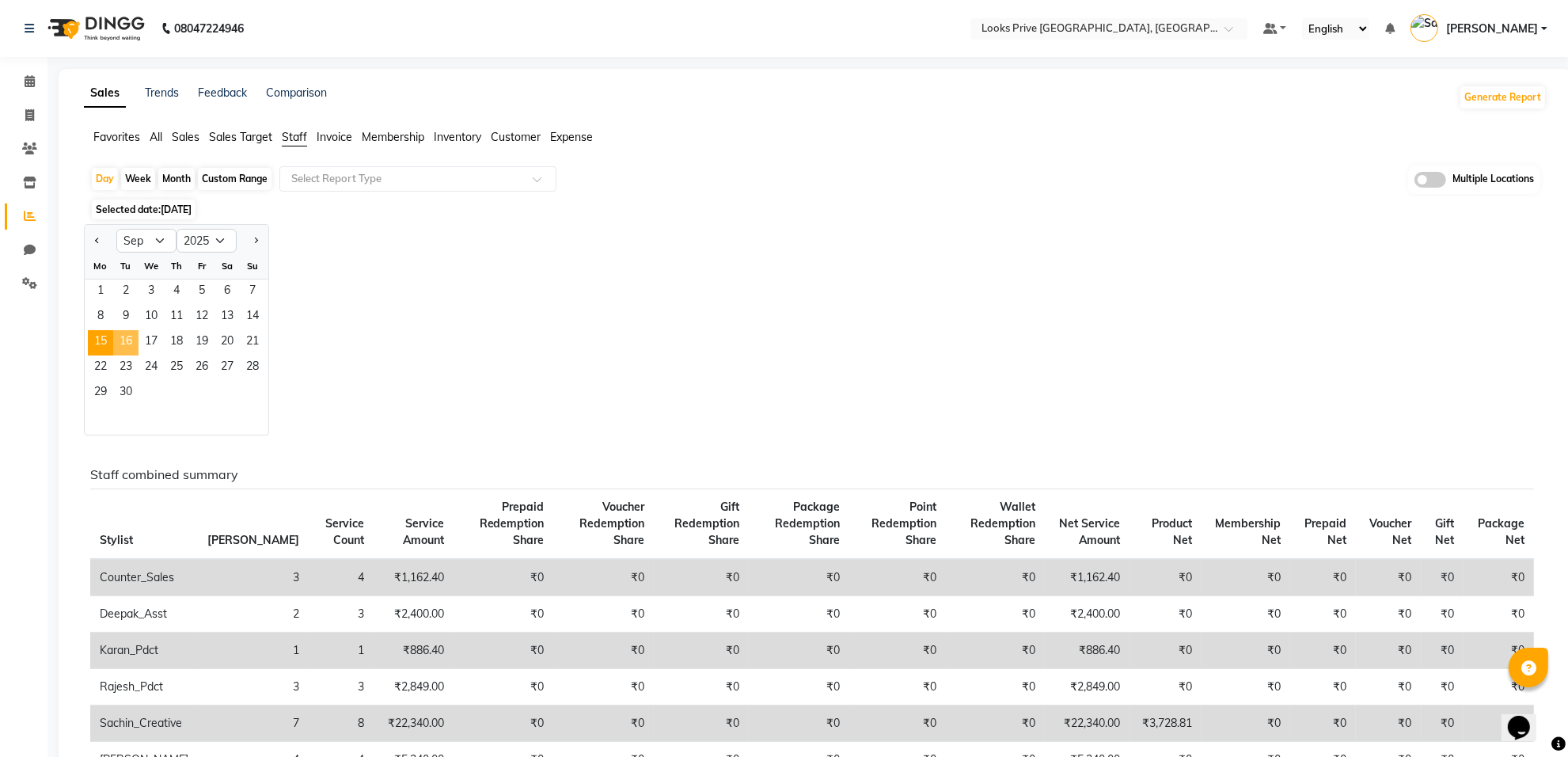
click at [130, 343] on span "16" at bounding box center [126, 342] width 25 height 25
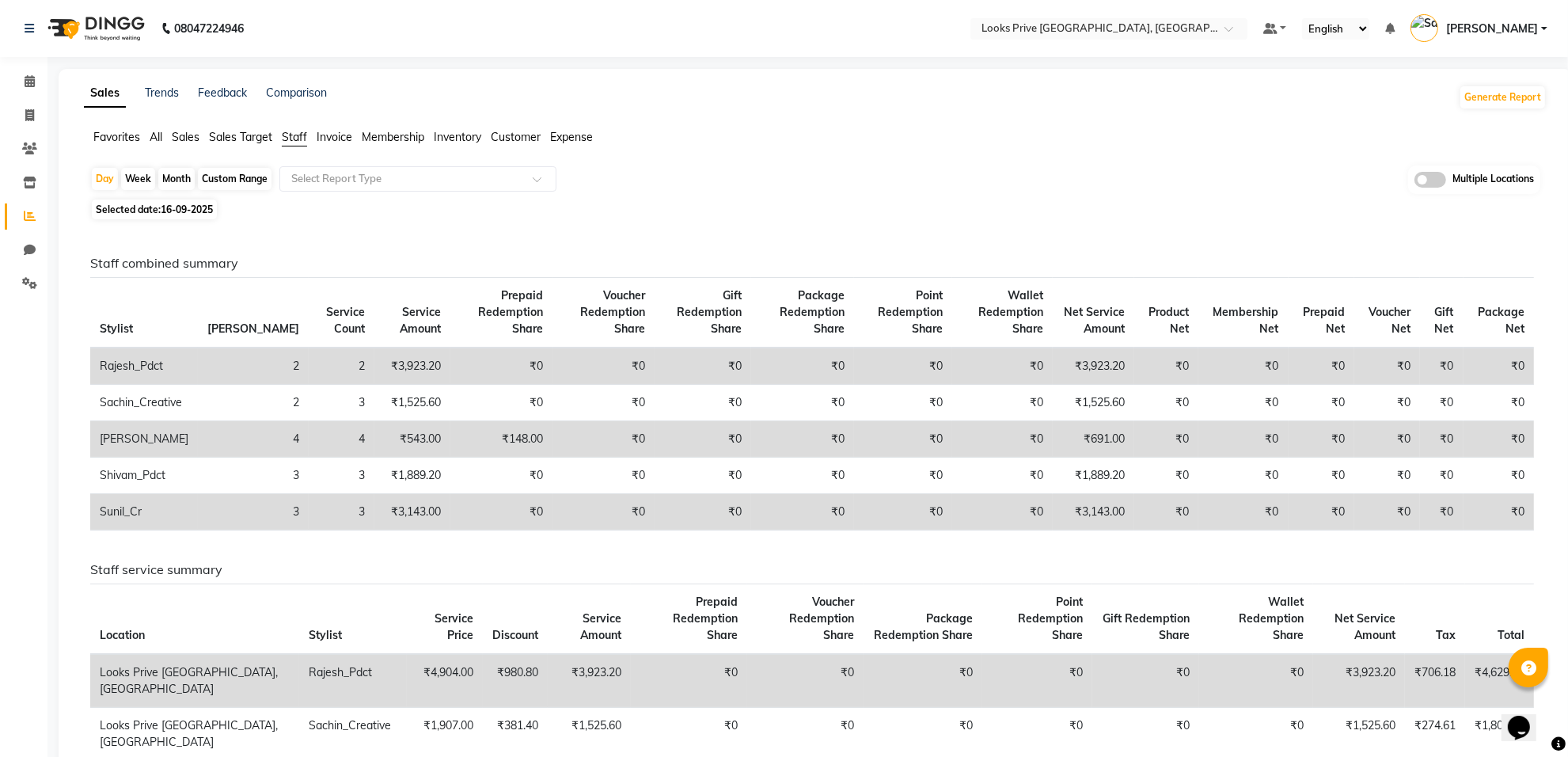
click at [167, 209] on span "16-09-2025" at bounding box center [187, 209] width 52 height 12
select select "9"
select select "2025"
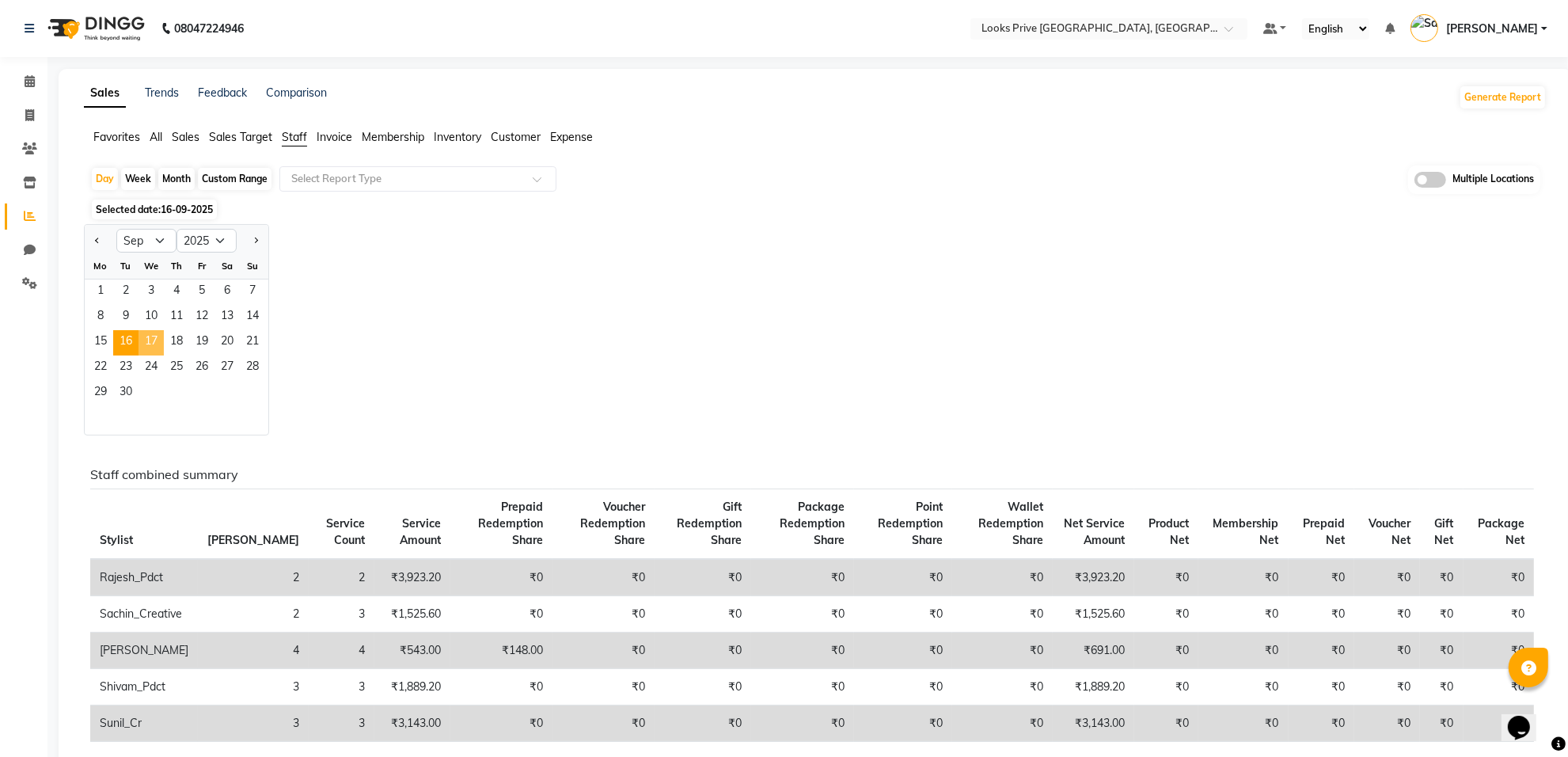
click at [146, 330] on span "17" at bounding box center [151, 342] width 25 height 25
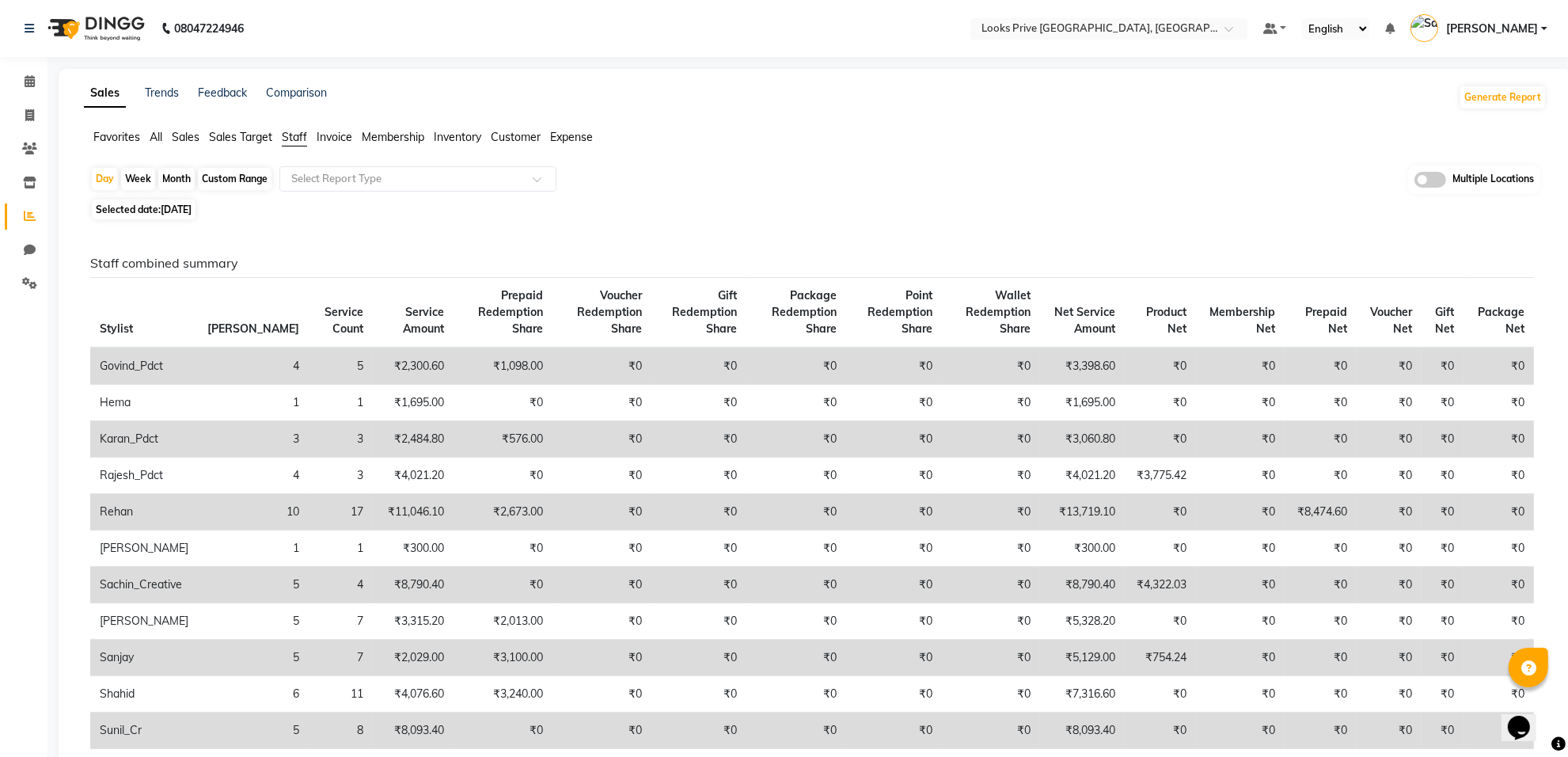
scroll to position [99, 0]
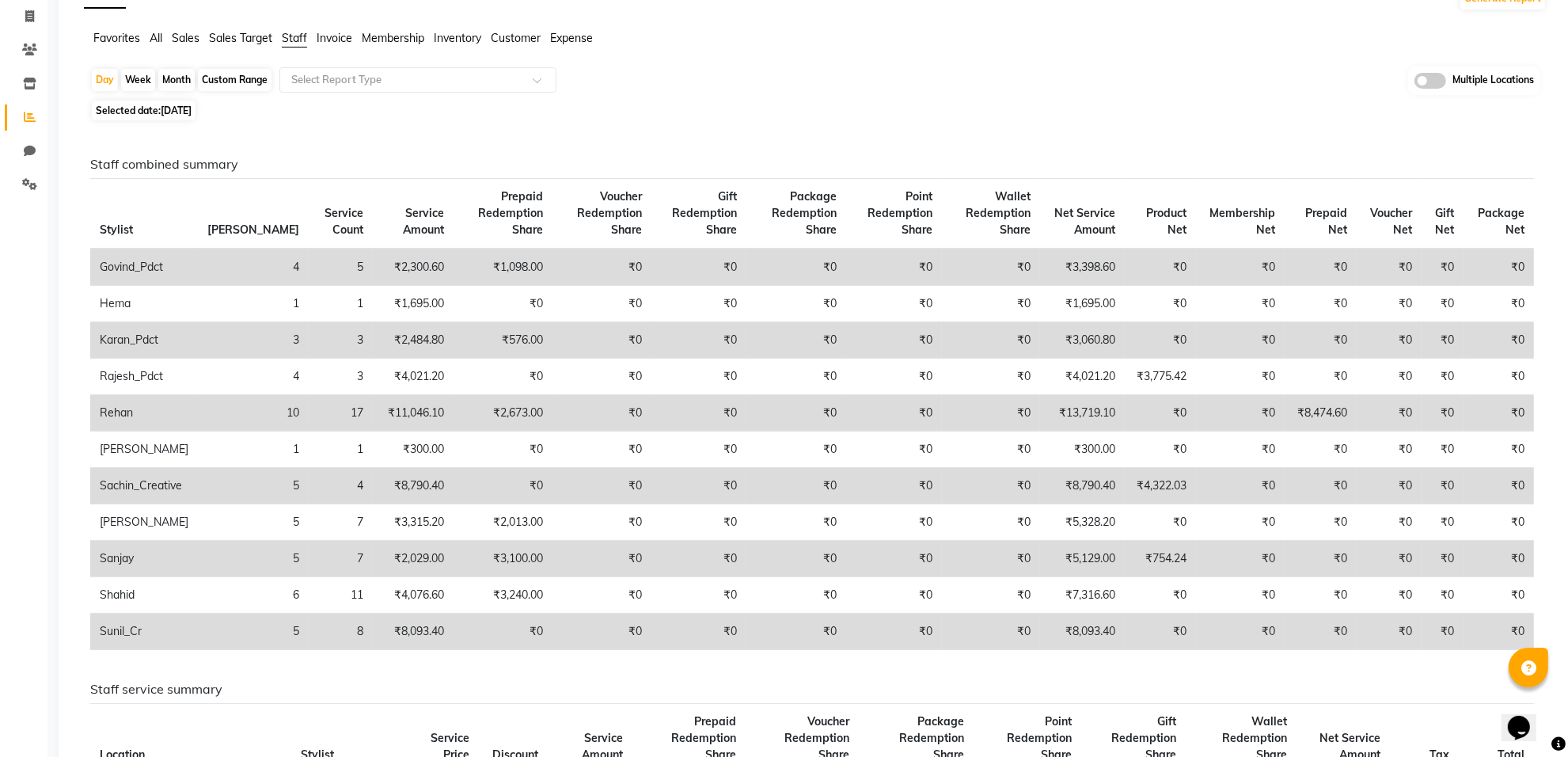
click at [177, 114] on span "17-09-2025" at bounding box center [176, 110] width 31 height 12
select select "9"
select select "2025"
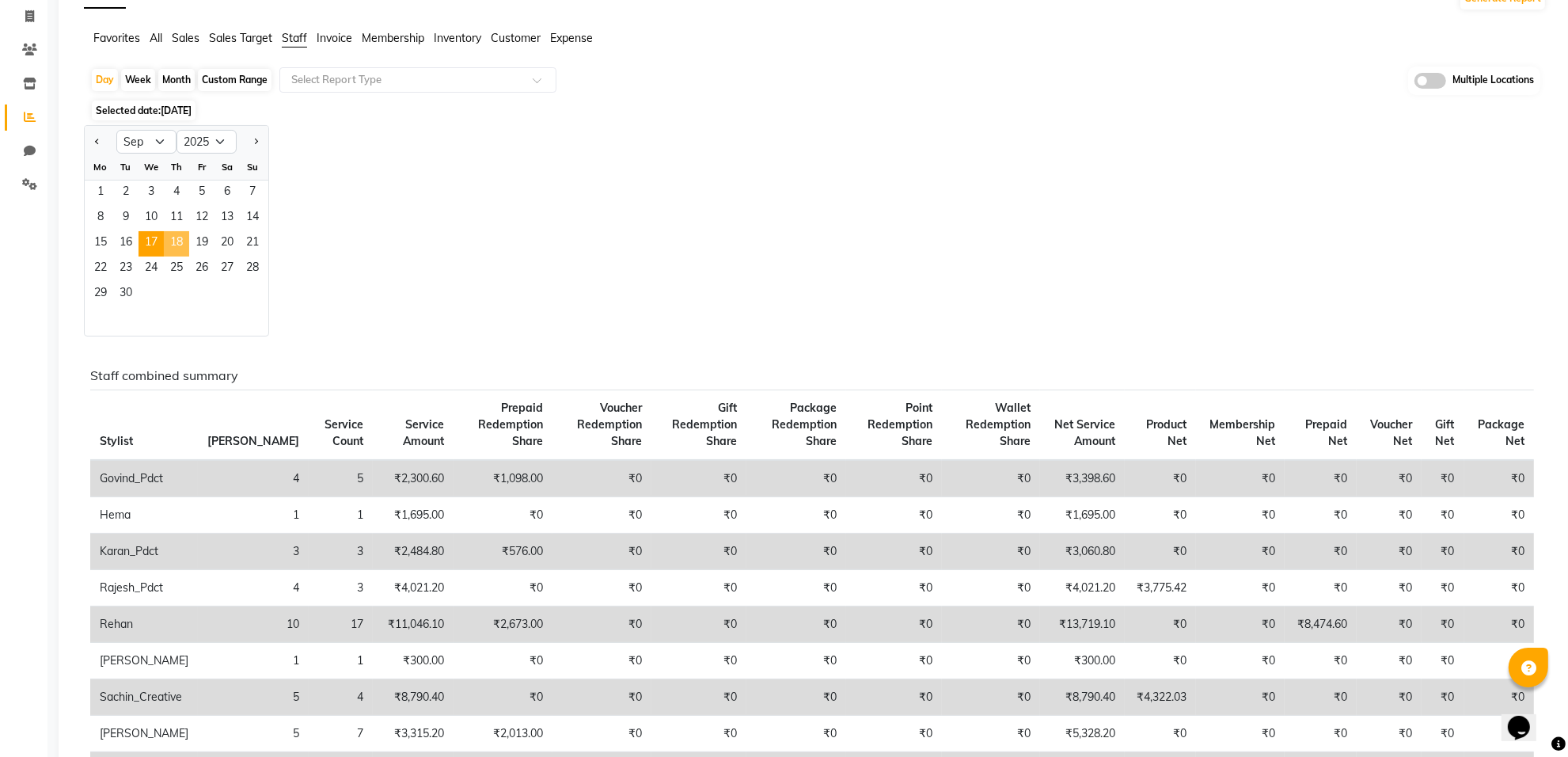
click at [180, 240] on span "18" at bounding box center [177, 244] width 25 height 25
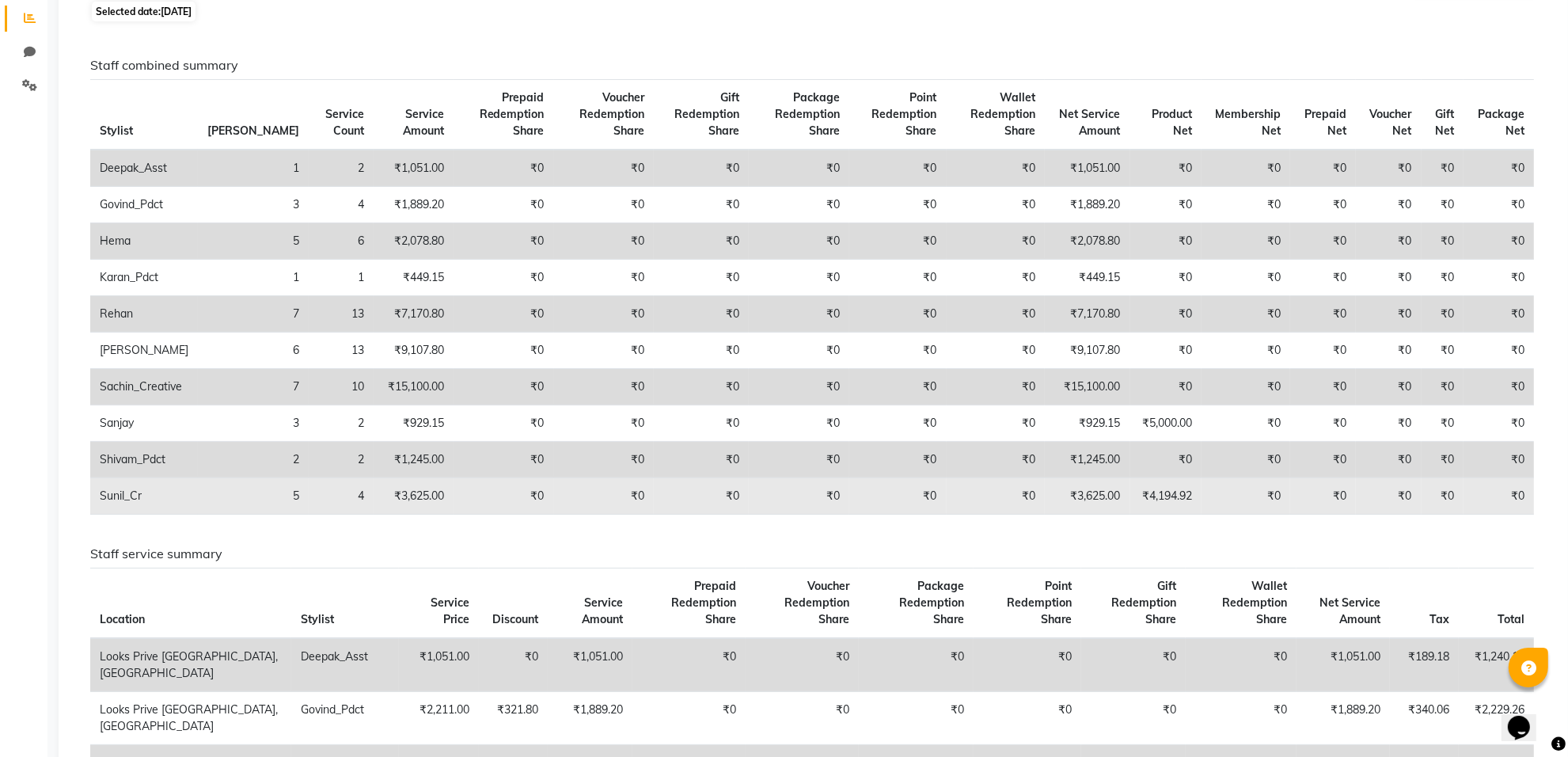
scroll to position [0, 0]
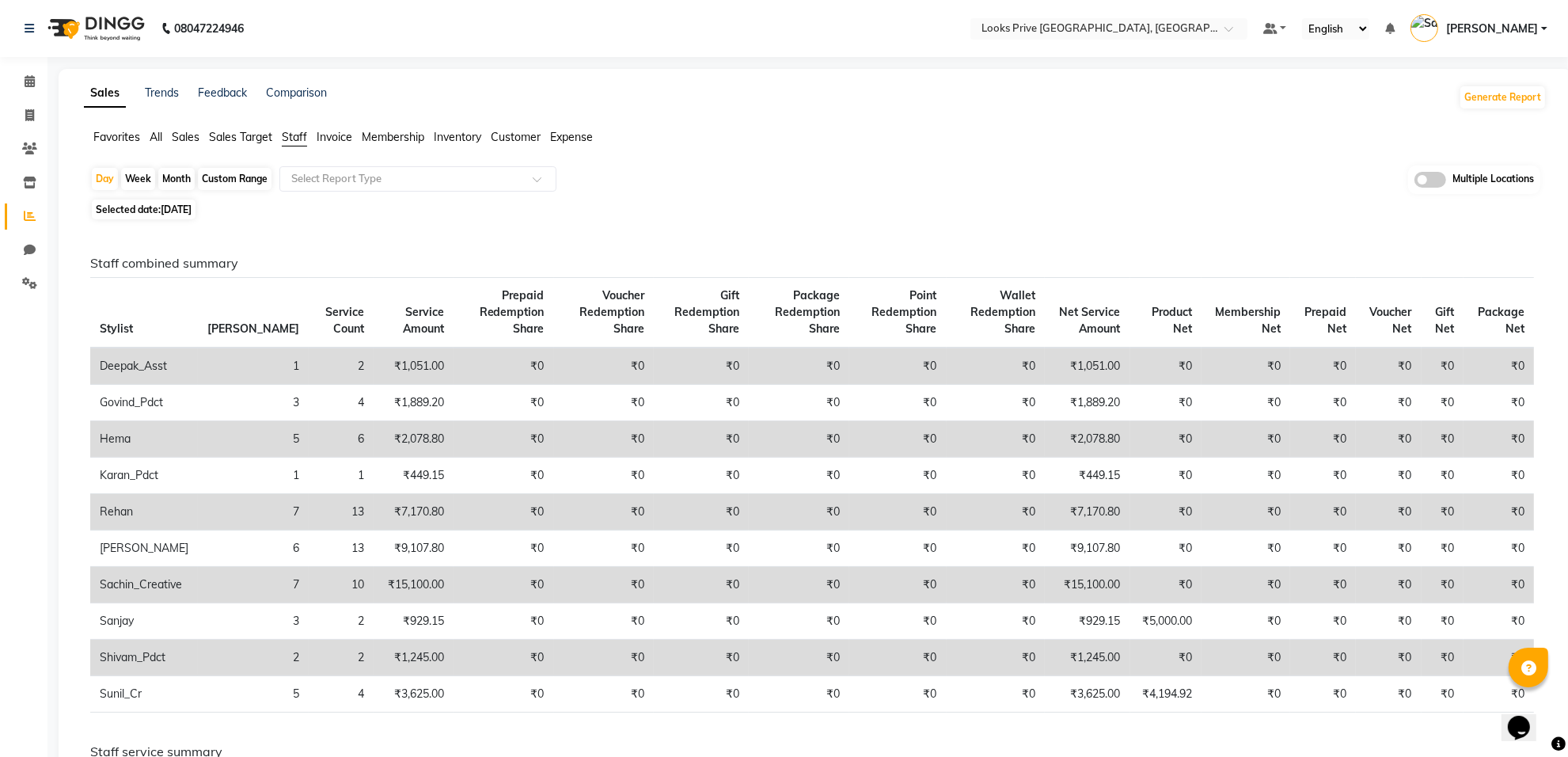
click at [187, 210] on span "18-09-2025" at bounding box center [176, 209] width 31 height 12
select select "9"
select select "2025"
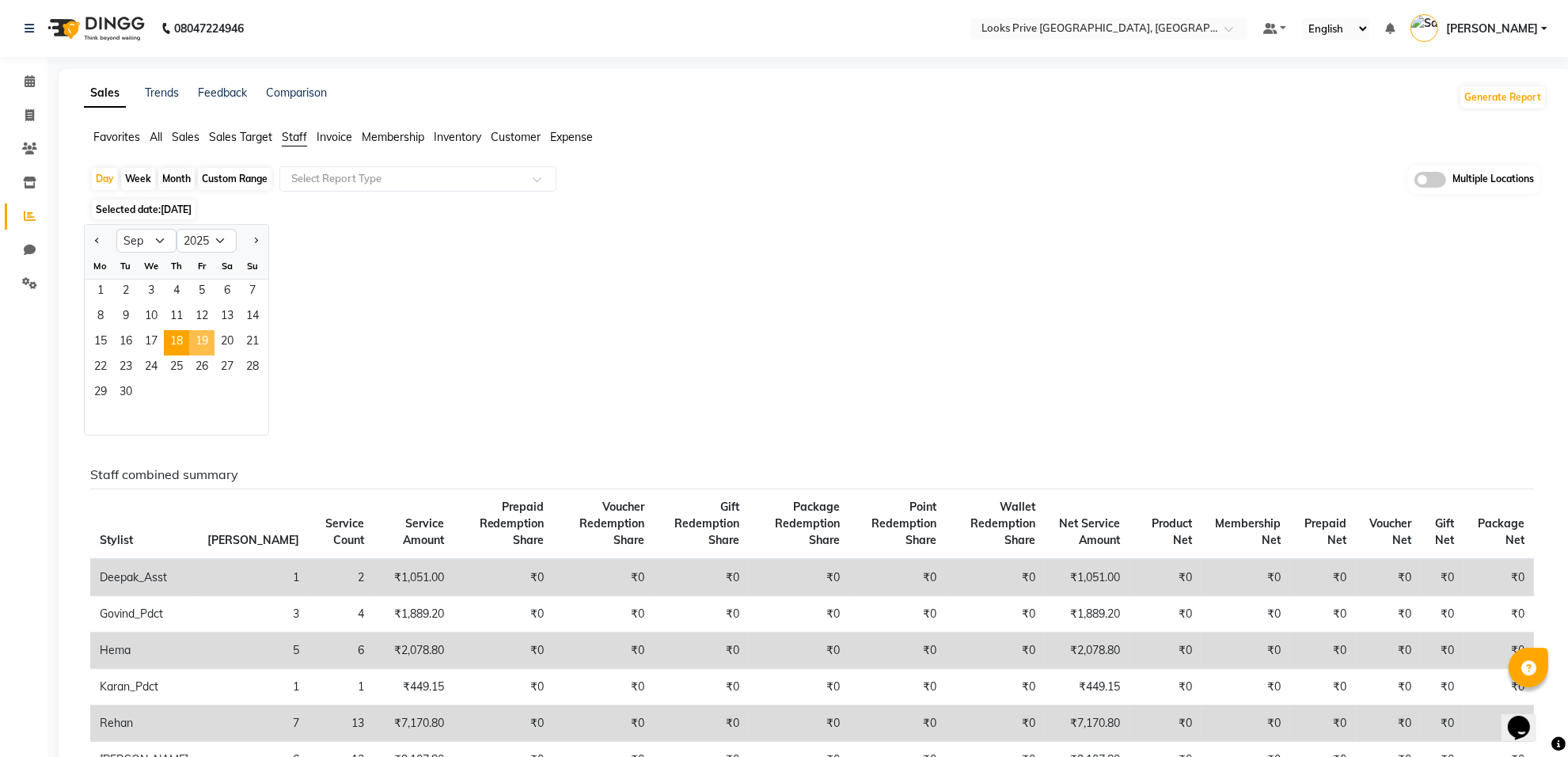
click at [194, 337] on span "19" at bounding box center [202, 342] width 25 height 25
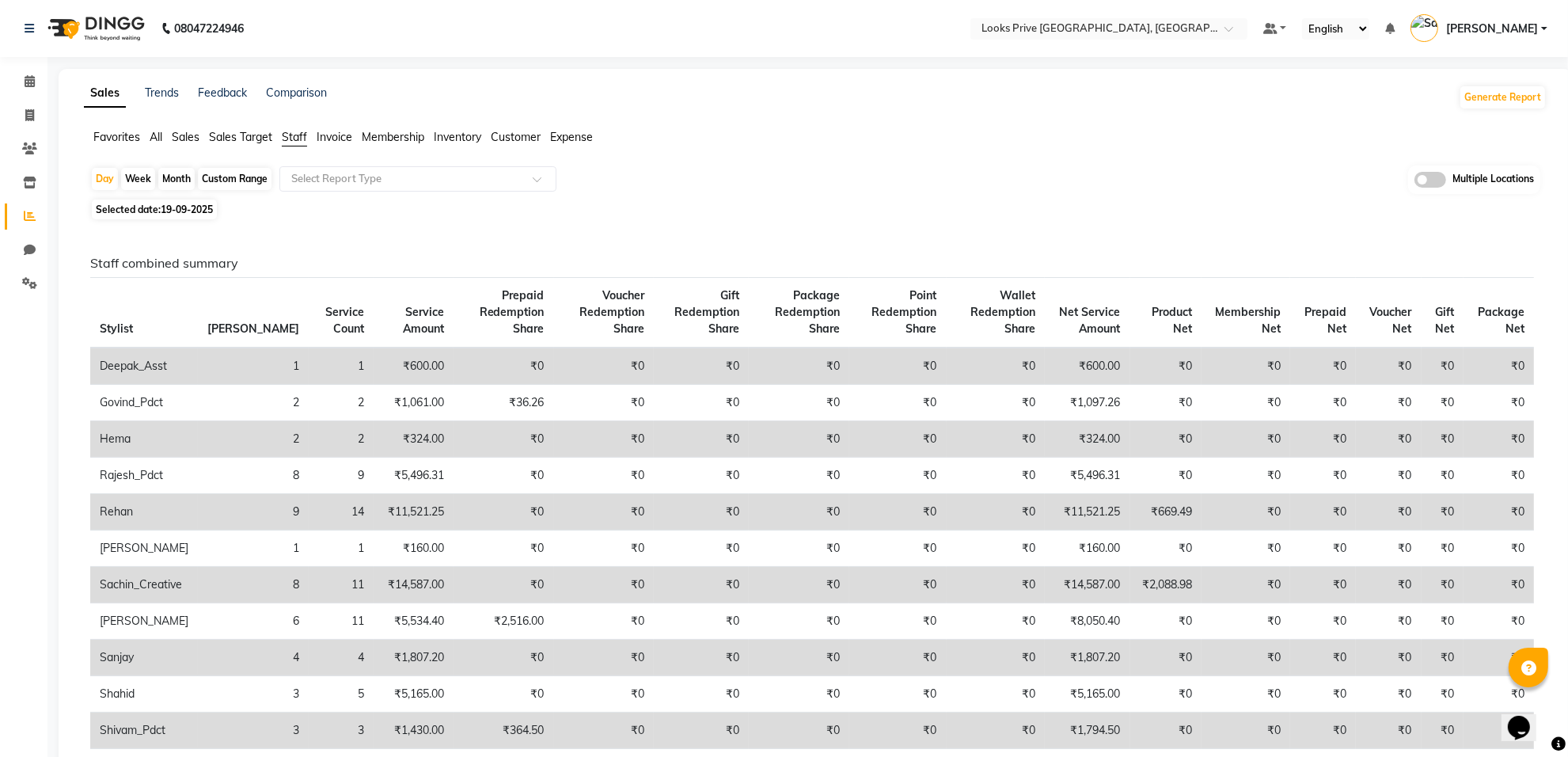
click at [158, 206] on span "Selected date: 19-09-2025" at bounding box center [154, 209] width 125 height 20
select select "9"
select select "2025"
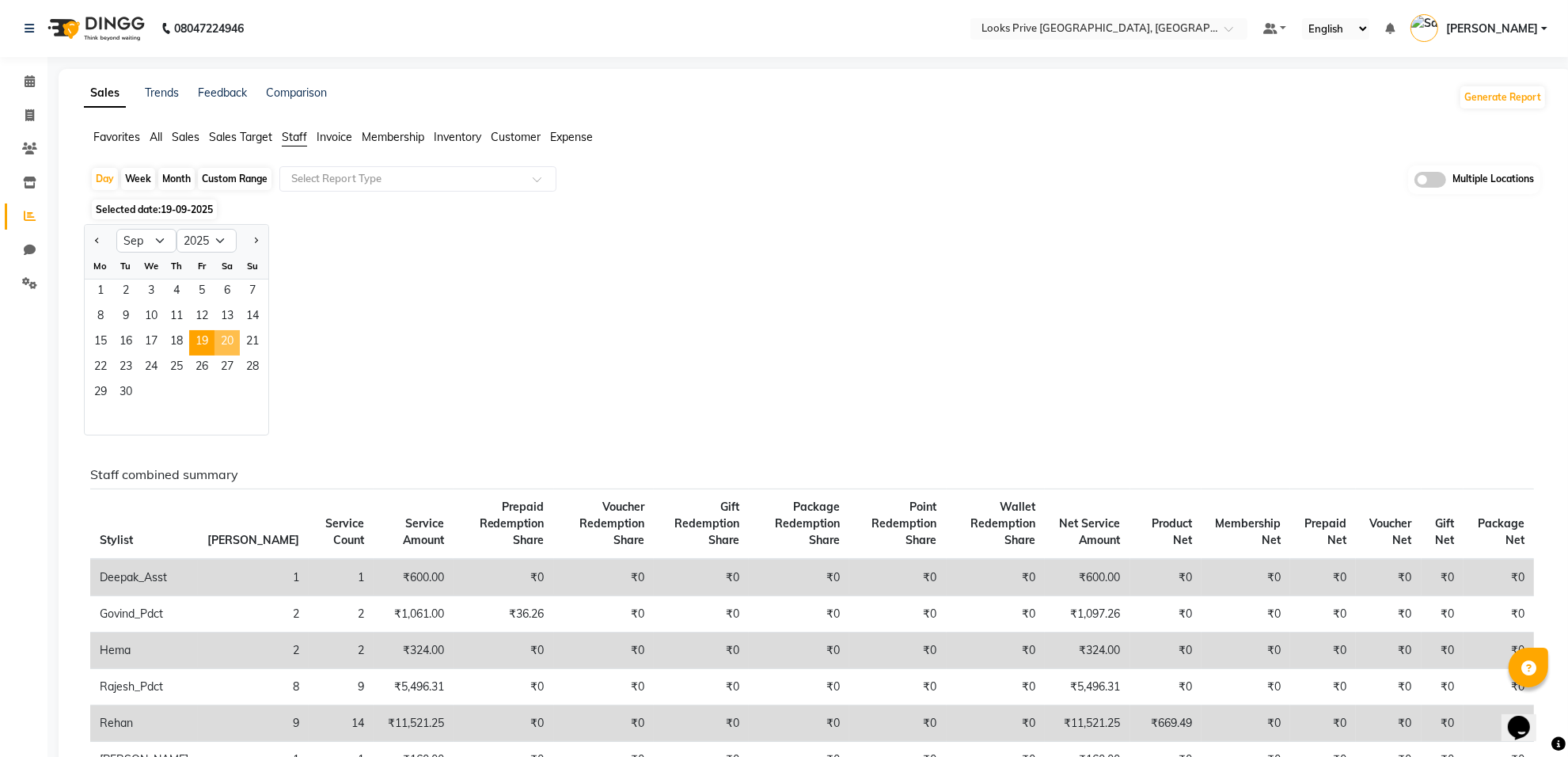
click at [226, 339] on span "20" at bounding box center [227, 342] width 25 height 25
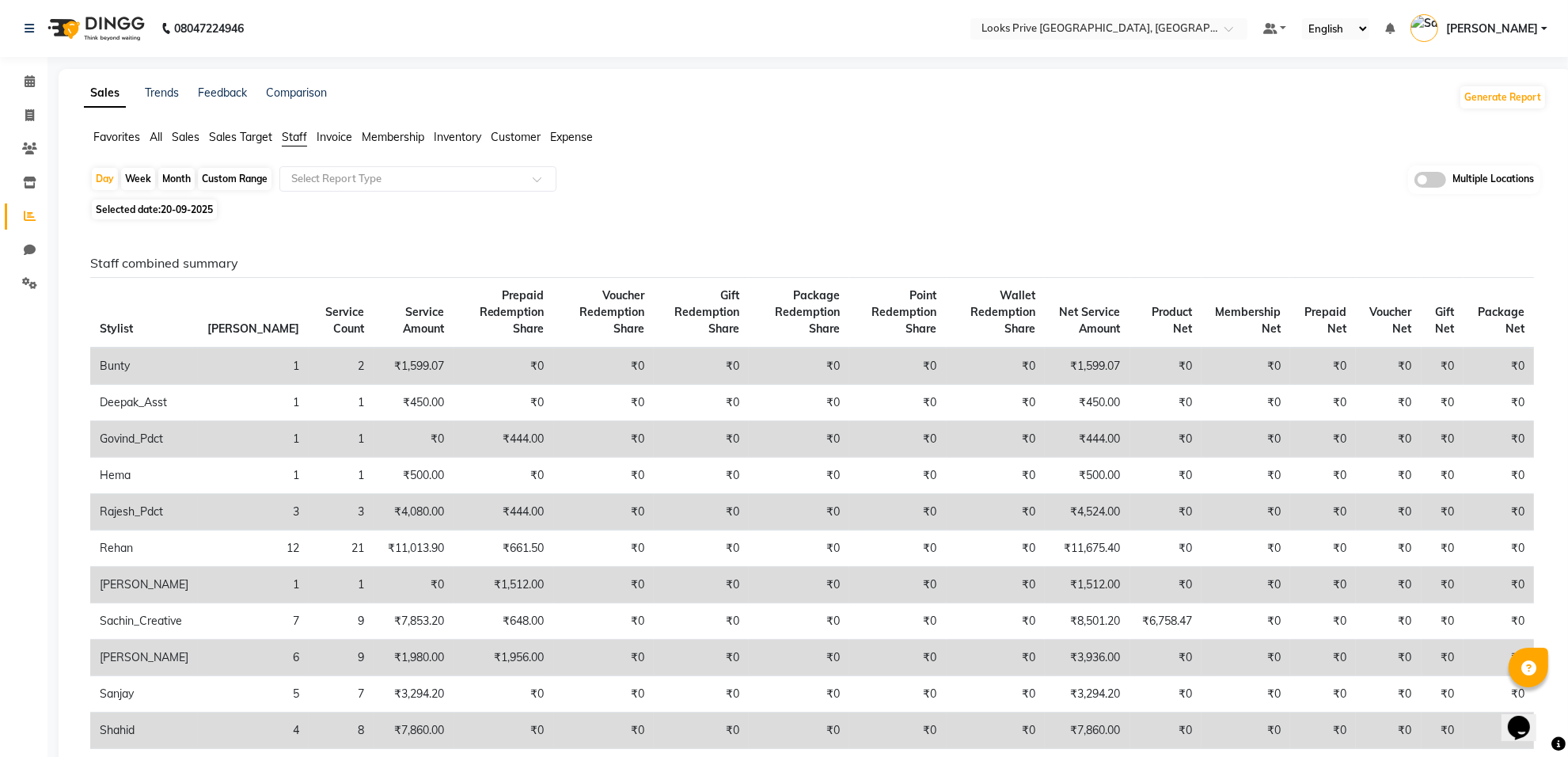
click at [171, 208] on span "20-09-2025" at bounding box center [187, 209] width 52 height 12
select select "9"
select select "2025"
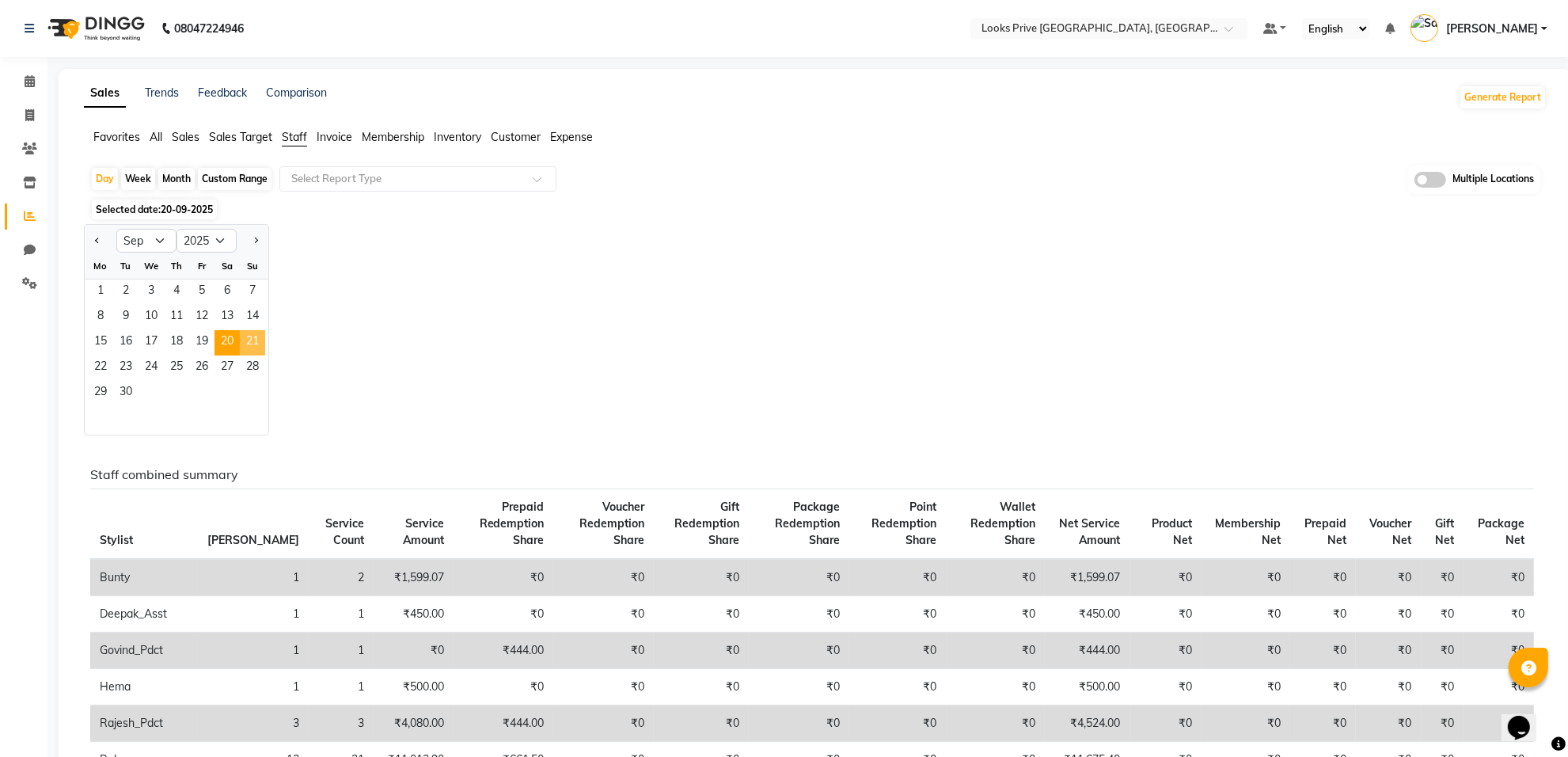
click at [257, 341] on span "21" at bounding box center [252, 342] width 25 height 25
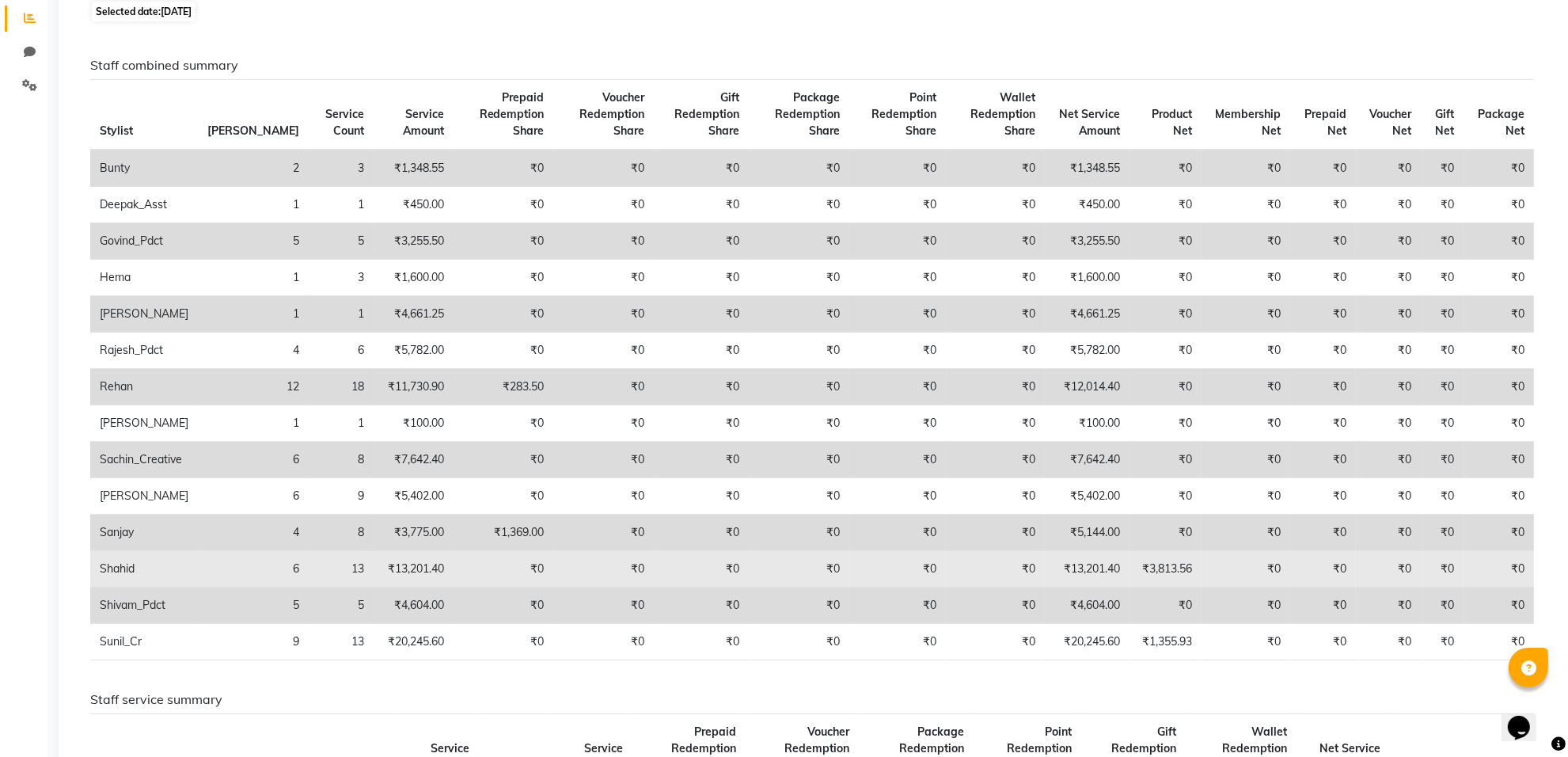
scroll to position [99, 0]
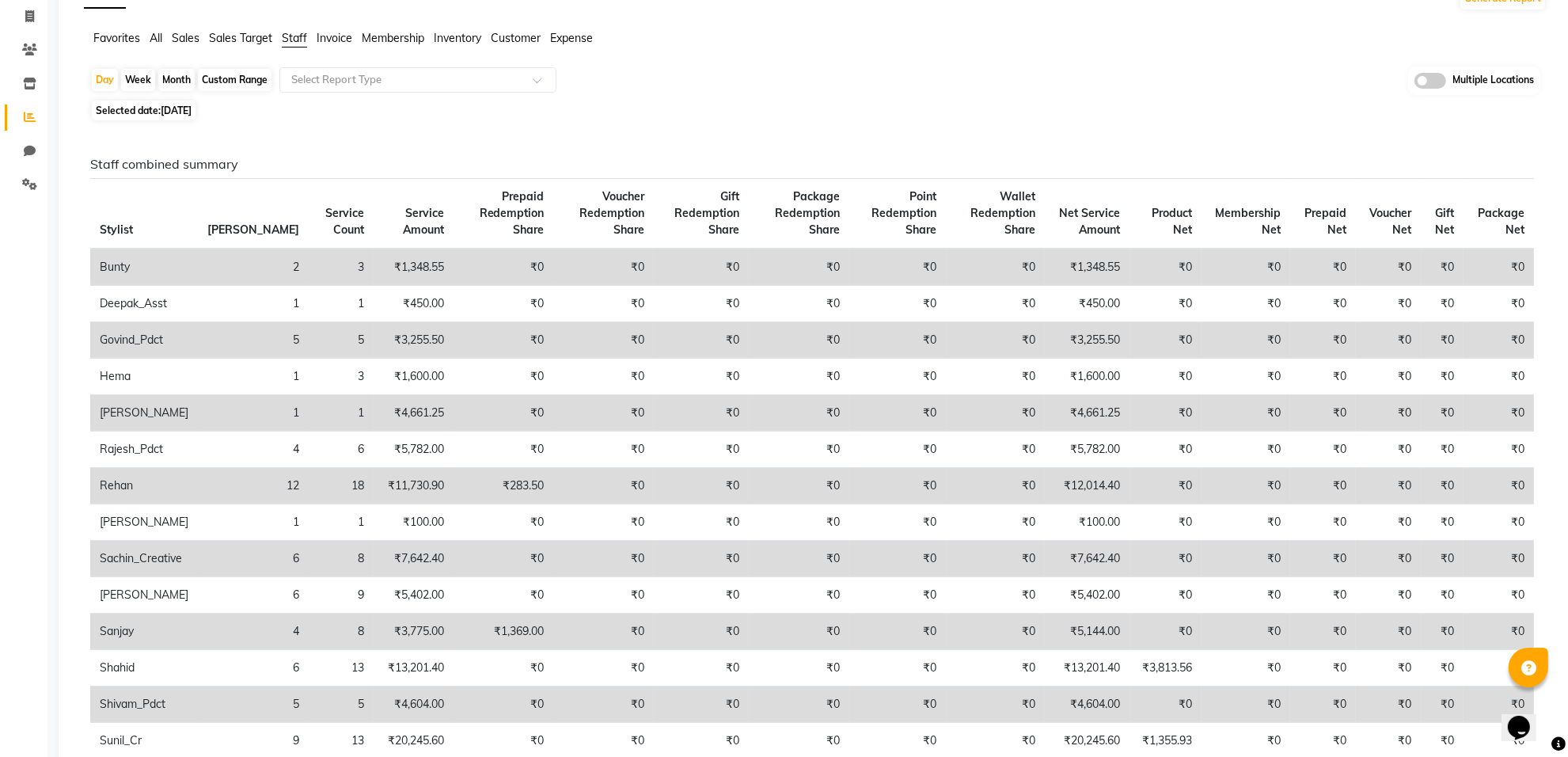
click at [188, 113] on span "21-09-2025" at bounding box center [176, 110] width 31 height 12
select select "9"
select select "2025"
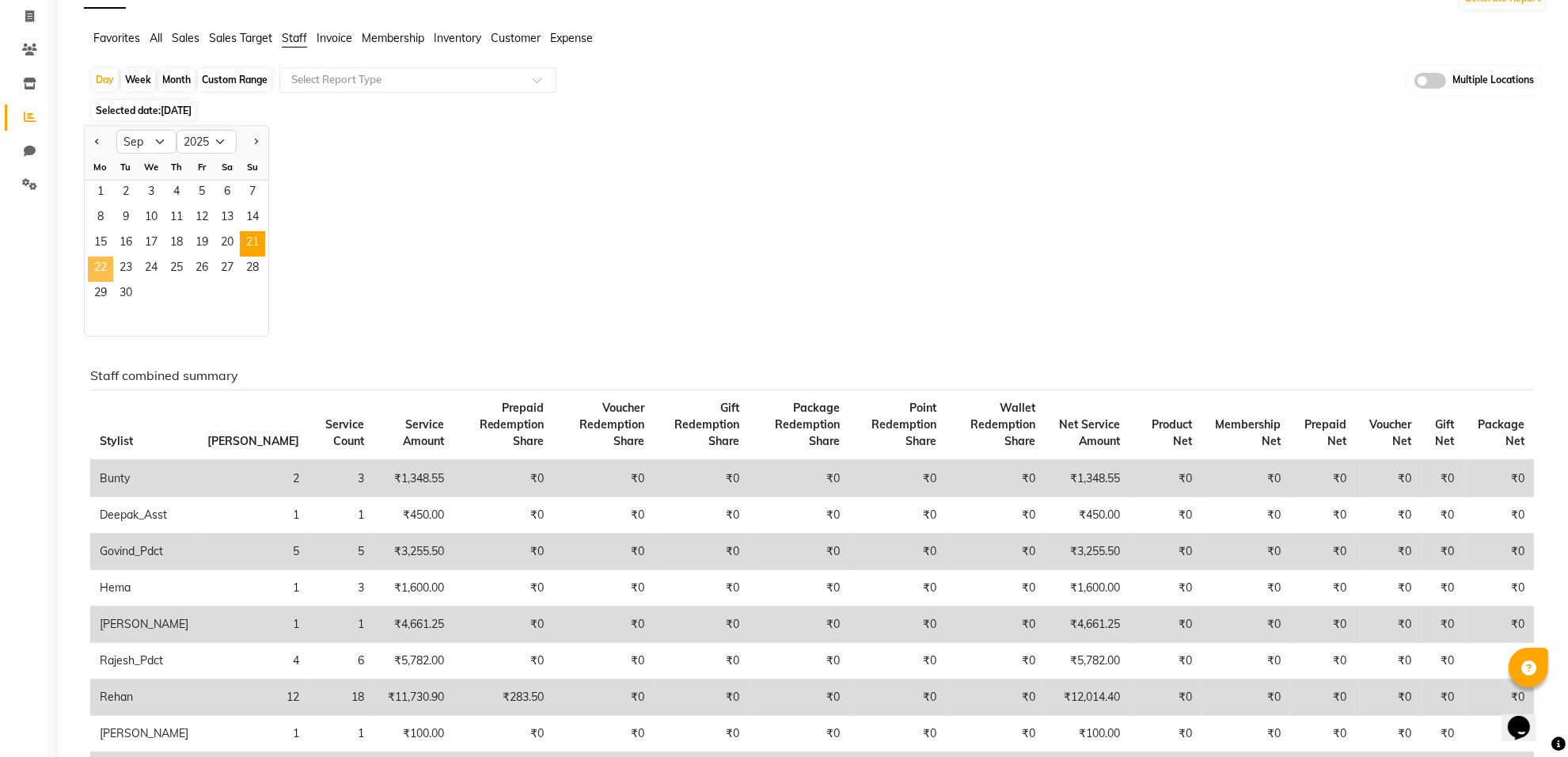
drag, startPoint x: 100, startPoint y: 267, endPoint x: 120, endPoint y: 277, distance: 22.4
click at [103, 269] on span "22" at bounding box center [100, 269] width 25 height 25
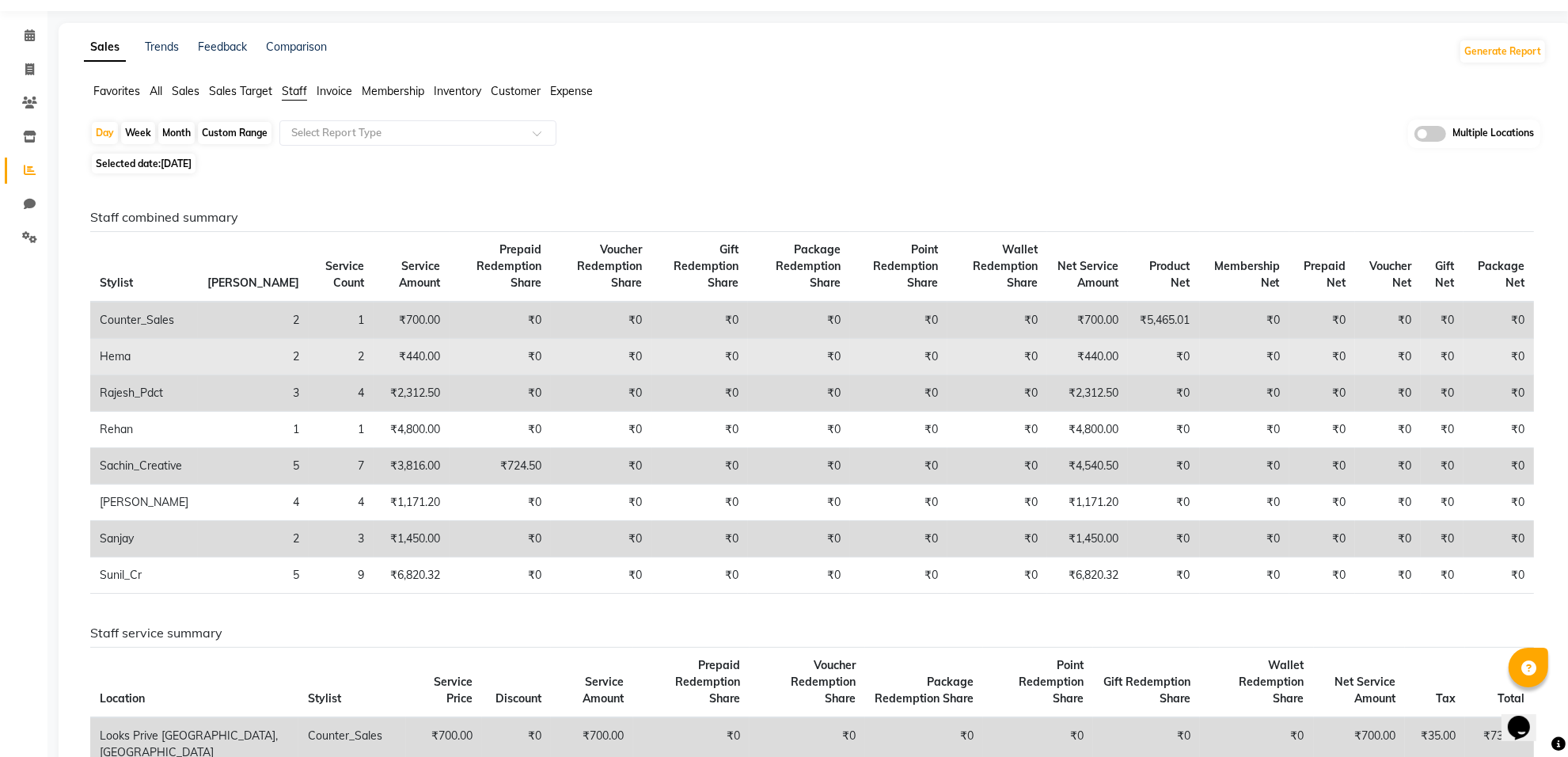
scroll to position [0, 0]
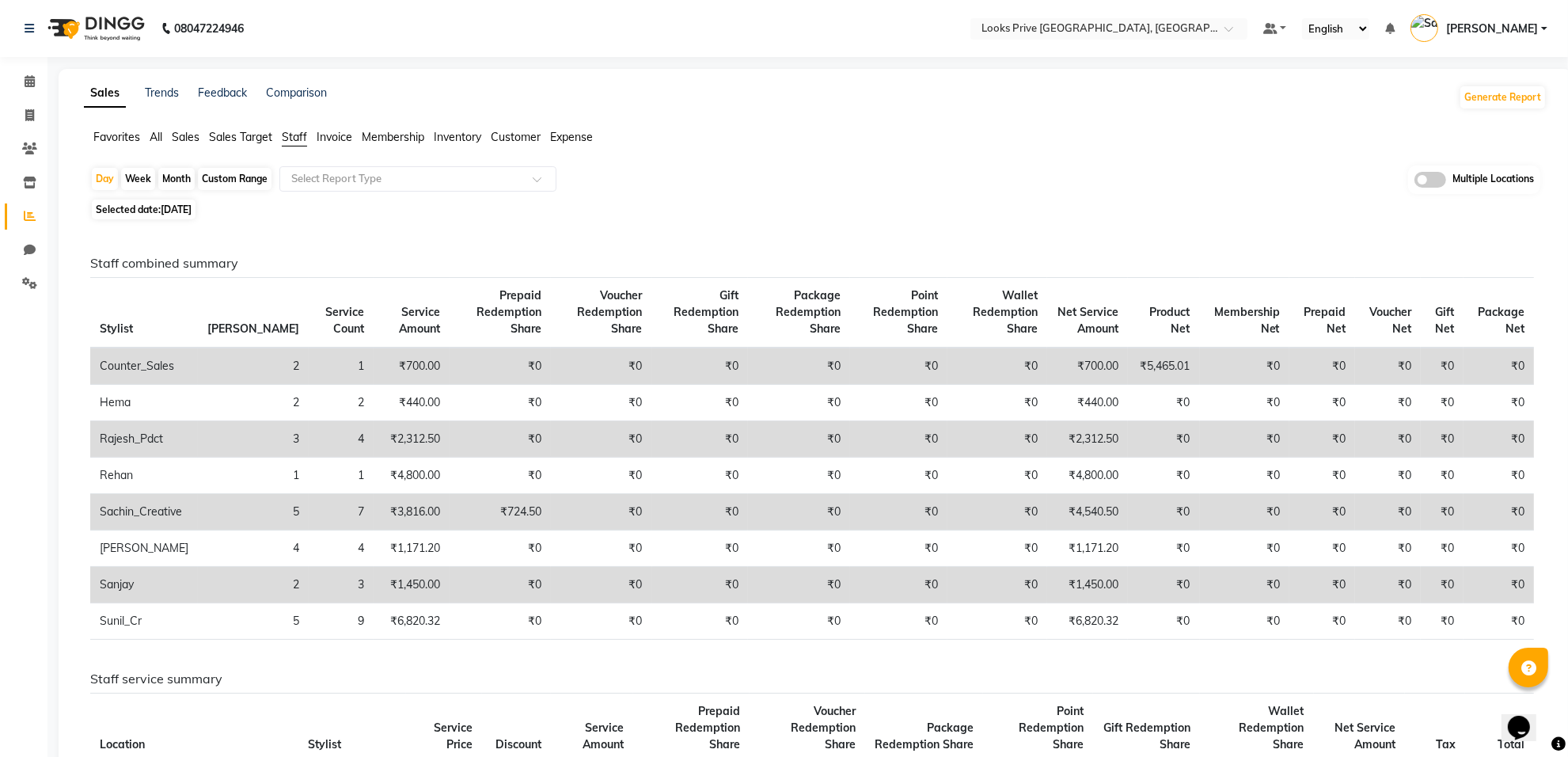
click at [155, 209] on span "Selected date: 22-09-2025" at bounding box center [143, 209] width 103 height 20
select select "9"
select select "2025"
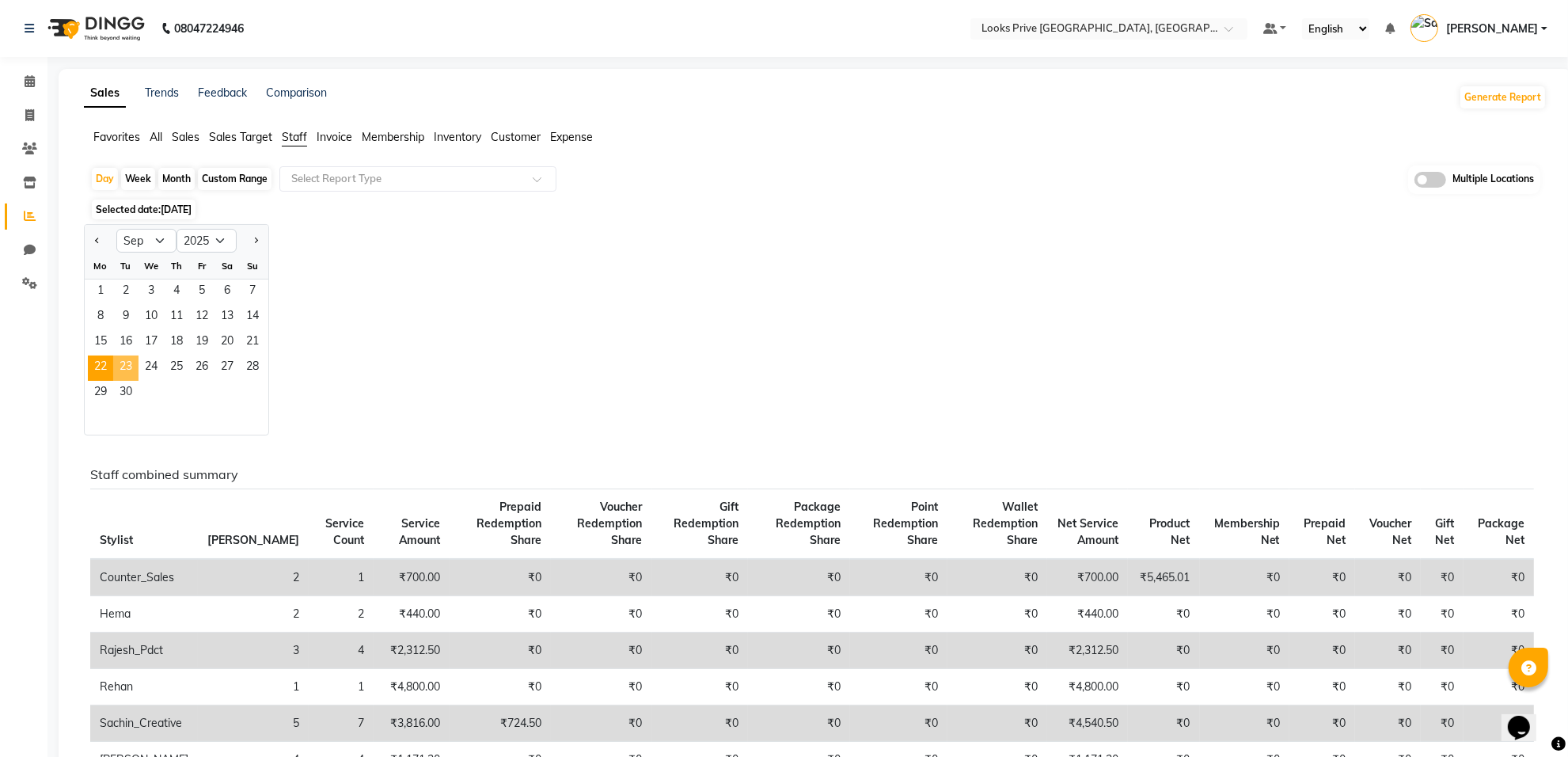
click at [120, 366] on span "23" at bounding box center [126, 368] width 25 height 25
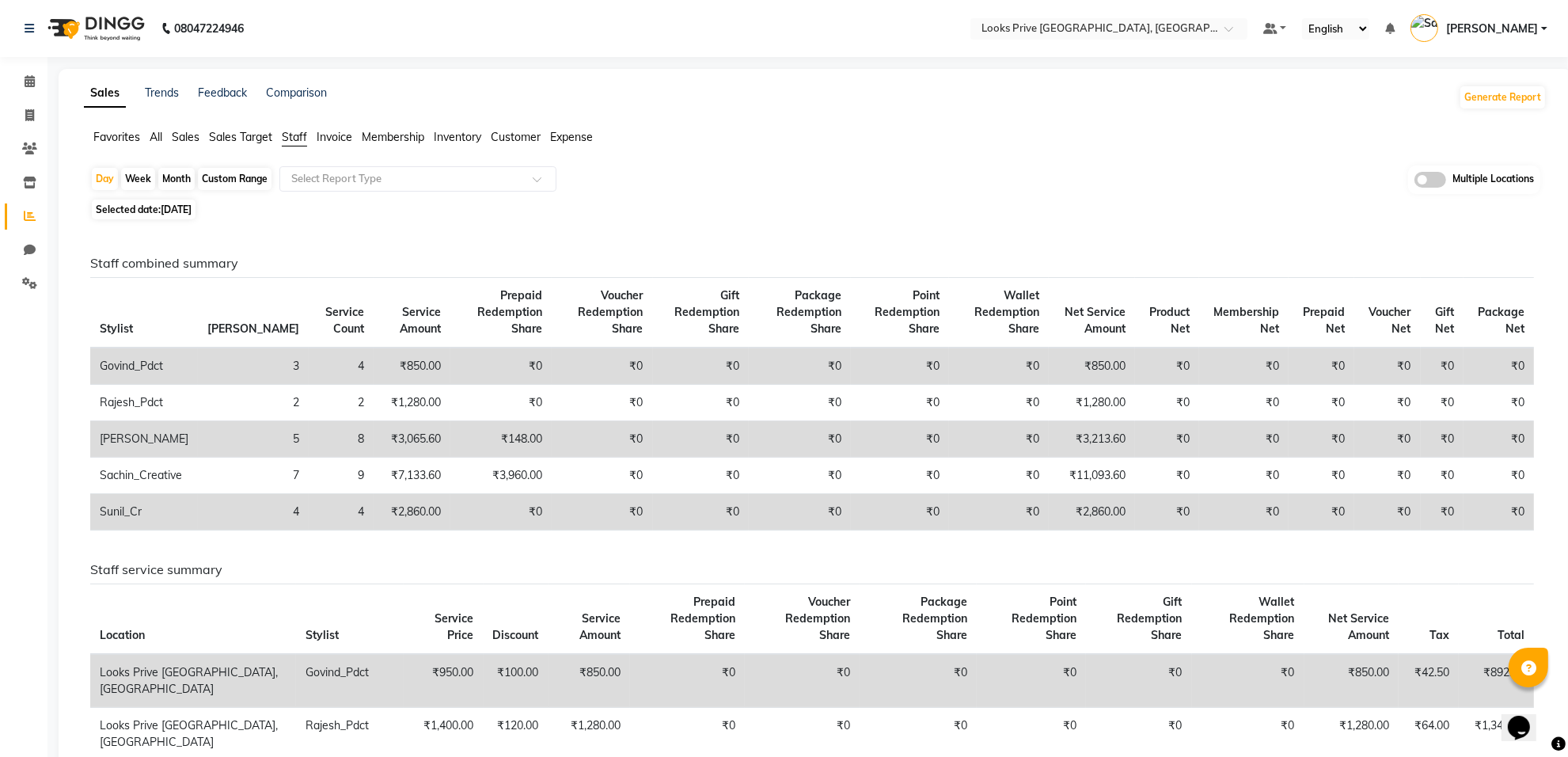
click at [183, 206] on span "23-09-2025" at bounding box center [176, 209] width 31 height 12
select select "9"
select select "2025"
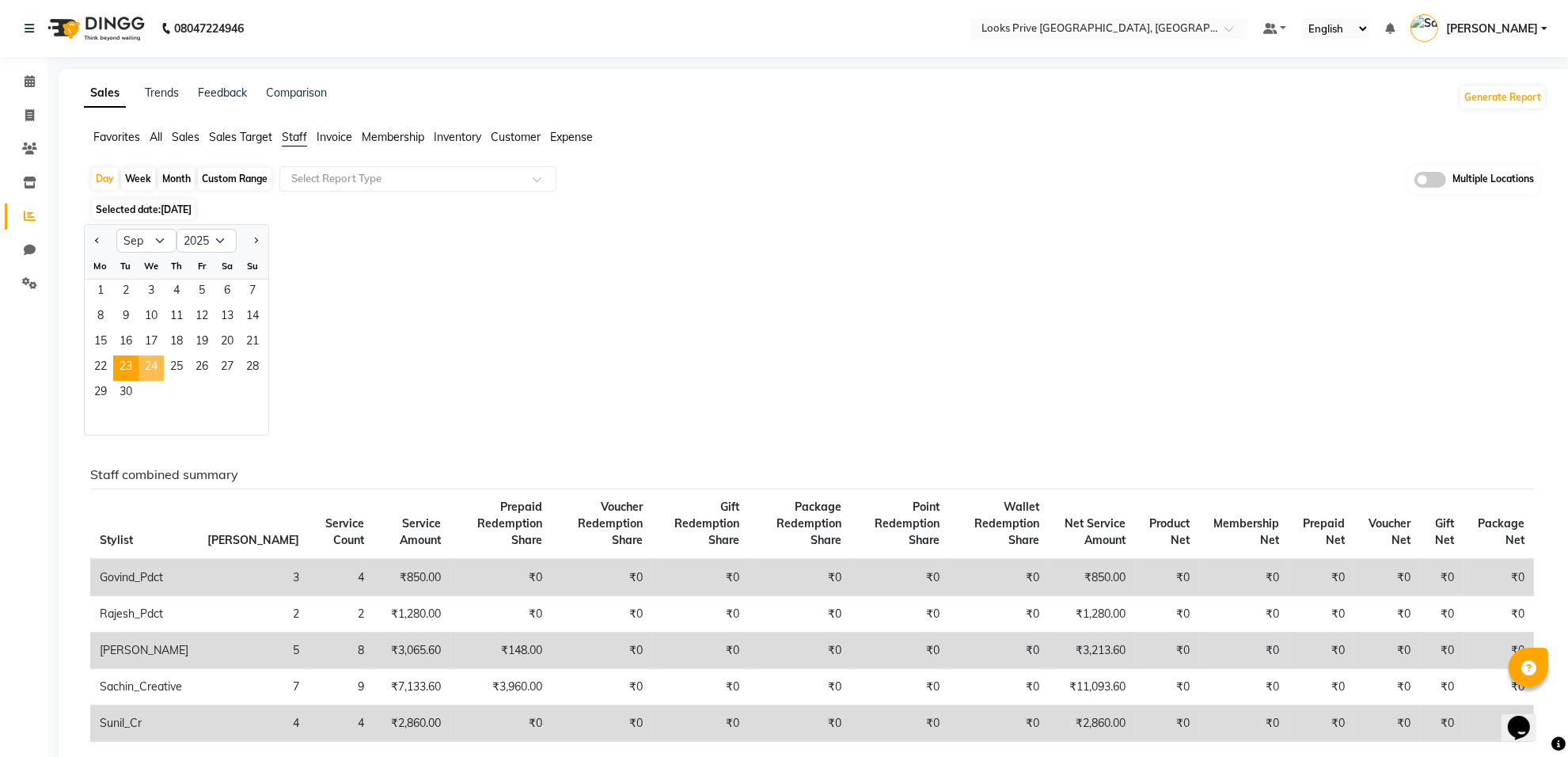
click at [151, 370] on span "24" at bounding box center [151, 368] width 25 height 25
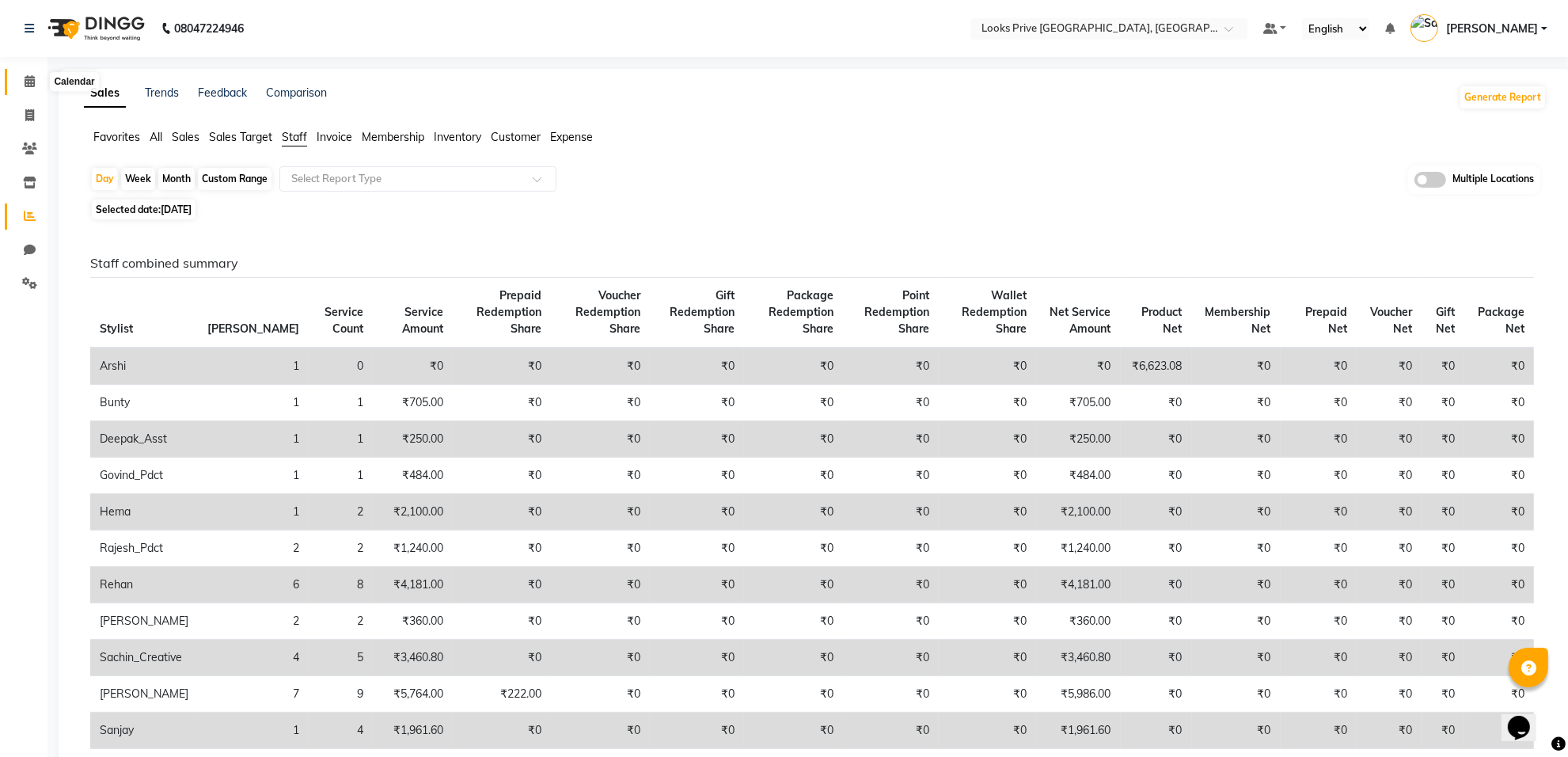
click at [29, 81] on icon at bounding box center [29, 81] width 10 height 12
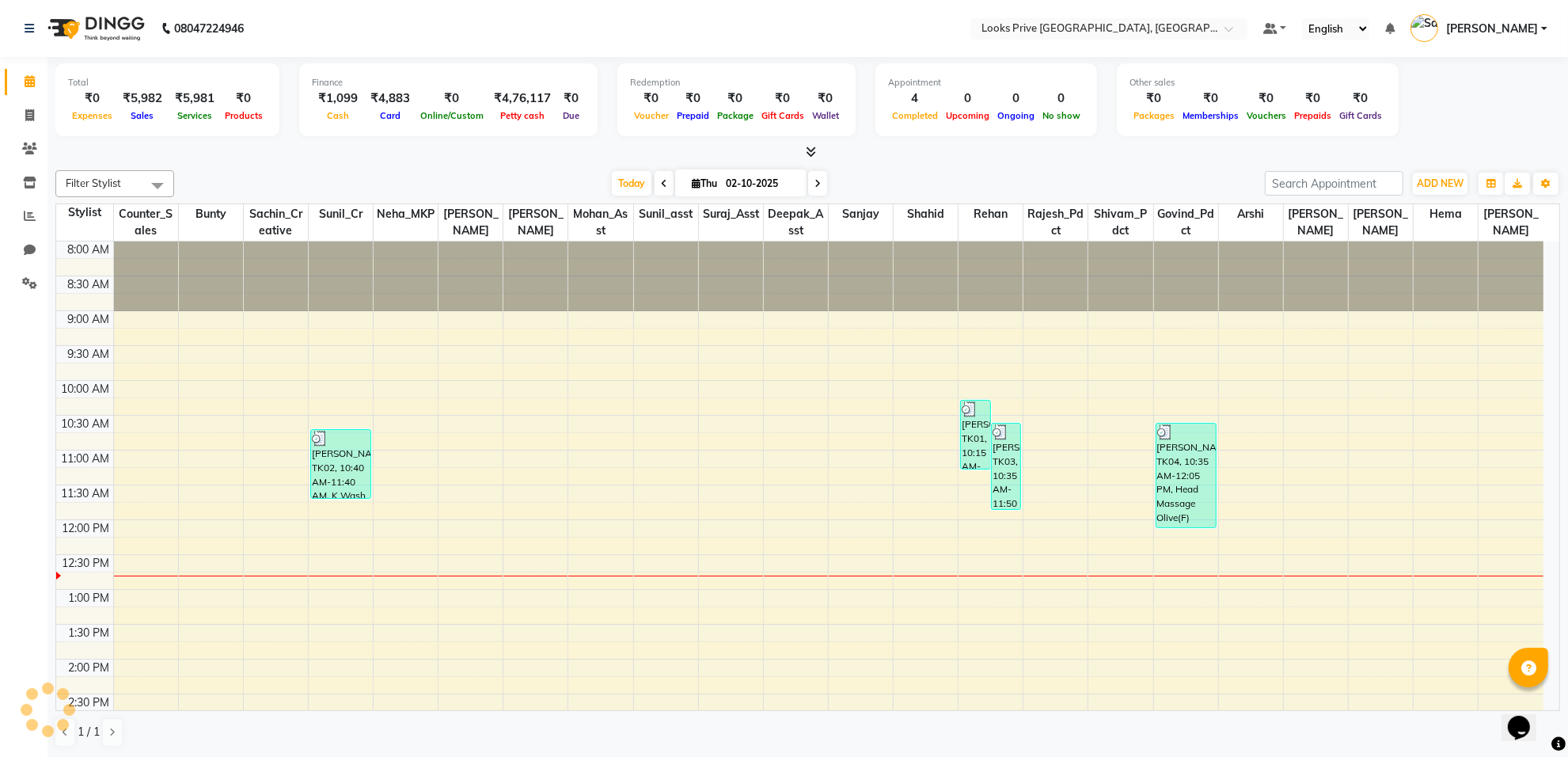
click at [29, 81] on icon at bounding box center [29, 81] width 10 height 12
click at [24, 276] on span at bounding box center [29, 284] width 28 height 19
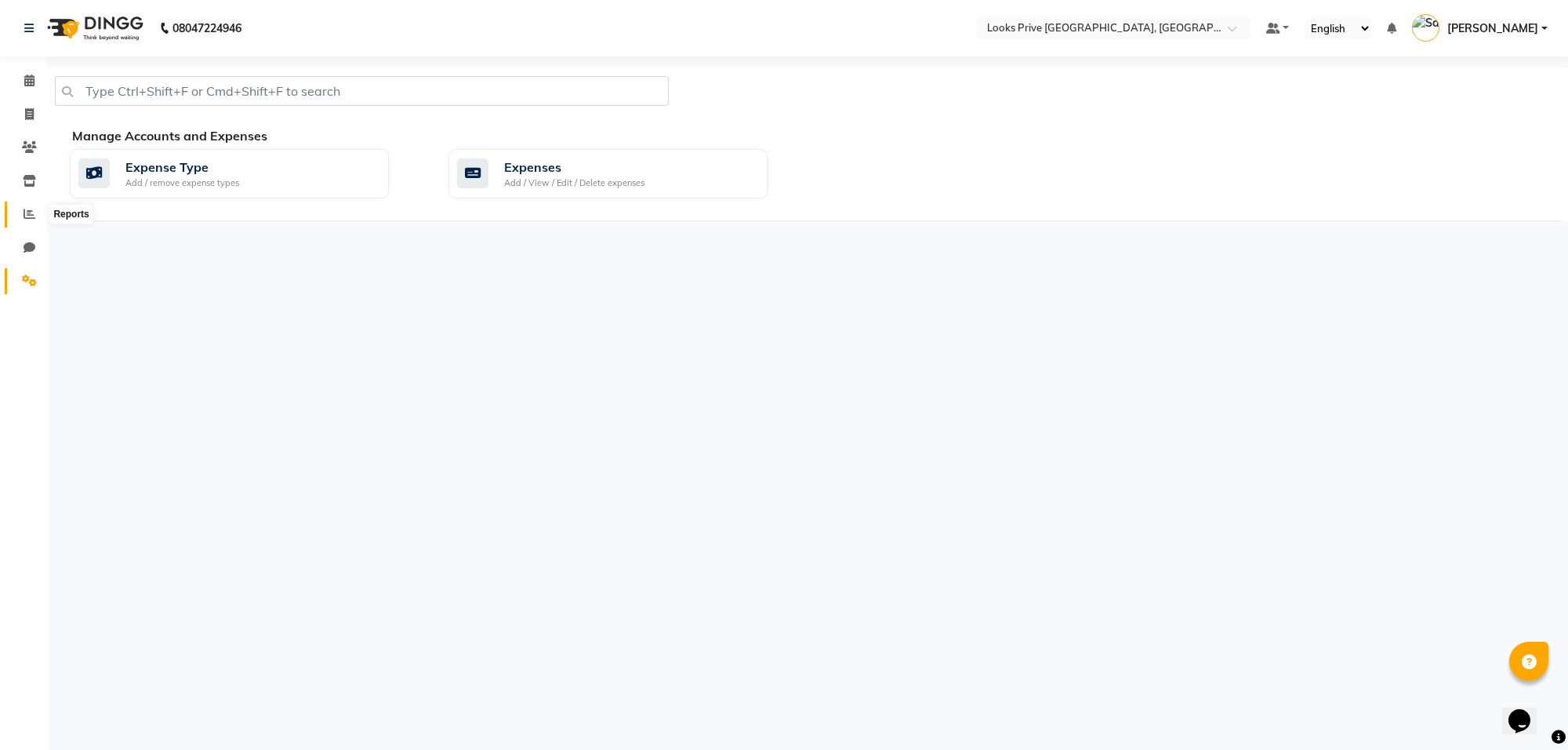
click at [28, 212] on icon at bounding box center [29, 213] width 12 height 12
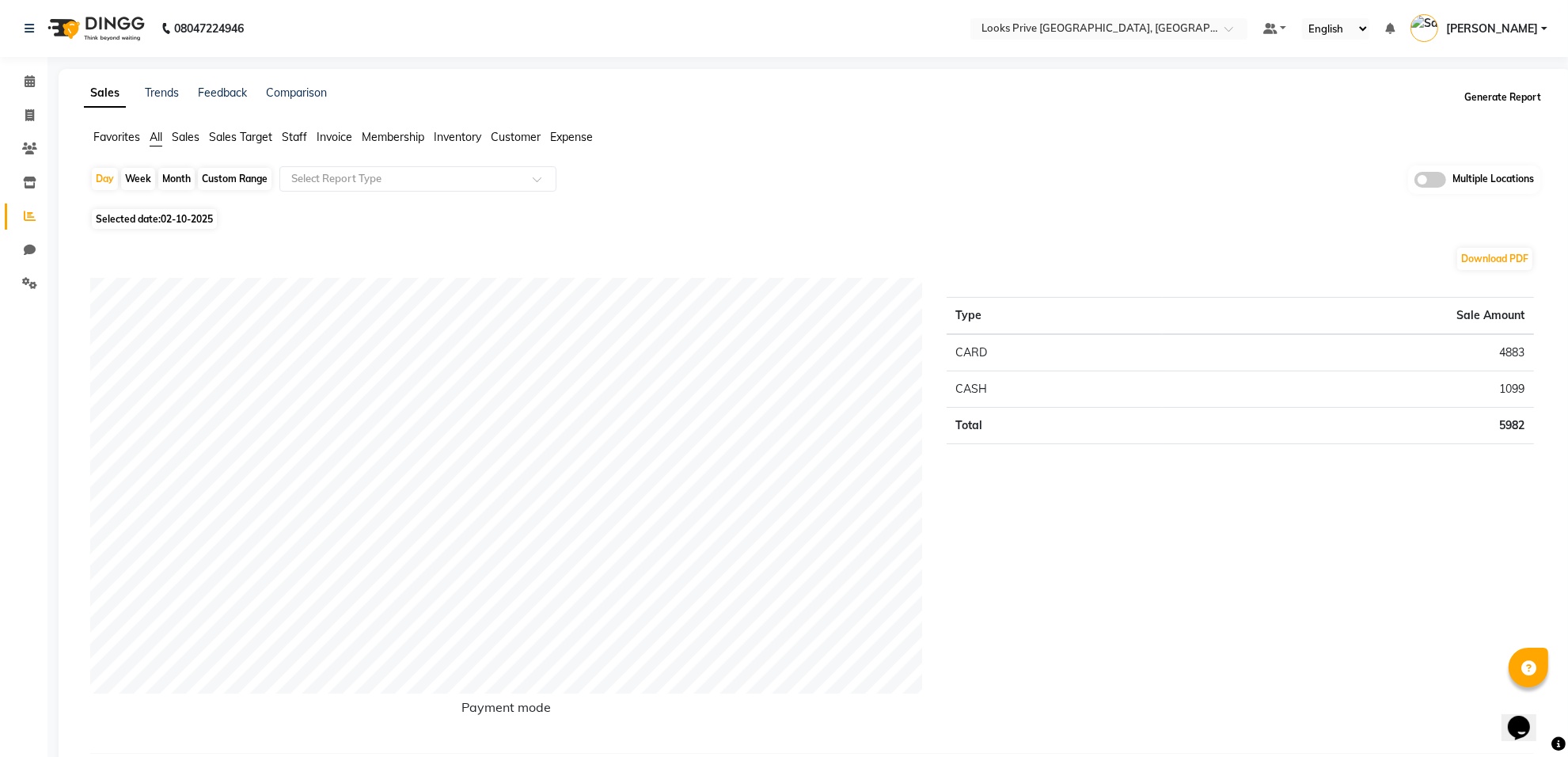
click at [1486, 92] on button "Generate Report" at bounding box center [1502, 98] width 85 height 22
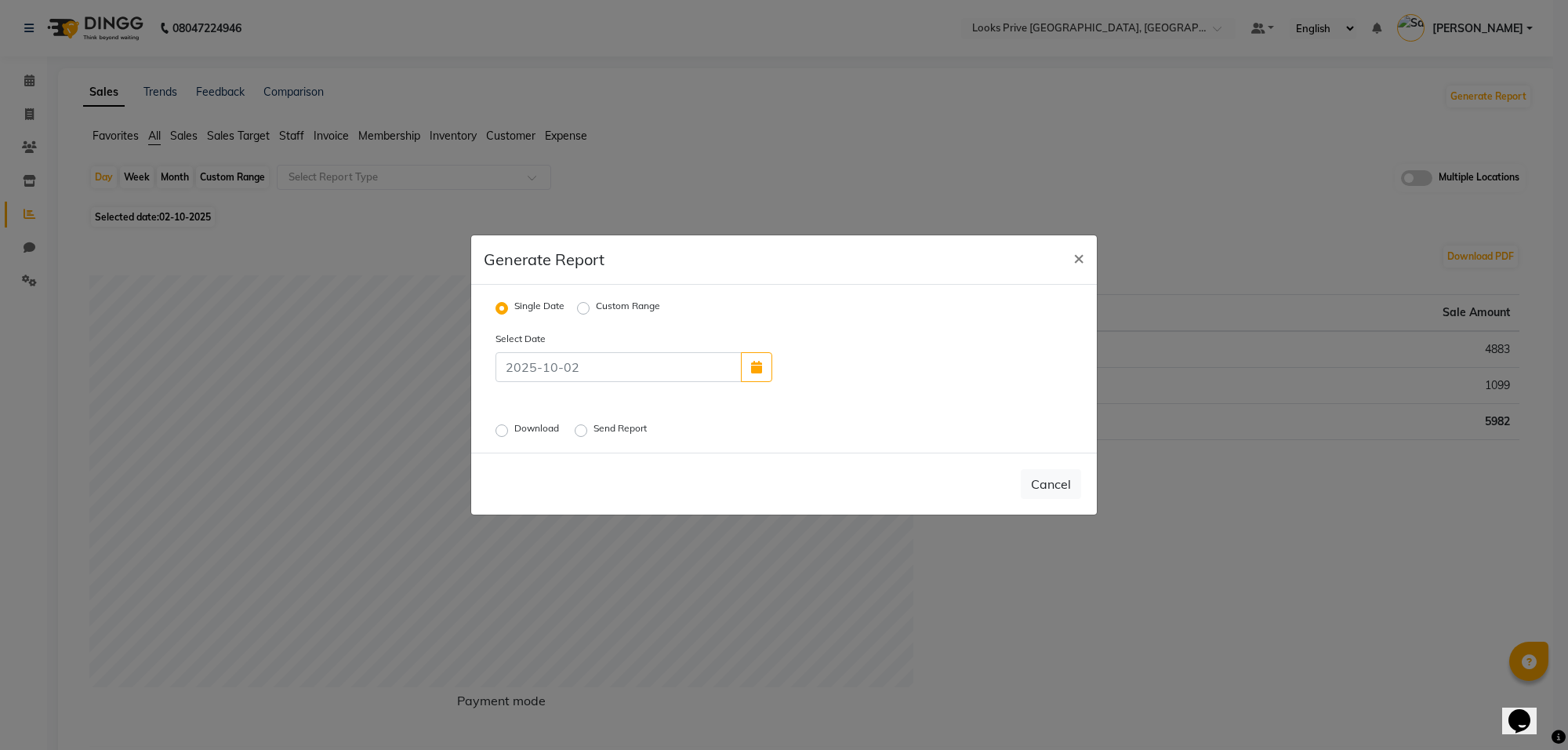
click at [596, 302] on label "Custom Range" at bounding box center [627, 308] width 64 height 19
click at [582, 302] on input "Custom Range" at bounding box center [585, 308] width 11 height 11
radio input "true"
select select "10"
select select "2025"
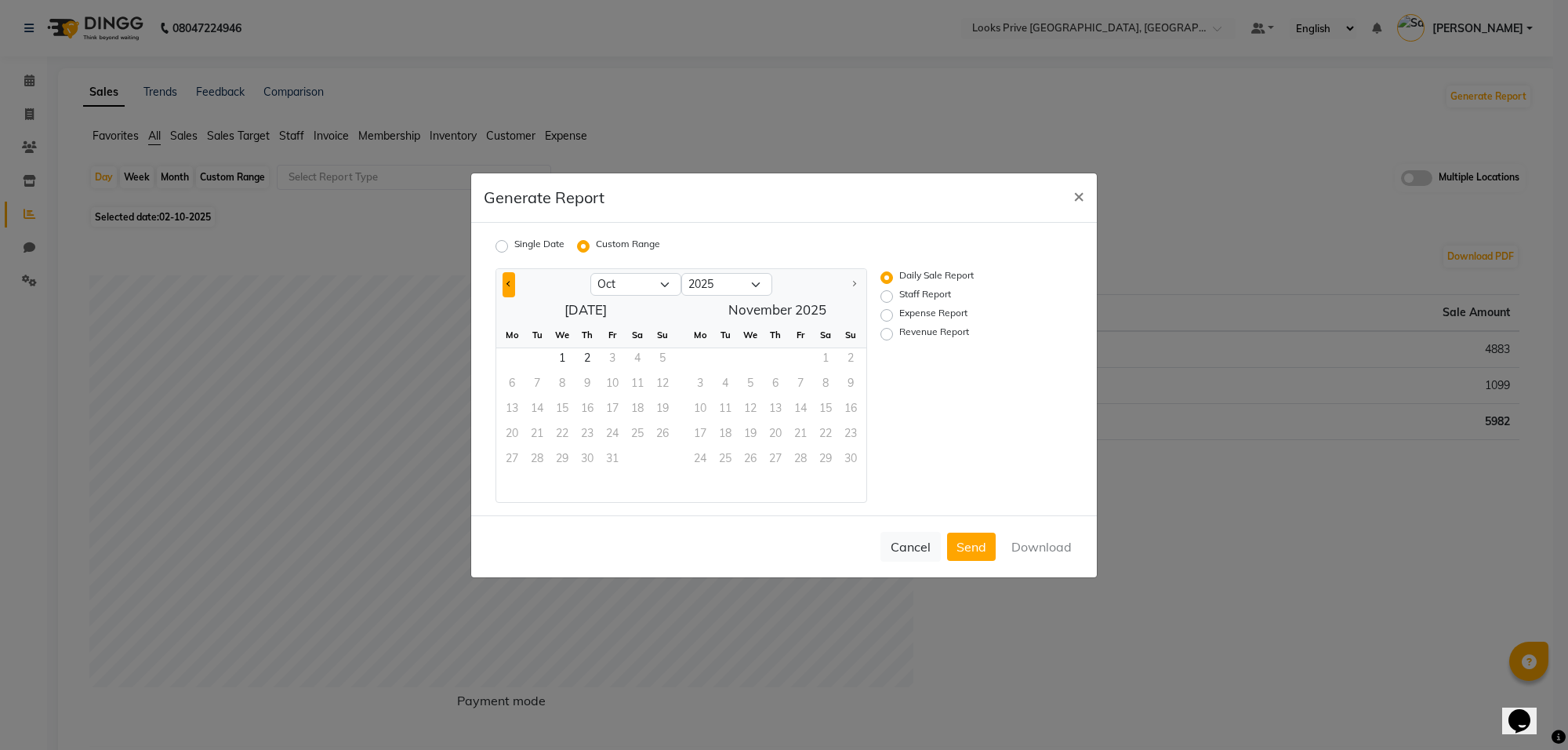
click at [506, 280] on button "Previous month" at bounding box center [508, 285] width 12 height 25
select select "9"
click at [518, 355] on span "1" at bounding box center [512, 361] width 25 height 25
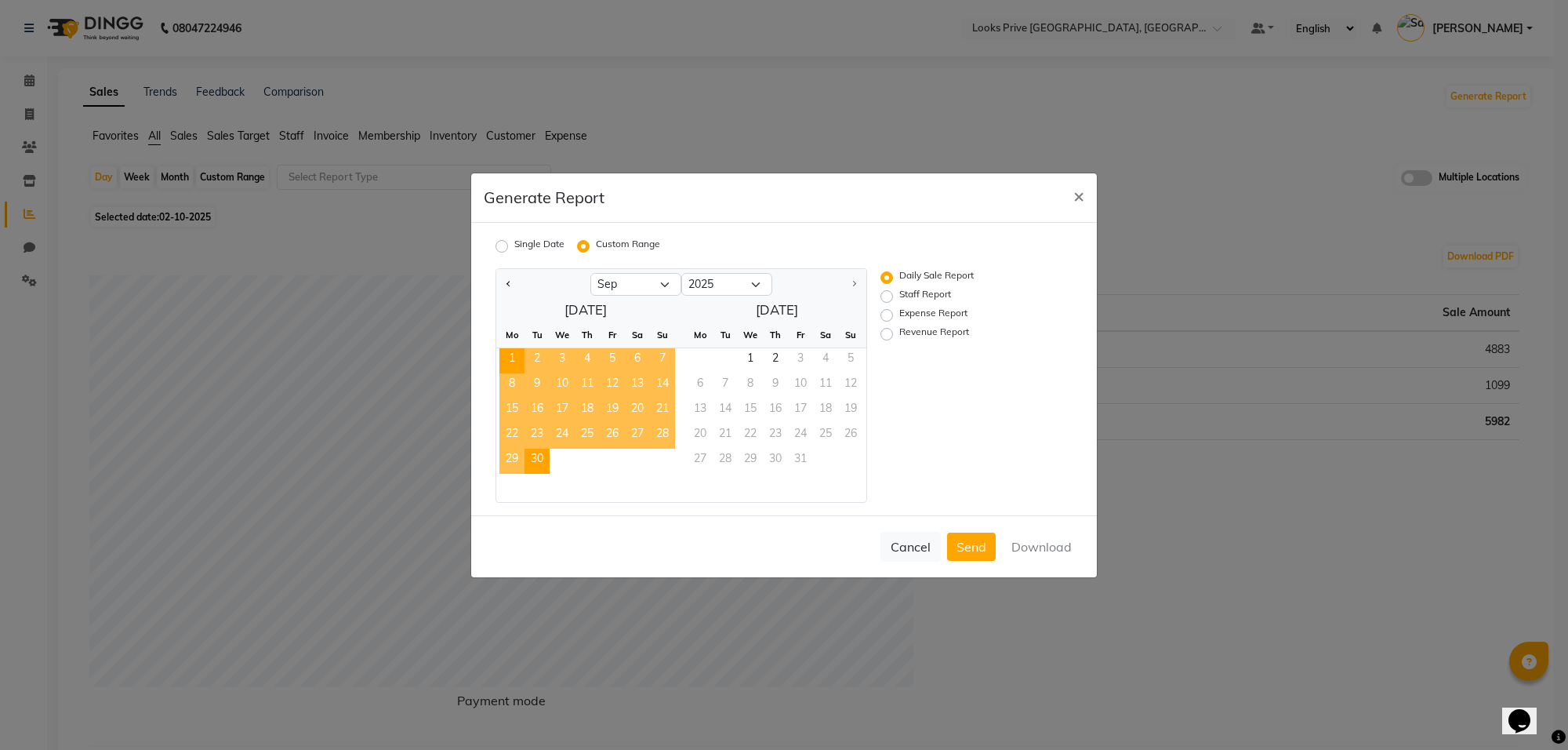
click at [532, 457] on span "30" at bounding box center [537, 461] width 25 height 25
click at [895, 295] on div "Staff Report" at bounding box center [958, 296] width 156 height 19
click at [899, 294] on label "Staff Report" at bounding box center [925, 296] width 52 height 19
click at [890, 294] on input "Staff Report" at bounding box center [889, 295] width 11 height 11
radio input "true"
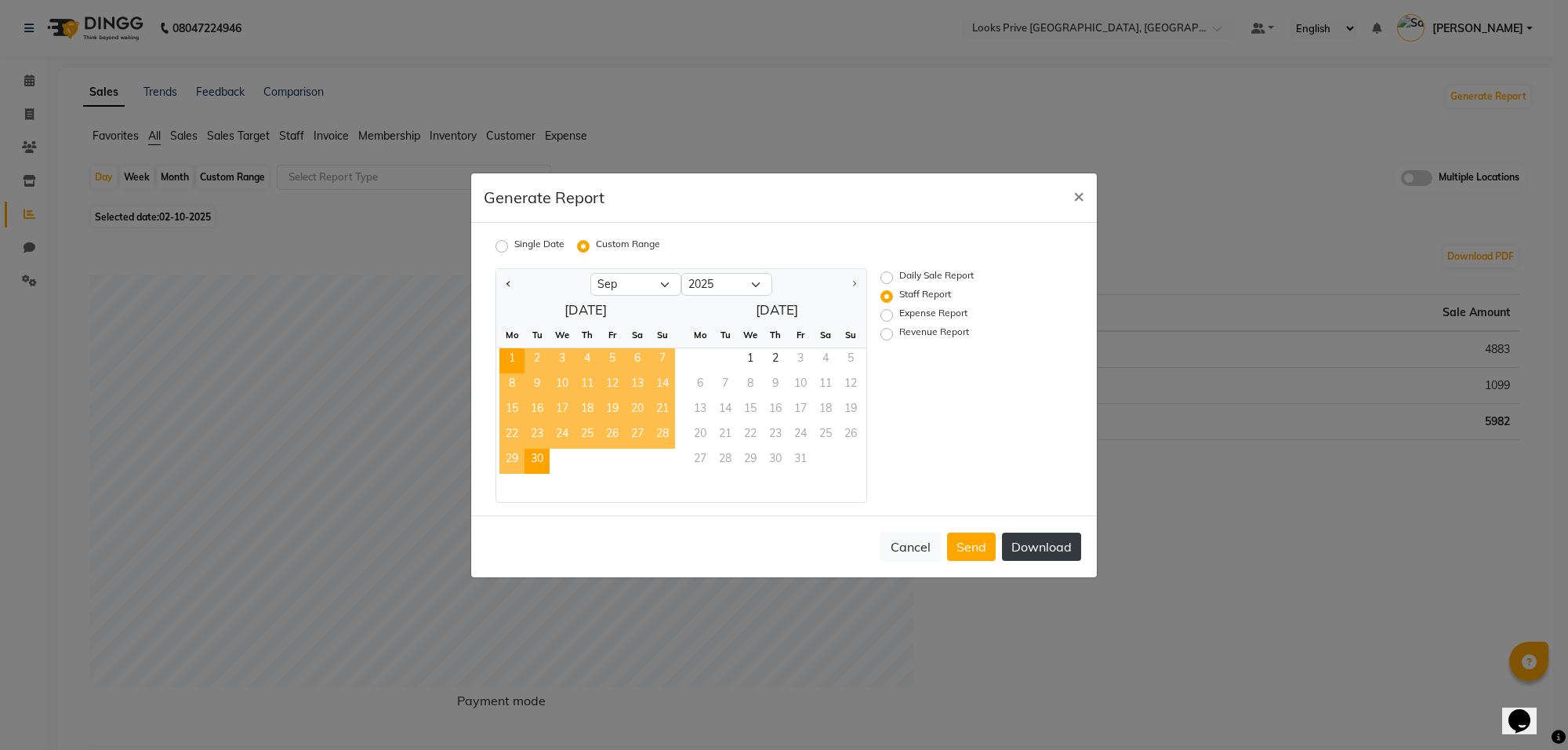
click at [1031, 539] on button "Download" at bounding box center [1041, 547] width 79 height 28
click at [1081, 198] on span "×" at bounding box center [1078, 195] width 11 height 23
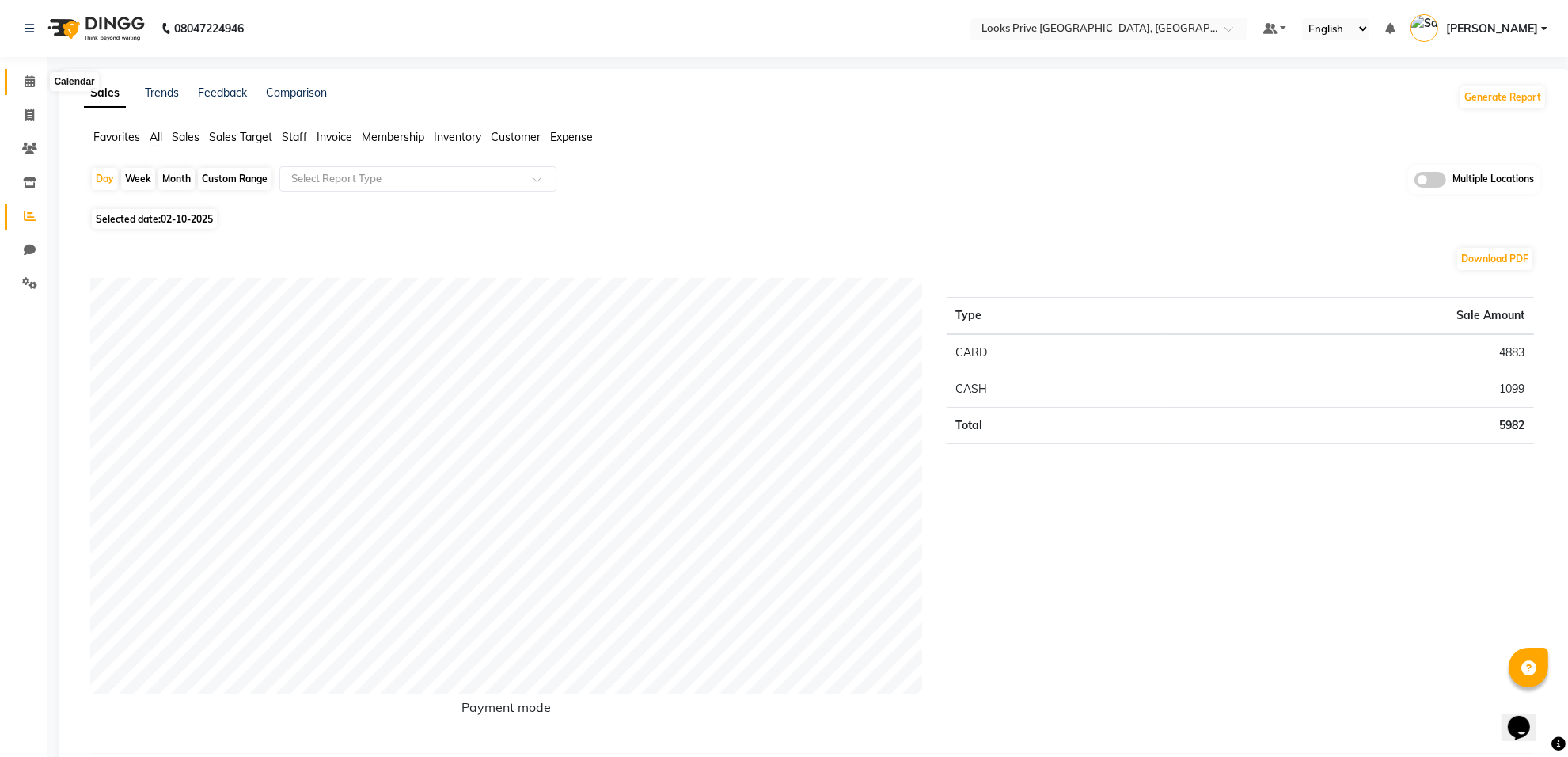
click at [32, 83] on icon at bounding box center [29, 81] width 10 height 12
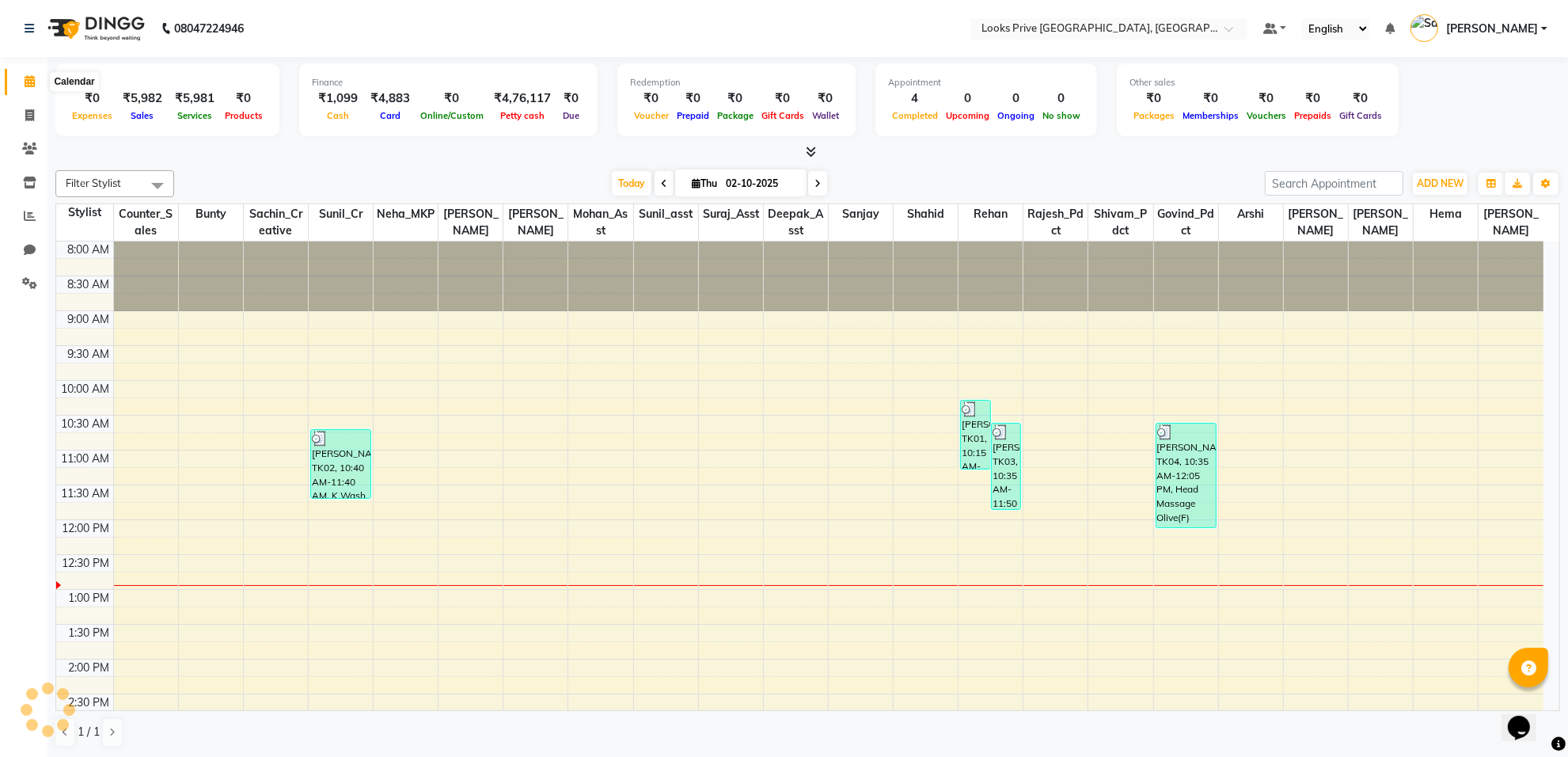
click at [28, 84] on icon at bounding box center [29, 81] width 10 height 12
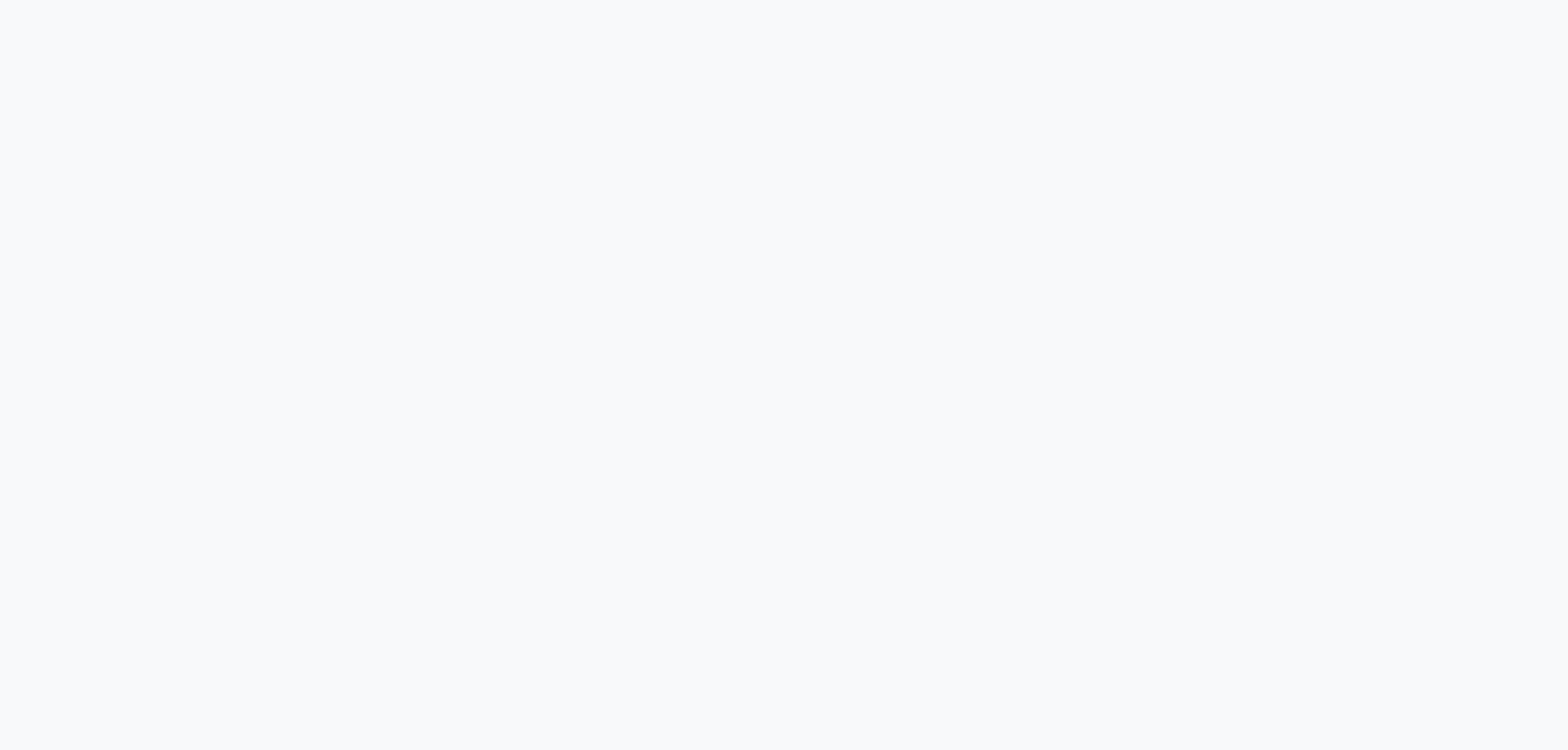
select select "8127"
select select "service"
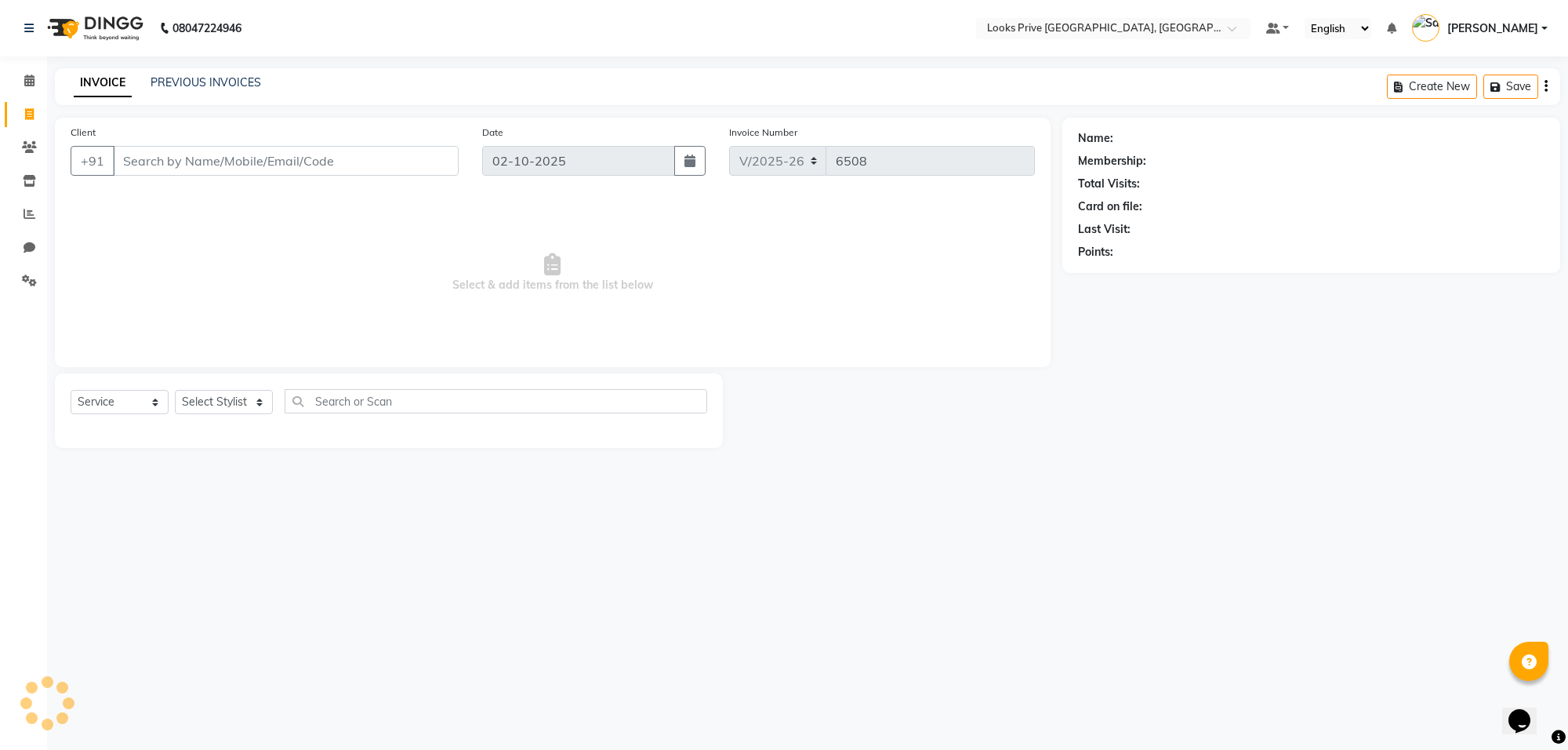
click at [1545, 30] on link "[PERSON_NAME]" at bounding box center [1480, 28] width 136 height 26
click at [1475, 114] on link "Sign out" at bounding box center [1467, 112] width 143 height 24
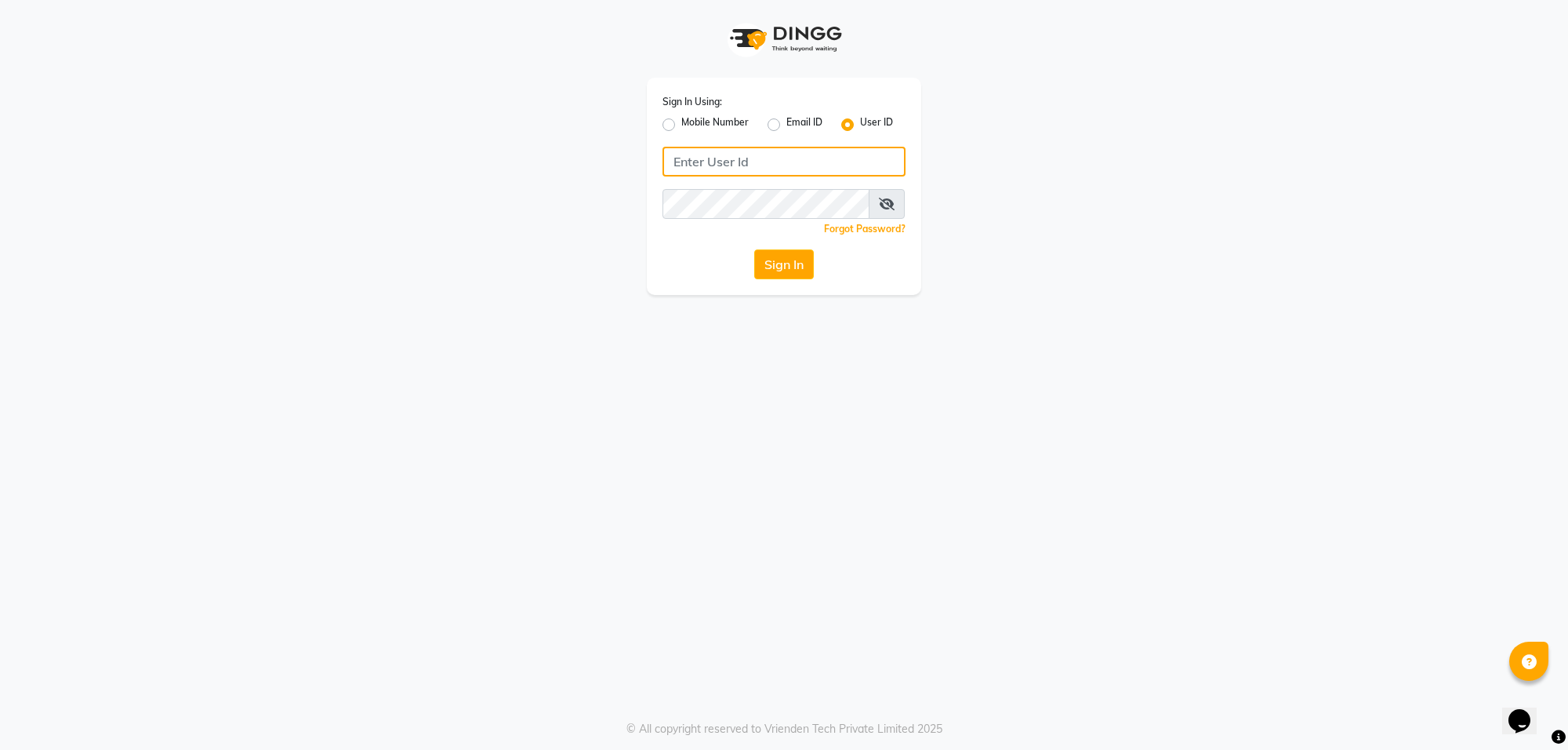
click at [685, 162] on input "Username" at bounding box center [784, 162] width 243 height 30
type input "e3599-01"
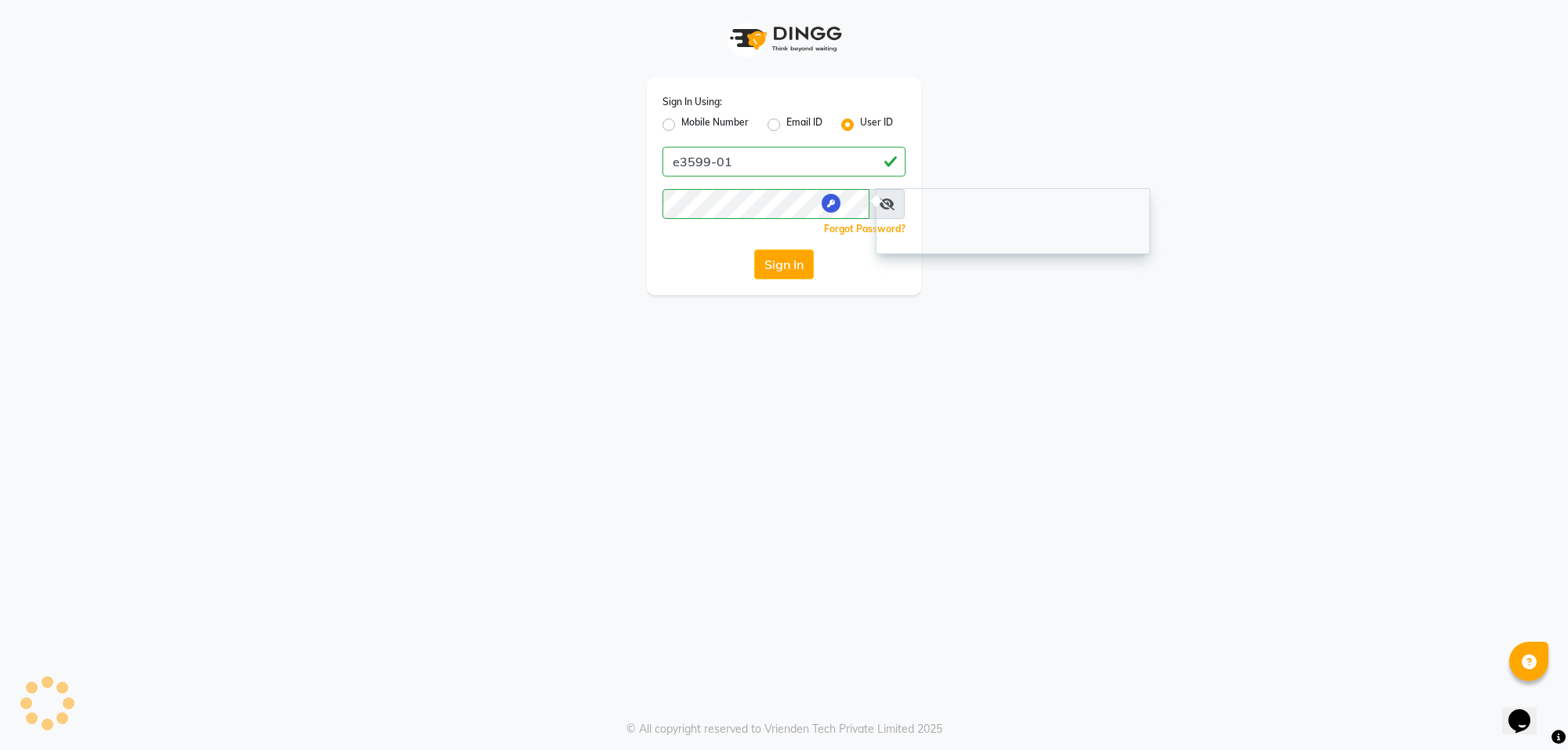
click at [785, 426] on div "Sign In Using: Mobile Number Email ID User ID e3599-01 Remember me Forgot Passw…" at bounding box center [784, 375] width 1568 height 750
click at [880, 208] on icon at bounding box center [886, 203] width 16 height 12
click at [781, 264] on button "Sign In" at bounding box center [784, 264] width 60 height 30
